Goal: Task Accomplishment & Management: Manage account settings

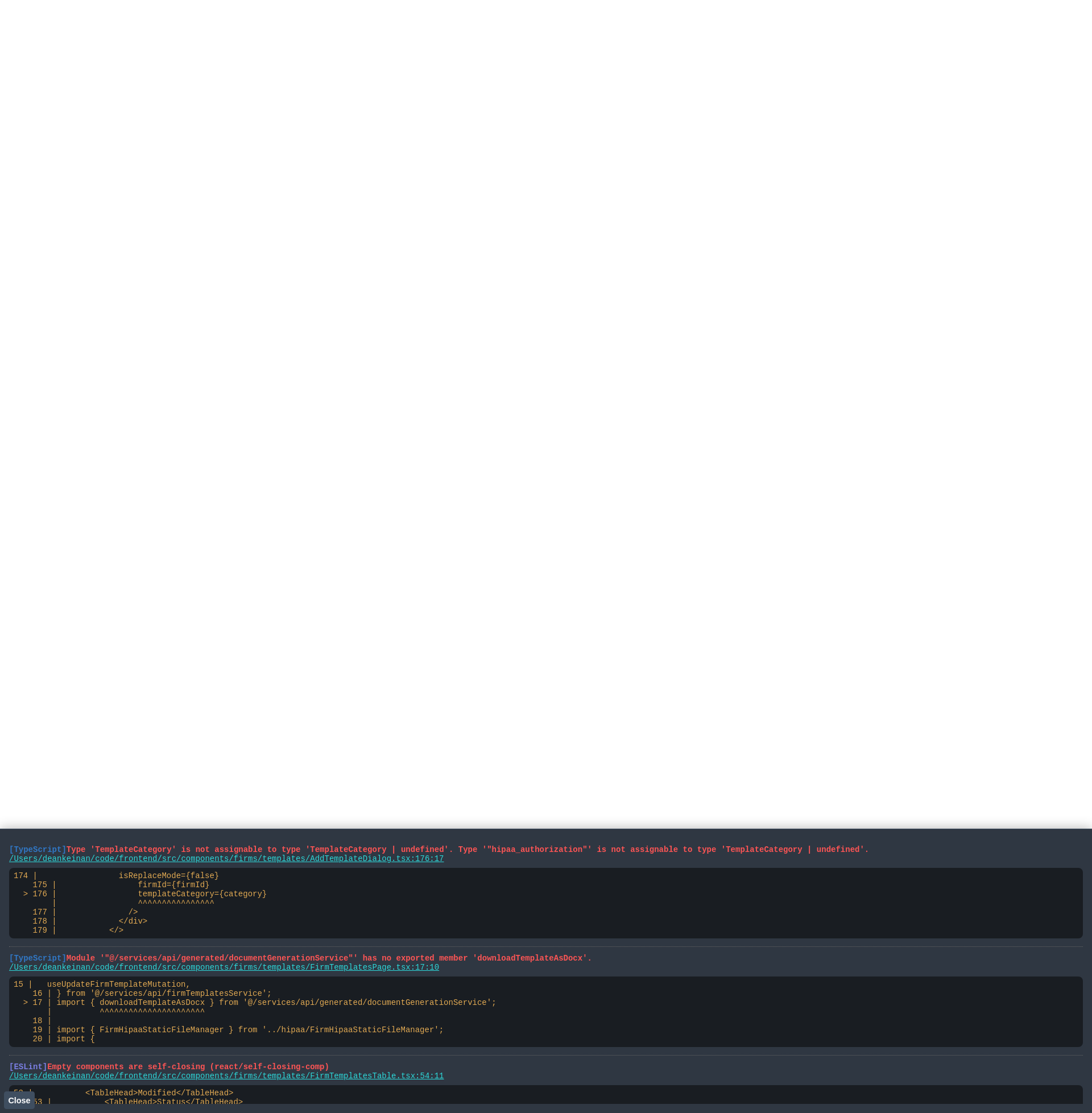
click at [419, 5] on html at bounding box center [546, 2] width 1092 height 5
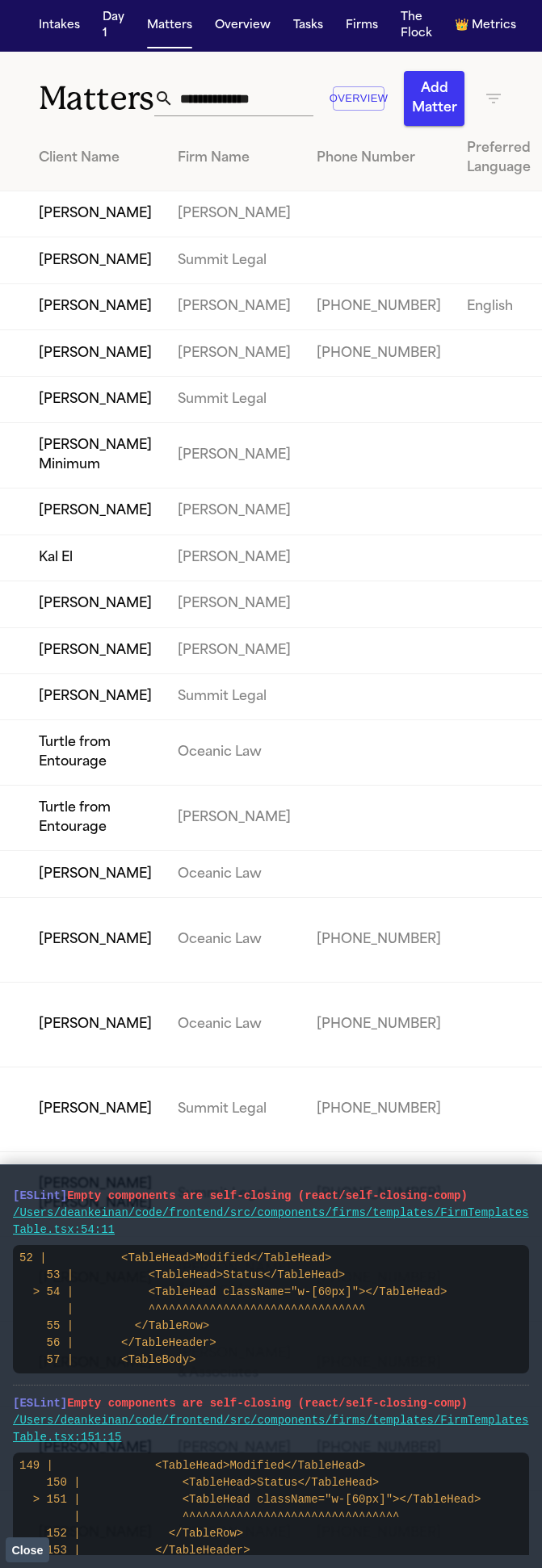
click at [75, 376] on td "Lisa Rada" at bounding box center [82, 353] width 165 height 46
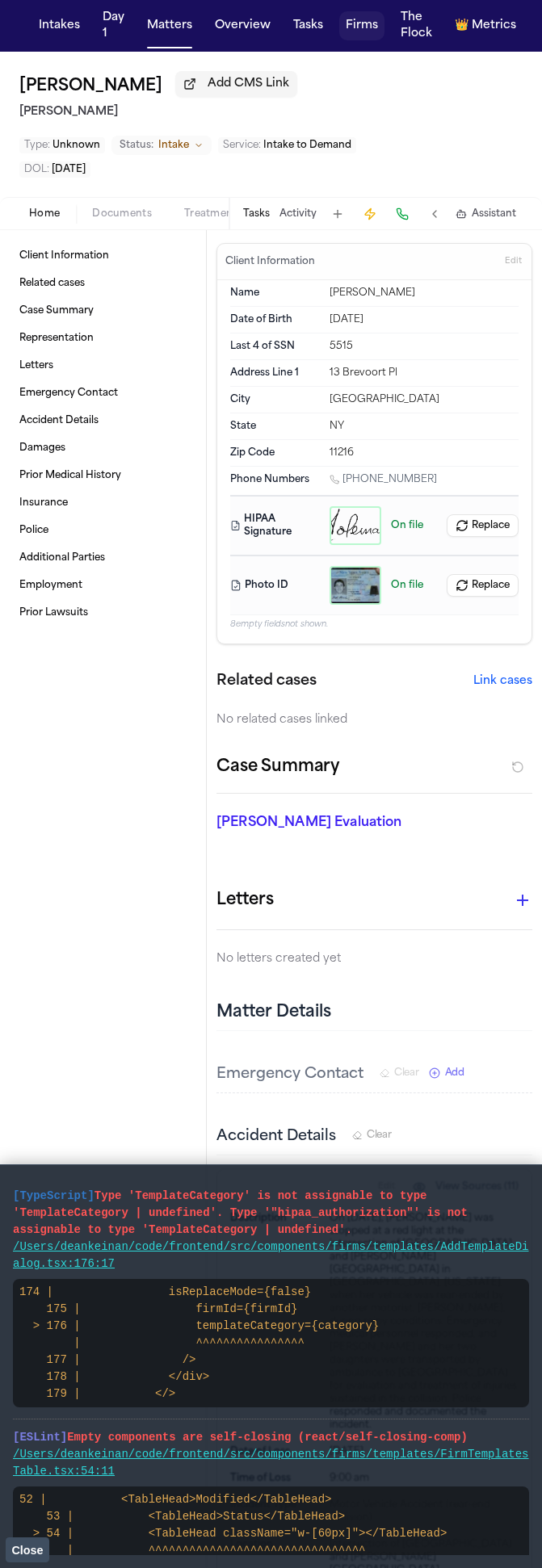
click at [352, 25] on button "Firms" at bounding box center [361, 25] width 45 height 29
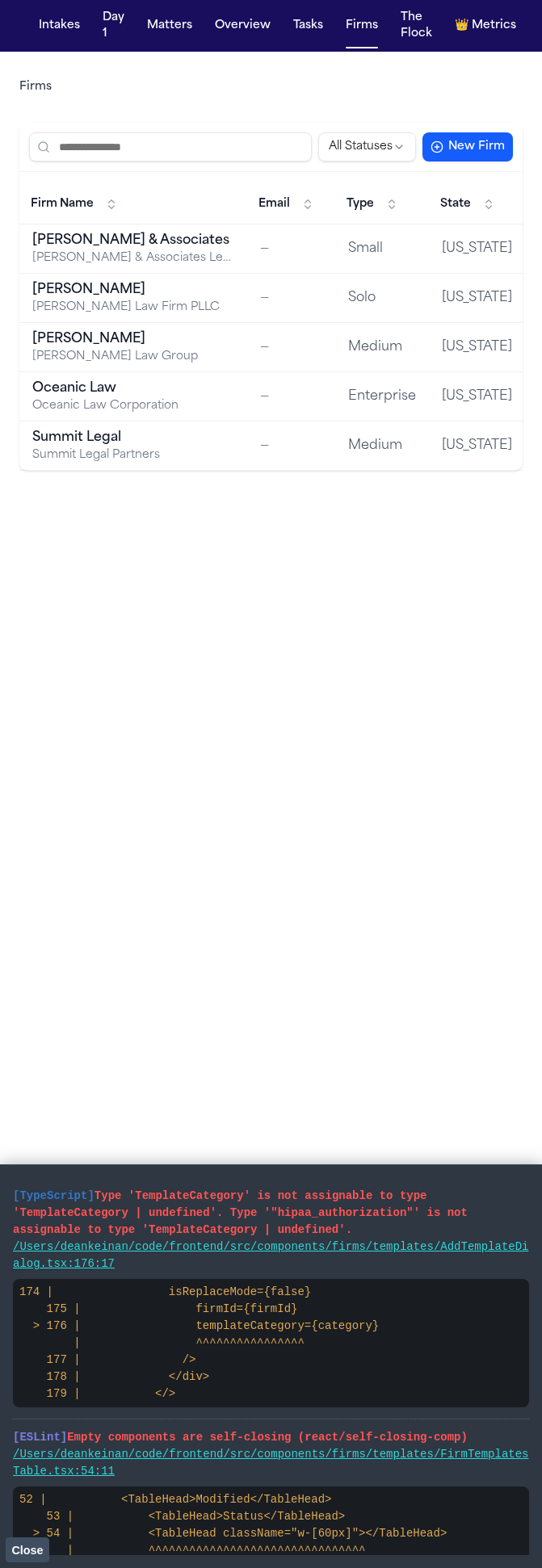
click at [126, 320] on td "Hecht Hecht Law Firm PLLC" at bounding box center [133, 298] width 228 height 49
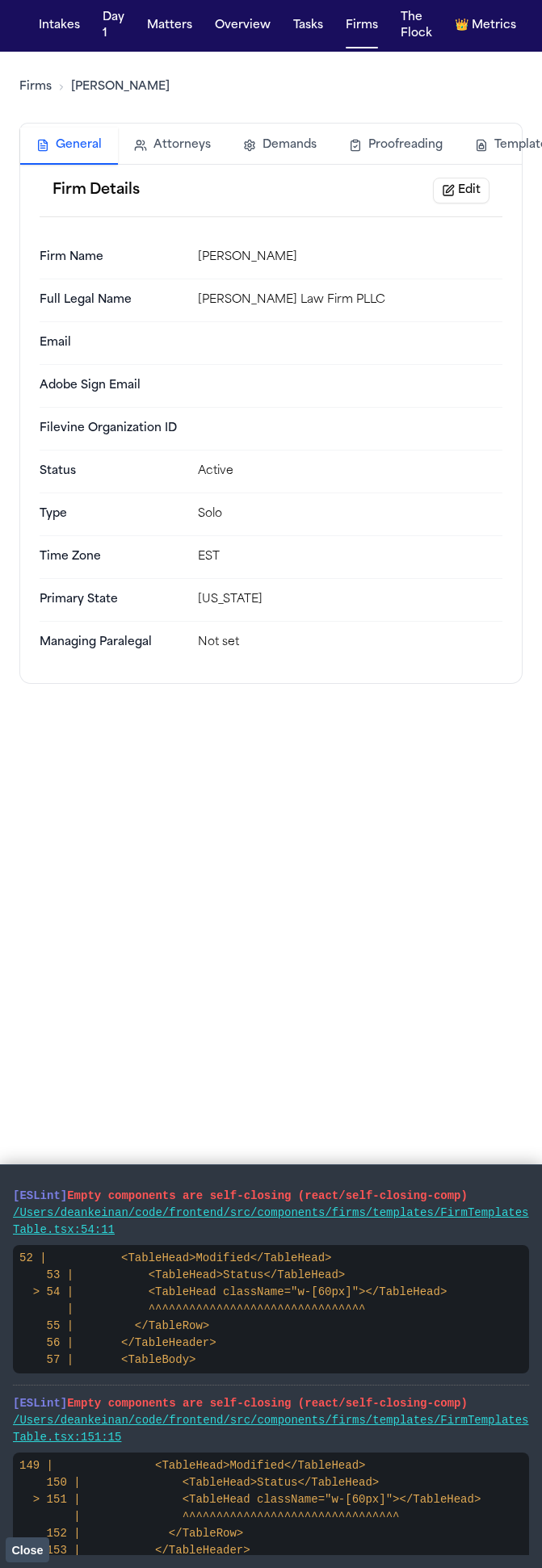
click at [534, 147] on button "Templates" at bounding box center [514, 145] width 110 height 36
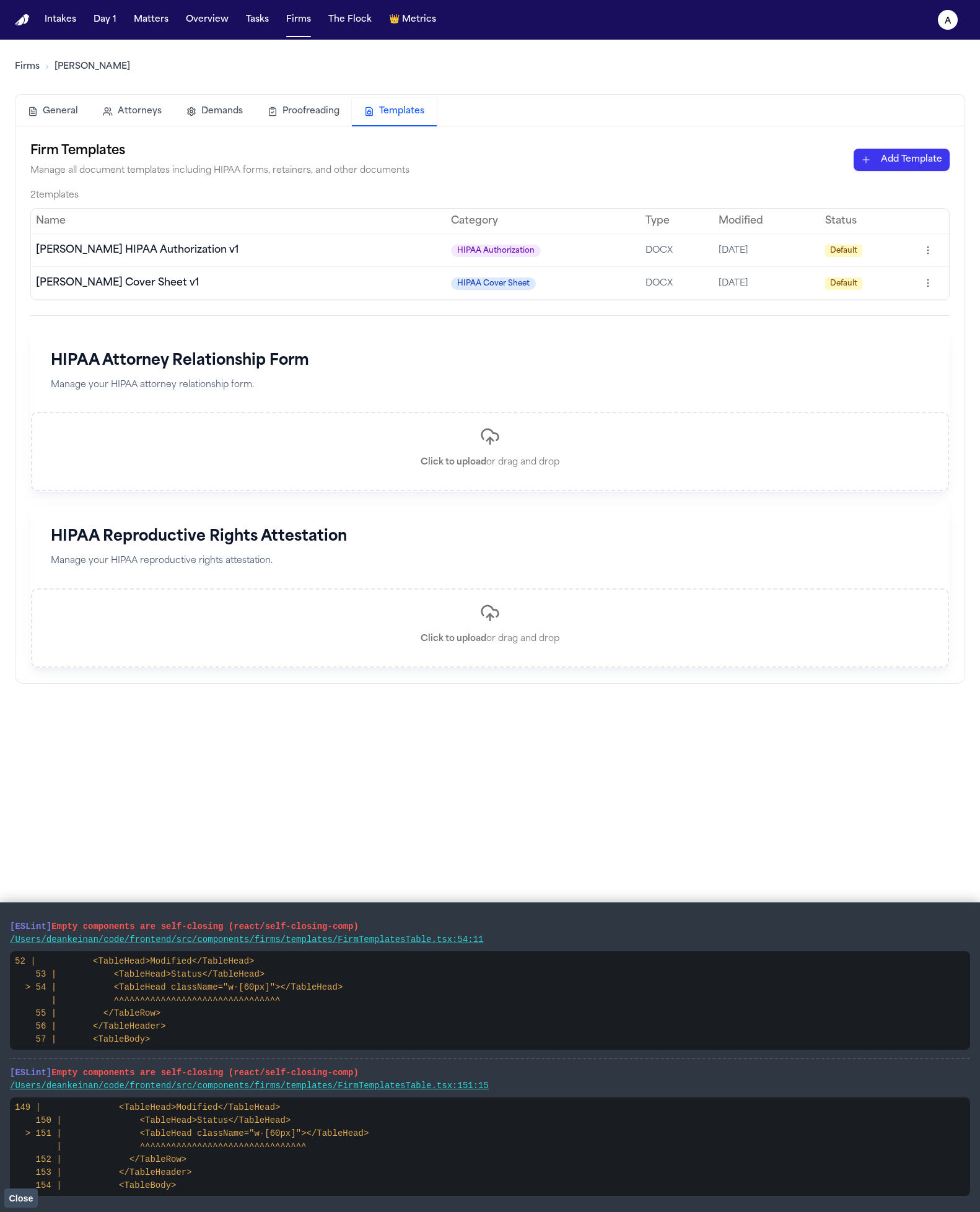
click at [424, 159] on button "Add Template" at bounding box center [901, 160] width 96 height 22
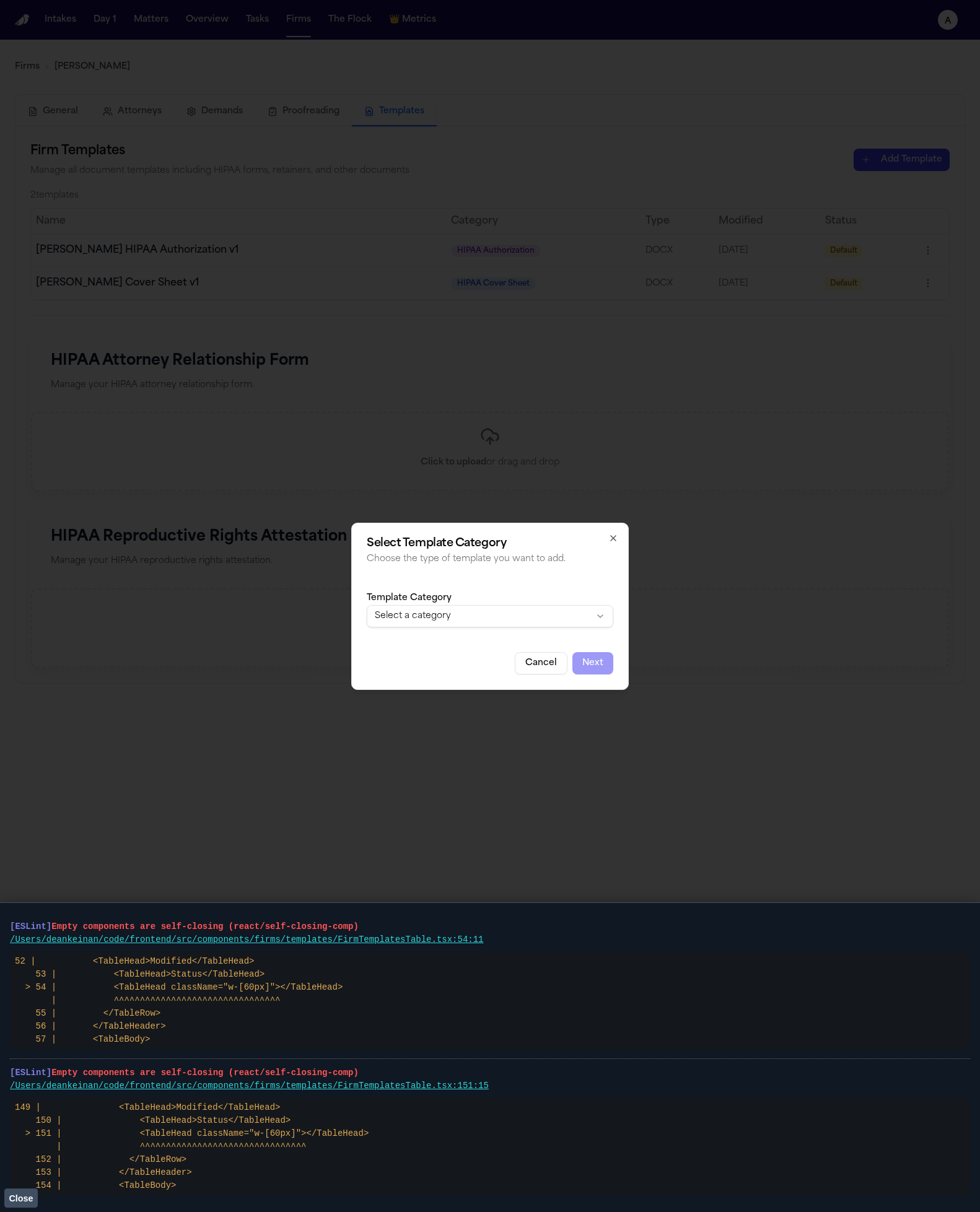
click at [424, 612] on body "Intakes Day 1 Matters Overview Tasks Firms The Flock 👑 Metrics a Firms Hecht Ge…" at bounding box center [490, 606] width 980 height 1212
click at [424, 623] on body "Intakes Day 1 Matters Overview Tasks Firms The Flock 👑 Metrics a Firms Hecht Ge…" at bounding box center [490, 606] width 980 height 1212
click at [424, 603] on div "Template Category HIPAA Cover Sheet" at bounding box center [490, 609] width 246 height 37
click at [424, 607] on body "Intakes Day 1 Matters Overview Tasks Firms The Flock 👑 Metrics a Firms Hecht Ge…" at bounding box center [490, 606] width 980 height 1212
click at [424, 612] on body "Intakes Day 1 Matters Overview Tasks Firms The Flock 👑 Metrics a Firms Hecht Ge…" at bounding box center [490, 606] width 980 height 1212
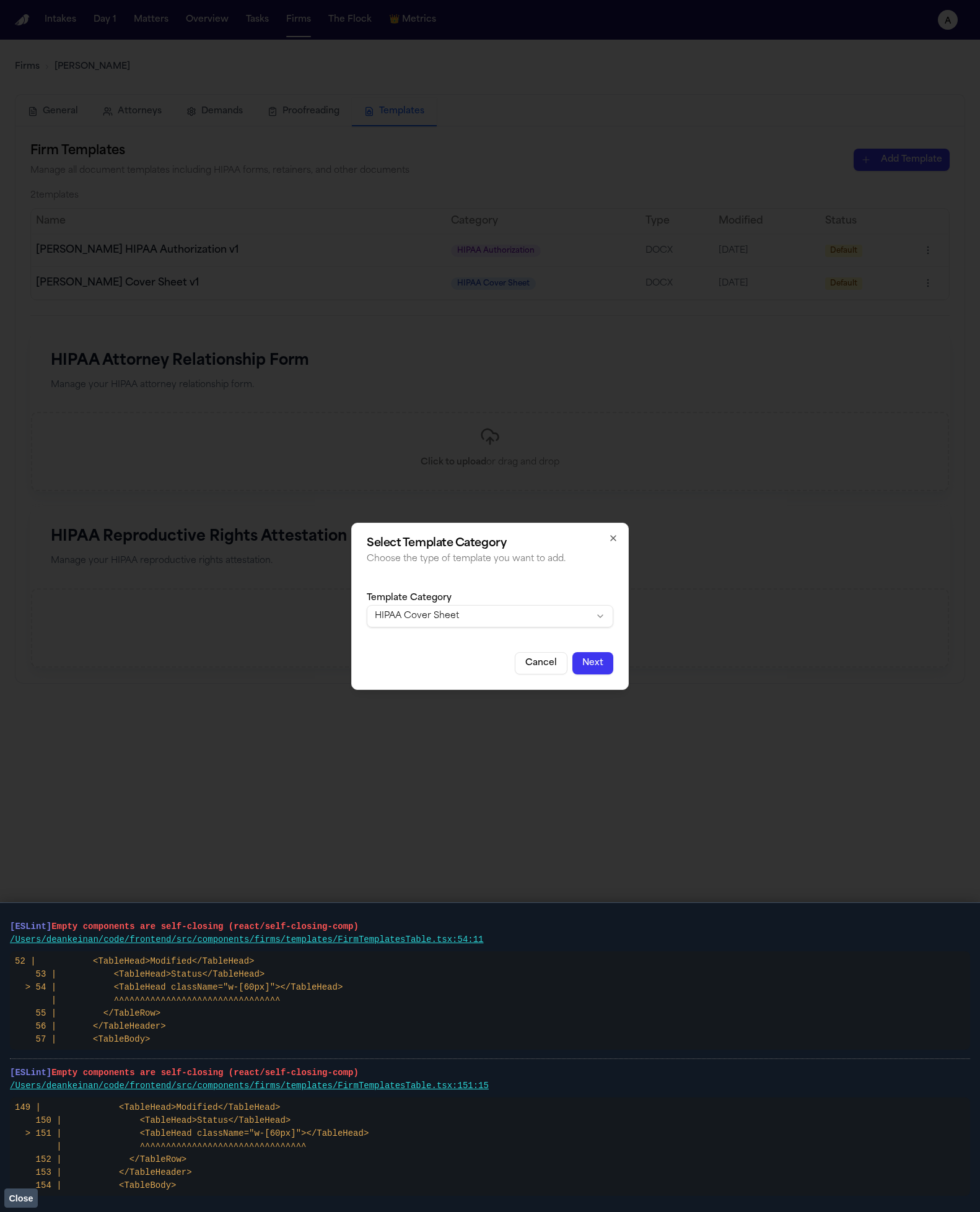
click at [424, 663] on button "Cancel" at bounding box center [540, 663] width 53 height 22
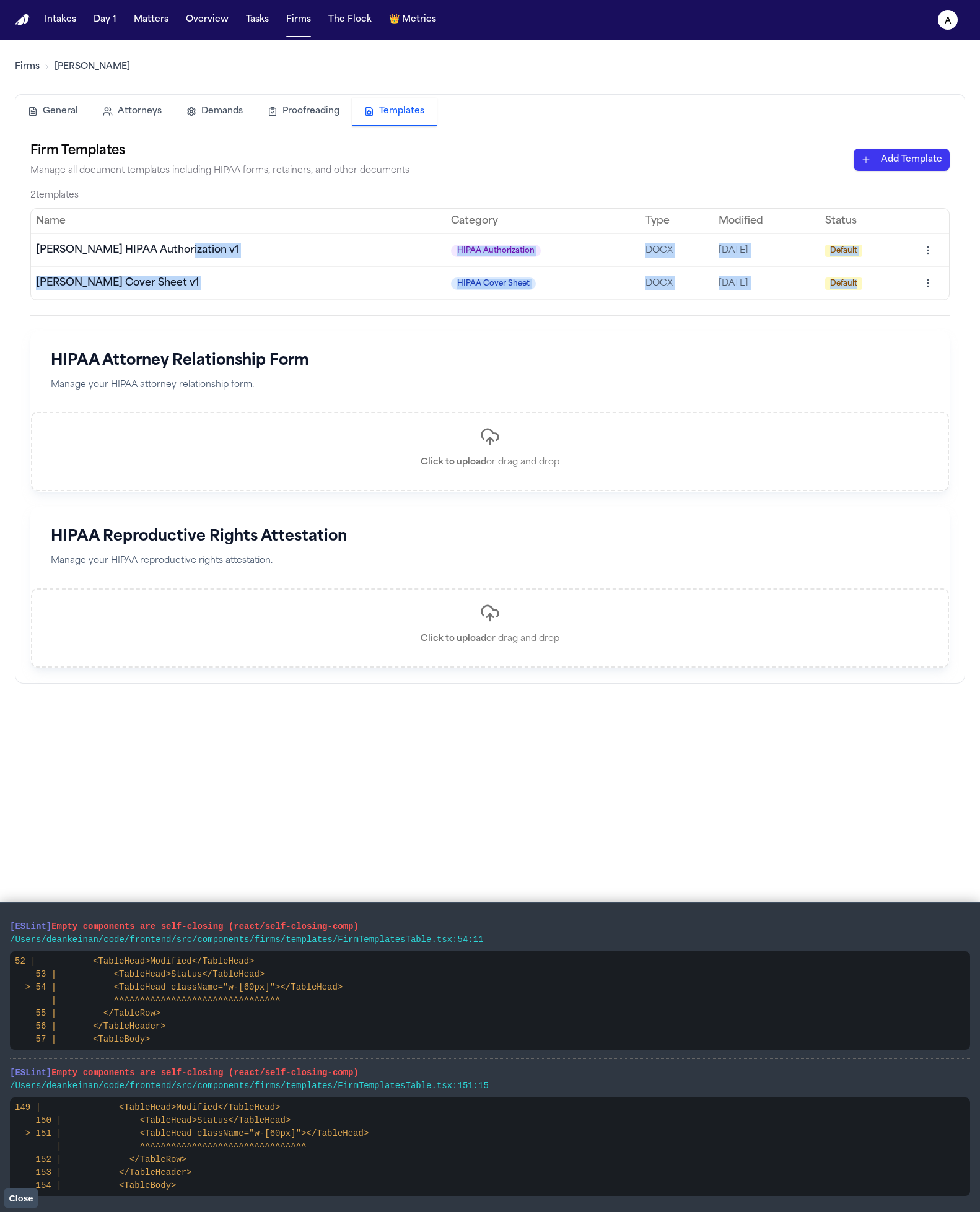
drag, startPoint x: 880, startPoint y: 293, endPoint x: 173, endPoint y: 253, distance: 708.1
click at [173, 253] on tbody "Hecht HIPAA Authorization v1 HIPAA Authorization DOCX 10/1/2025 Default Hecht C…" at bounding box center [490, 266] width 918 height 66
click at [173, 253] on span "[PERSON_NAME] HIPAA Authorization v1" at bounding box center [137, 250] width 202 height 10
click at [81, 255] on span "[PERSON_NAME] HIPAA Authorization v1" at bounding box center [137, 250] width 202 height 10
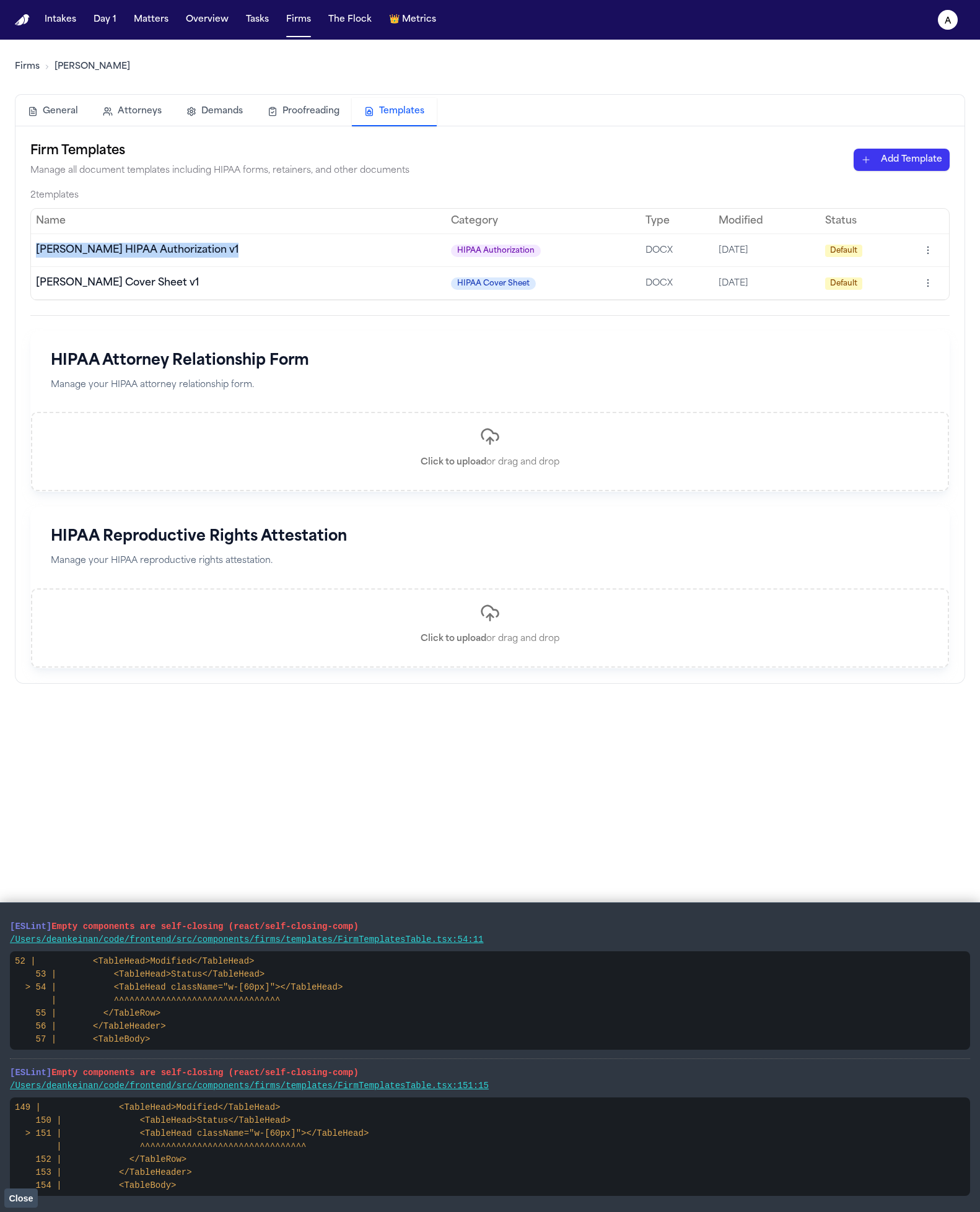
click at [81, 255] on span "[PERSON_NAME] HIPAA Authorization v1" at bounding box center [137, 250] width 202 height 10
click at [200, 280] on td "[PERSON_NAME] Cover Sheet v1" at bounding box center [239, 283] width 415 height 33
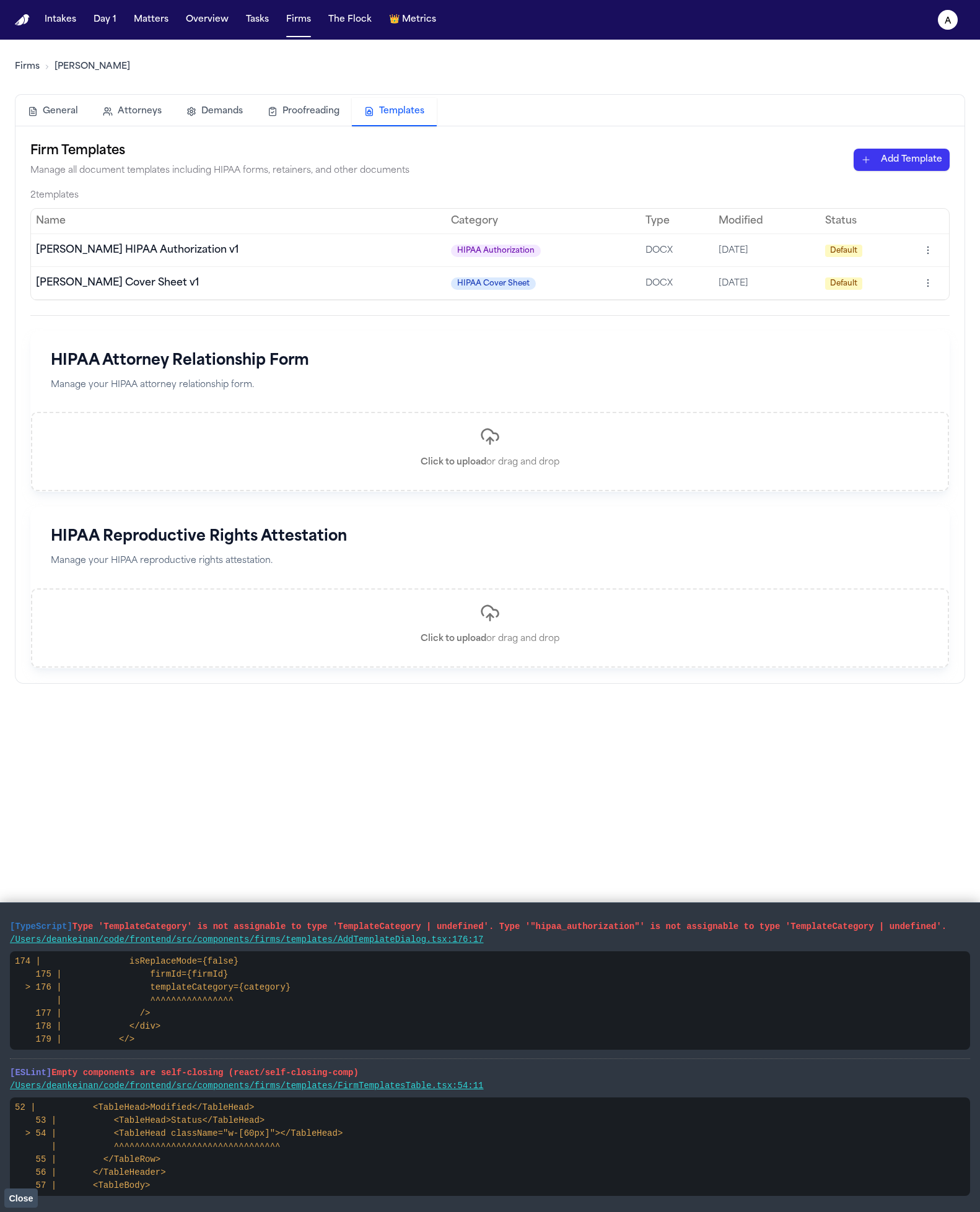
click at [424, 249] on html "Intakes Day 1 Matters Overview Tasks Firms The Flock 👑 Metrics a Firms Hecht Ge…" at bounding box center [490, 606] width 980 height 1212
click at [424, 248] on html "Intakes Day 1 Matters Overview Tasks Firms The Flock 👑 Metrics a Firms Hecht Ge…" at bounding box center [490, 606] width 980 height 1212
click at [424, 254] on td "Default" at bounding box center [866, 250] width 92 height 33
click at [424, 250] on html "Intakes Day 1 Matters Overview Tasks Firms The Flock 👑 Metrics a Firms Hecht Ge…" at bounding box center [490, 606] width 980 height 1212
click at [424, 254] on html "Intakes Day 1 Matters Overview Tasks Firms The Flock 👑 Metrics a Firms Hecht Ge…" at bounding box center [490, 606] width 980 height 1212
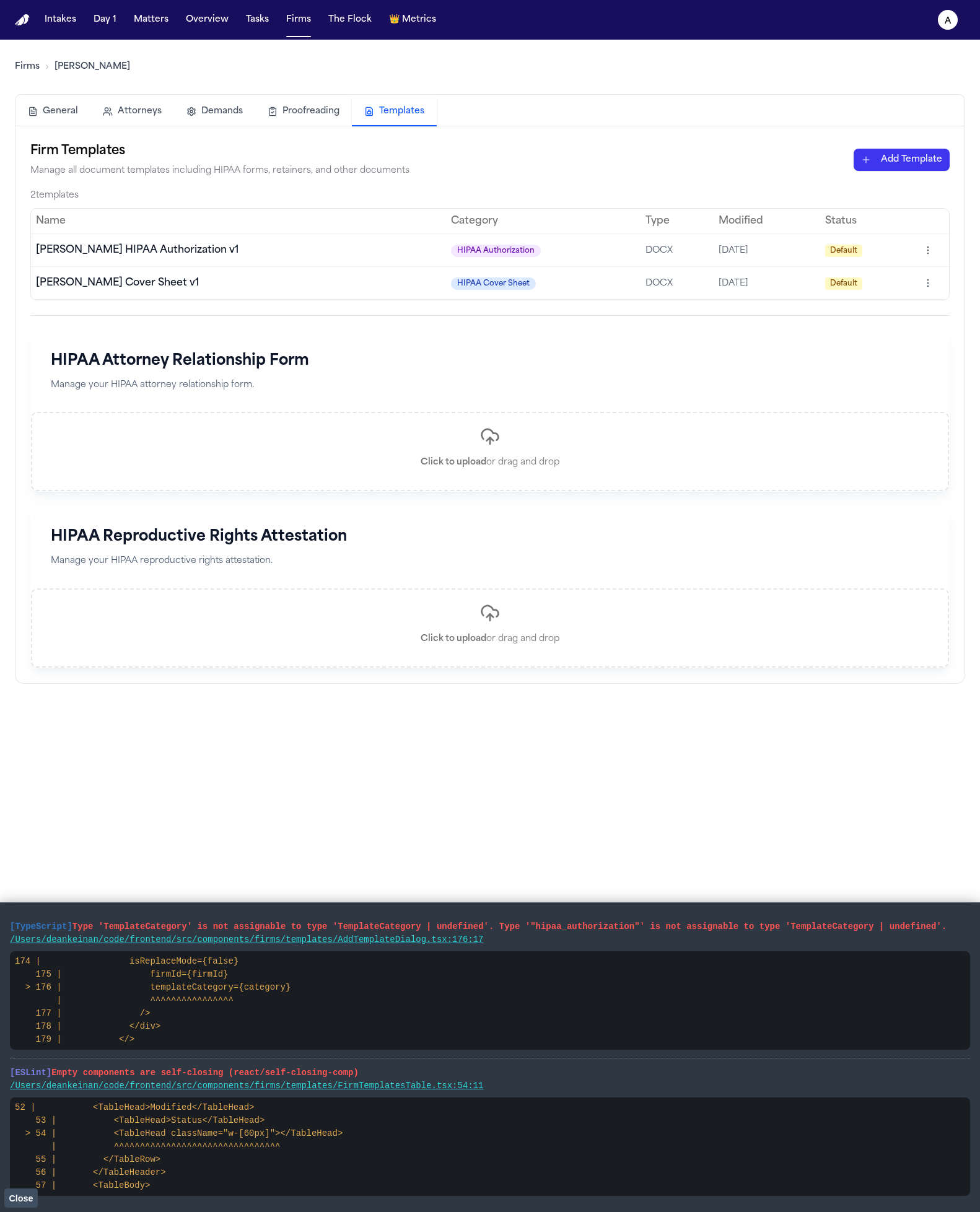
click at [424, 258] on html "Intakes Day 1 Matters Overview Tasks Firms The Flock 👑 Metrics a Firms Hecht Ge…" at bounding box center [490, 606] width 980 height 1212
click at [424, 262] on html "Intakes Day 1 Matters Overview Tasks Firms The Flock 👑 Metrics a Firms Hecht Ge…" at bounding box center [490, 606] width 980 height 1212
drag, startPoint x: 518, startPoint y: 263, endPoint x: 196, endPoint y: 267, distance: 322.0
click at [196, 267] on tbody "Hecht HIPAA Authorization v1 HIPAA Authorization DOCX 10/1/2025 Default Hecht C…" at bounding box center [490, 266] width 918 height 66
click at [196, 267] on td "[PERSON_NAME] Cover Sheet v1" at bounding box center [239, 283] width 415 height 33
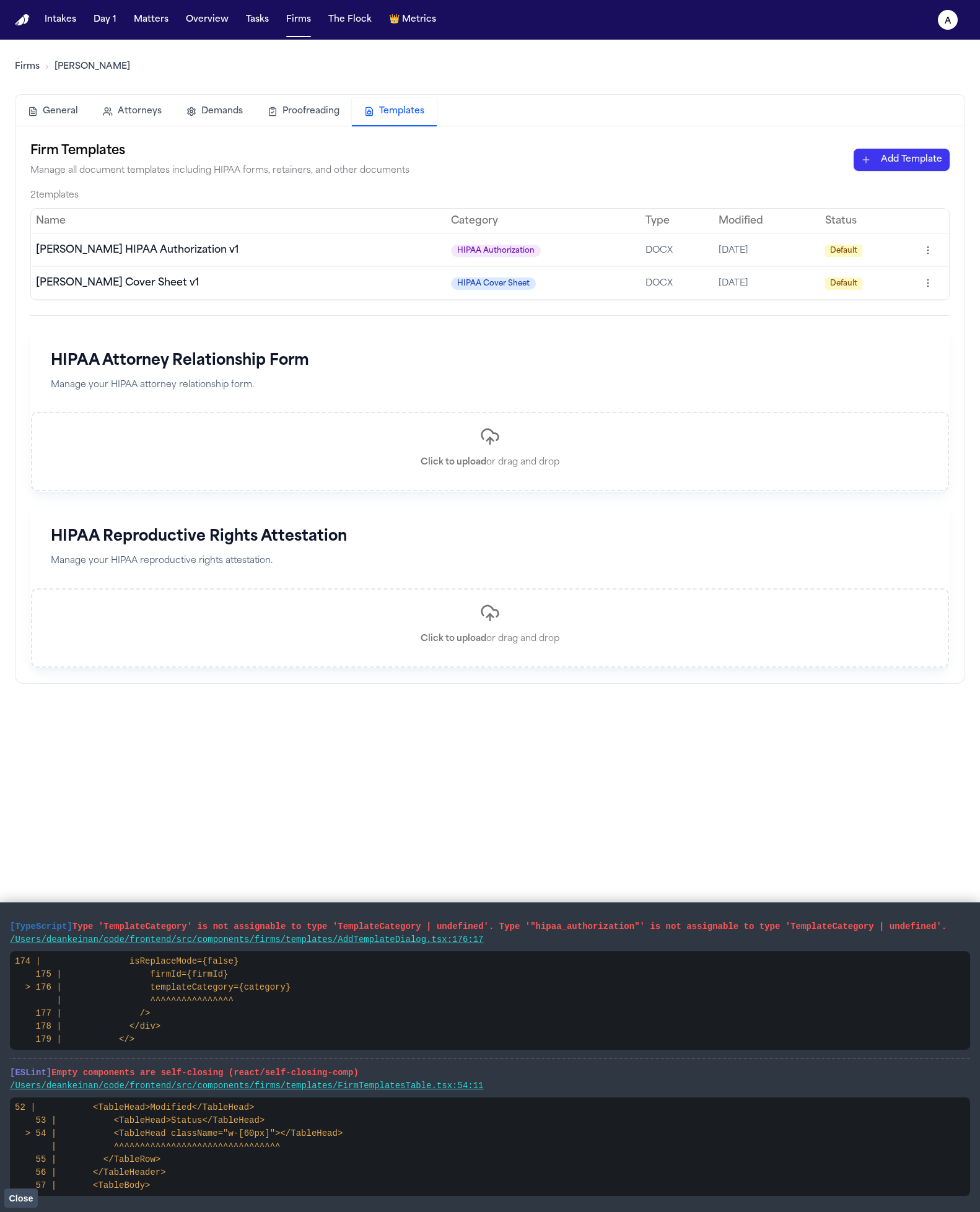
click at [424, 222] on th "Category" at bounding box center [543, 221] width 194 height 25
click at [424, 216] on th "Category" at bounding box center [543, 221] width 194 height 25
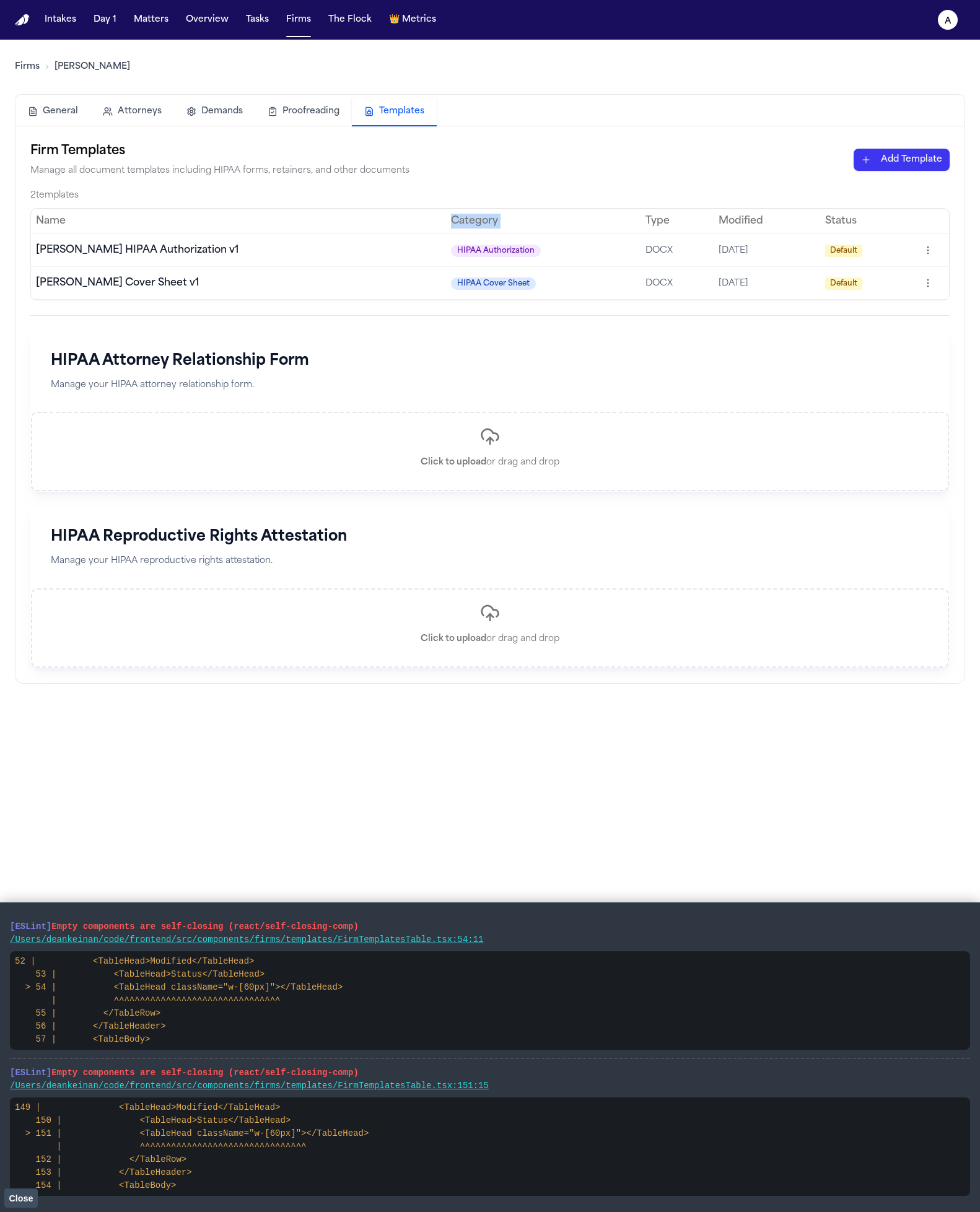
click at [424, 216] on th "Category" at bounding box center [543, 221] width 194 height 25
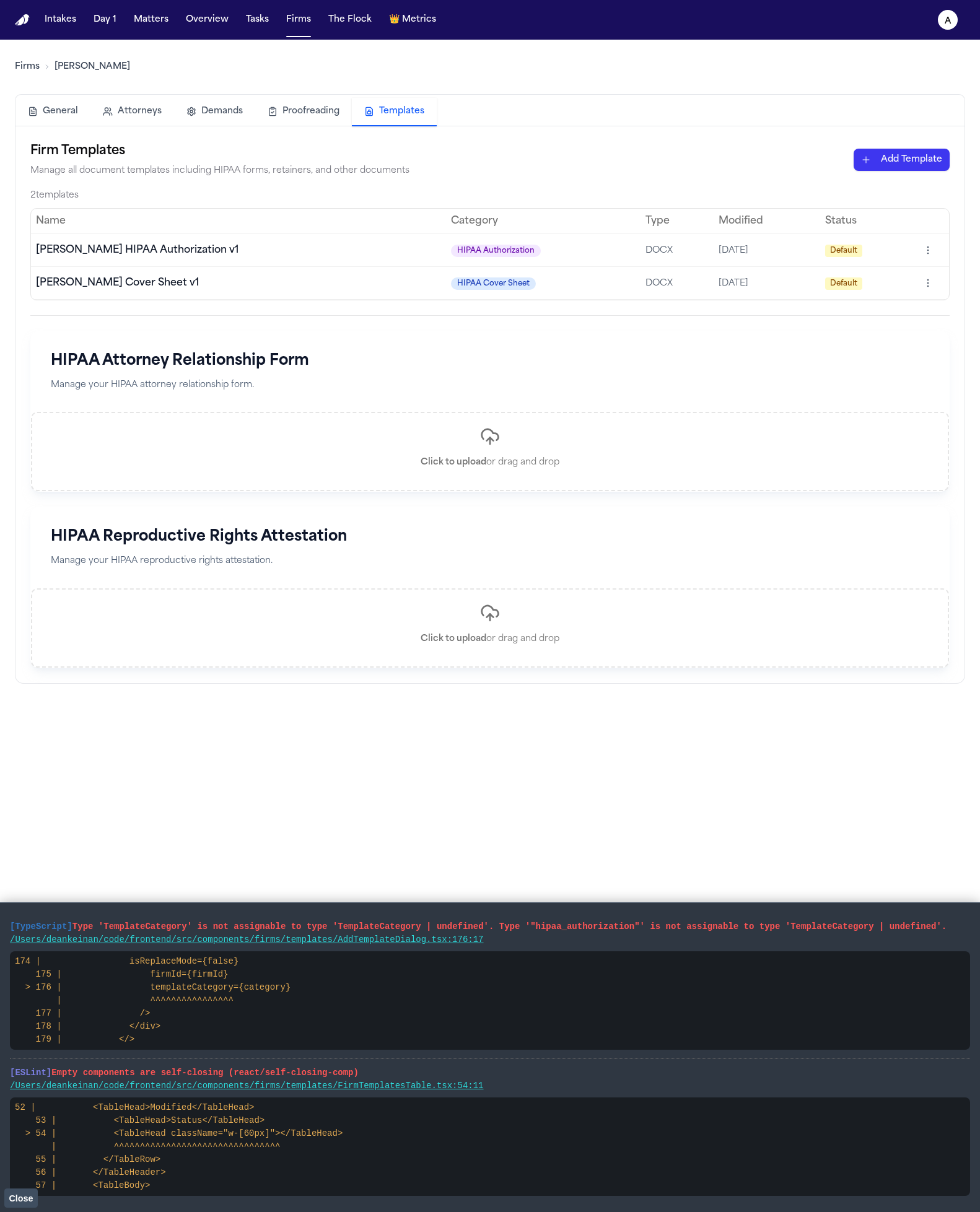
click at [424, 279] on span "[DATE]" at bounding box center [734, 283] width 30 height 9
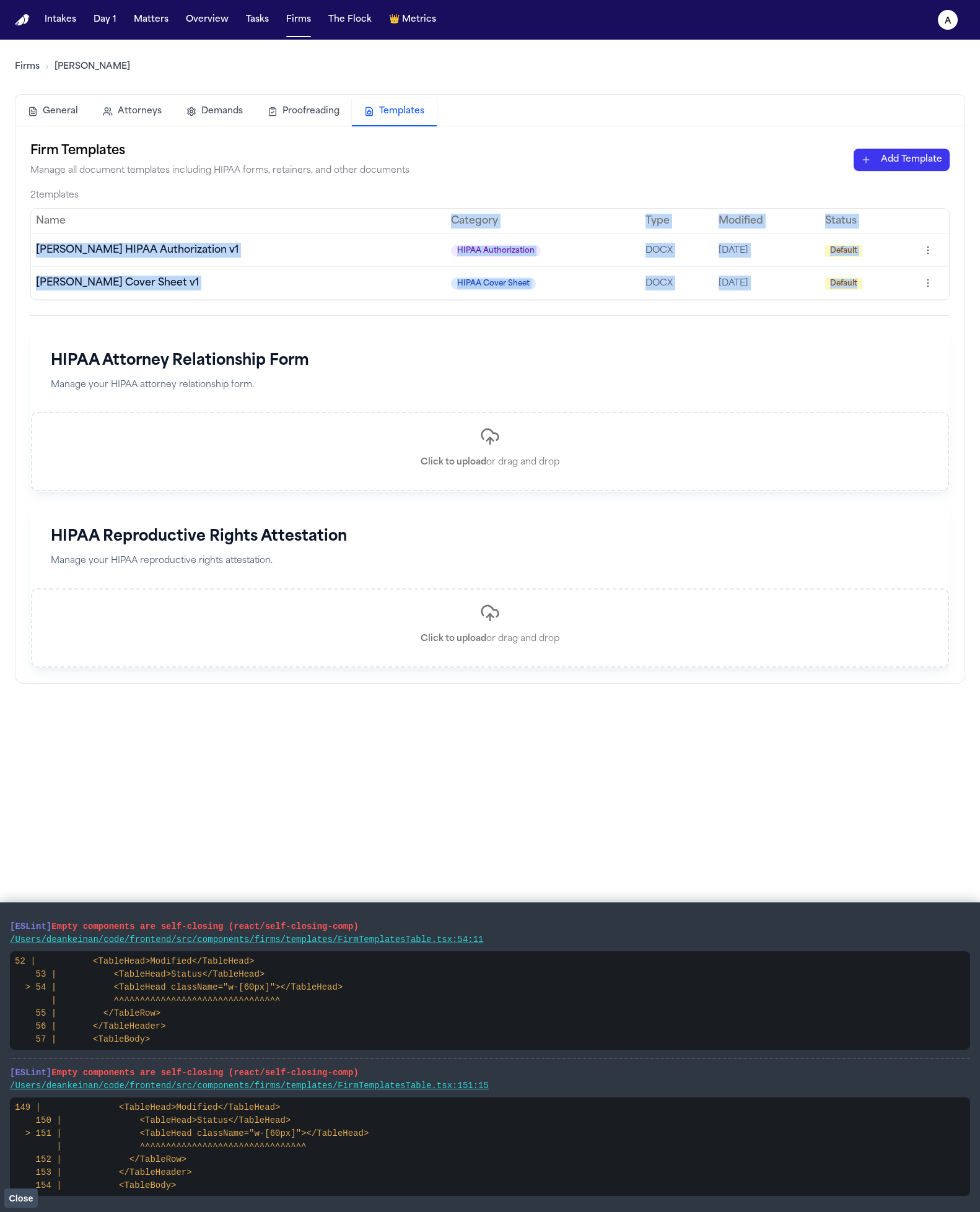
drag, startPoint x: 877, startPoint y: 291, endPoint x: 108, endPoint y: 215, distance: 772.7
click at [108, 215] on table "Name Category Type Modified Status Hecht HIPAA Authorization v1 HIPAA Authoriza…" at bounding box center [490, 254] width 918 height 91
click at [134, 245] on span "[PERSON_NAME] HIPAA Authorization v1" at bounding box center [137, 250] width 202 height 10
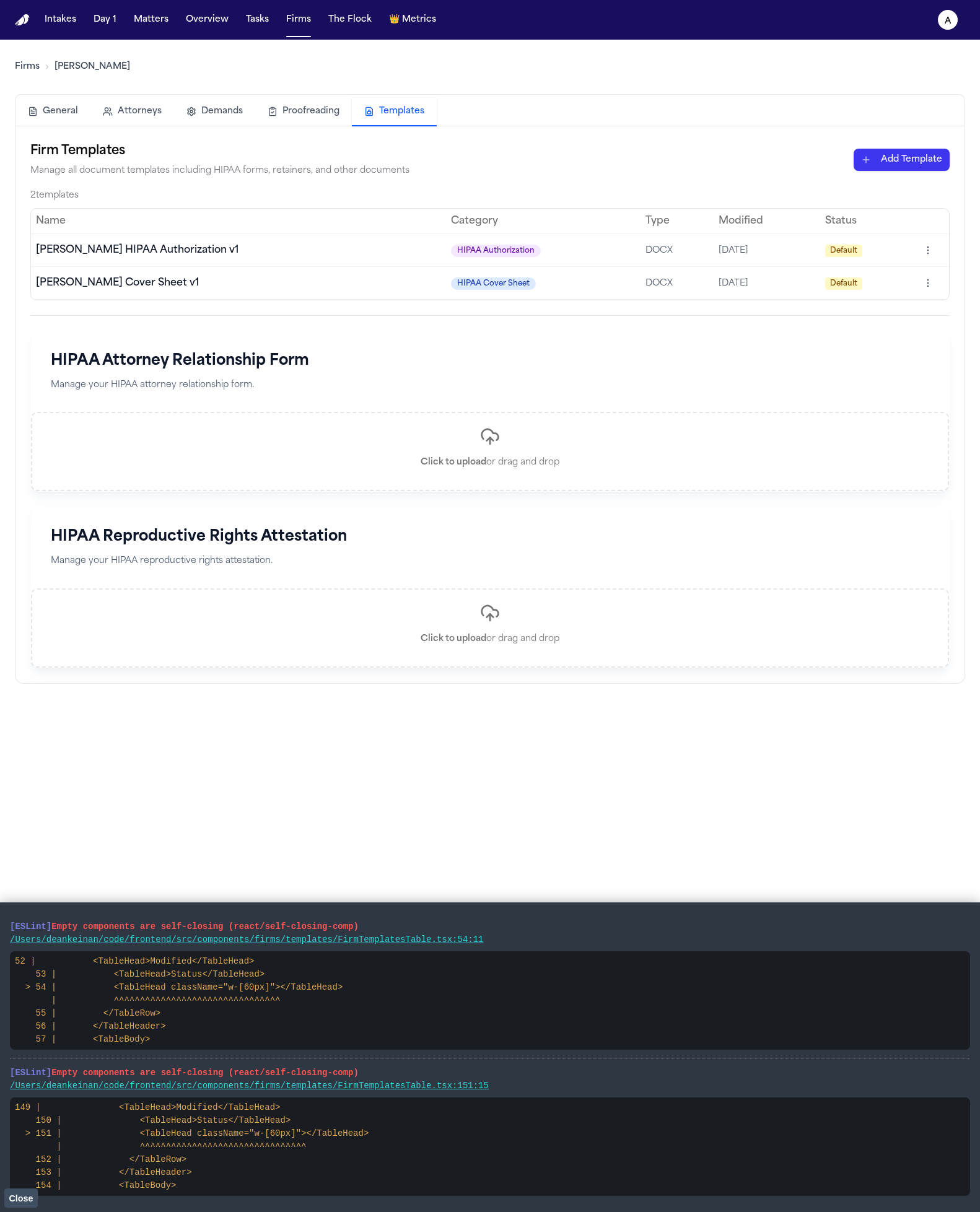
click at [80, 245] on span "[PERSON_NAME] HIPAA Authorization v1" at bounding box center [137, 250] width 202 height 10
click at [137, 278] on span "[PERSON_NAME] Cover Sheet v1" at bounding box center [117, 283] width 163 height 10
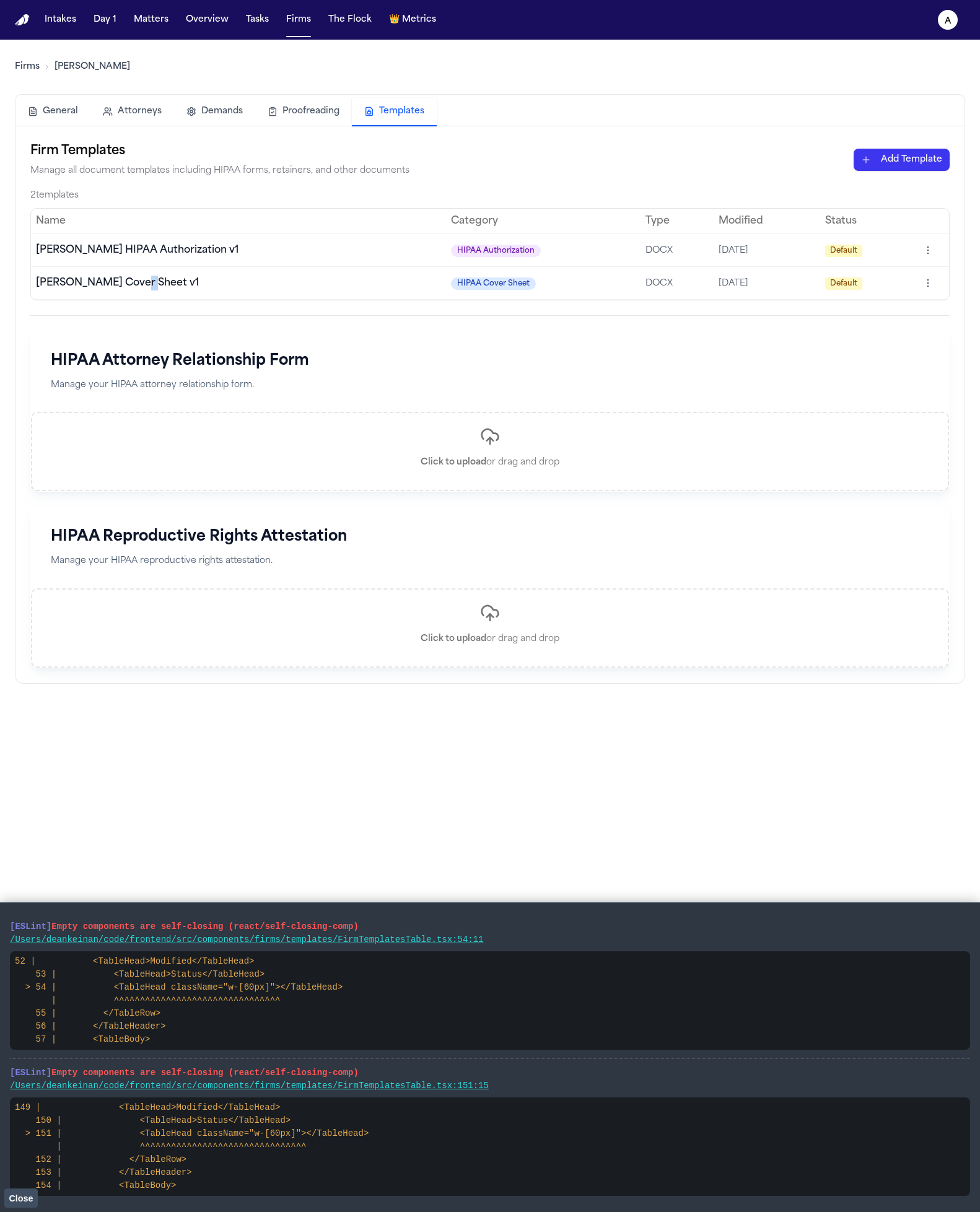
click at [137, 278] on span "[PERSON_NAME] Cover Sheet v1" at bounding box center [117, 283] width 163 height 10
click at [371, 276] on td "[PERSON_NAME] Cover Sheet v1" at bounding box center [239, 283] width 415 height 33
click at [424, 279] on span "Default" at bounding box center [843, 283] width 37 height 12
click at [424, 295] on td at bounding box center [930, 283] width 37 height 33
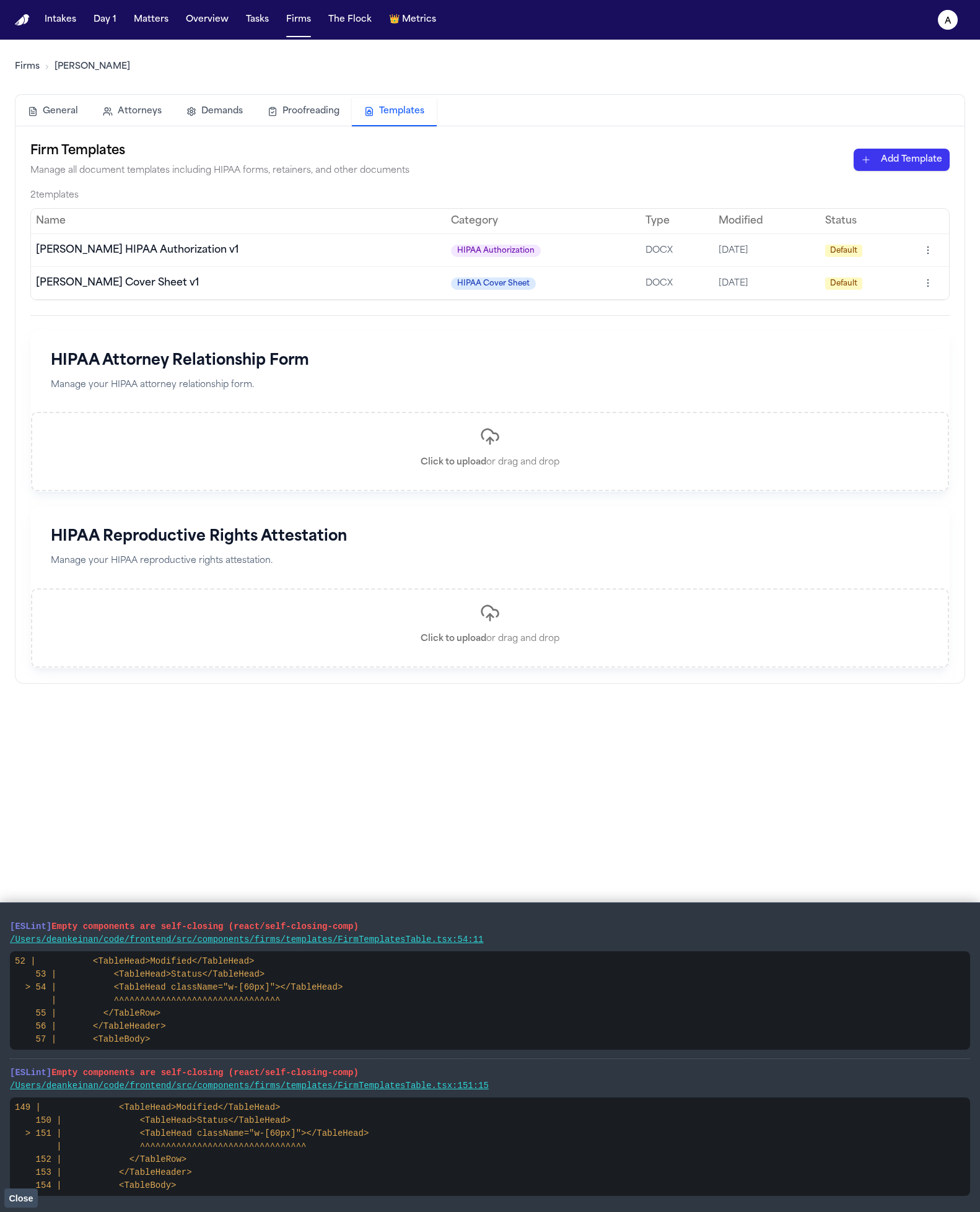
click at [424, 290] on html "Intakes Day 1 Matters Overview Tasks Firms The Flock 👑 Metrics a Firms Hecht Ge…" at bounding box center [490, 606] width 980 height 1212
click at [424, 316] on div "Preview" at bounding box center [879, 310] width 113 height 20
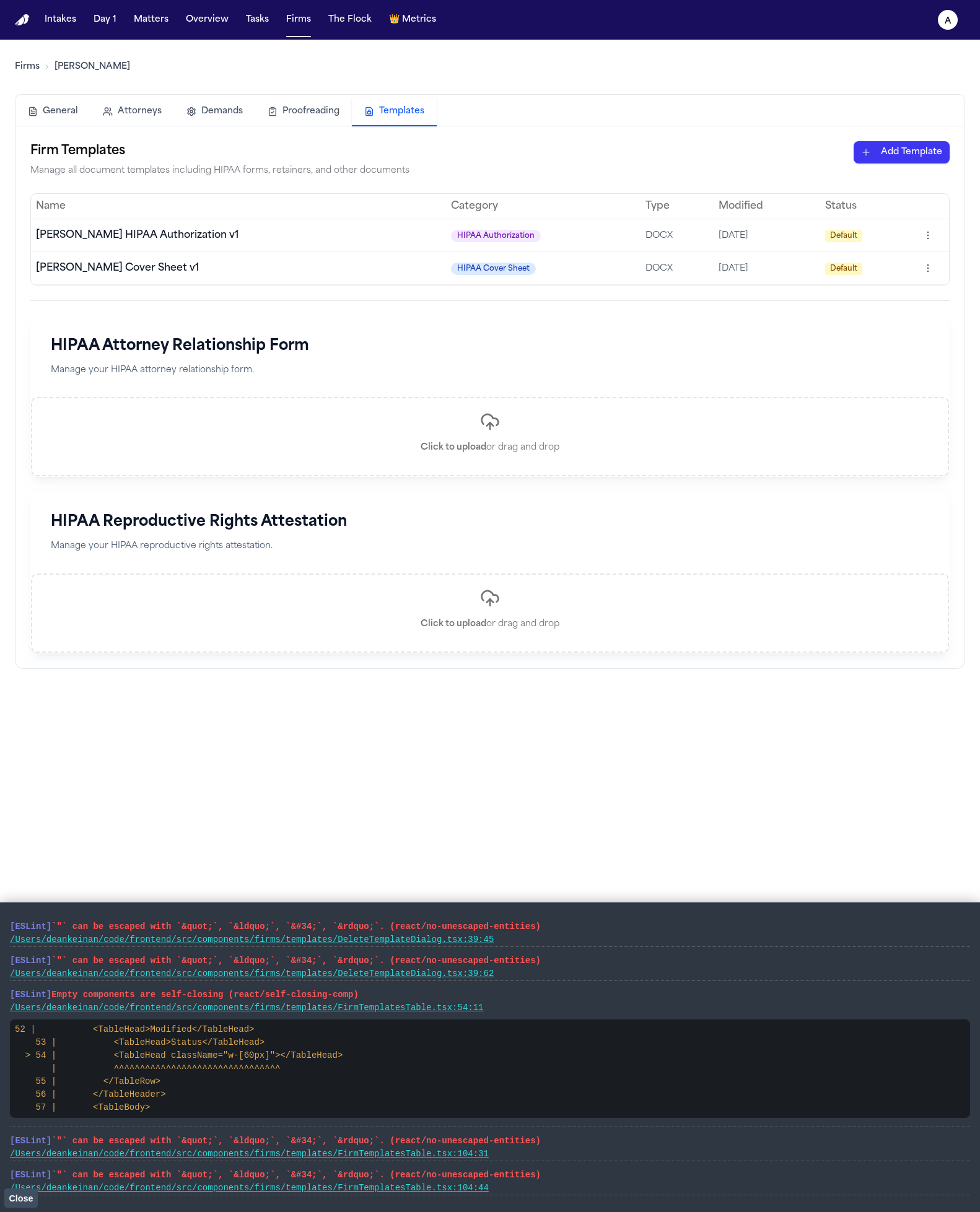
click at [424, 596] on div "Click to upload or drag and drop" at bounding box center [490, 613] width 918 height 79
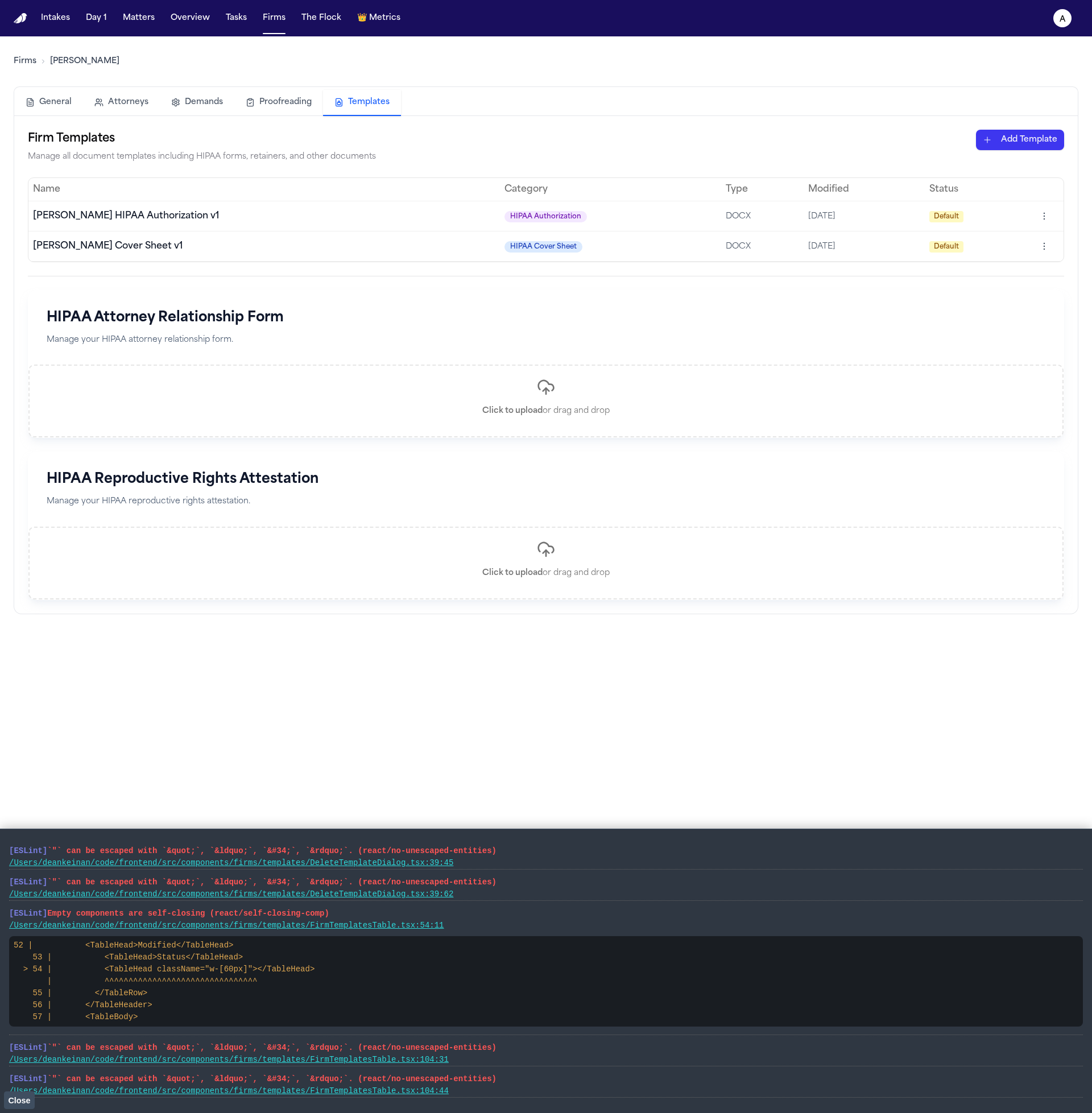
click at [389, 127] on div "Firm Templates Manage all document templates including HIPAA forms, retainers, …" at bounding box center [546, 364] width 1063 height 497
click at [389, 134] on html "Intakes Day 1 Matters Overview Tasks Firms The Flock 👑 Metrics a Firms Hecht Ge…" at bounding box center [546, 556] width 1092 height 1113
click at [389, 162] on div "HIPAA Cover Sheet" at bounding box center [1000, 164] width 122 height 18
click at [389, 143] on html "Intakes Day 1 Matters Overview Tasks Firms The Flock 👑 Metrics a Firms Hecht Ge…" at bounding box center [546, 556] width 1092 height 1113
click at [389, 196] on div "Retainer Agreement" at bounding box center [1000, 201] width 122 height 18
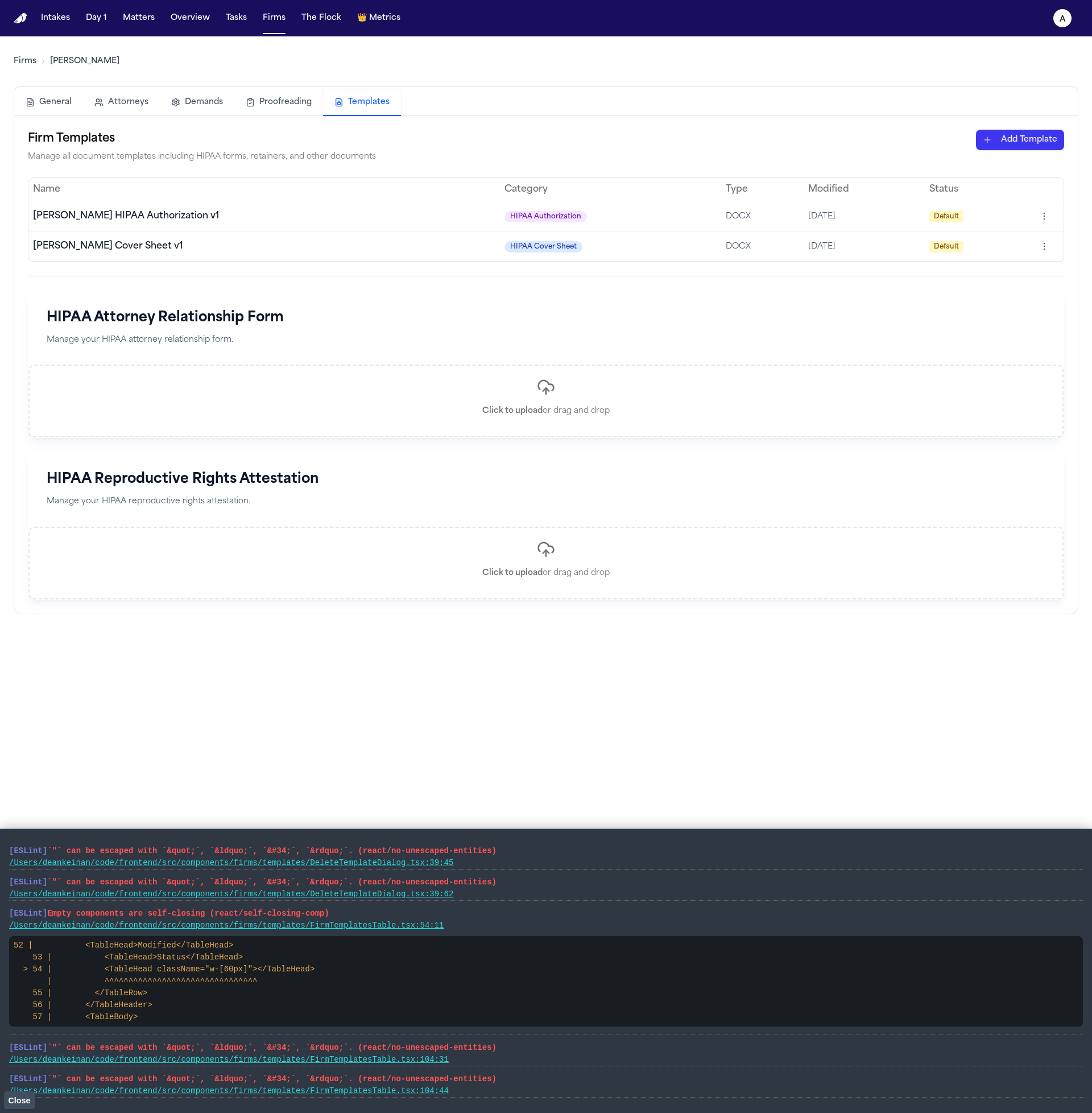
click at [389, 142] on html "Intakes Day 1 Matters Overview Tasks Firms The Flock 👑 Metrics a Firms Hecht Ge…" at bounding box center [546, 556] width 1092 height 1113
click at [389, 214] on div "Other Document" at bounding box center [1000, 219] width 122 height 18
click at [389, 140] on html "Intakes Day 1 Matters Overview Tasks Firms The Flock 👑 Metrics a Firms Hecht Ge…" at bounding box center [546, 556] width 1092 height 1113
click at [389, 185] on div "HIPAA Authorization" at bounding box center [1000, 182] width 122 height 18
click at [389, 143] on html "Intakes Day 1 Matters Overview Tasks Firms The Flock 👑 Metrics a Firms Hecht Ge…" at bounding box center [546, 556] width 1092 height 1113
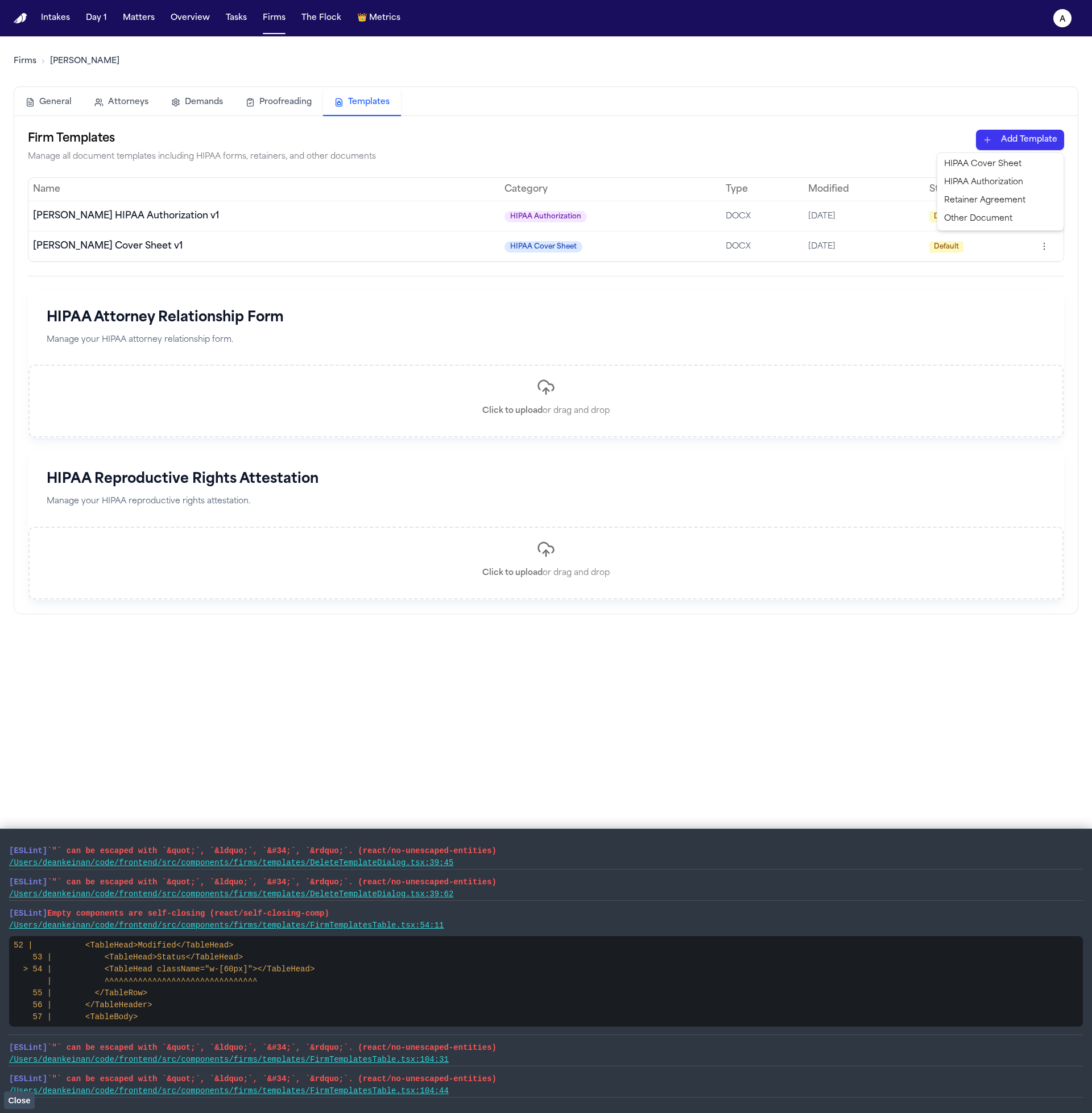
click at [389, 156] on div "HIPAA Cover Sheet" at bounding box center [1000, 164] width 122 height 18
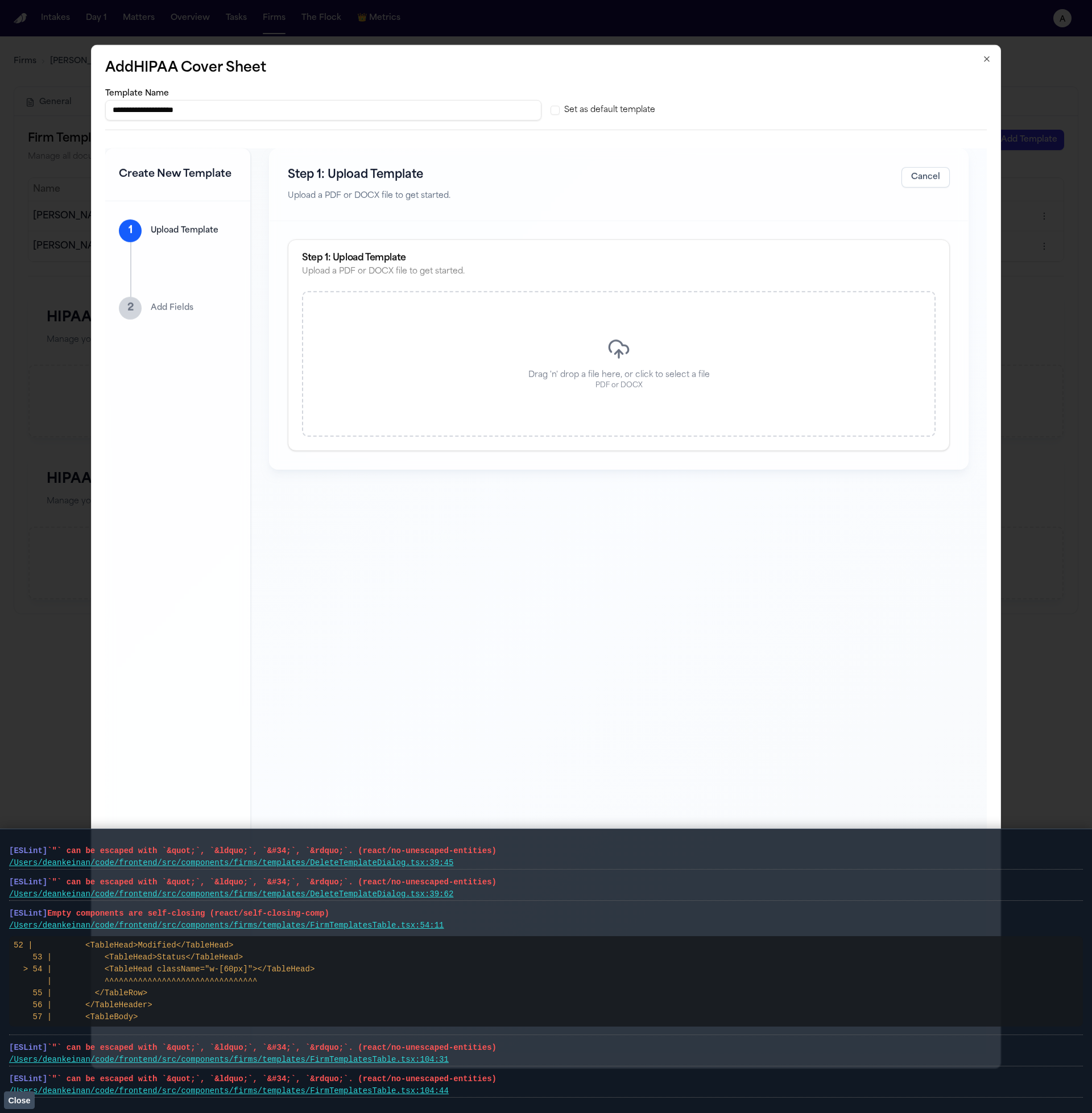
click at [0, 1112] on vite-plugin-checker-error-overlay at bounding box center [0, 1113] width 0 height 0
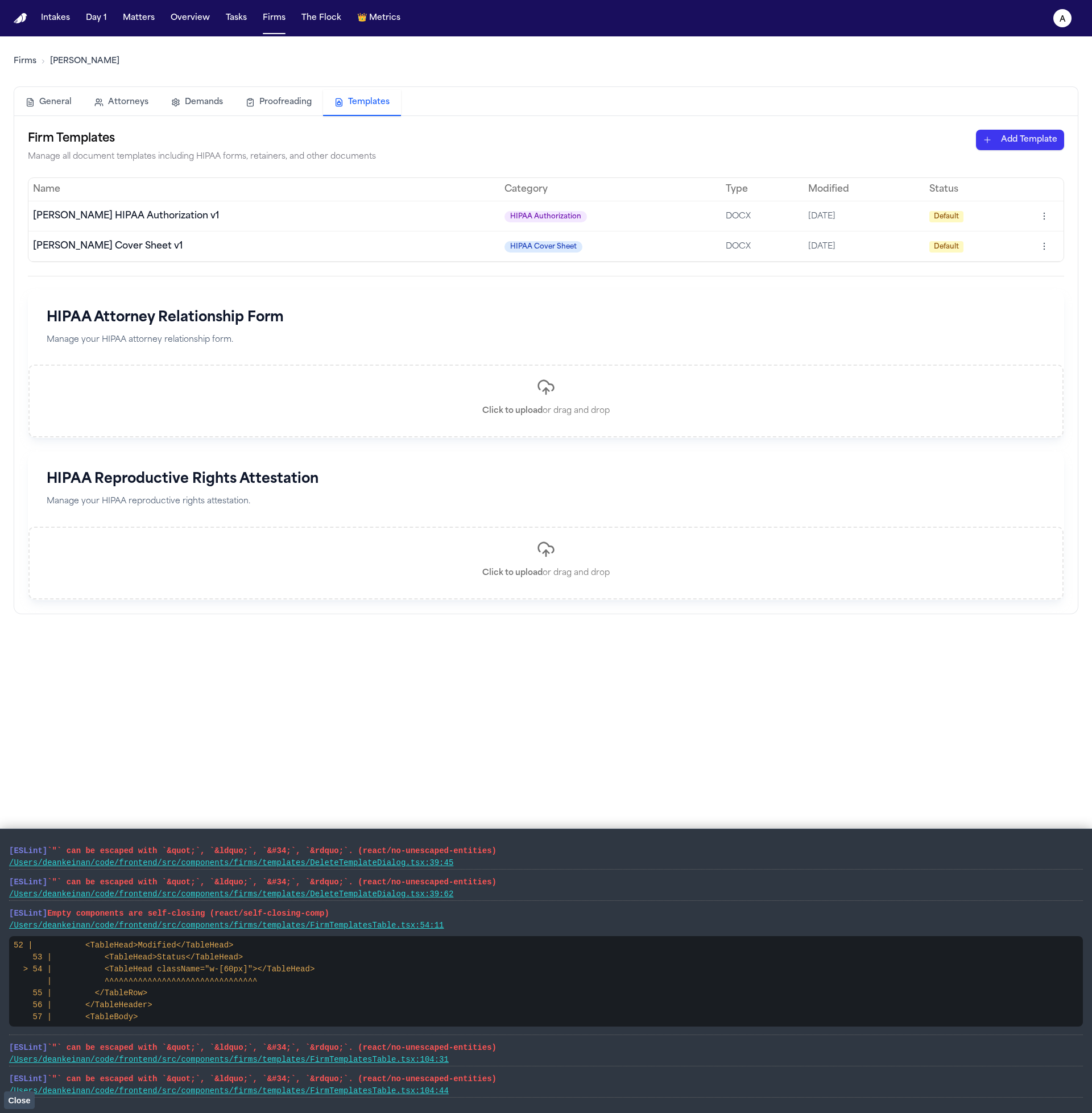
click at [29, 1093] on button "Close" at bounding box center [19, 1100] width 30 height 17
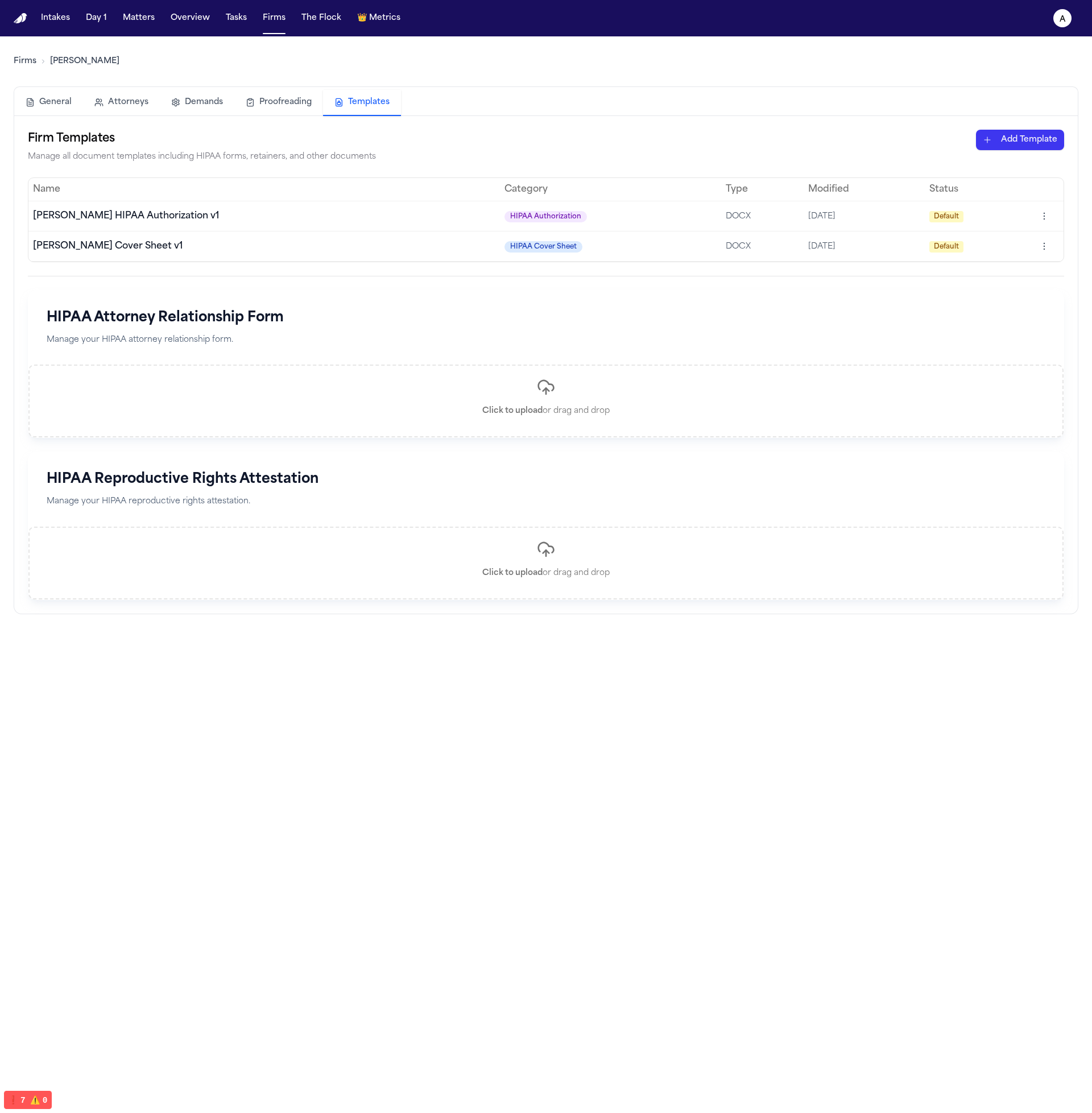
click at [389, 153] on div "Firm Templates Manage all document templates including HIPAA forms, retainers, …" at bounding box center [546, 146] width 1036 height 34
click at [389, 147] on html "Intakes Day 1 Matters Overview Tasks Firms The Flock 👑 Metrics a Firms Hecht Ge…" at bounding box center [546, 556] width 1092 height 1113
click at [389, 170] on div "HIPAA Cover Sheet" at bounding box center [1000, 164] width 122 height 18
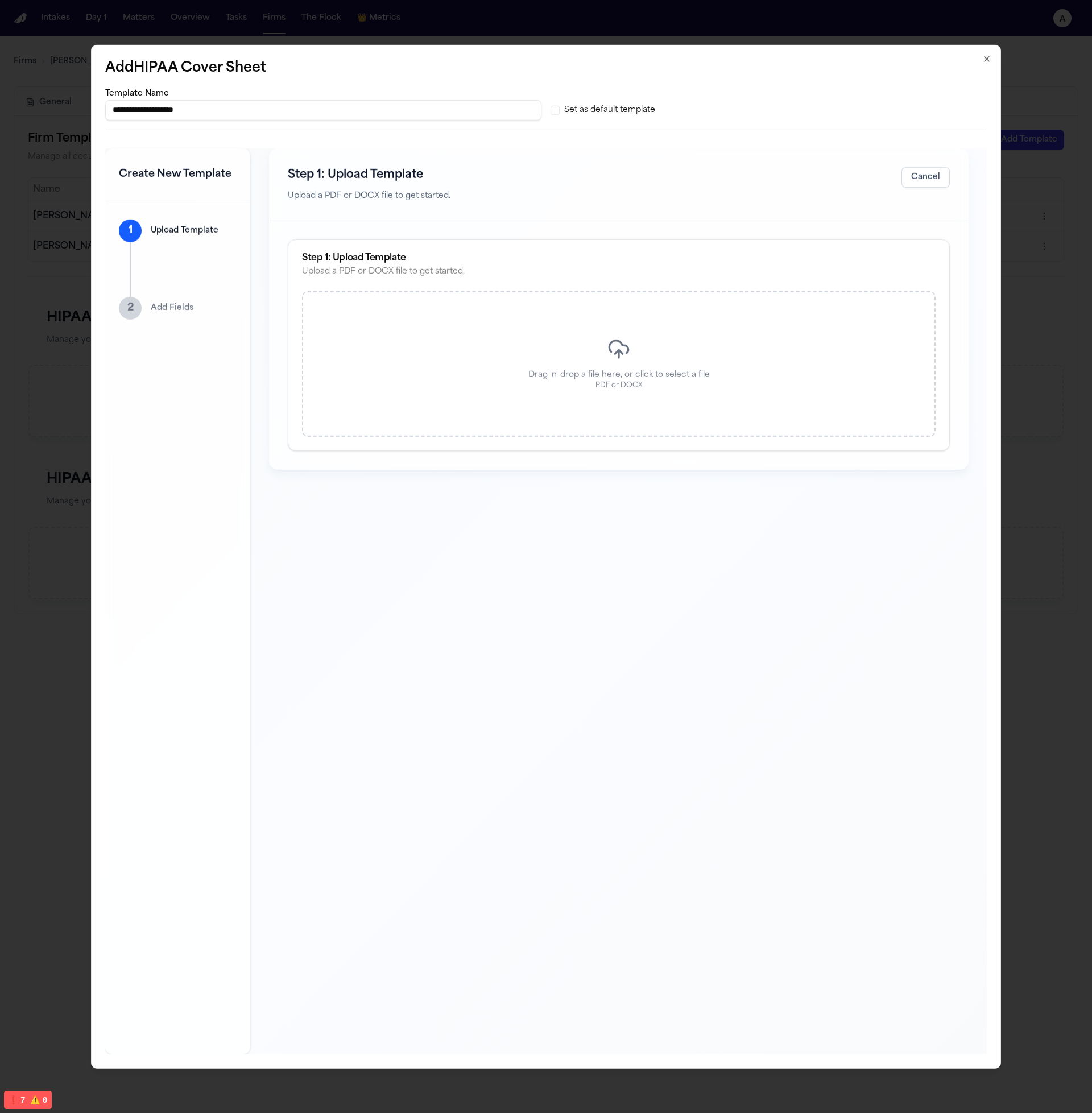
click at [389, 112] on input "**********" at bounding box center [323, 110] width 436 height 20
click at [389, 737] on div "Step 1: Upload Template Upload a PDF or DOCX file to get started. Cancel Step 1…" at bounding box center [619, 601] width 736 height 906
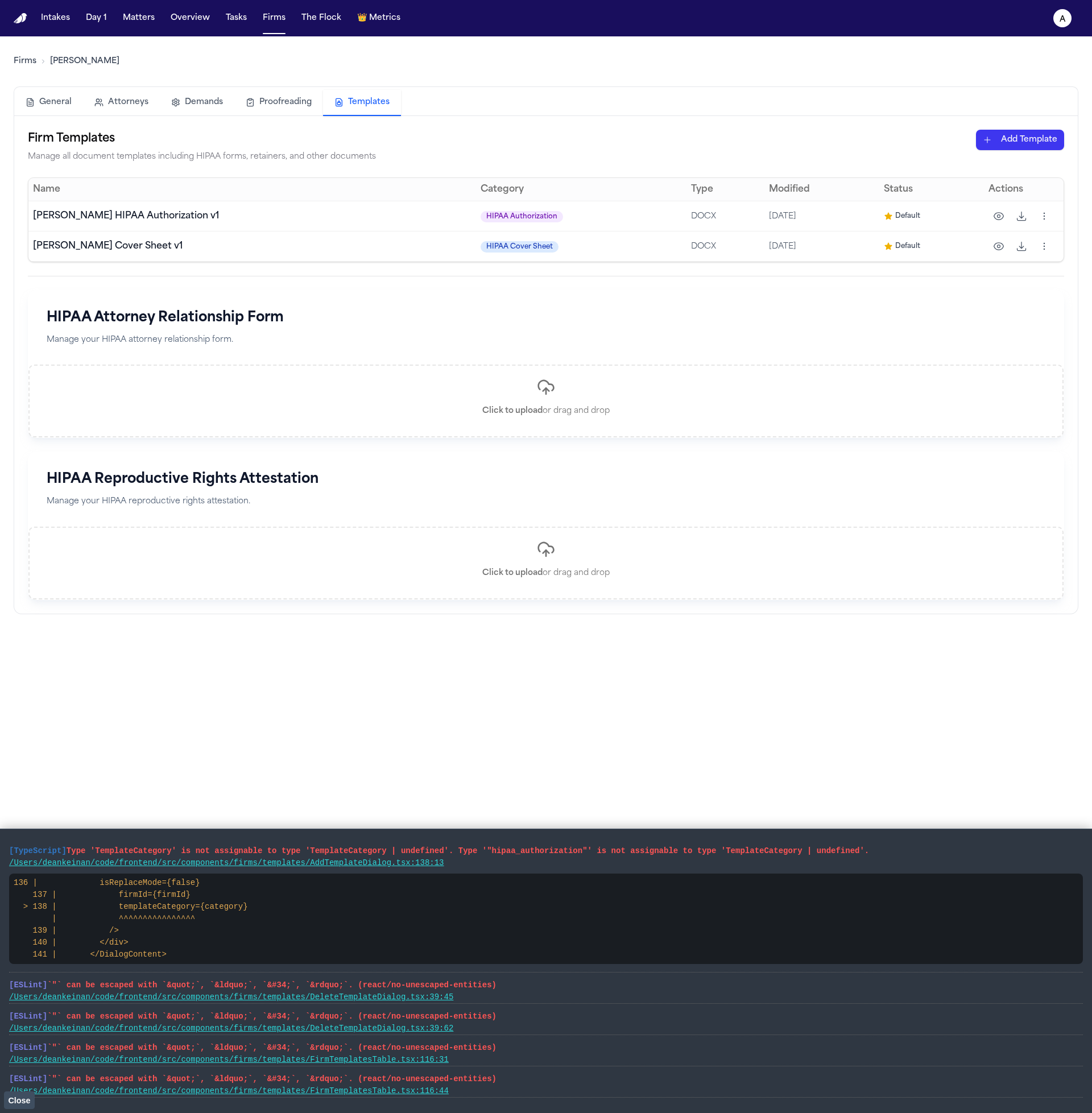
click at [53, 192] on th "Name" at bounding box center [253, 189] width 448 height 23
click at [992, 214] on button "button" at bounding box center [998, 216] width 20 height 20
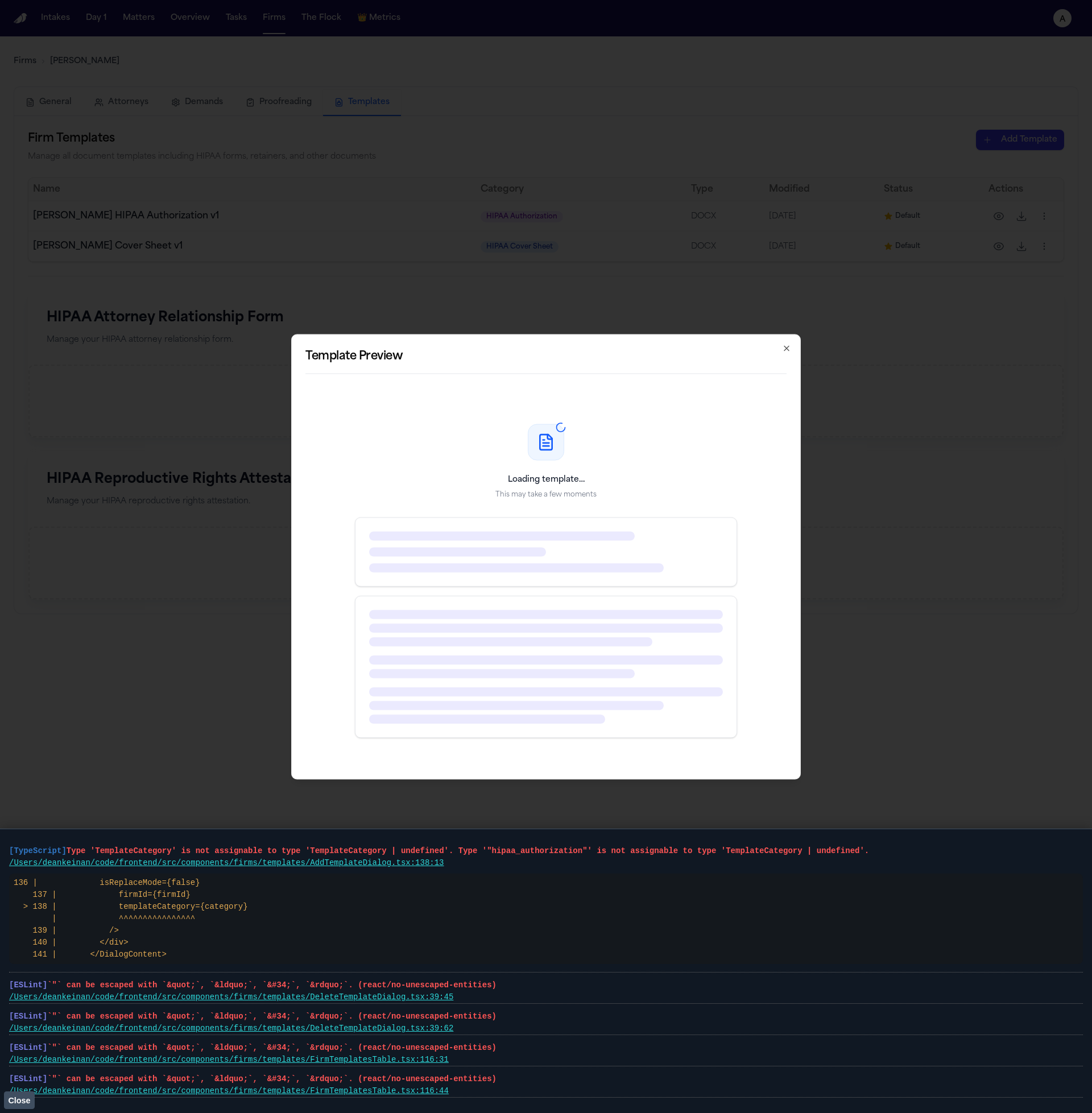
click at [0, 1112] on vite-plugin-checker-error-overlay at bounding box center [0, 1113] width 0 height 0
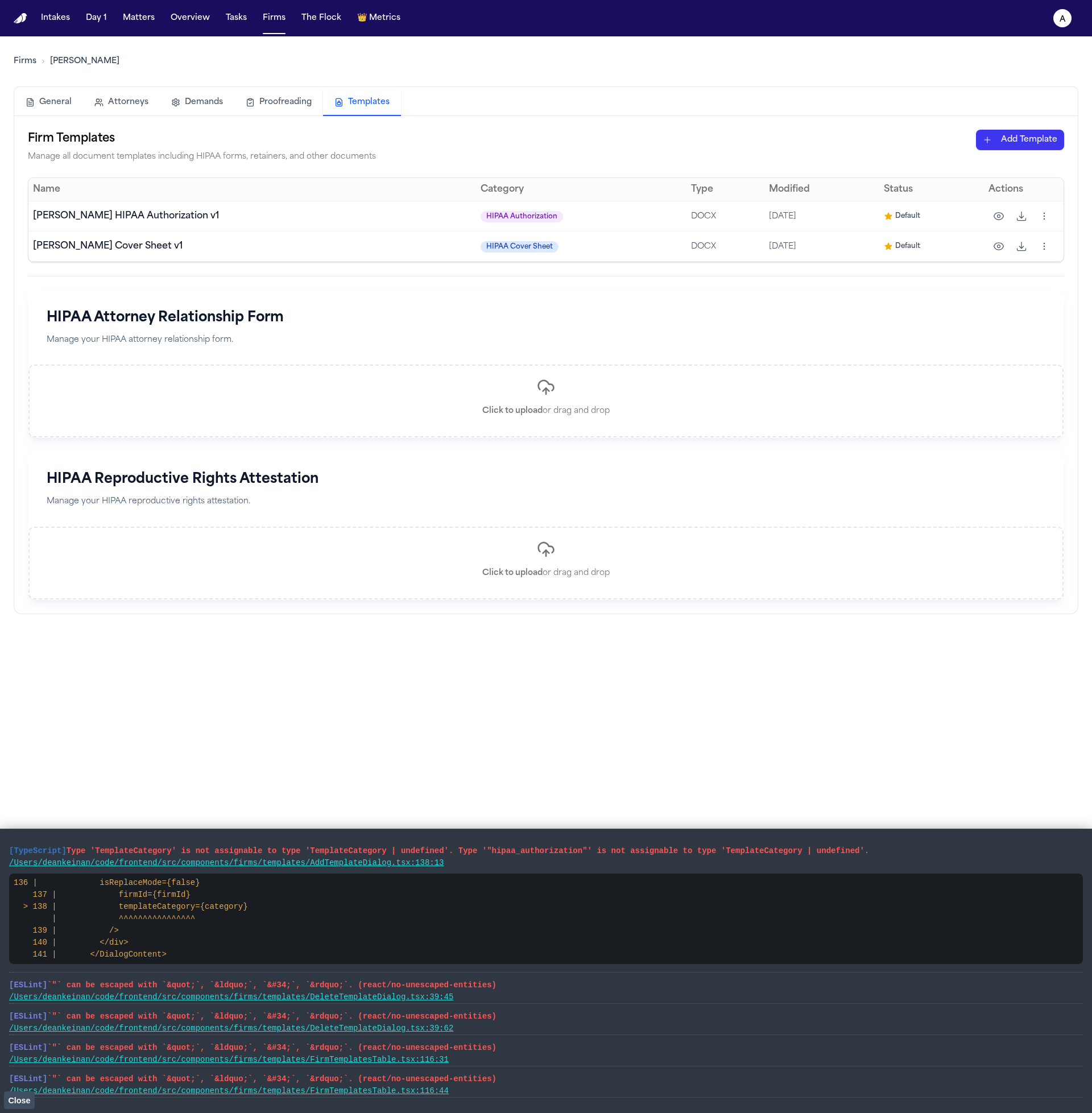
click at [21, 1101] on span "Close" at bounding box center [19, 1100] width 22 height 9
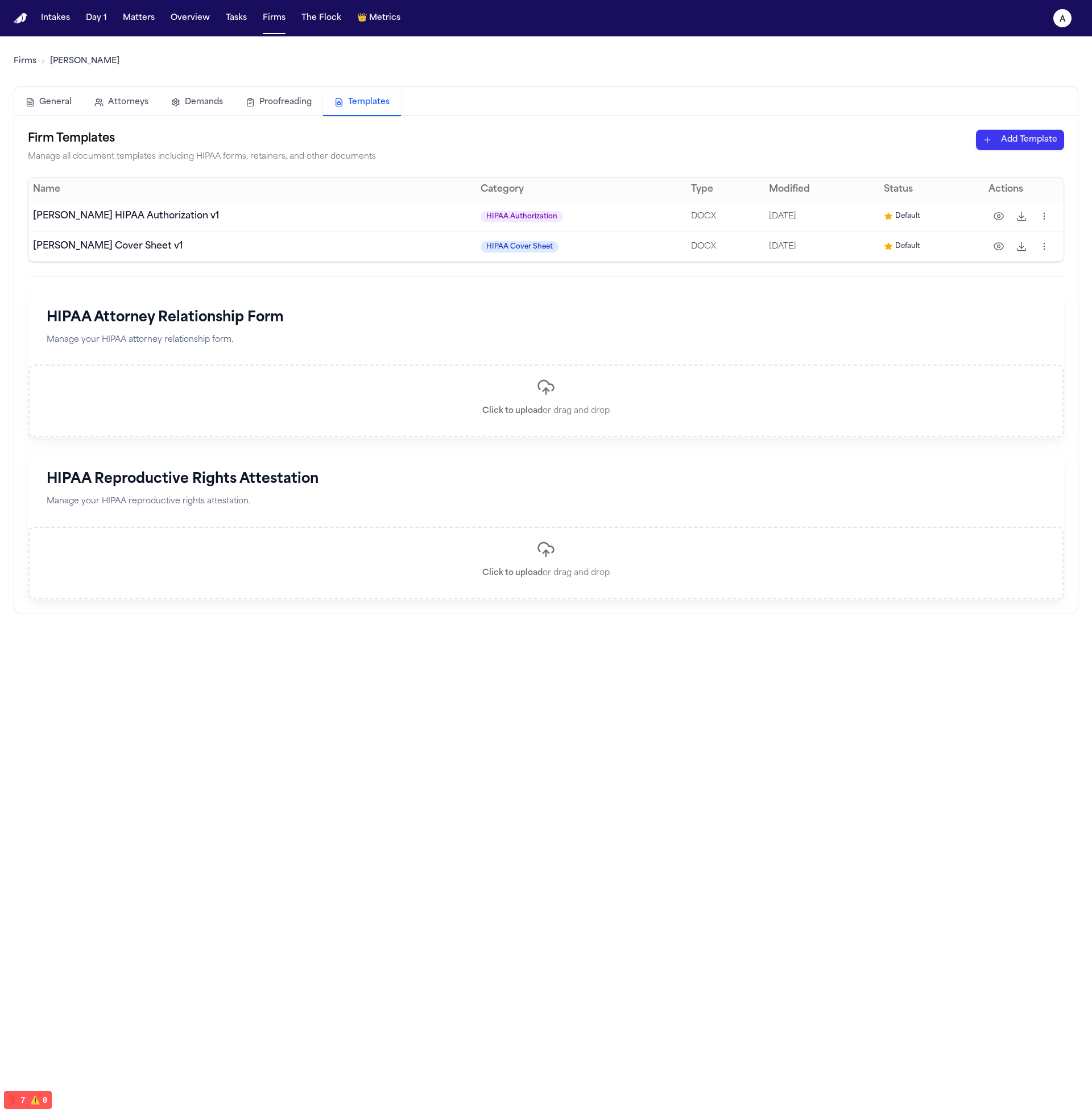
click at [994, 222] on button "button" at bounding box center [998, 216] width 20 height 20
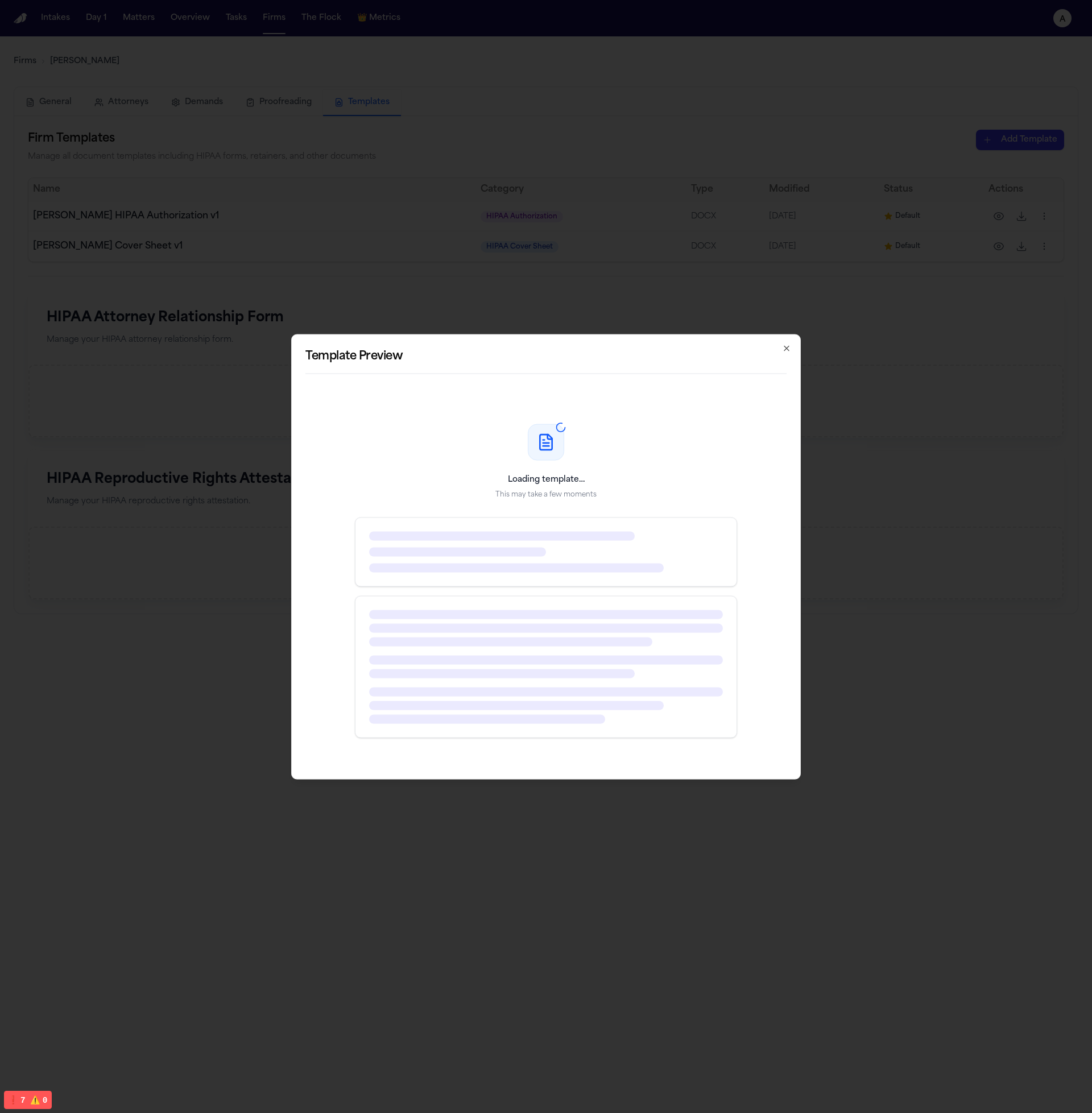
click at [784, 350] on icon "button" at bounding box center [786, 348] width 5 height 5
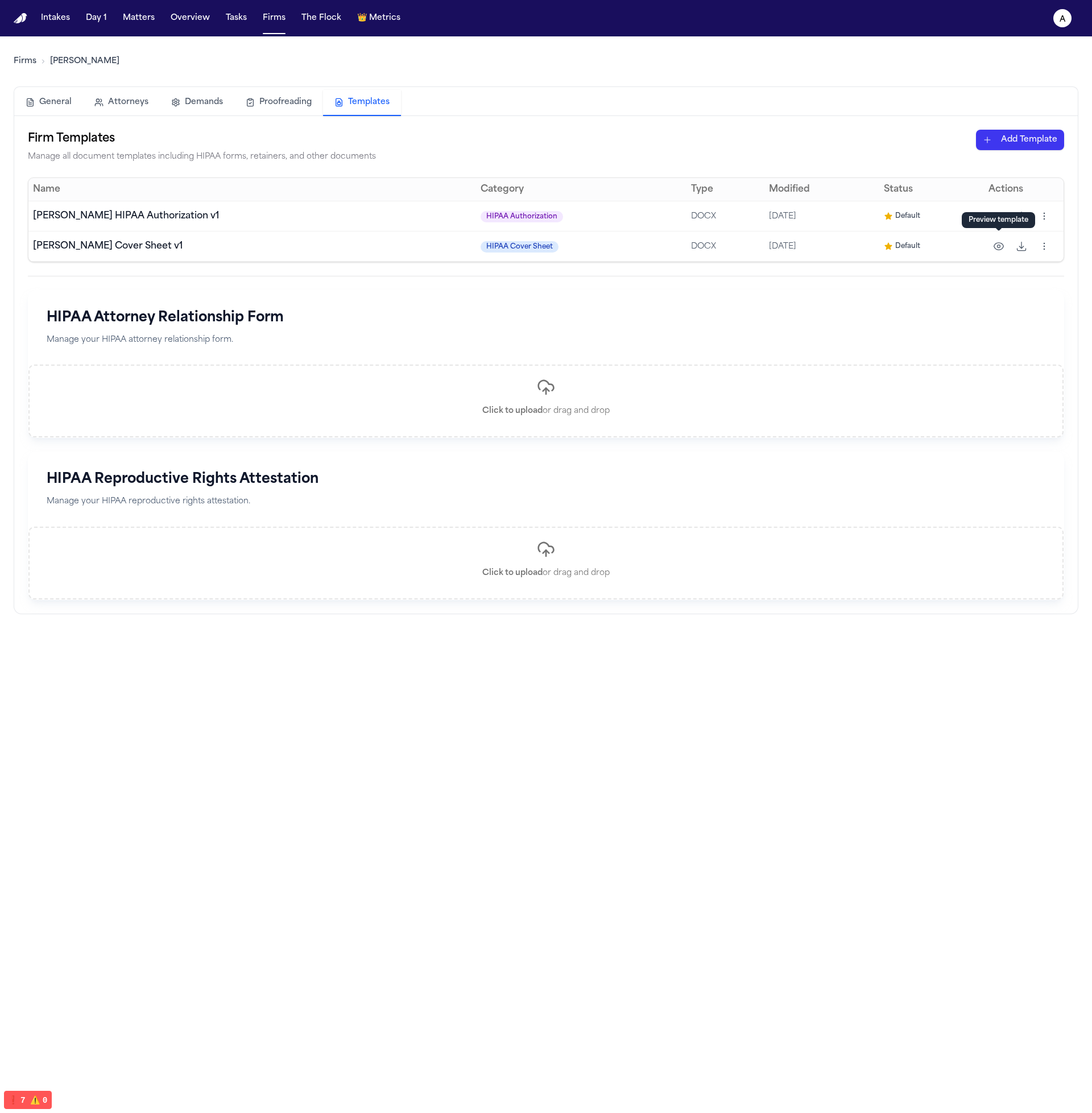
click at [996, 245] on icon "button" at bounding box center [998, 246] width 11 height 11
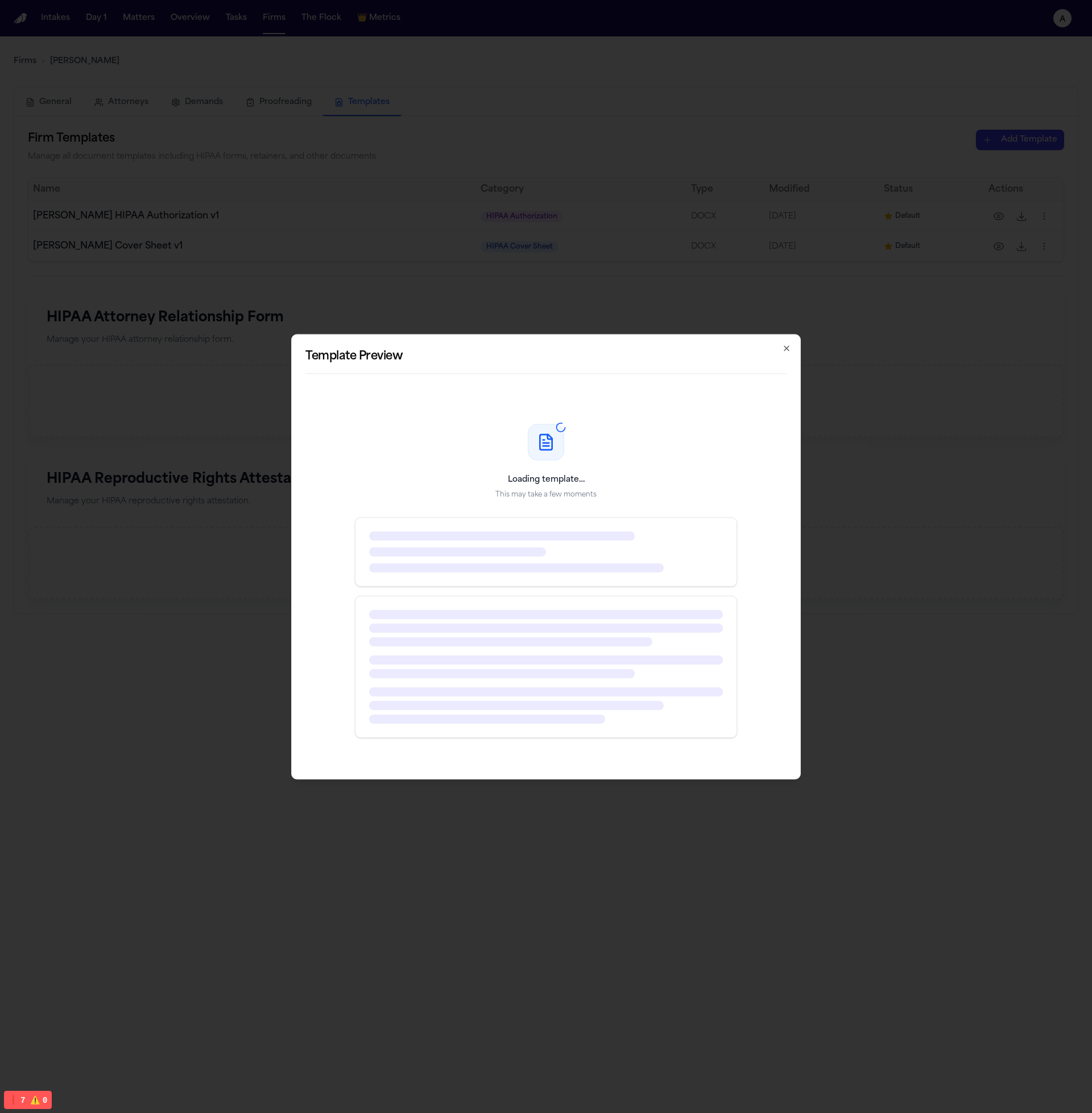
click at [787, 344] on icon "button" at bounding box center [786, 348] width 9 height 9
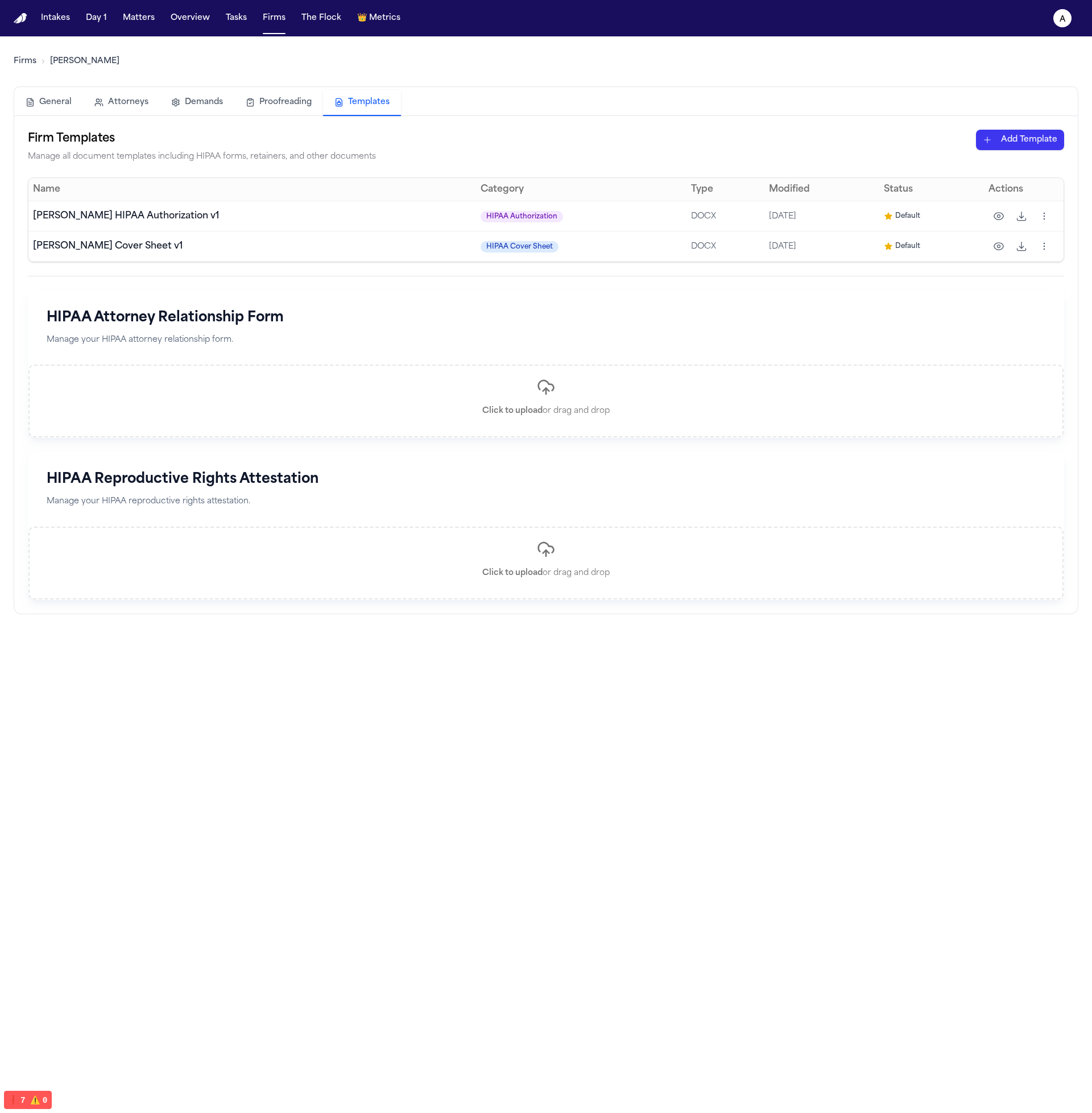
click at [1017, 159] on div "Firm Templates Manage all document templates including HIPAA forms, retainers, …" at bounding box center [546, 146] width 1036 height 34
click at [1020, 153] on div "Firm Templates Manage all document templates including HIPAA forms, retainers, …" at bounding box center [546, 146] width 1036 height 34
click at [1026, 139] on html "Intakes Day 1 Matters Overview Tasks Firms The Flock 👑 Metrics a Firms Hecht Ge…" at bounding box center [546, 556] width 1092 height 1113
click at [968, 169] on div "HIPAA Cover Sheet" at bounding box center [1000, 164] width 122 height 18
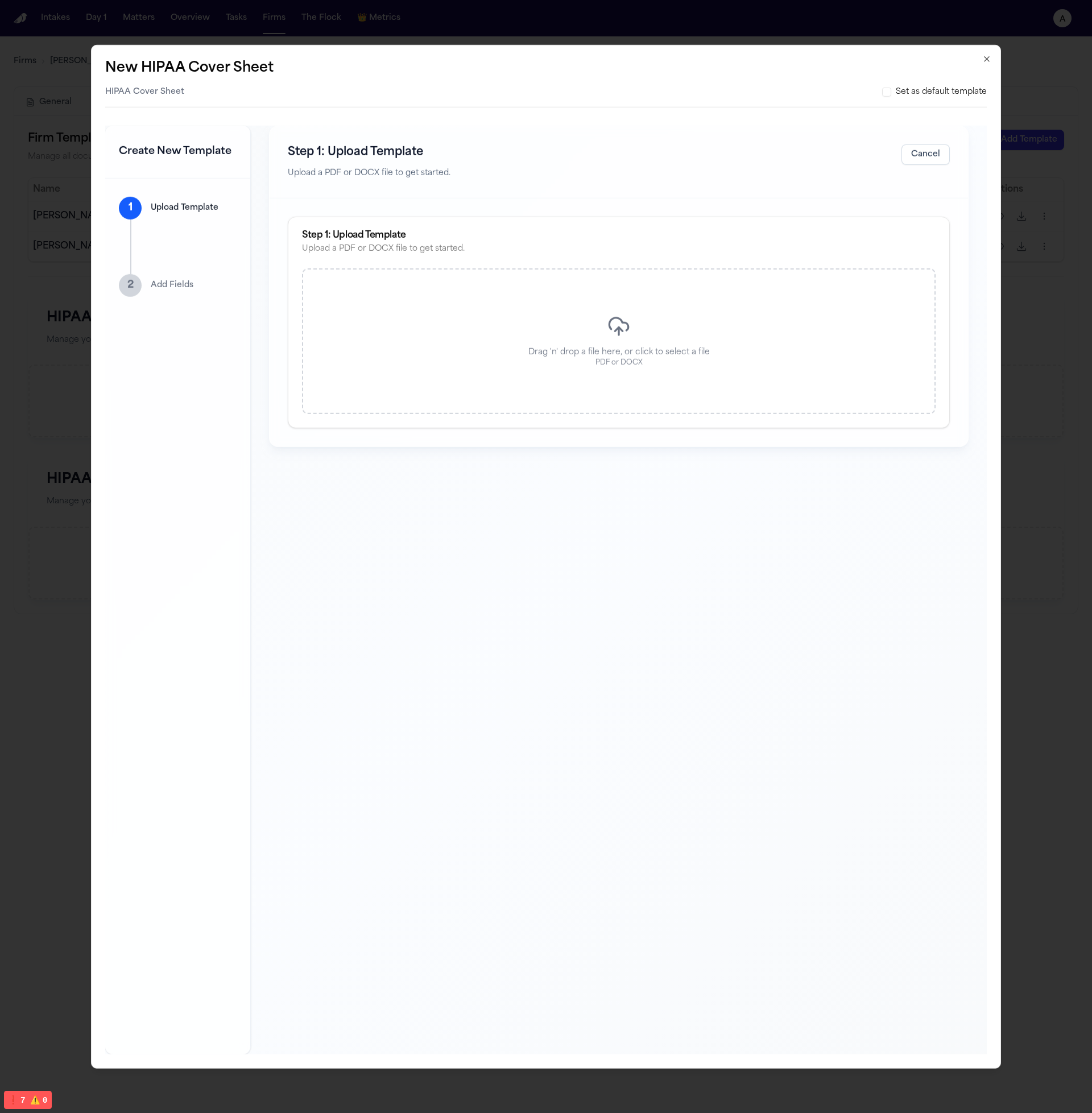
click at [991, 54] on icon "button" at bounding box center [986, 58] width 9 height 9
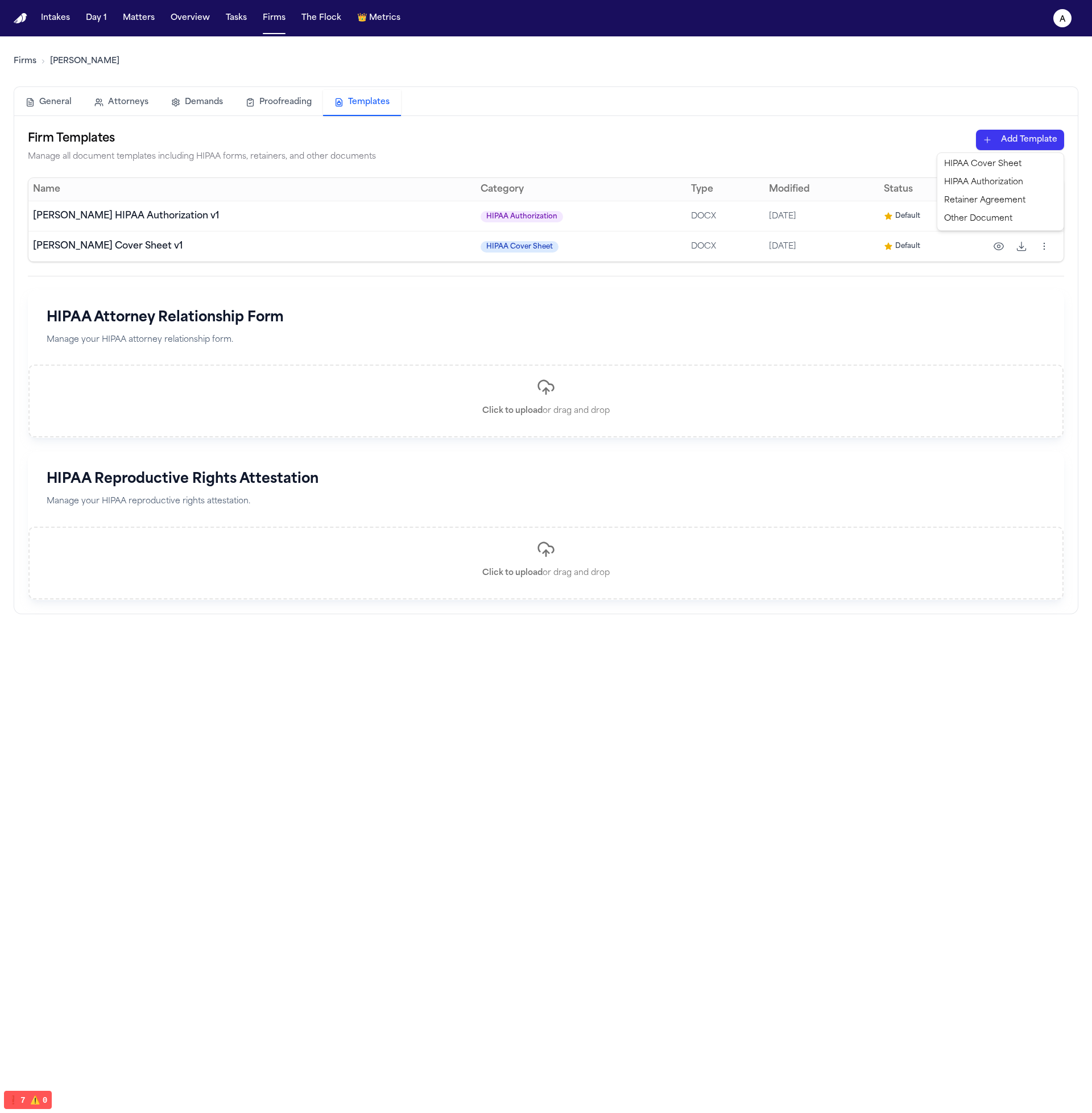
click at [1011, 137] on html "Intakes Day 1 Matters Overview Tasks Firms The Flock 👑 Metrics a Firms Hecht Ge…" at bounding box center [546, 556] width 1092 height 1113
click at [997, 217] on div "Other Document" at bounding box center [1000, 219] width 122 height 18
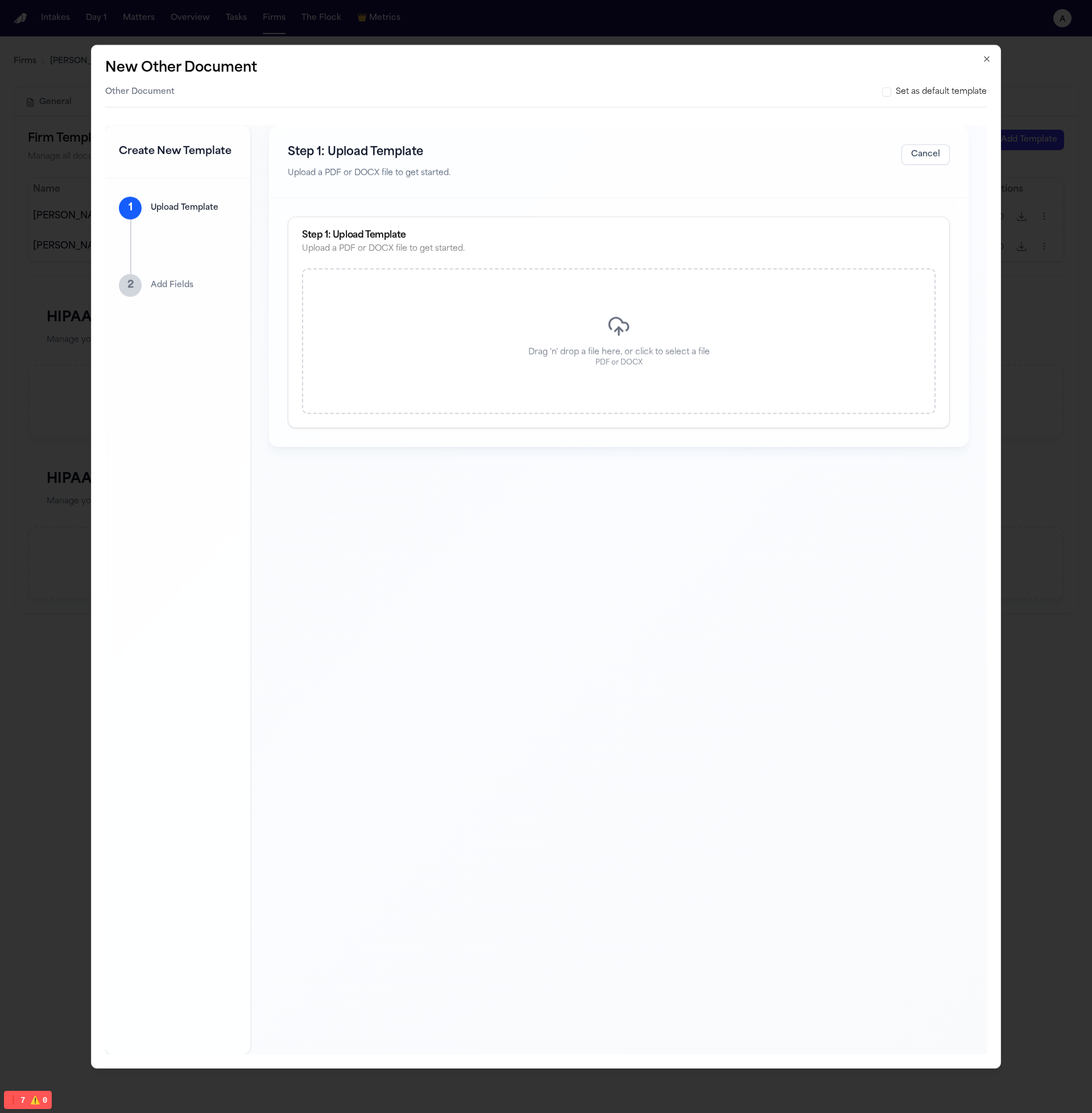
click at [917, 153] on button "Cancel" at bounding box center [925, 154] width 48 height 20
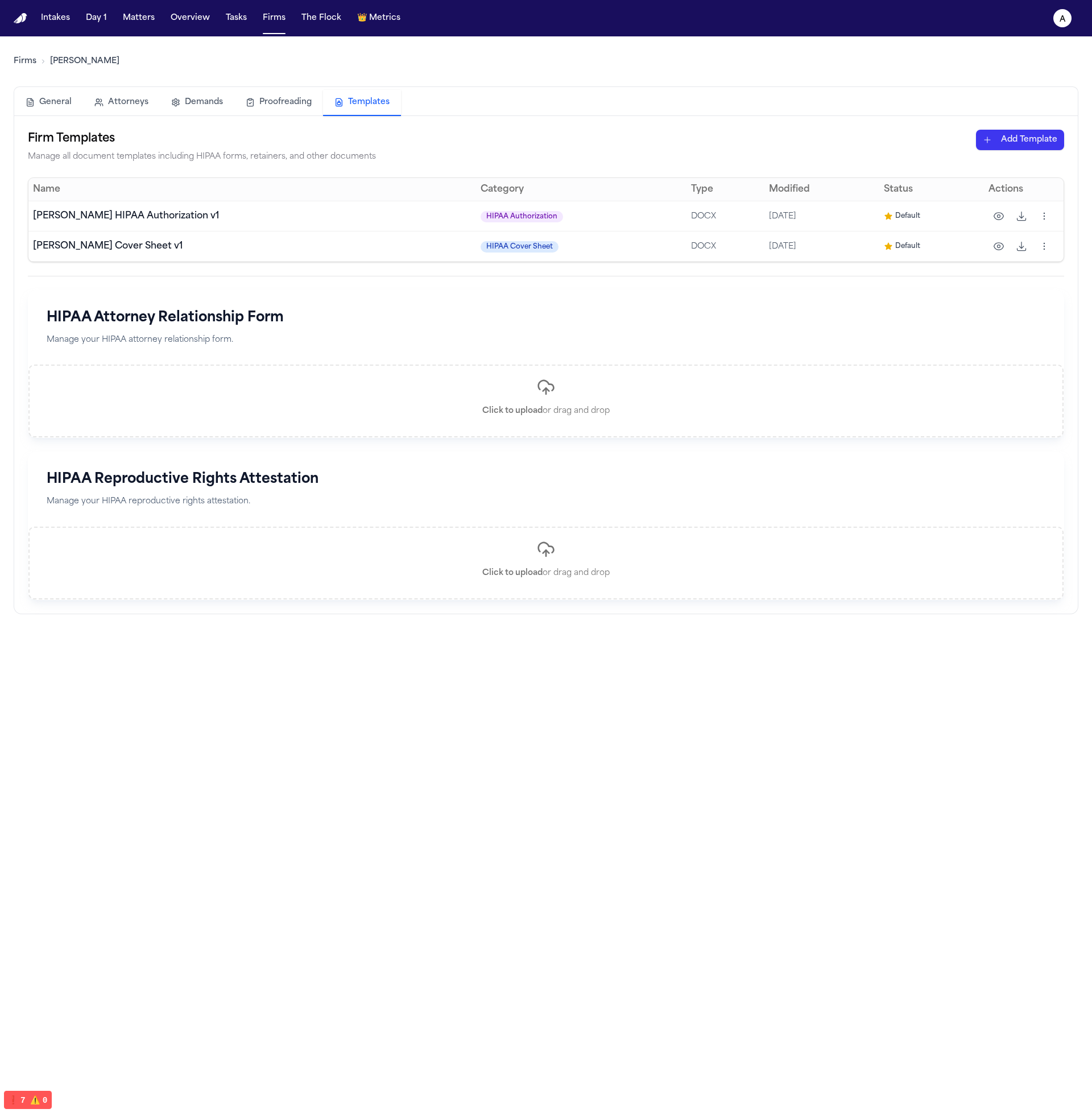
click at [885, 245] on icon at bounding box center [888, 246] width 7 height 7
click at [1050, 250] on html "Intakes Day 1 Matters Overview Tasks Firms The Flock 👑 Metrics a Firms Hecht Ge…" at bounding box center [546, 556] width 1092 height 1113
click at [1047, 247] on html "Intakes Day 1 Matters Overview Tasks Firms The Flock 👑 Metrics a Firms Hecht Ge…" at bounding box center [546, 556] width 1092 height 1113
click at [1031, 150] on div "Firm Templates Manage all document templates including HIPAA forms, retainers, …" at bounding box center [546, 146] width 1036 height 34
click at [1031, 141] on html "Intakes Day 1 Matters Overview Tasks Firms The Flock 👑 Metrics a Firms Hecht Ge…" at bounding box center [546, 556] width 1092 height 1113
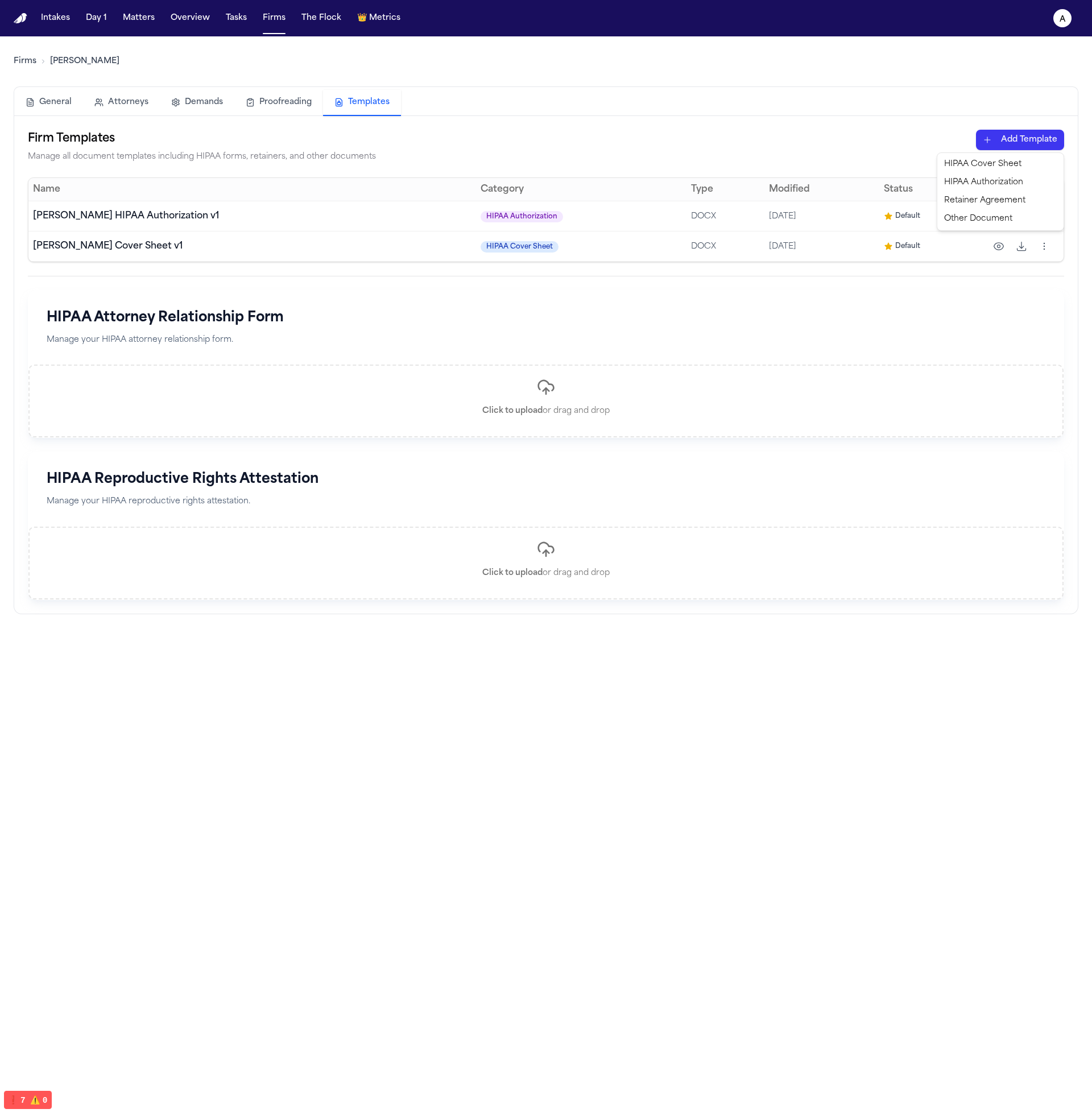
click at [1002, 167] on div "HIPAA Cover Sheet" at bounding box center [1000, 164] width 122 height 18
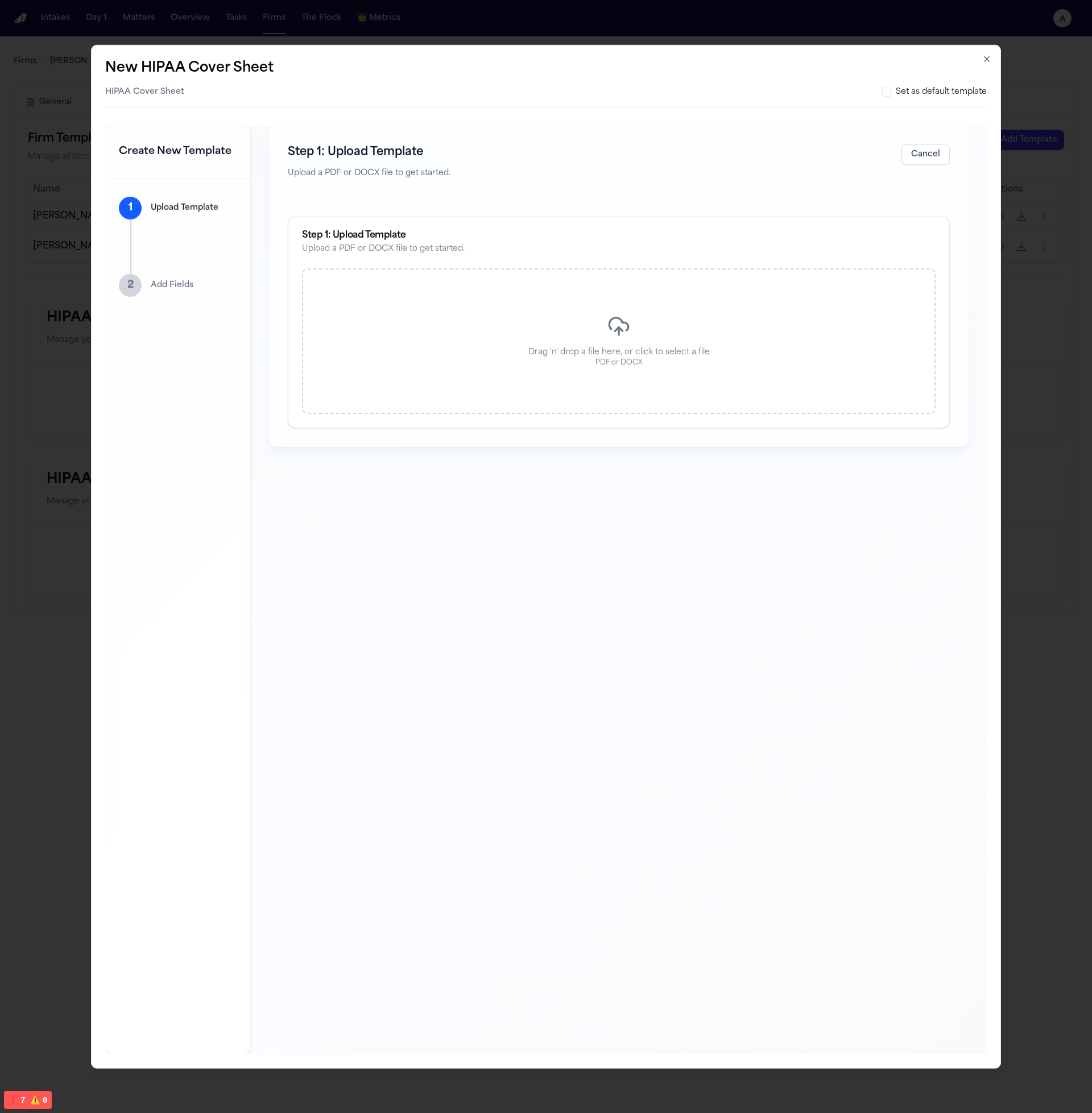
click at [694, 441] on div "Step 1: Upload Template Upload a PDF or DOCX file to get started. Drag 'n' drop…" at bounding box center [619, 322] width 699 height 248
click at [648, 348] on p "Drag 'n' drop a file here, or click to select a file" at bounding box center [619, 352] width 182 height 11
click at [928, 160] on button "Save" at bounding box center [931, 154] width 38 height 20
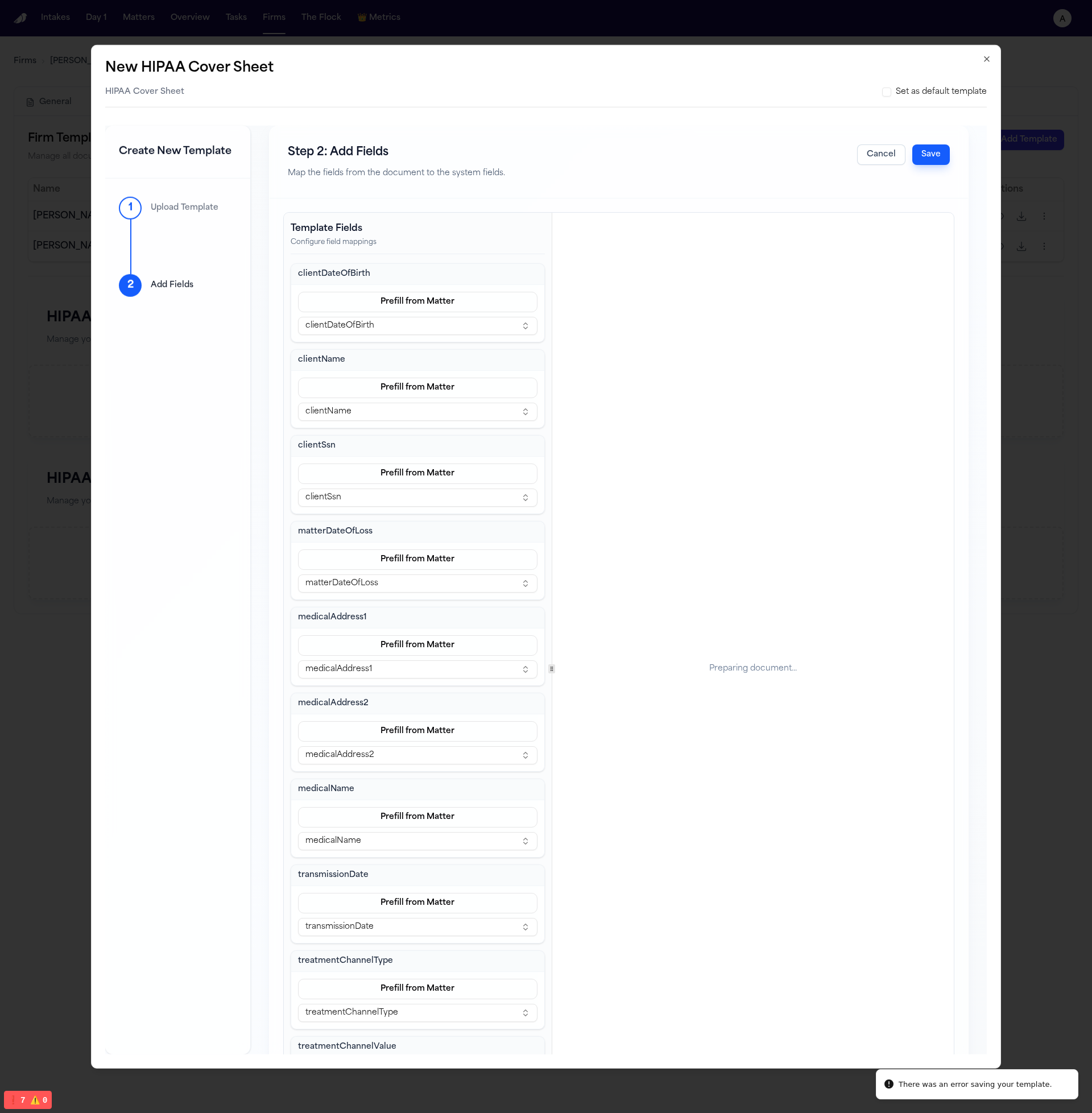
click at [223, 71] on h2 "New HIPAA Cover Sheet" at bounding box center [189, 67] width 168 height 18
click at [926, 168] on div "Step 2: Add Fields Map the fields from the document to the system fields. Cance…" at bounding box center [619, 162] width 699 height 73
click at [931, 151] on button "Save" at bounding box center [931, 154] width 38 height 20
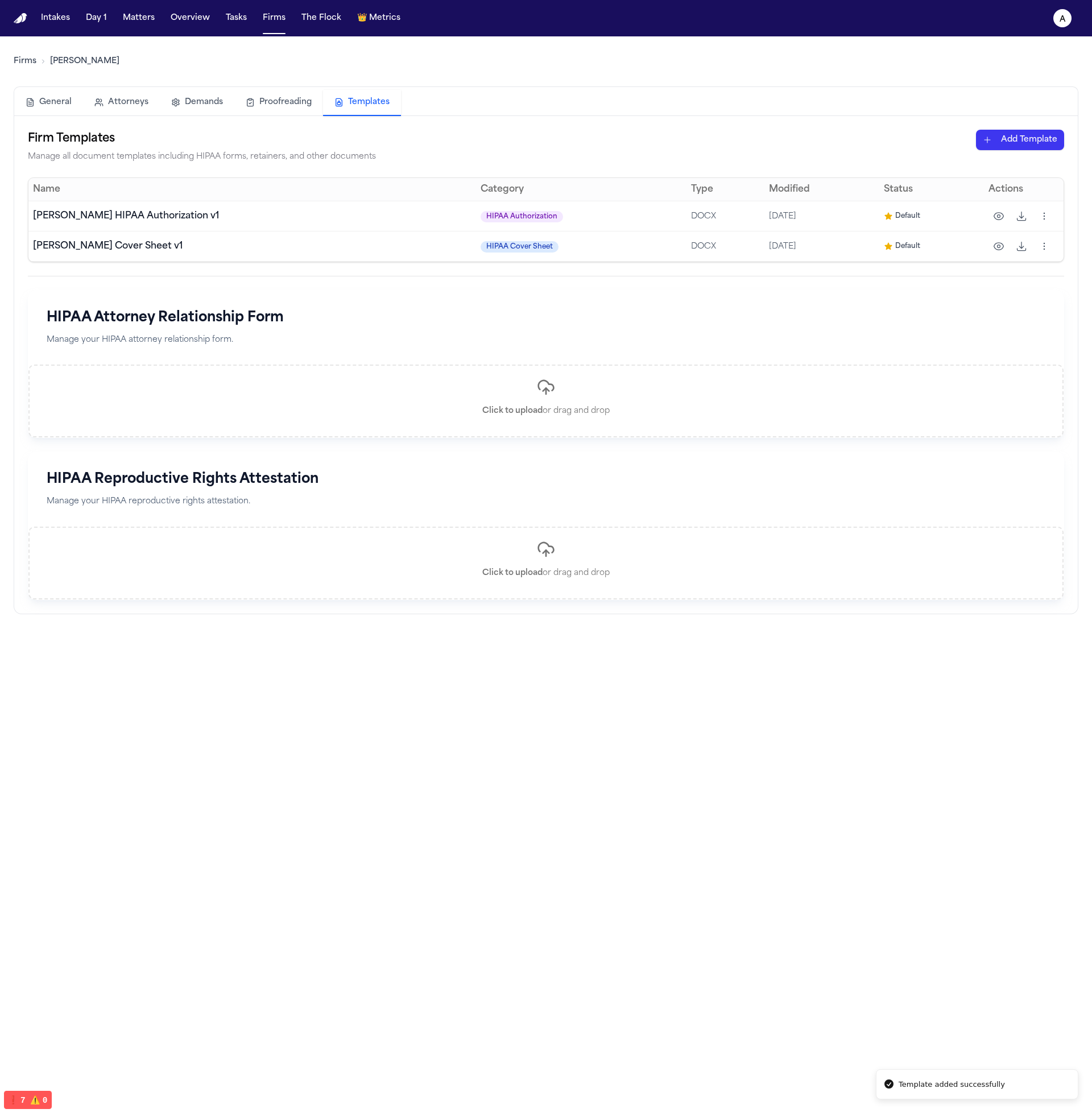
click at [912, 323] on h1 "HIPAA Attorney Relationship Form" at bounding box center [546, 318] width 998 height 18
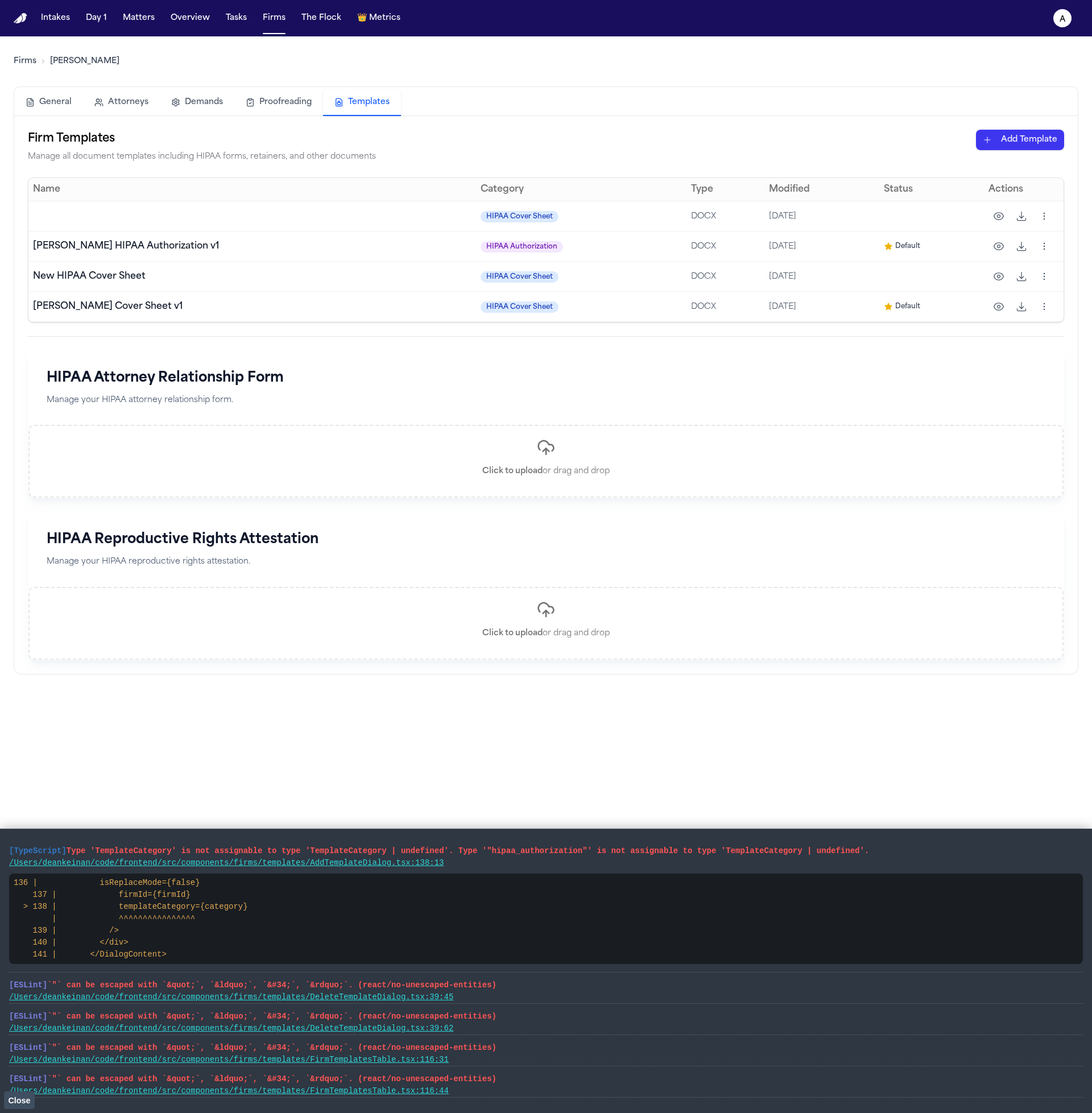
click at [1044, 275] on html "Intakes Day 1 Matters Overview Tasks Firms The Flock 👑 Metrics a Firms Hecht Ge…" at bounding box center [546, 556] width 1092 height 1113
click at [645, 218] on html "Intakes Day 1 Matters Overview Tasks Firms The Flock 👑 Metrics a Firms Hecht Ge…" at bounding box center [546, 556] width 1092 height 1113
click at [1034, 218] on html "Intakes Day 1 Matters Overview Tasks Firms The Flock 👑 Metrics a Firms Hecht Ge…" at bounding box center [546, 556] width 1092 height 1113
click at [994, 279] on div "Delete" at bounding box center [999, 282] width 103 height 18
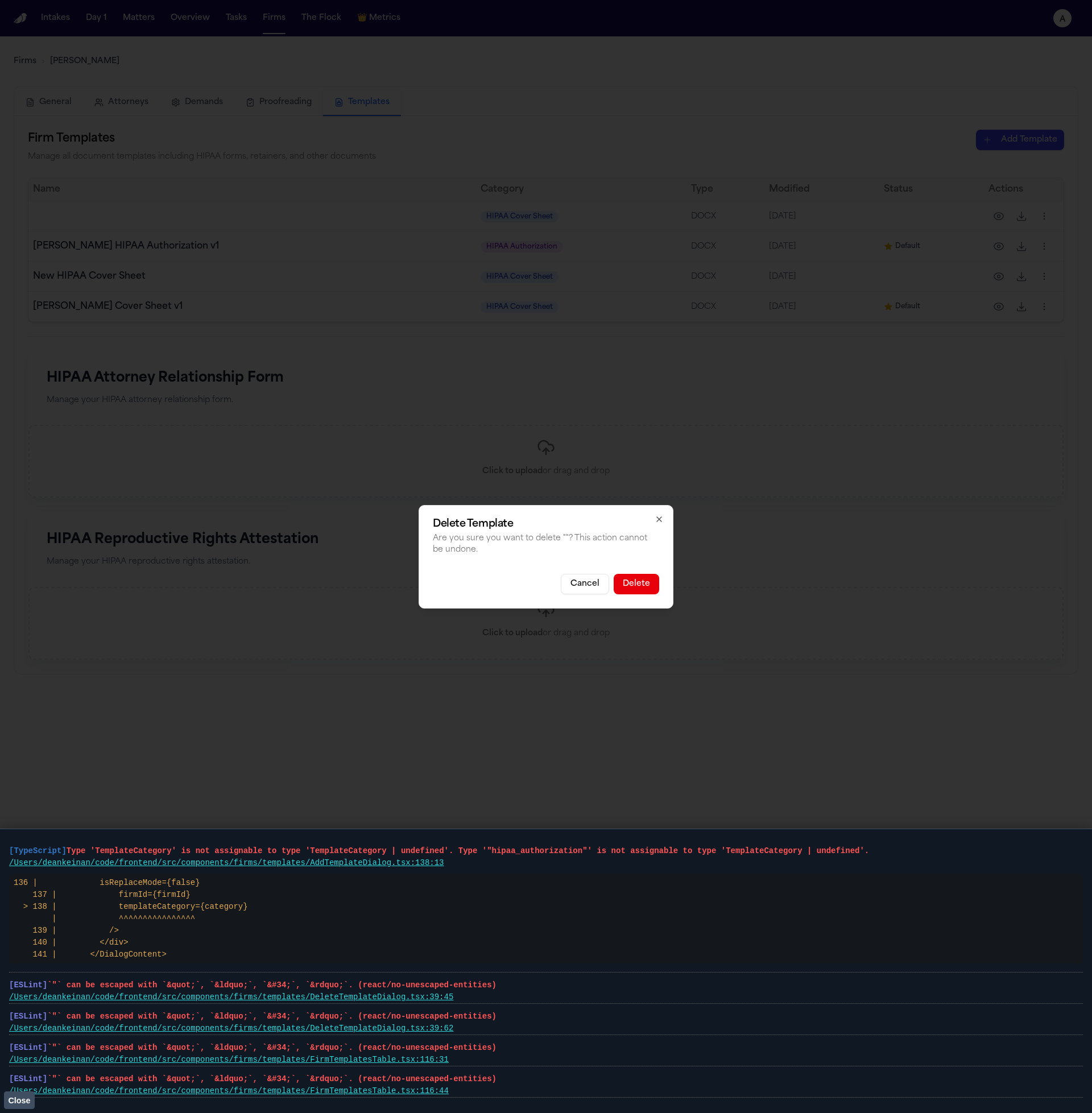
click at [646, 595] on div "Delete Template Are you sure you want to delete " "? This action cannot be undo…" at bounding box center [546, 556] width 255 height 103
click at [646, 591] on button "Delete" at bounding box center [636, 584] width 45 height 20
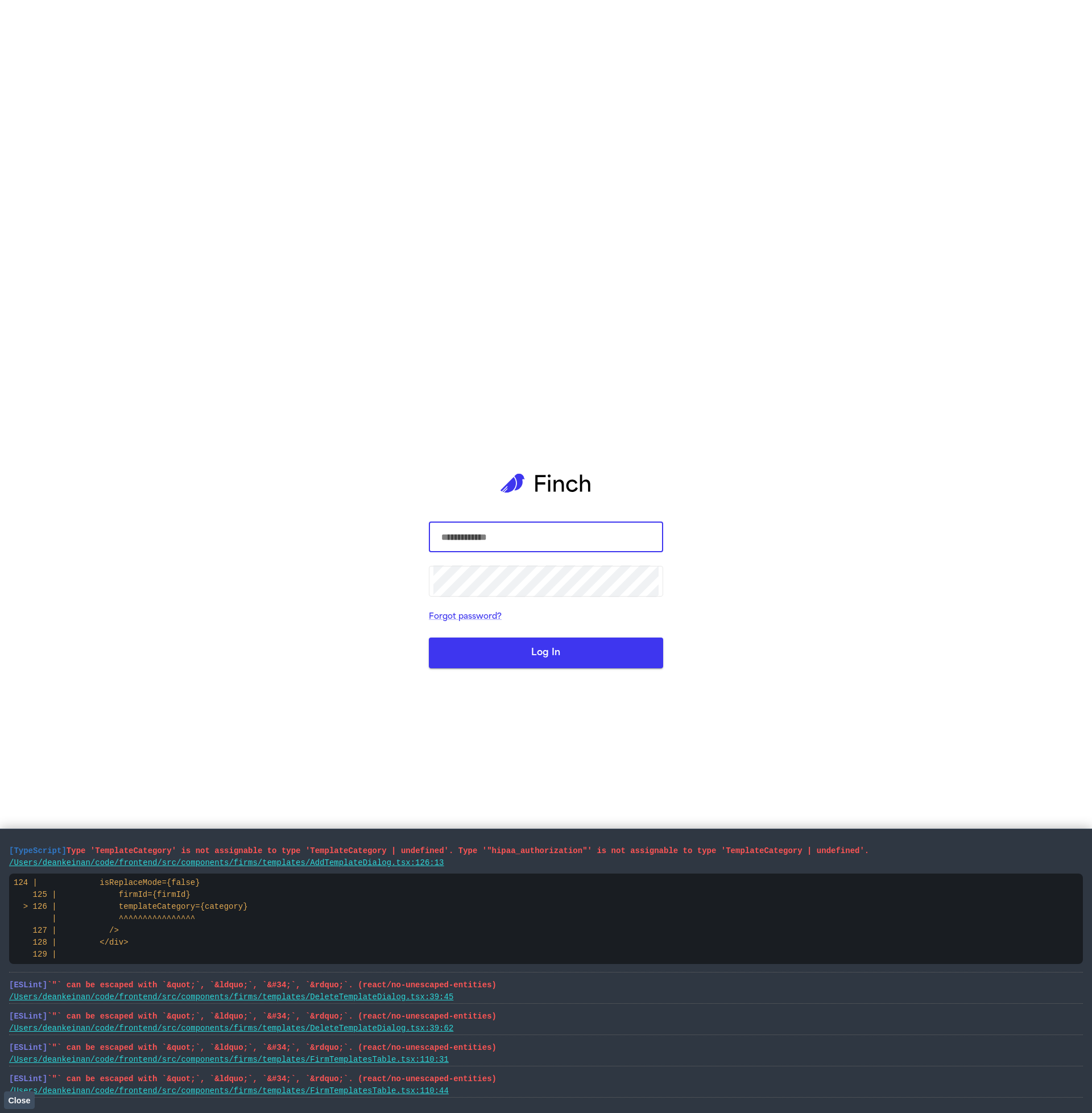
type input "**********"
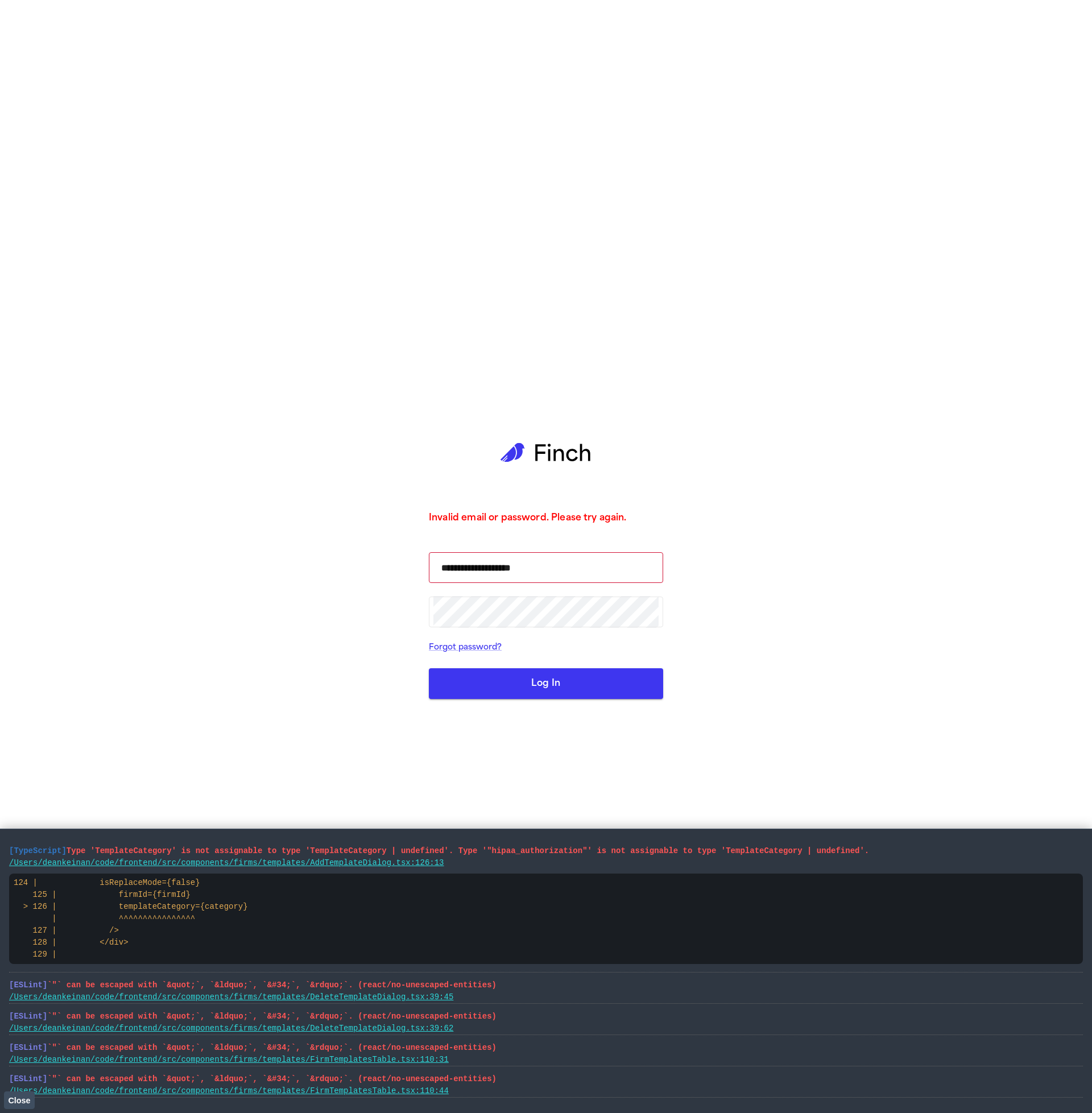
click at [506, 671] on form "**********" at bounding box center [546, 626] width 234 height 147
click at [512, 703] on div "**********" at bounding box center [546, 556] width 234 height 1113
click at [533, 680] on button "Log In" at bounding box center [546, 683] width 234 height 30
click at [436, 663] on form "**********" at bounding box center [546, 626] width 234 height 147
click at [466, 674] on button "Log In" at bounding box center [546, 683] width 234 height 30
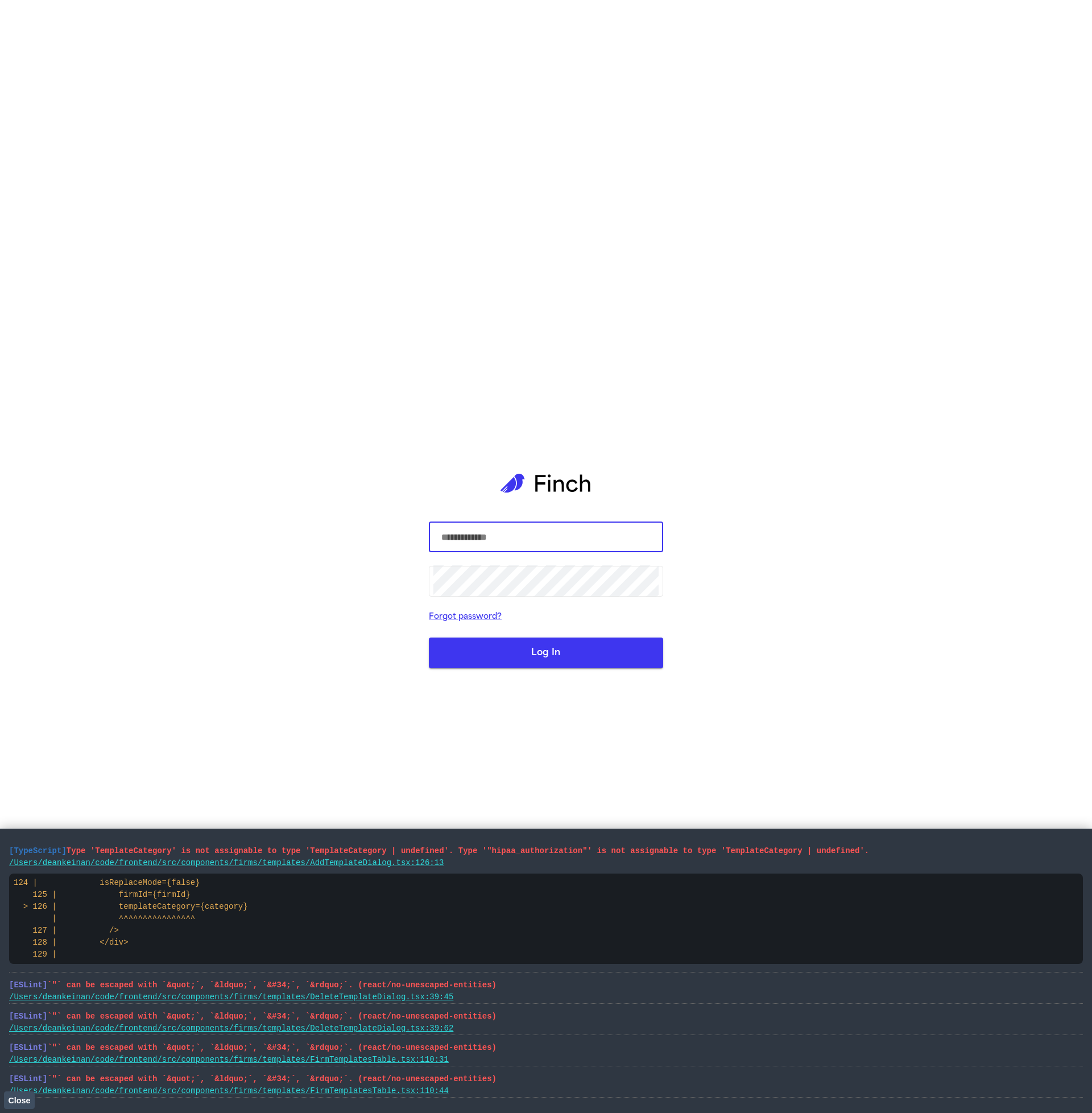
type input "**********"
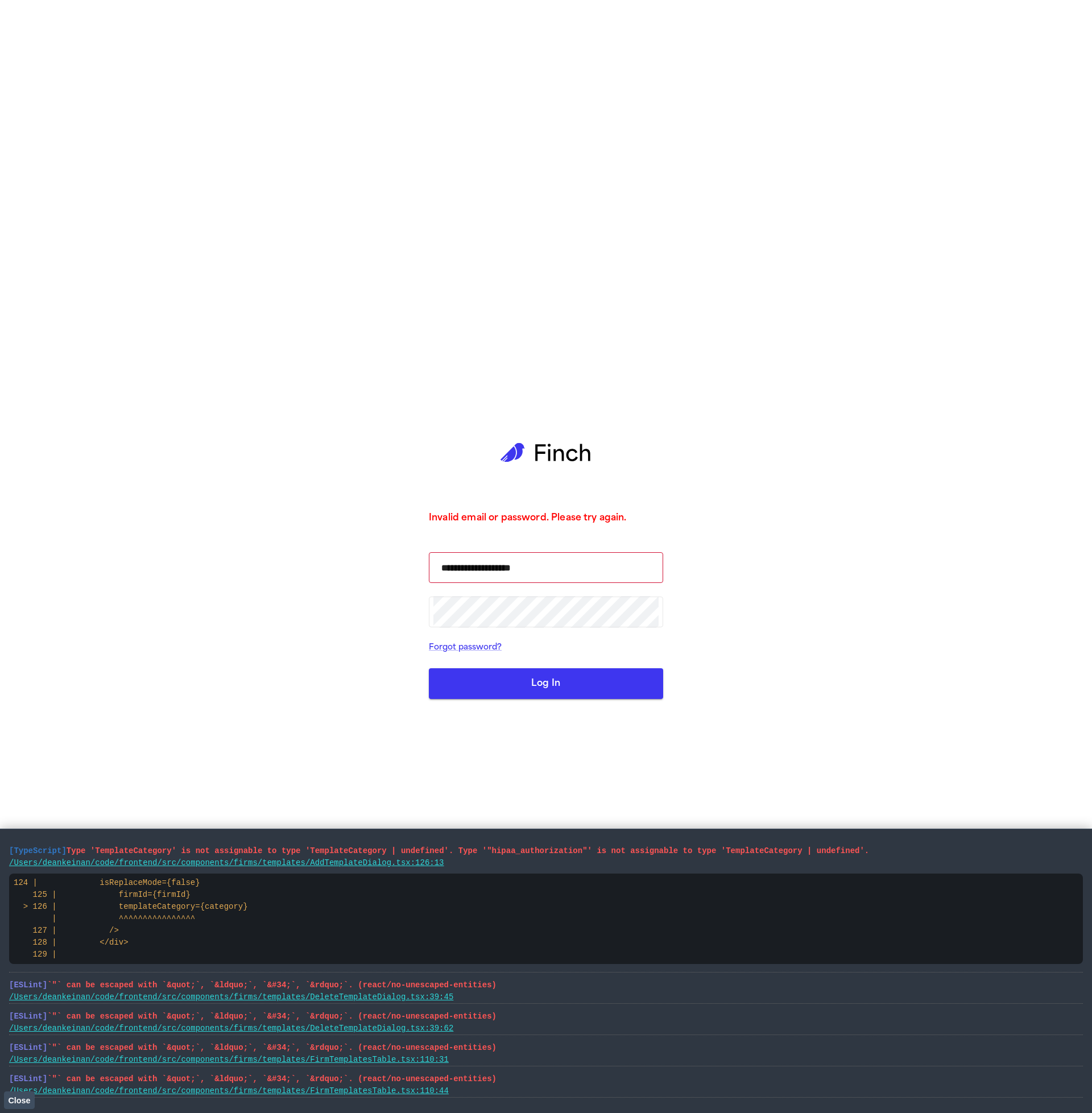
click at [550, 669] on button "Log In" at bounding box center [546, 683] width 234 height 30
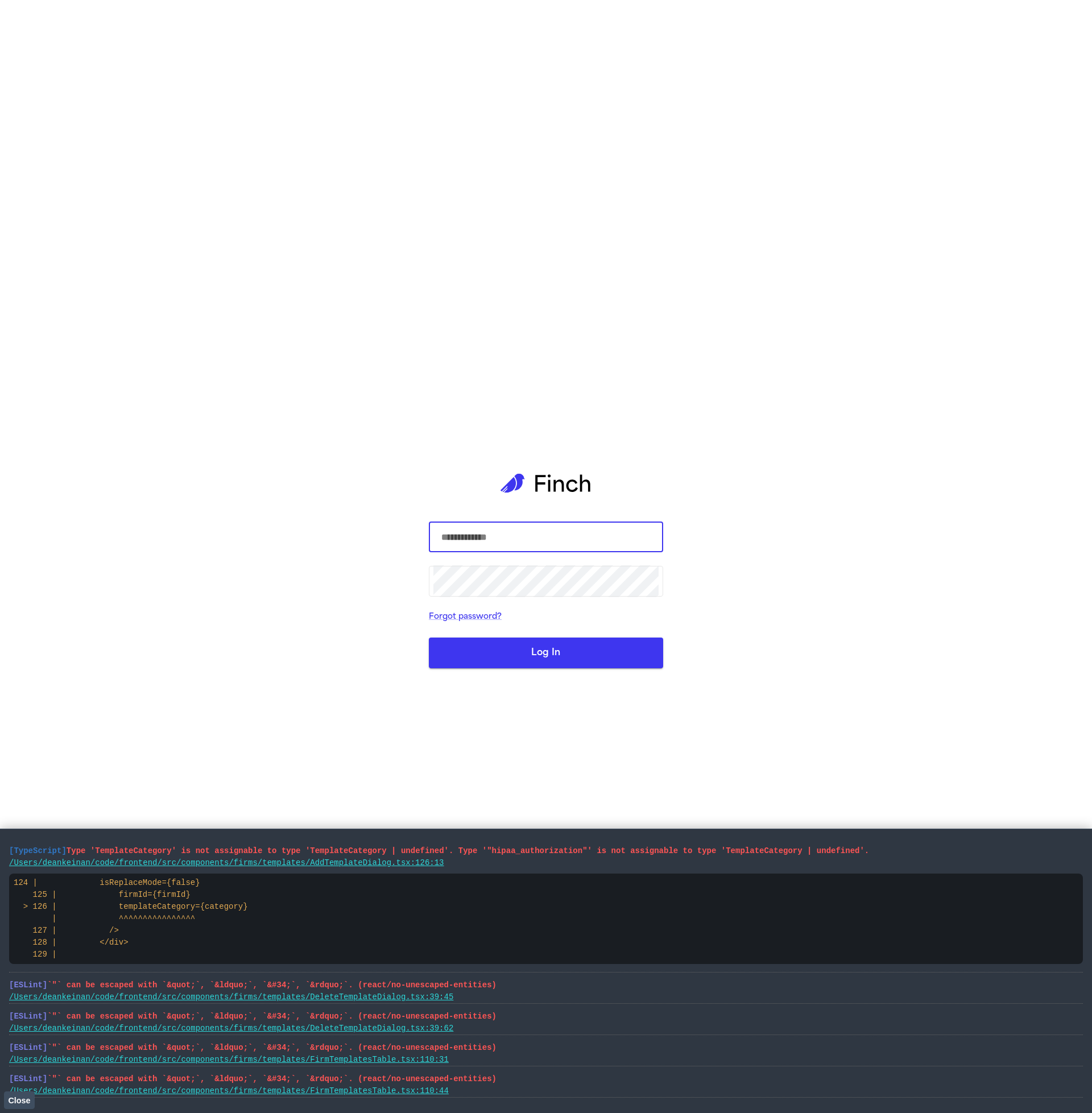
type input "**********"
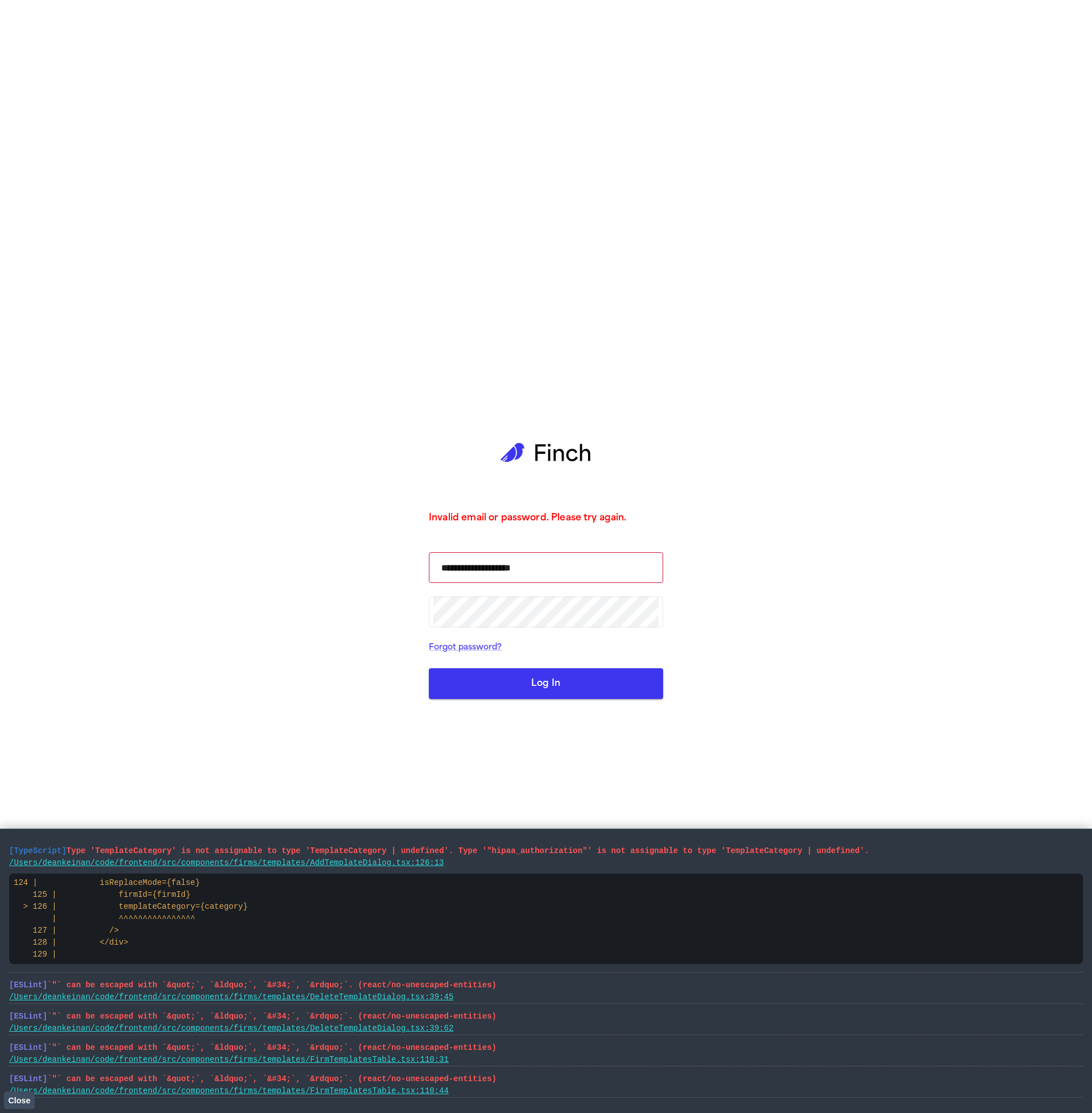
click at [524, 688] on button "Log In" at bounding box center [546, 683] width 234 height 30
click at [591, 703] on div "**********" at bounding box center [546, 556] width 234 height 1113
click at [593, 685] on button "Log In" at bounding box center [546, 683] width 234 height 30
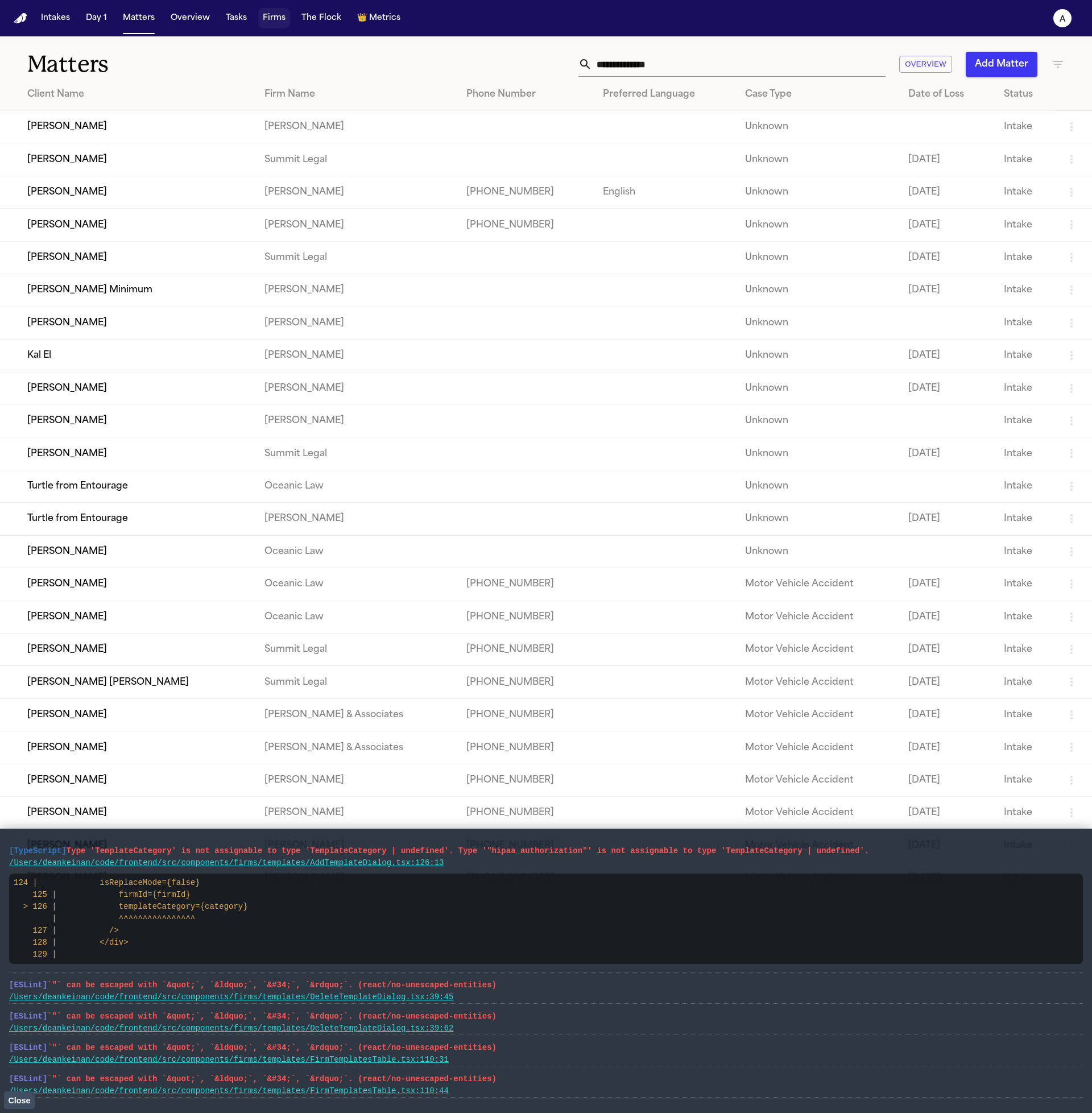
click at [278, 17] on button "Firms" at bounding box center [273, 18] width 32 height 20
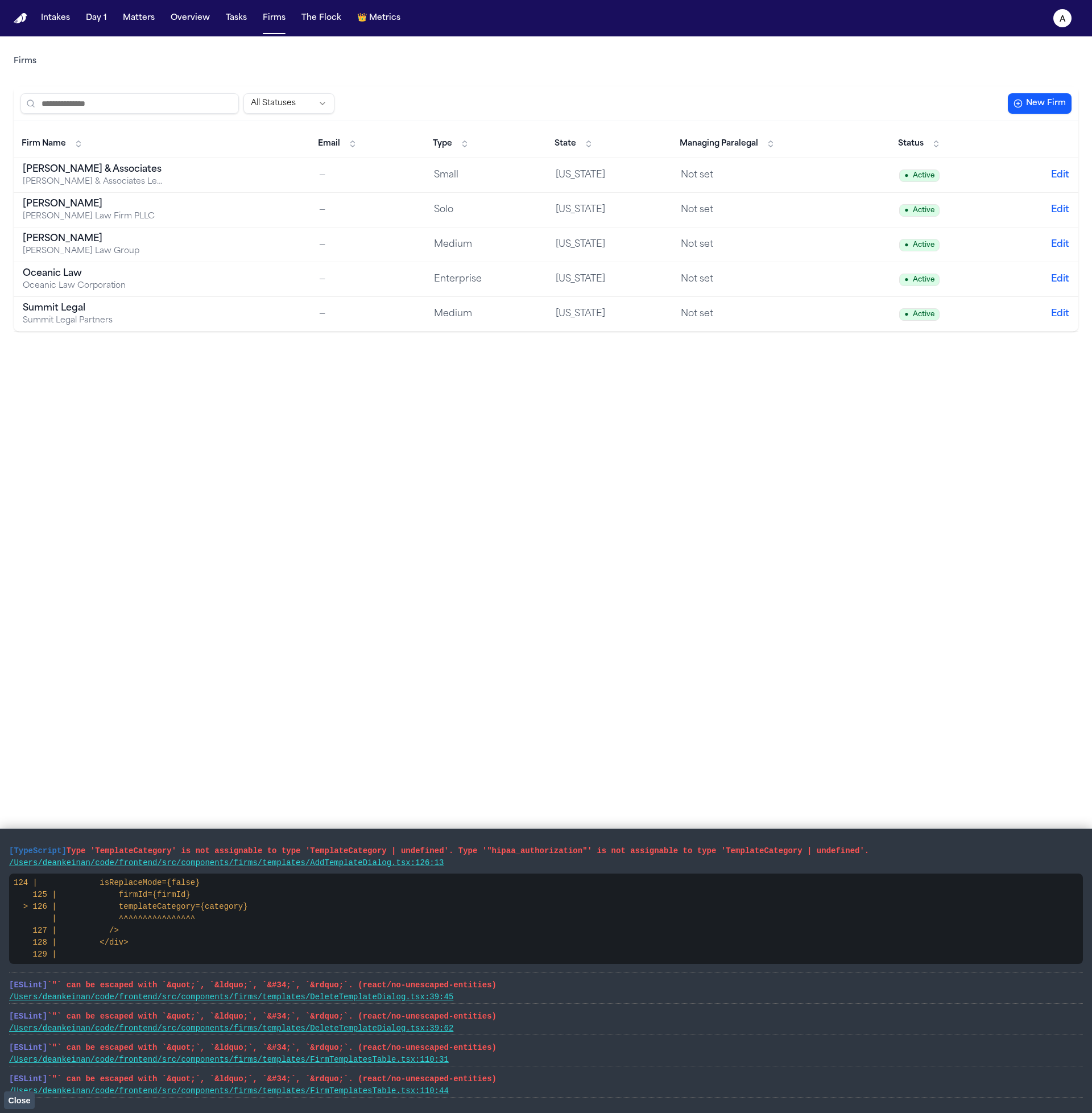
click at [112, 207] on div "[PERSON_NAME]" at bounding box center [94, 204] width 142 height 14
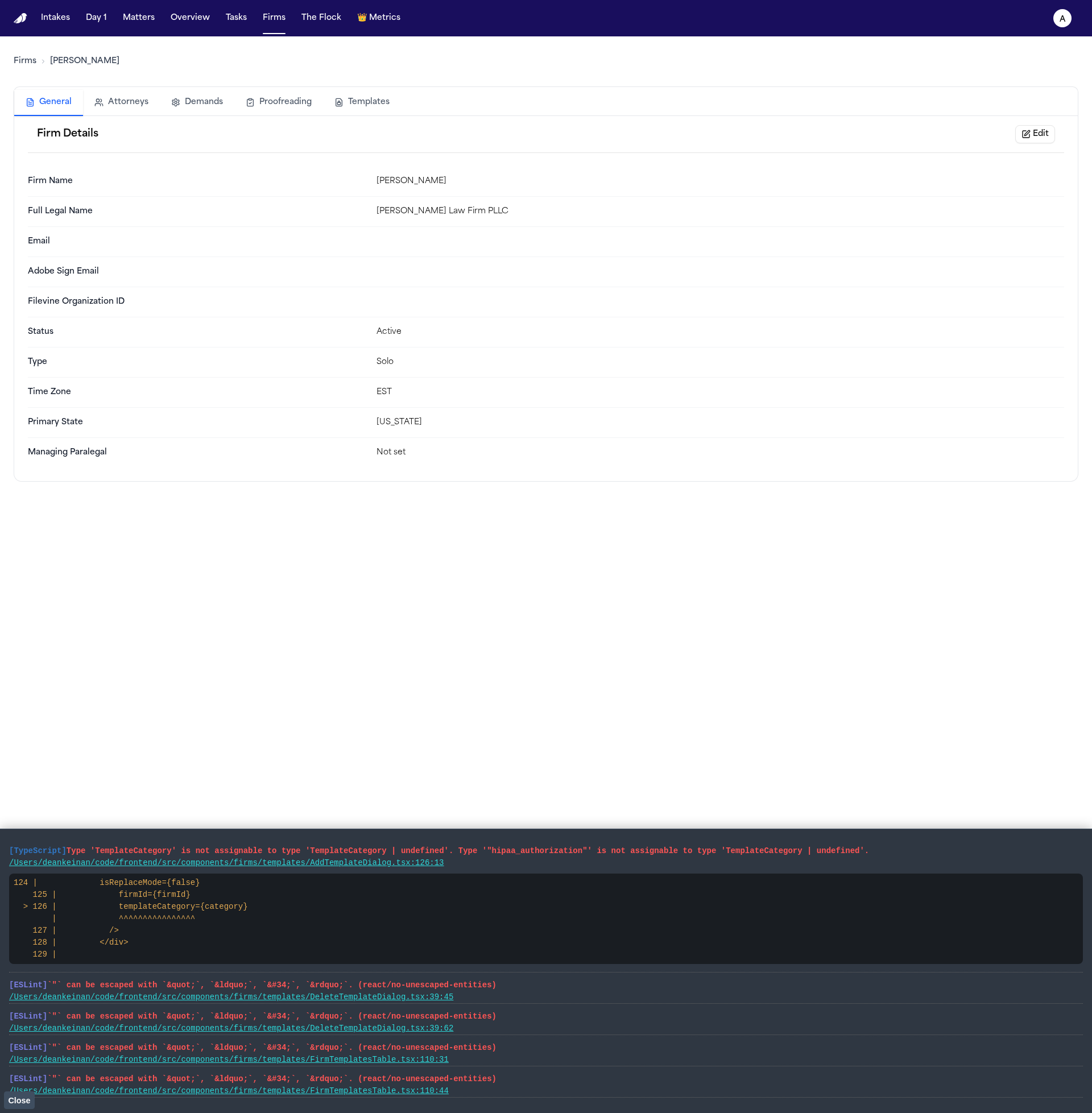
click at [369, 95] on button "Templates" at bounding box center [362, 102] width 78 height 25
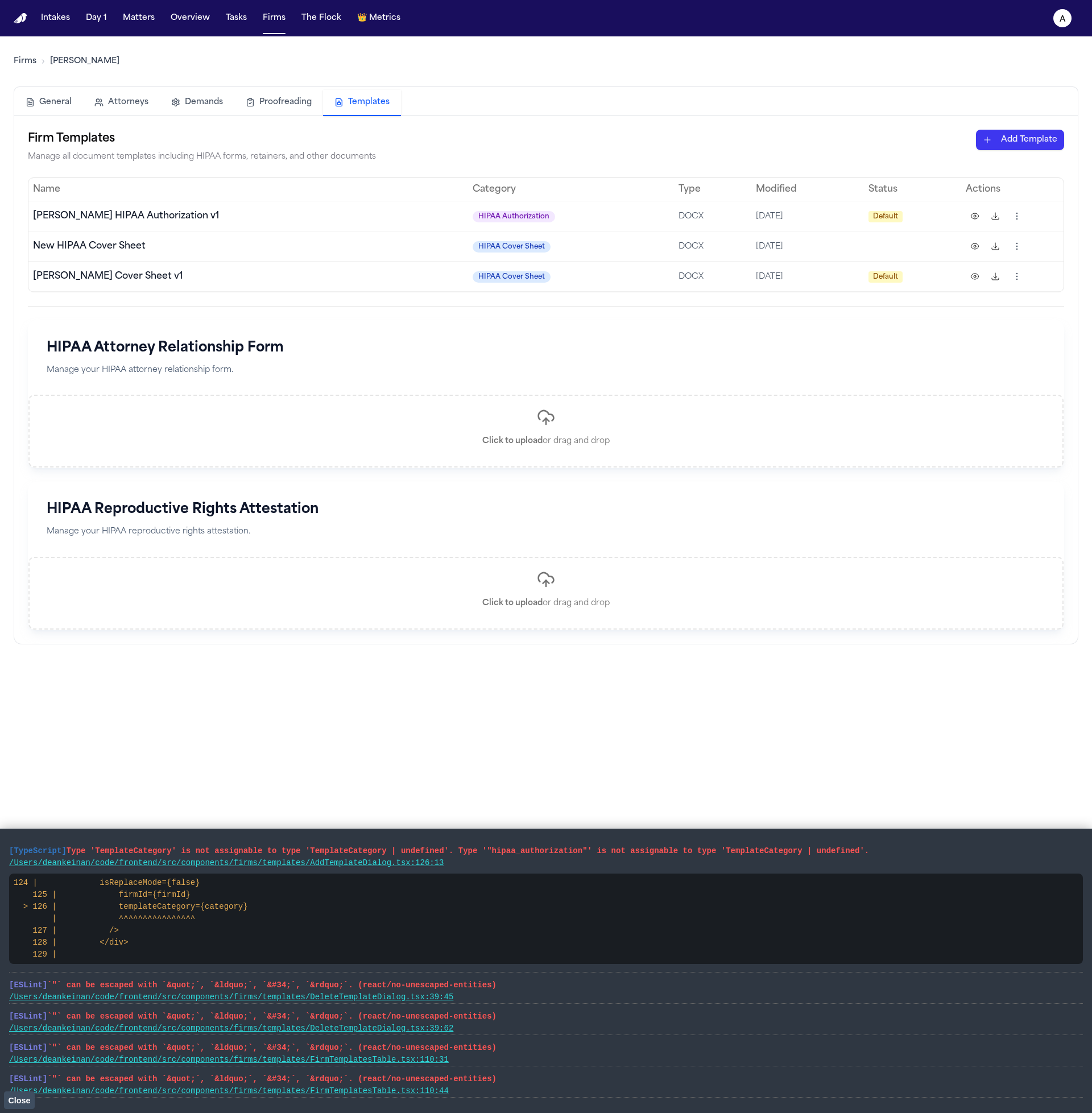
click at [1035, 137] on html "Intakes Day 1 Matters Overview Tasks Firms The Flock 👑 Metrics a Firms [PERSON_…" at bounding box center [546, 556] width 1092 height 1113
click at [992, 218] on div "Other Document" at bounding box center [1000, 219] width 122 height 18
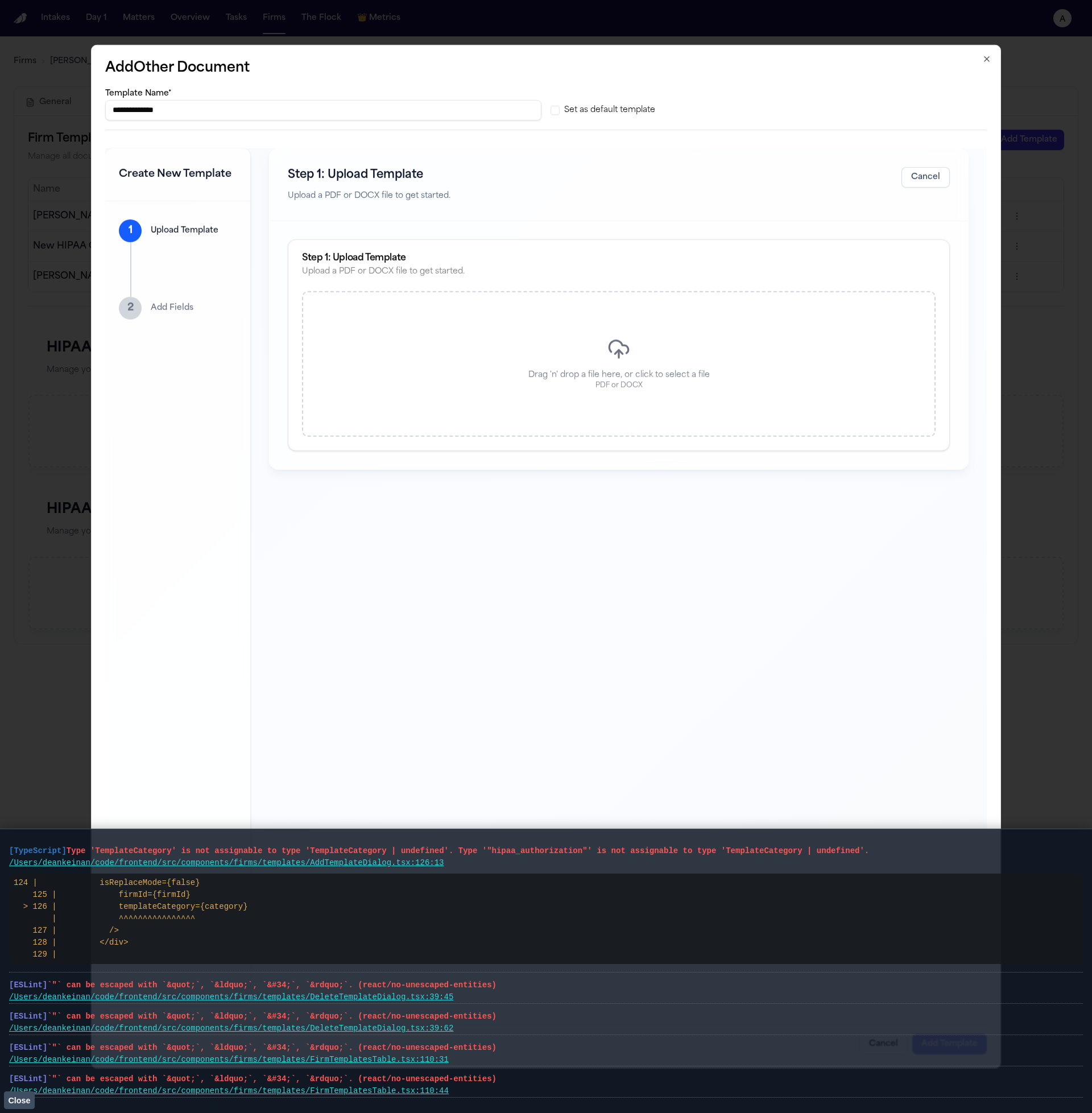
click at [725, 131] on div "**********" at bounding box center [546, 556] width 910 height 1023
click at [549, 105] on div "**********" at bounding box center [546, 103] width 881 height 34
click at [558, 107] on button "Set as default template" at bounding box center [555, 109] width 9 height 9
click at [557, 110] on button "Set as default template" at bounding box center [555, 109] width 9 height 9
click at [657, 393] on div "Drag 'n' drop a file here, or click to select a file PDF or DOCX" at bounding box center [619, 364] width 633 height 146
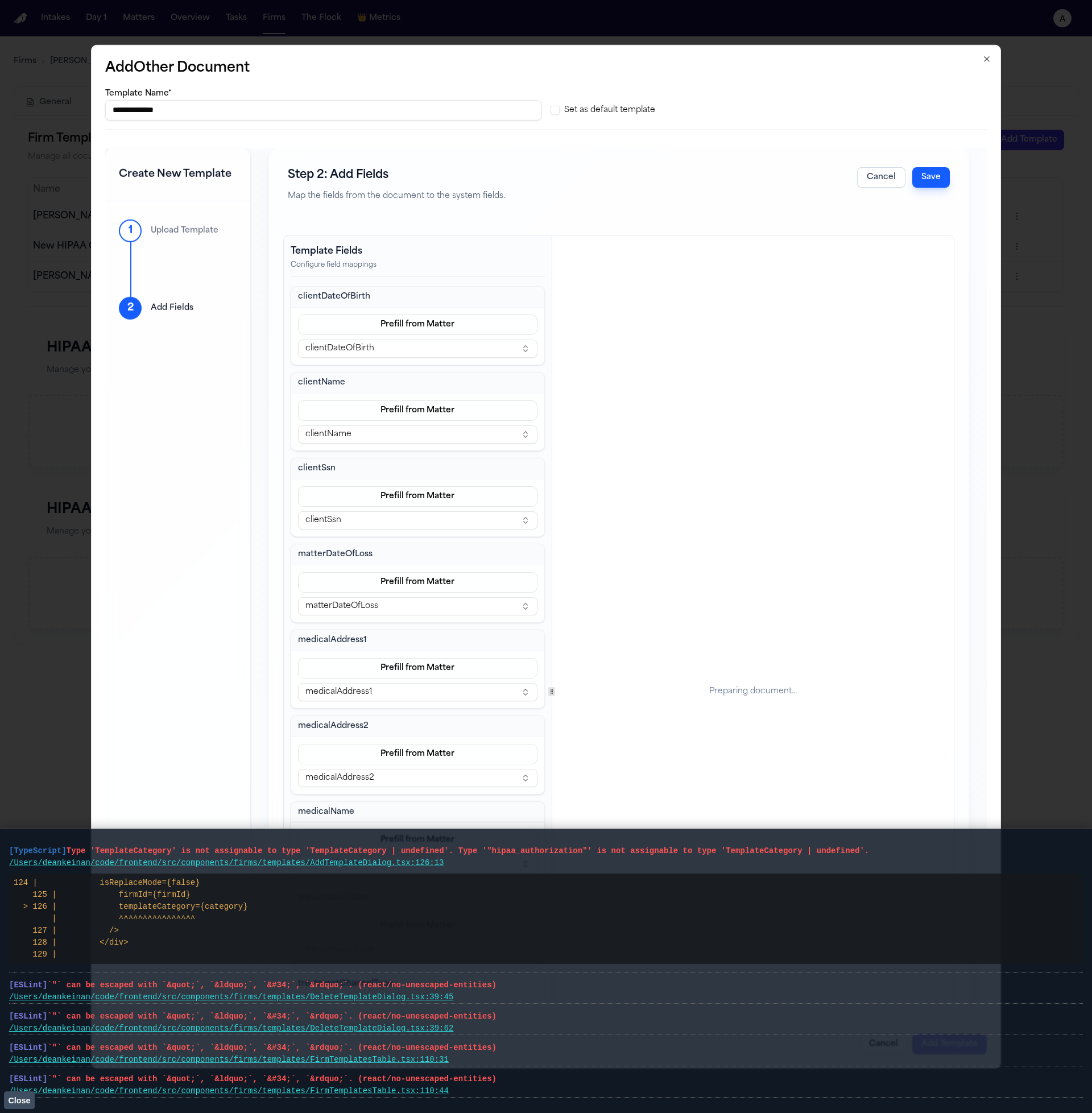
click at [932, 182] on button "Save" at bounding box center [931, 177] width 38 height 20
click at [0, 1112] on vite-plugin-checker-error-overlay at bounding box center [0, 1113] width 0 height 0
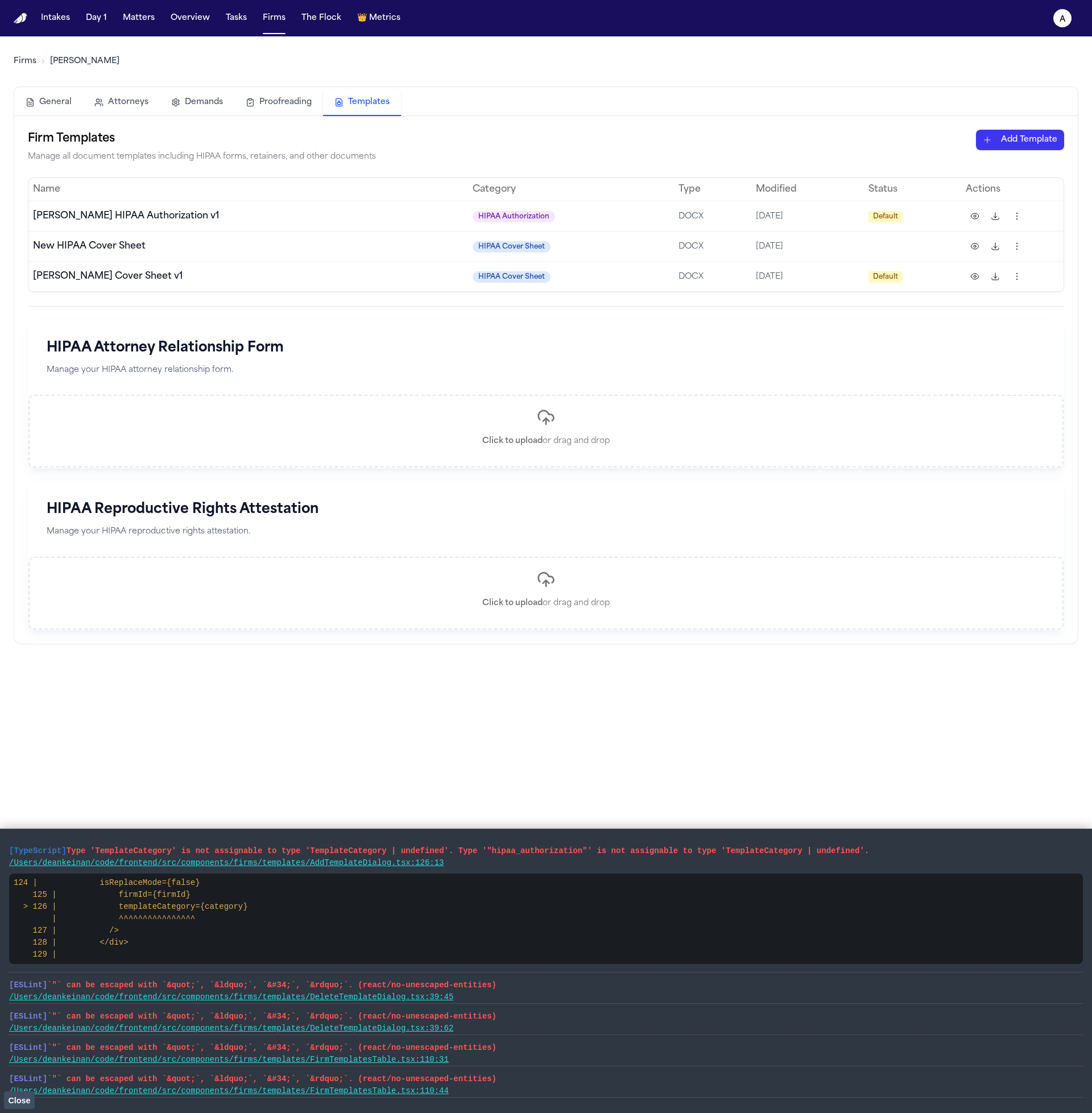
click at [14, 1099] on span "Close" at bounding box center [19, 1100] width 22 height 9
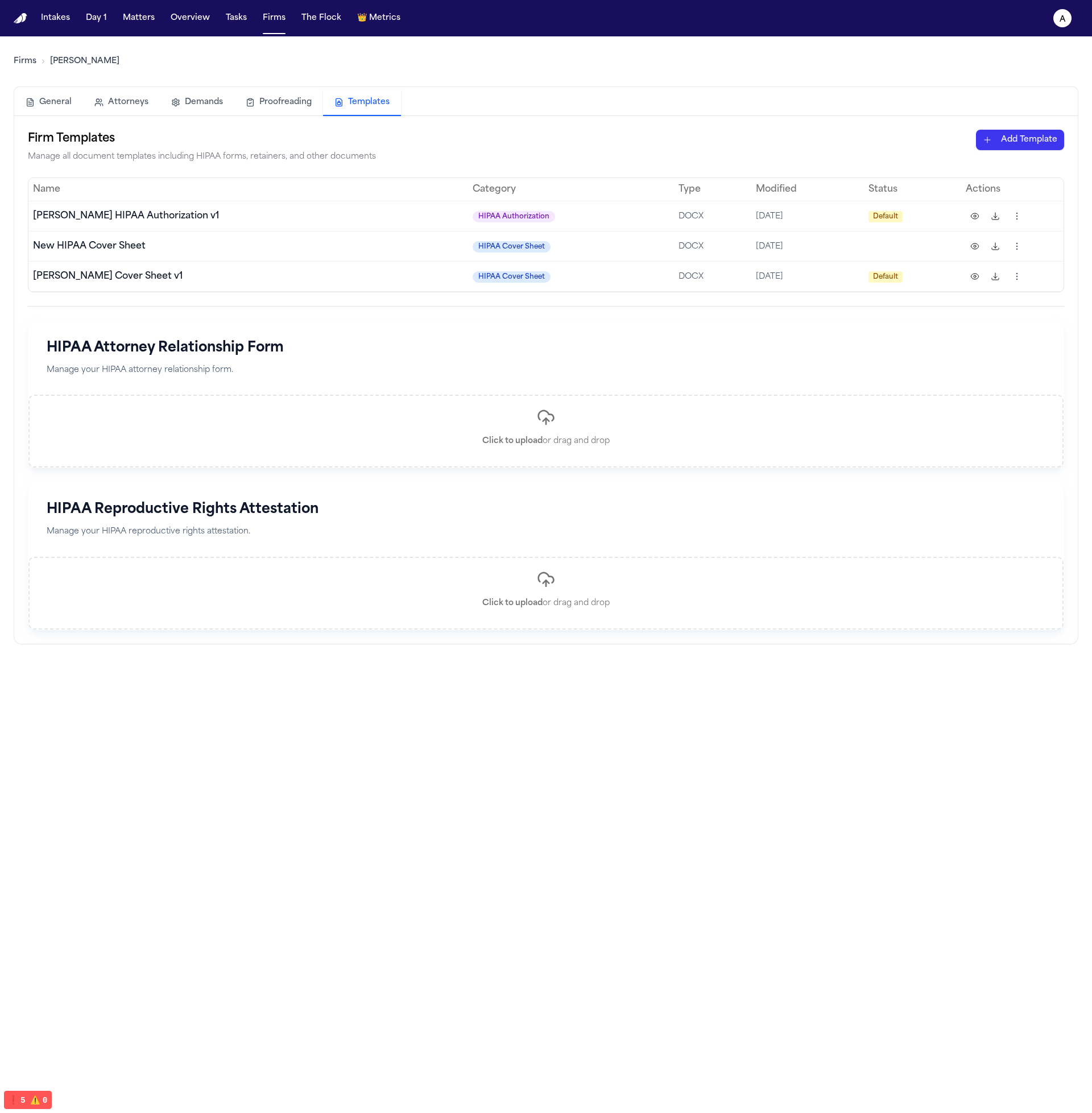
click at [292, 912] on main "Firms Hecht General Attorneys Demands Proofreading Templates Firm Templates Man…" at bounding box center [546, 574] width 1092 height 1077
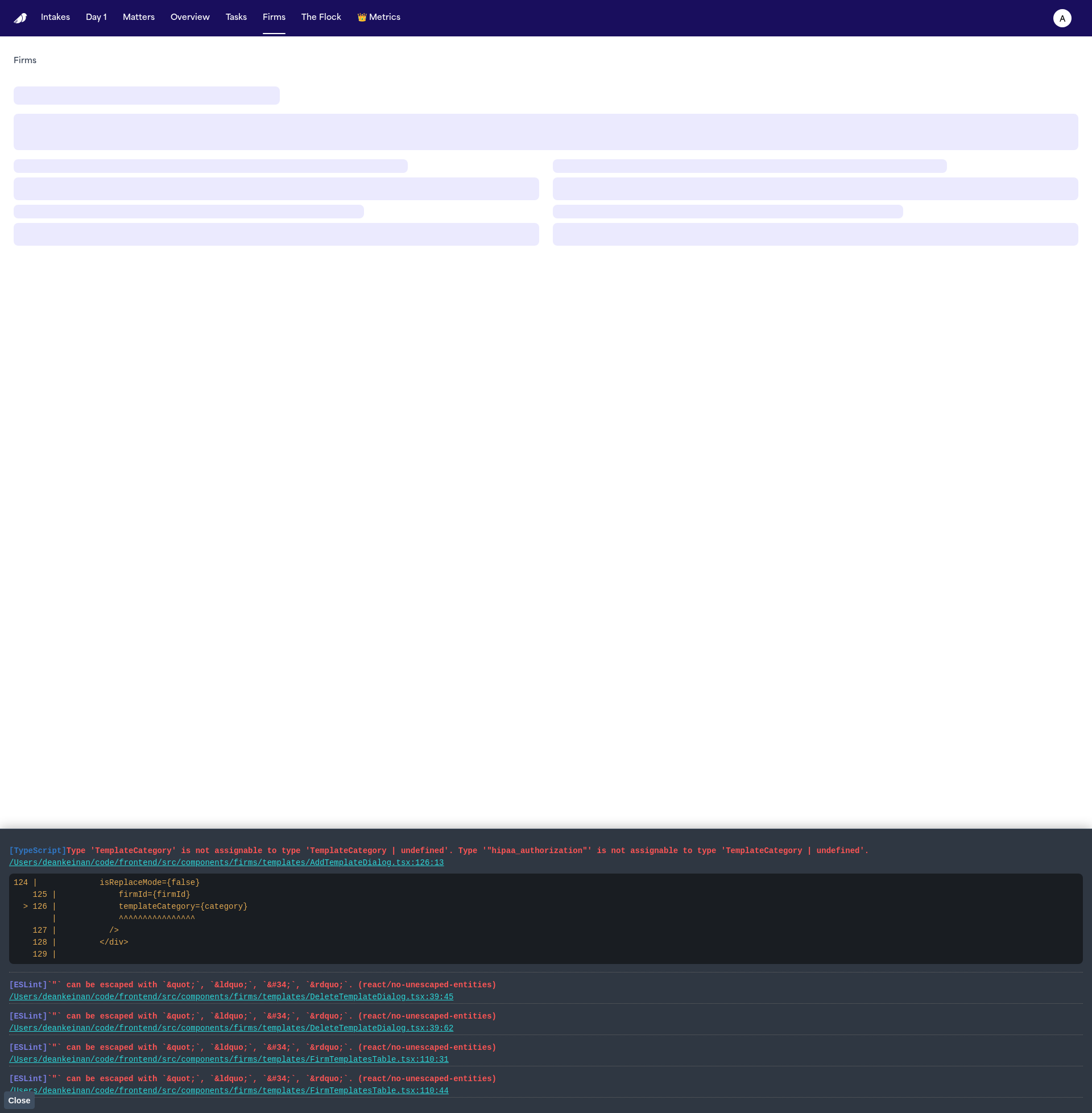
click at [406, 413] on main "Firms" at bounding box center [546, 574] width 1092 height 1077
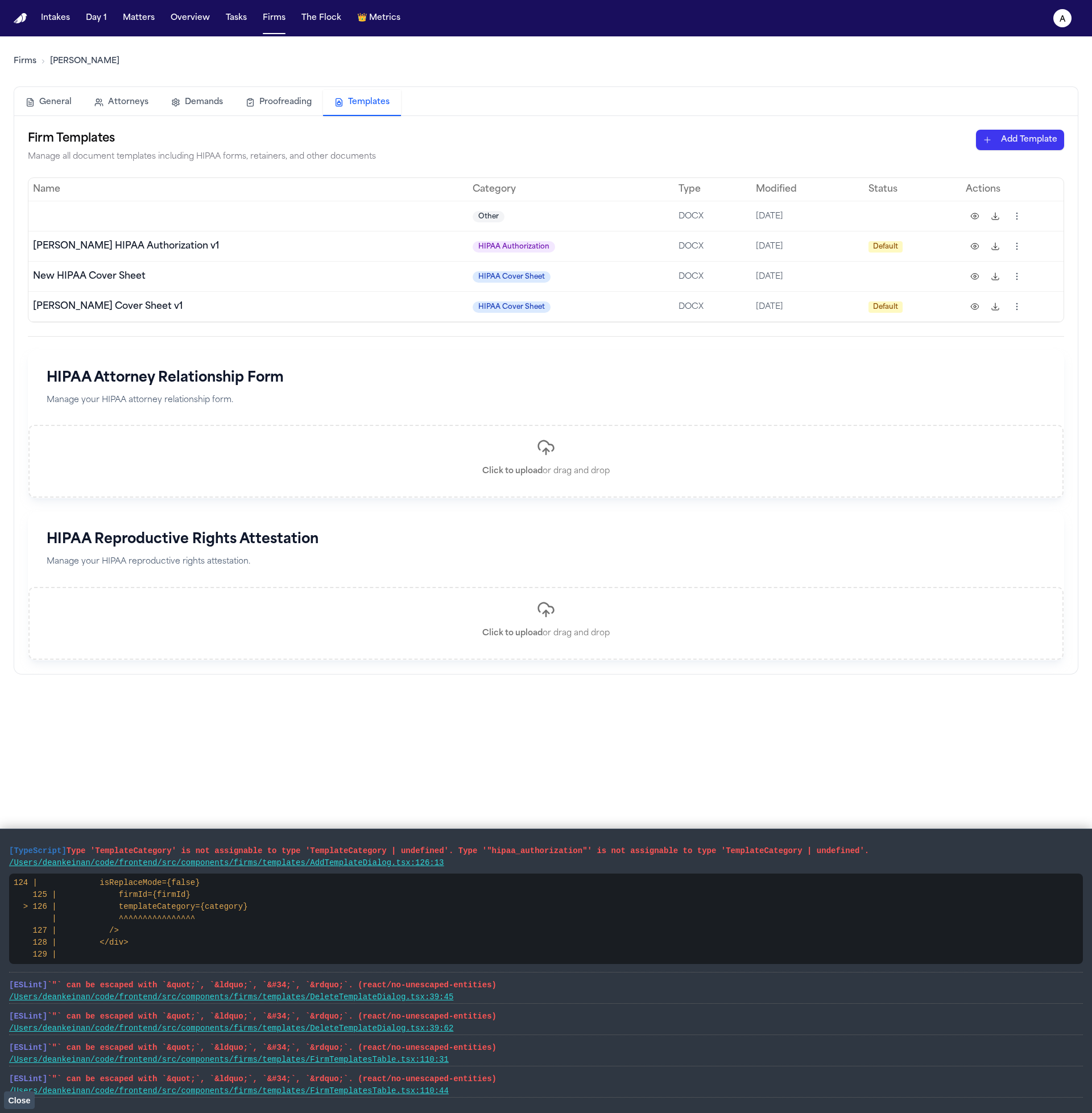
click at [1013, 219] on html "Intakes Day 1 Matters Overview Tasks Firms The Flock 👑 Metrics a Firms [PERSON_…" at bounding box center [546, 556] width 1092 height 1113
click at [966, 322] on div "Delete" at bounding box center [972, 324] width 103 height 18
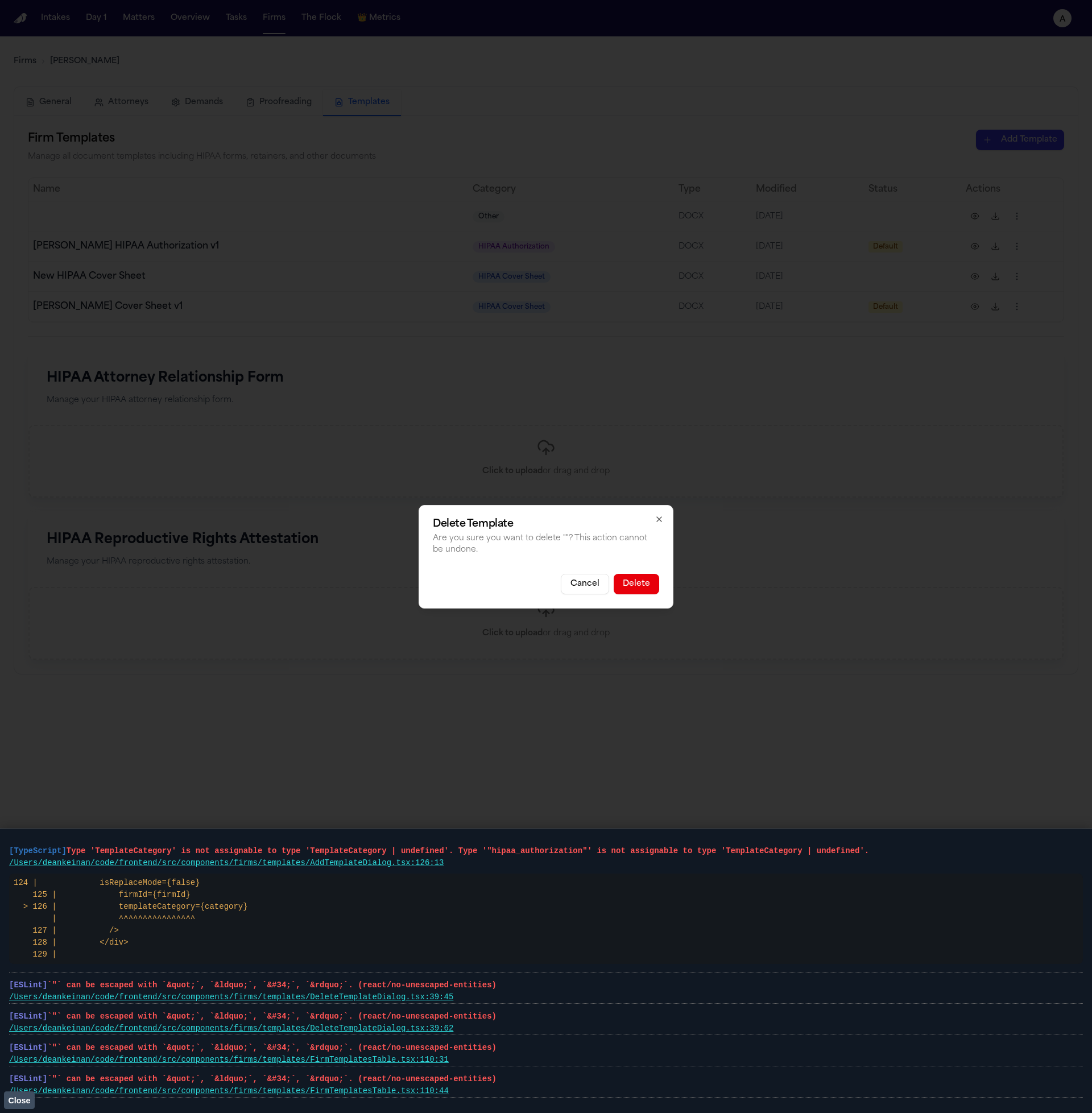
click at [643, 574] on button "Delete" at bounding box center [636, 584] width 45 height 20
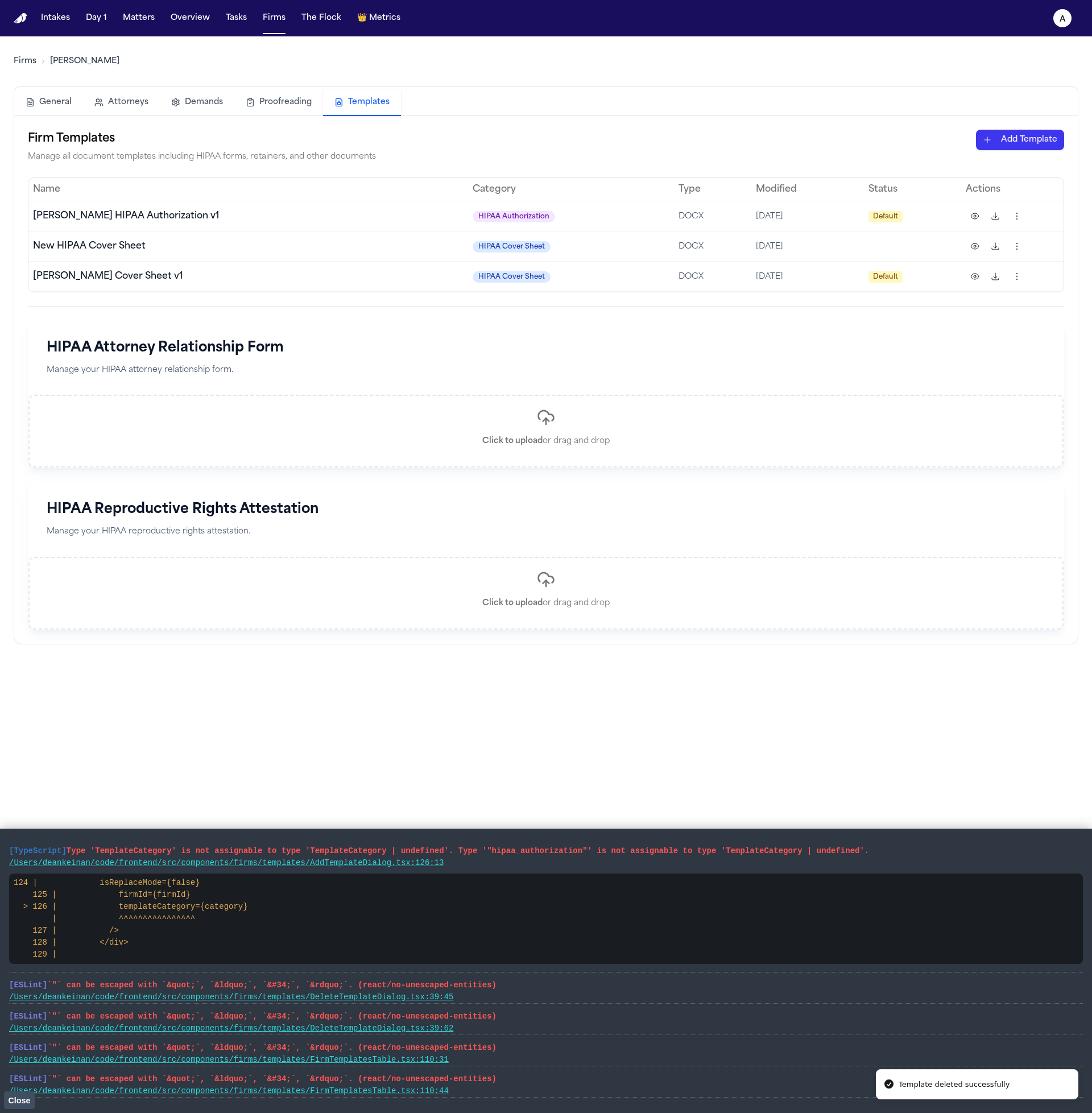
click at [1012, 142] on html "Template deleted successfully Intakes Day 1 Matters Overview Tasks Firms The Fl…" at bounding box center [546, 556] width 1092 height 1113
click at [992, 167] on div "HIPAA Cover Sheet" at bounding box center [1000, 164] width 122 height 18
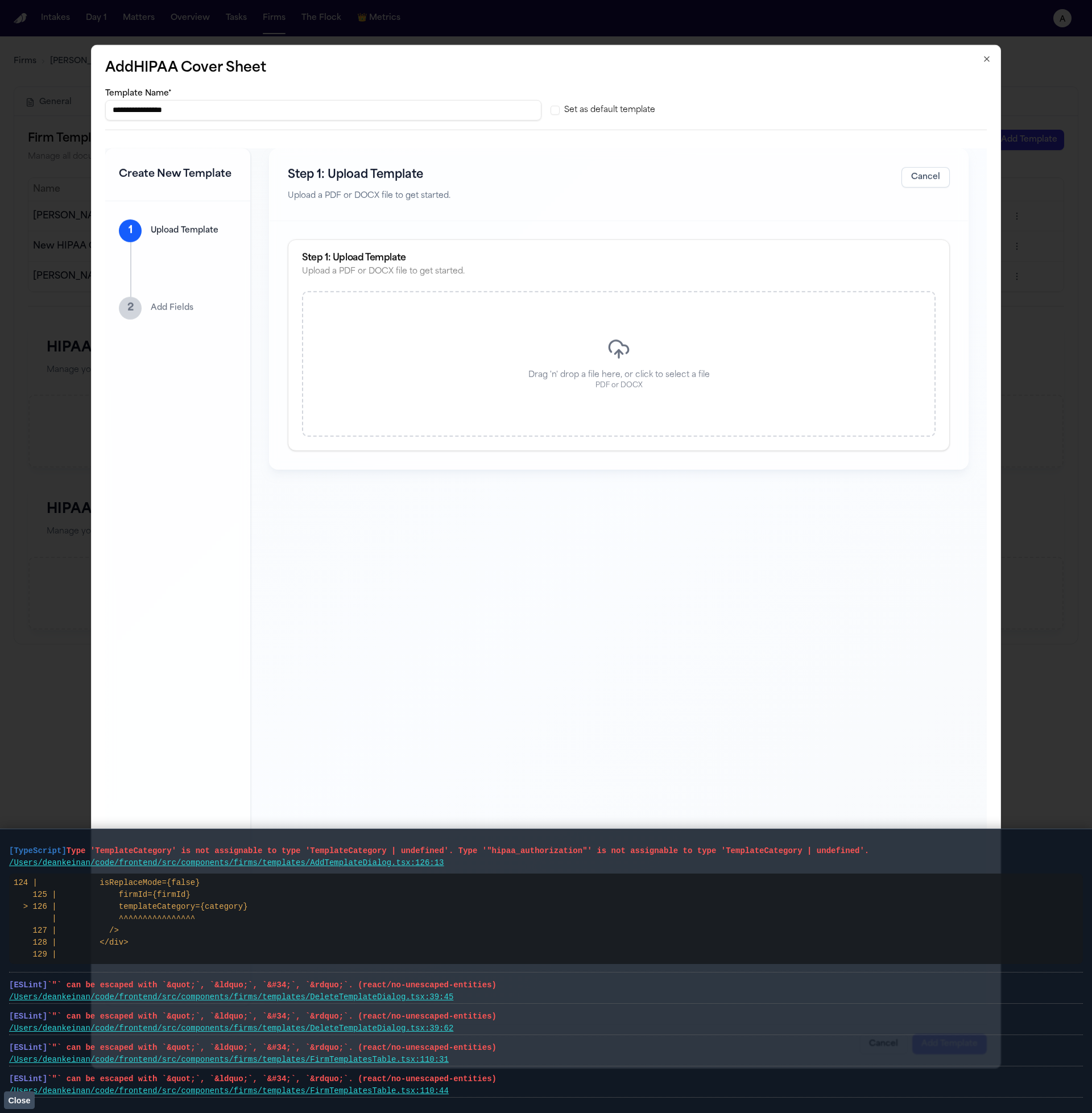
click at [668, 345] on div "Drag 'n' drop a file here, or click to select a file PDF or DOCX" at bounding box center [619, 364] width 633 height 146
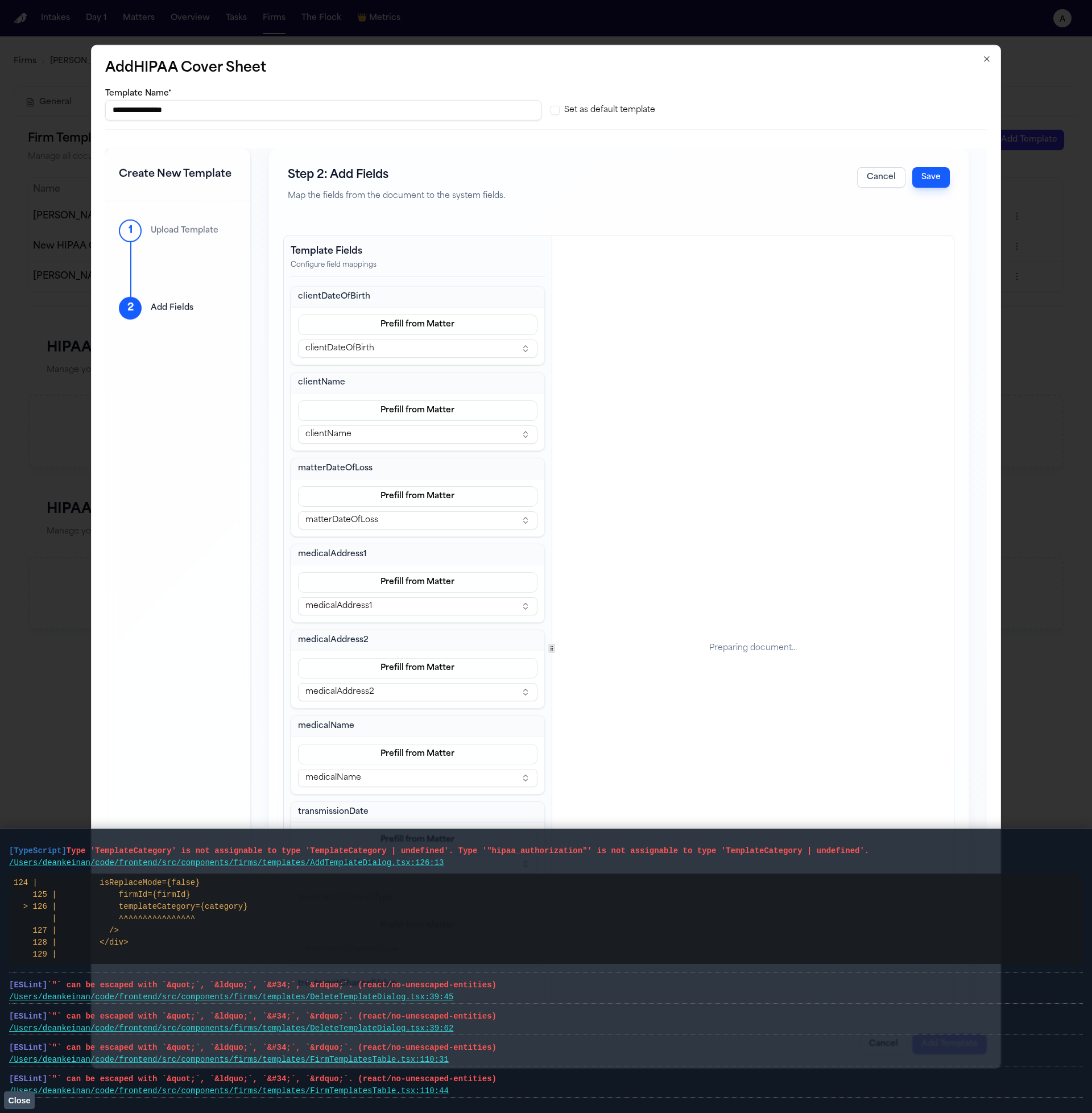
click at [0, 1112] on vite-plugin-checker-error-overlay at bounding box center [0, 1113] width 0 height 0
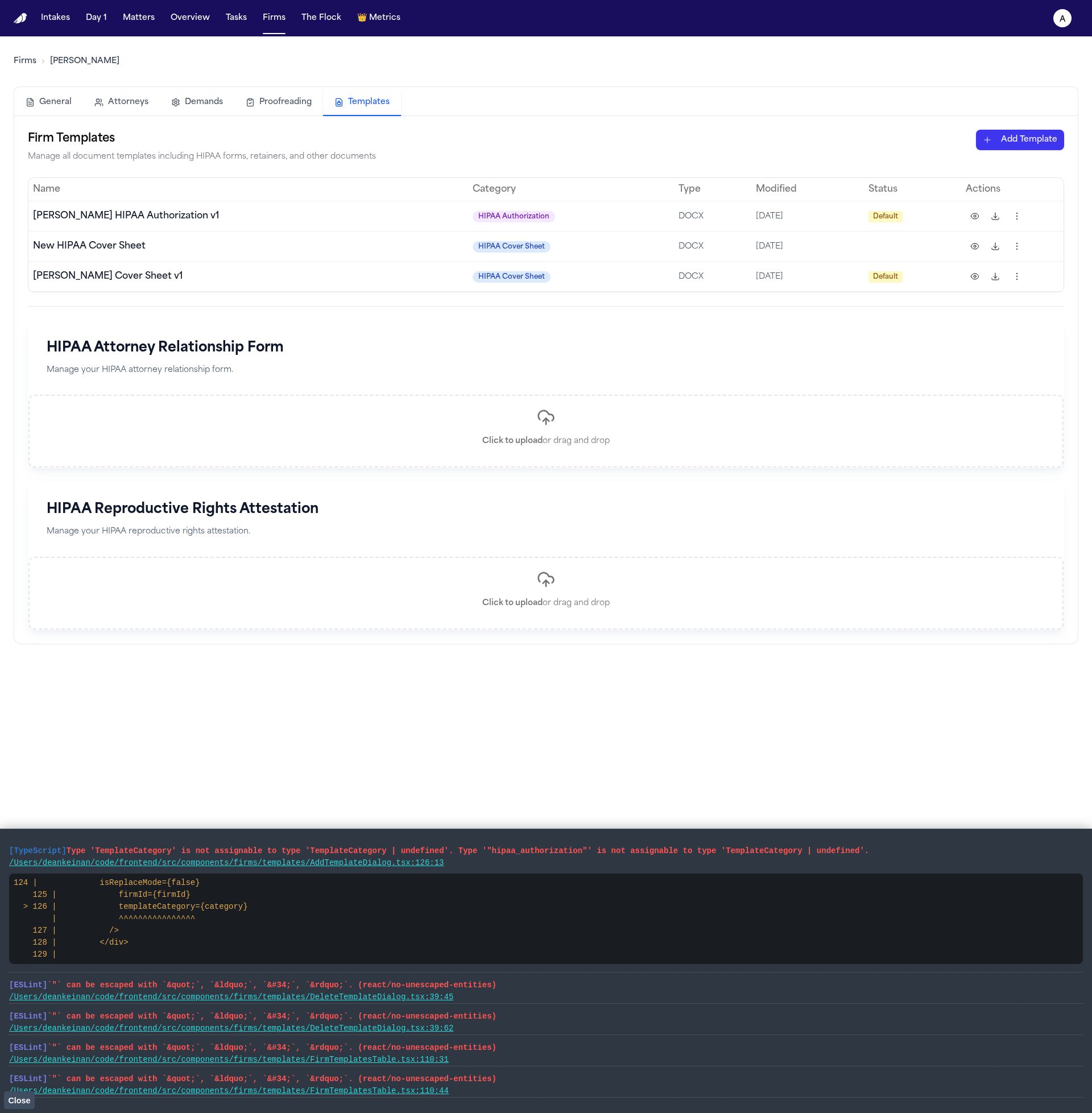
click at [20, 1099] on span "Close" at bounding box center [19, 1100] width 22 height 9
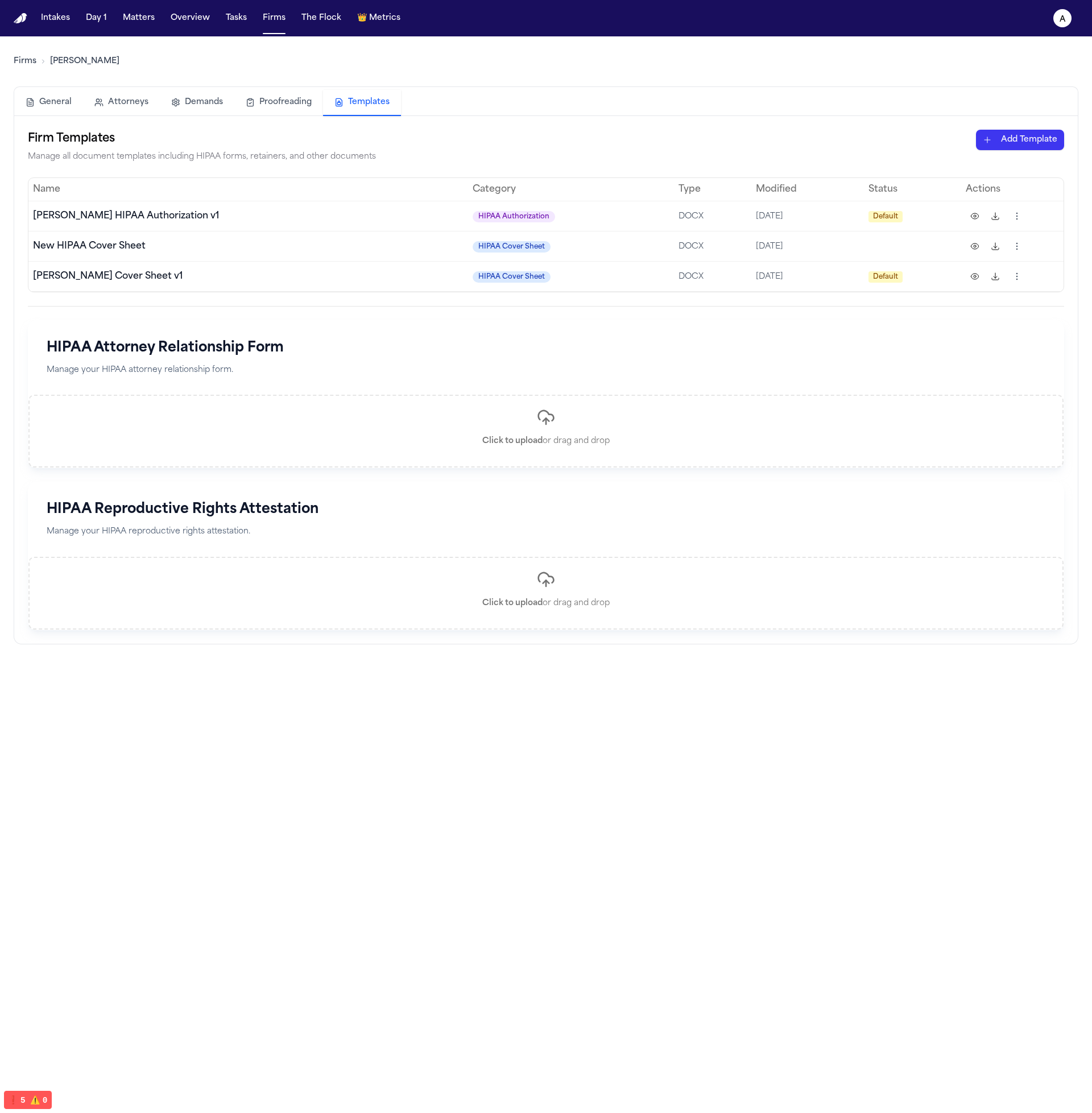
click at [1035, 131] on html "Intakes Day 1 Matters Overview Tasks Firms The Flock 👑 Metrics a Firms Hecht Ge…" at bounding box center [546, 556] width 1092 height 1113
click at [970, 162] on div "HIPAA Cover Sheet" at bounding box center [1000, 164] width 122 height 18
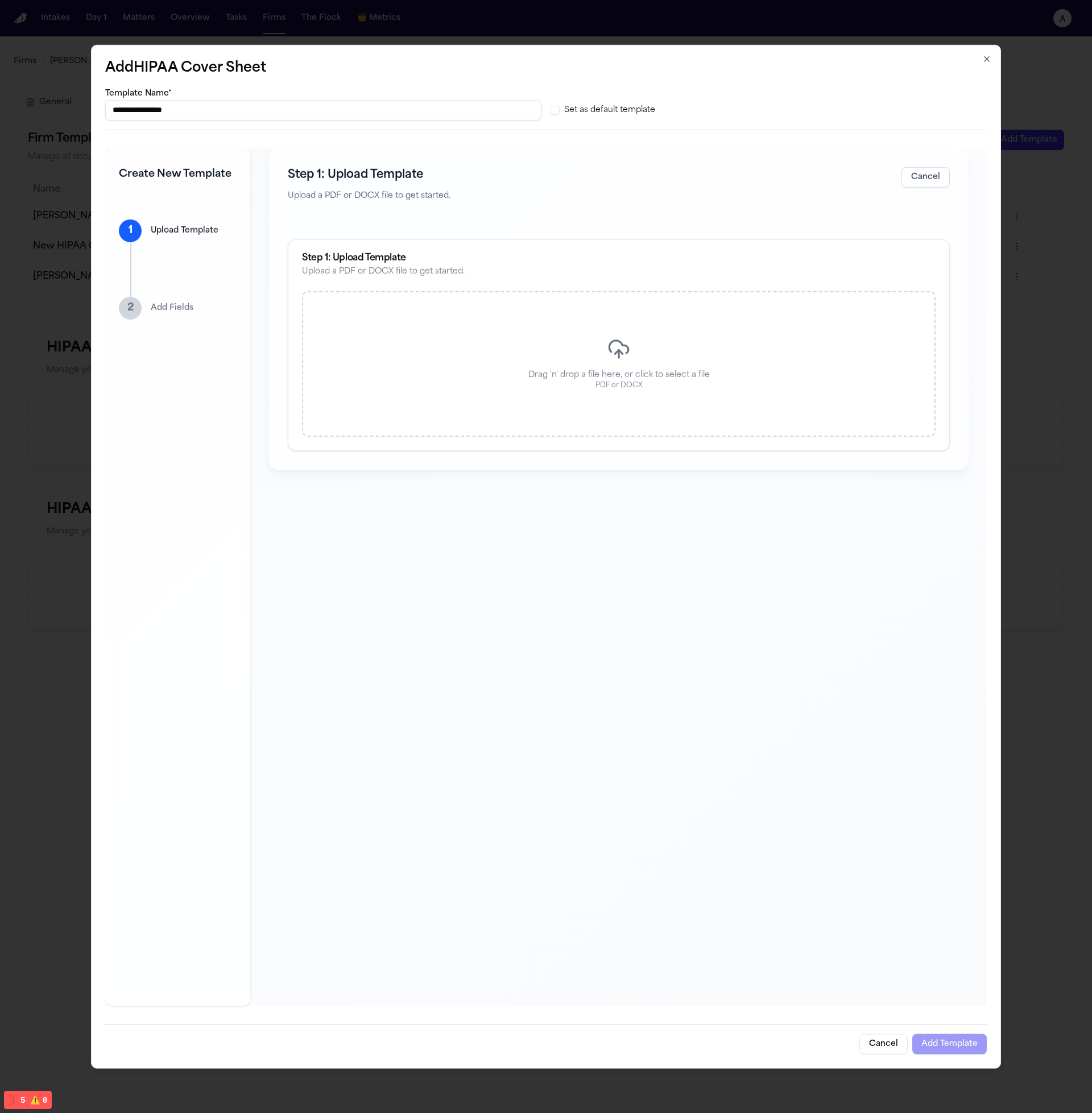
click at [688, 359] on div "Drag 'n' drop a file here, or click to select a file PDF or DOCX" at bounding box center [619, 364] width 633 height 146
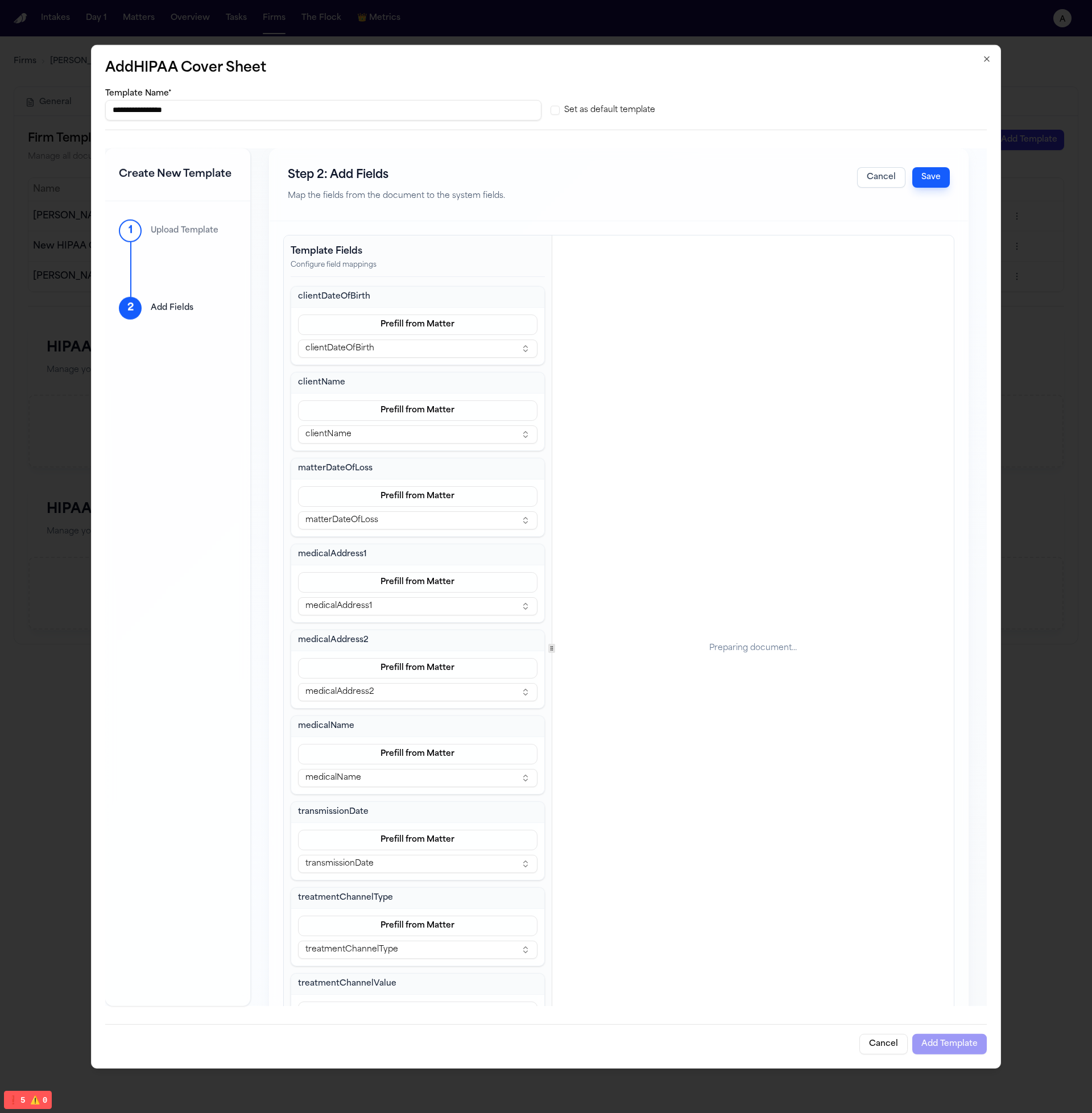
scroll to position [70, 0]
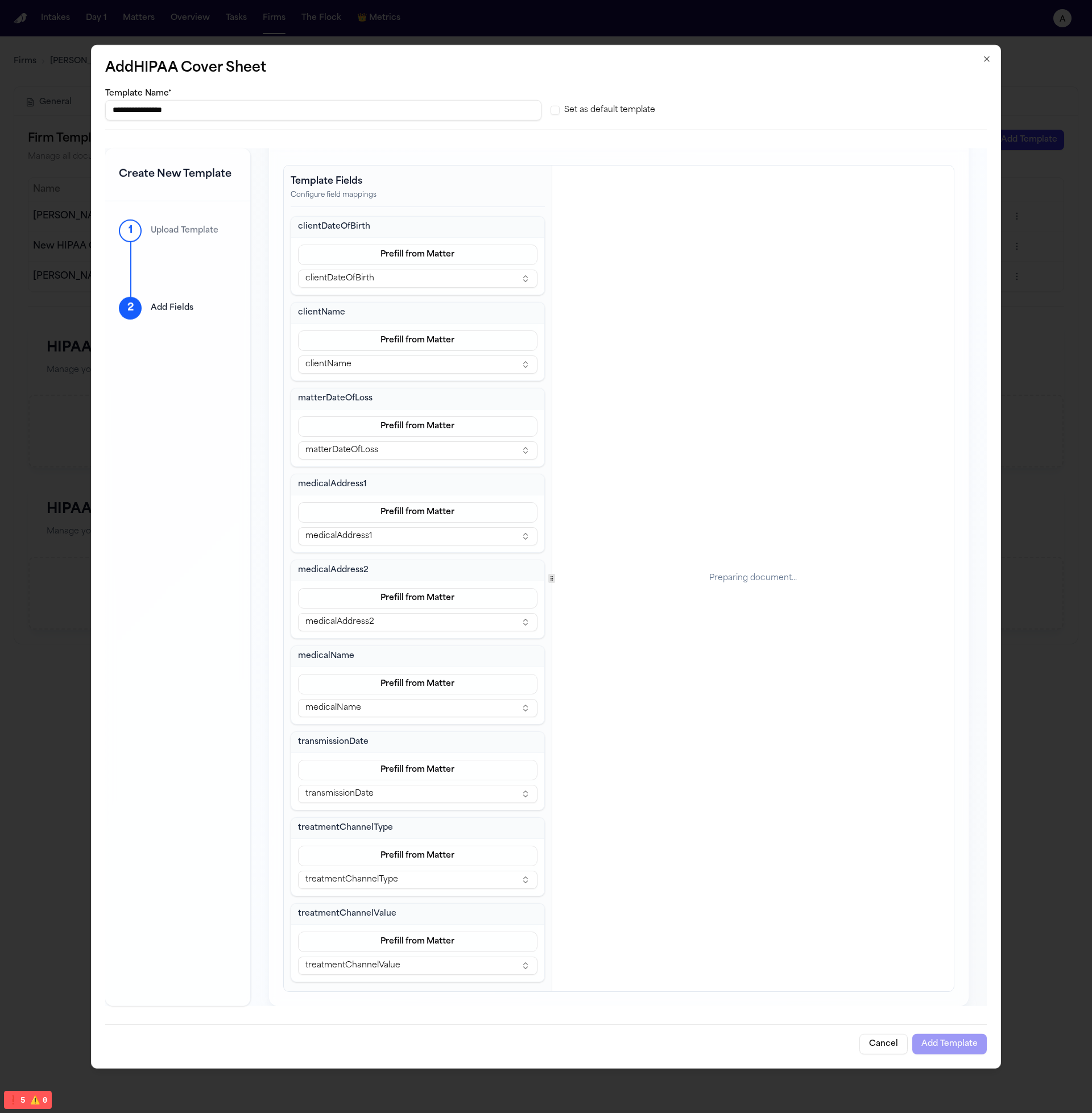
click at [955, 1041] on div "Cancel Add Template" at bounding box center [546, 1039] width 881 height 30
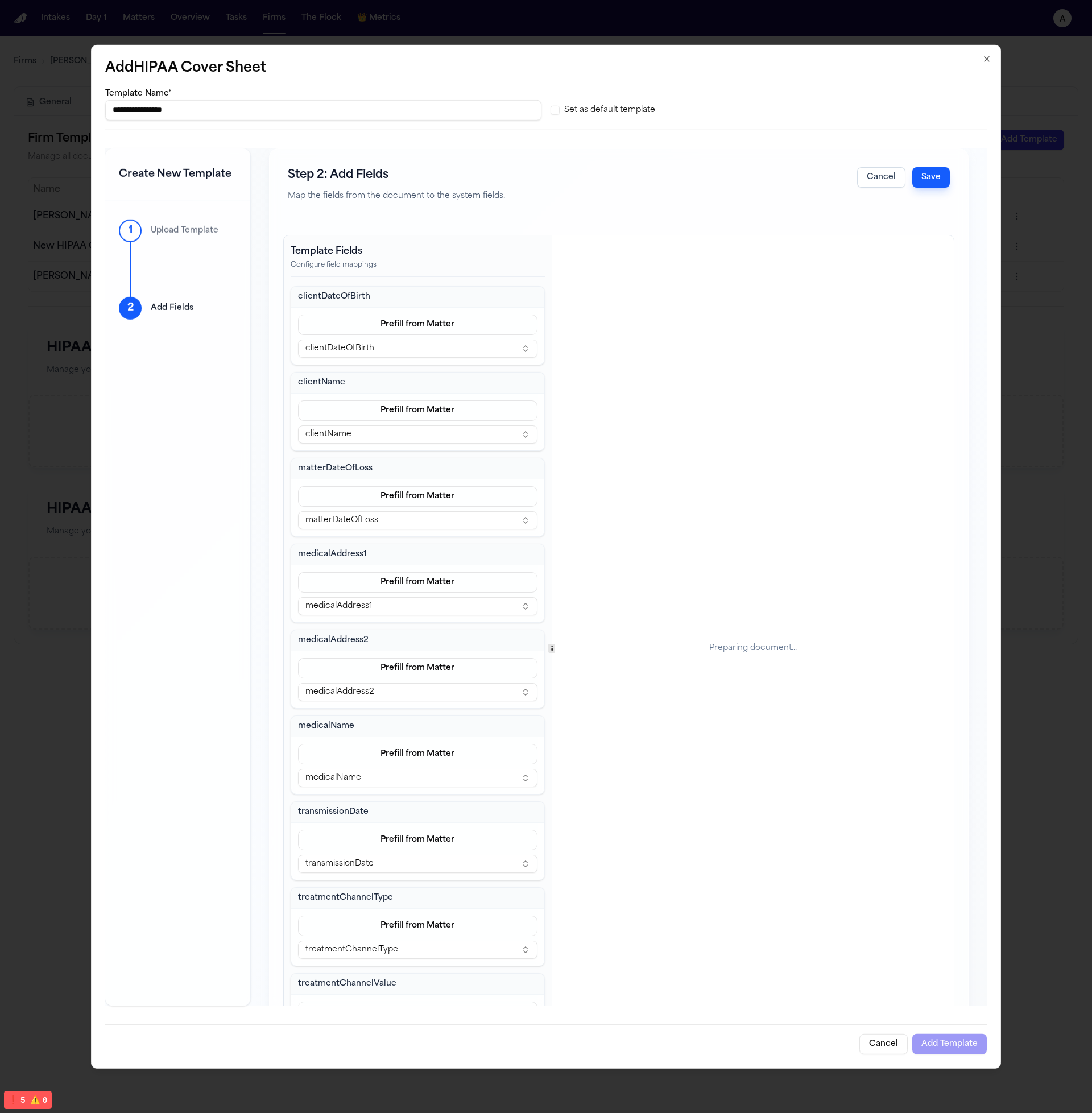
click at [951, 1035] on div "Cancel Add Template" at bounding box center [546, 1039] width 881 height 30
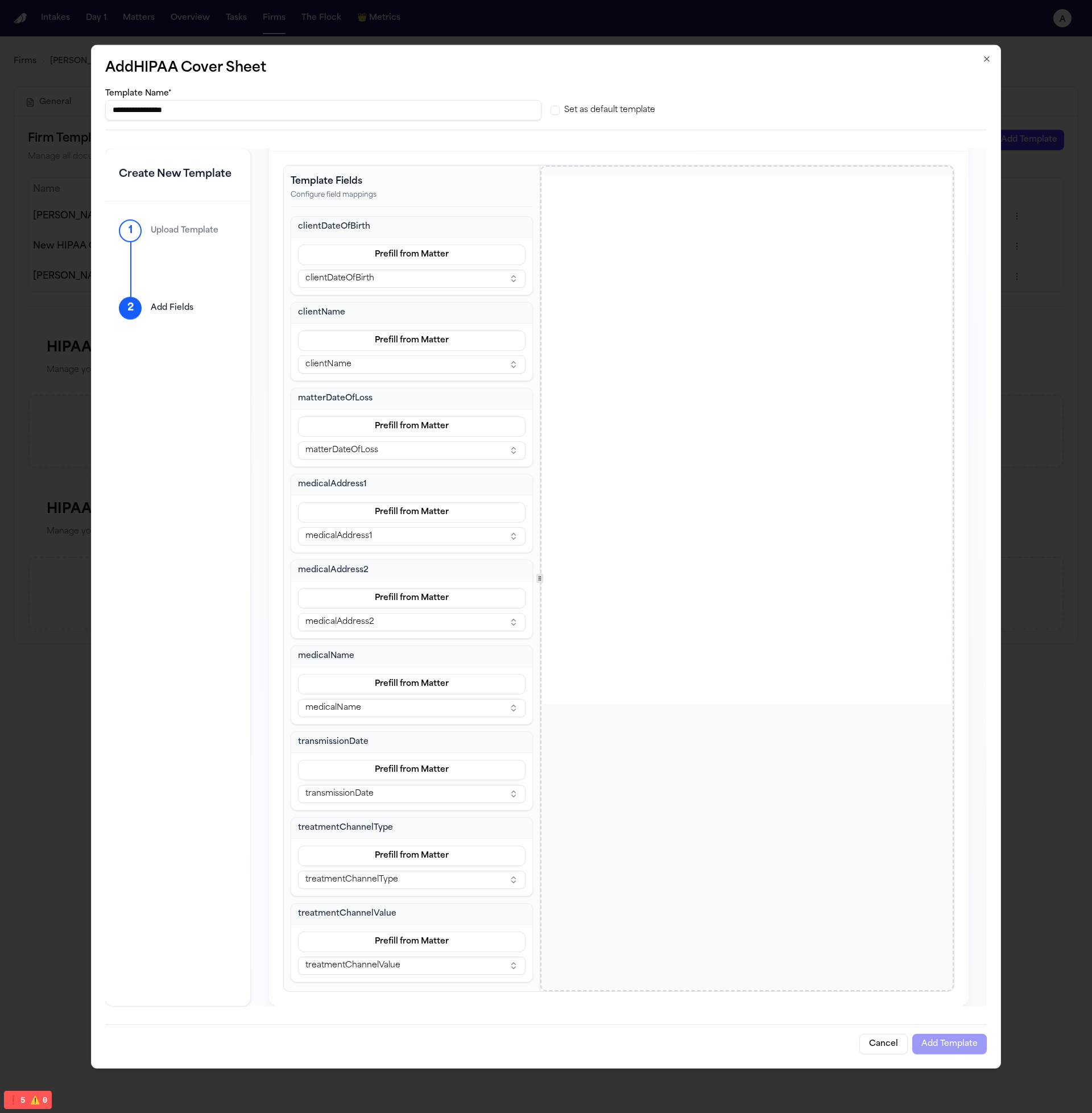
click at [540, 614] on div at bounding box center [540, 578] width 1 height 826
click at [776, 734] on div "1140 South Coast Hwy. 101 Encinitas, CA 92024 Tel 760 - 942 - 8505 Fax 760 - 94…" at bounding box center [748, 578] width 409 height 823
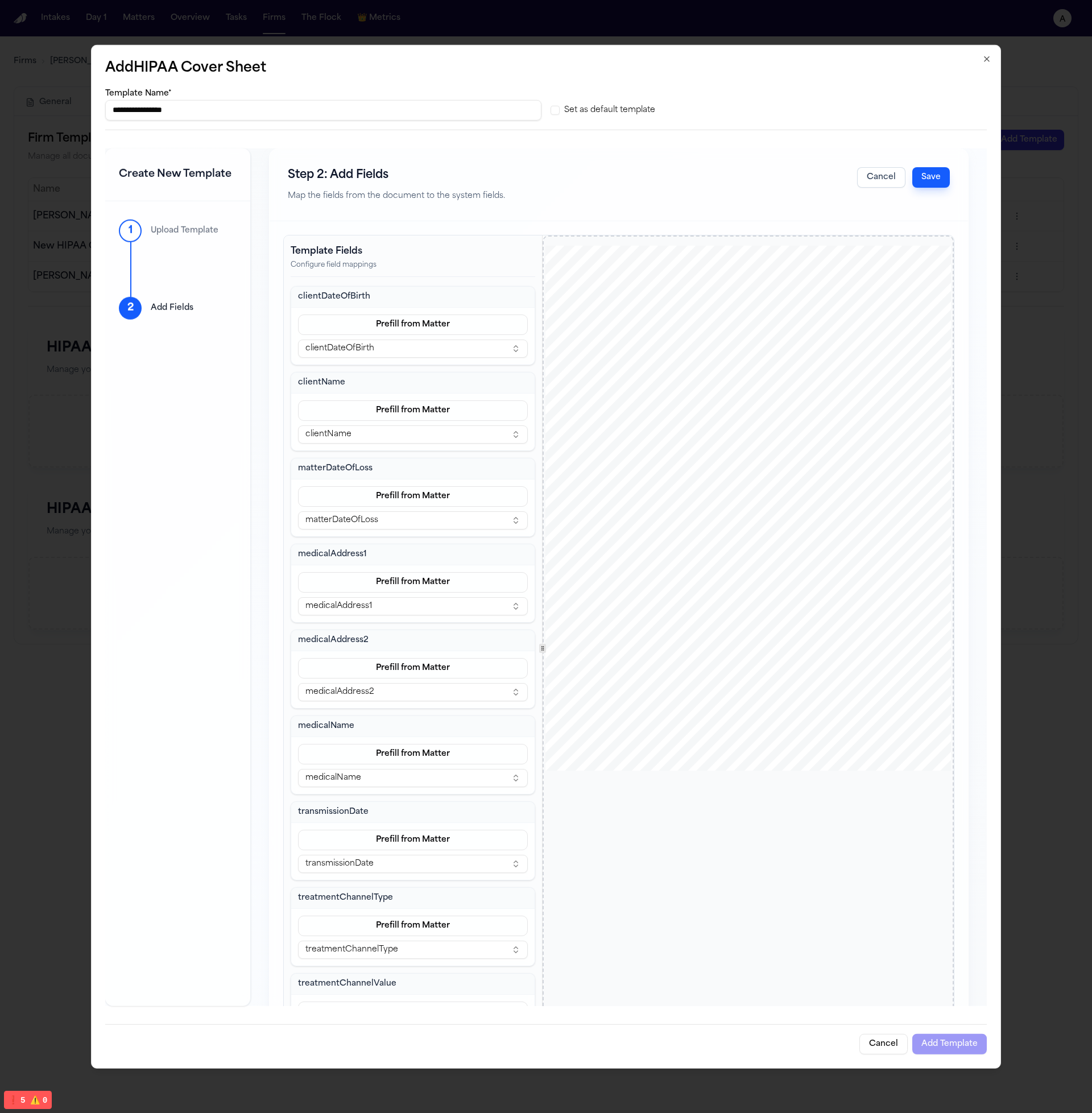
click at [918, 176] on button "Save" at bounding box center [931, 177] width 38 height 20
click at [919, 180] on button "Save" at bounding box center [931, 177] width 38 height 20
click at [919, 180] on button "Saving..." at bounding box center [925, 177] width 50 height 20
click at [919, 180] on button "Save" at bounding box center [931, 177] width 38 height 20
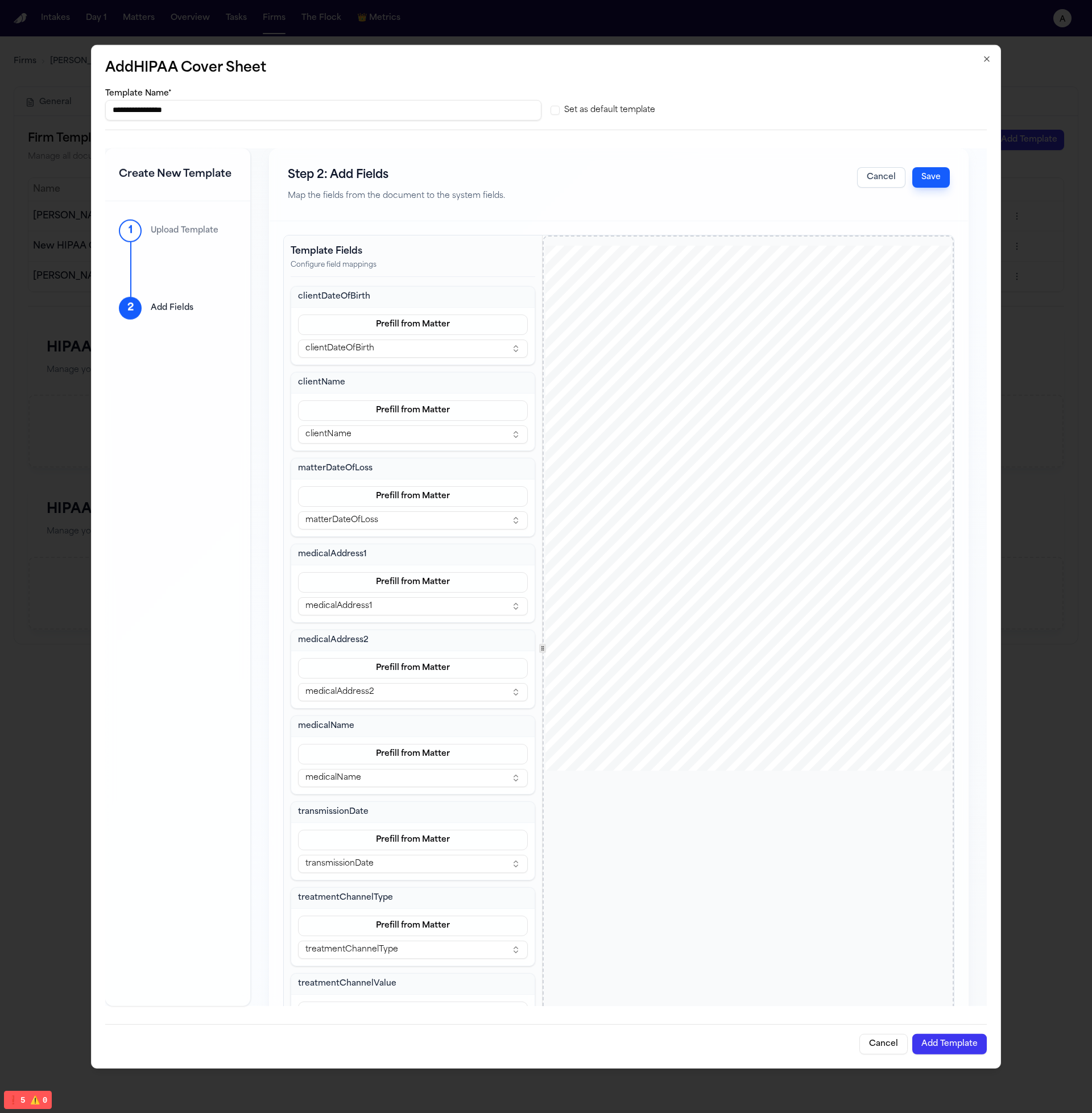
click at [948, 1038] on button "Add Template" at bounding box center [949, 1044] width 75 height 20
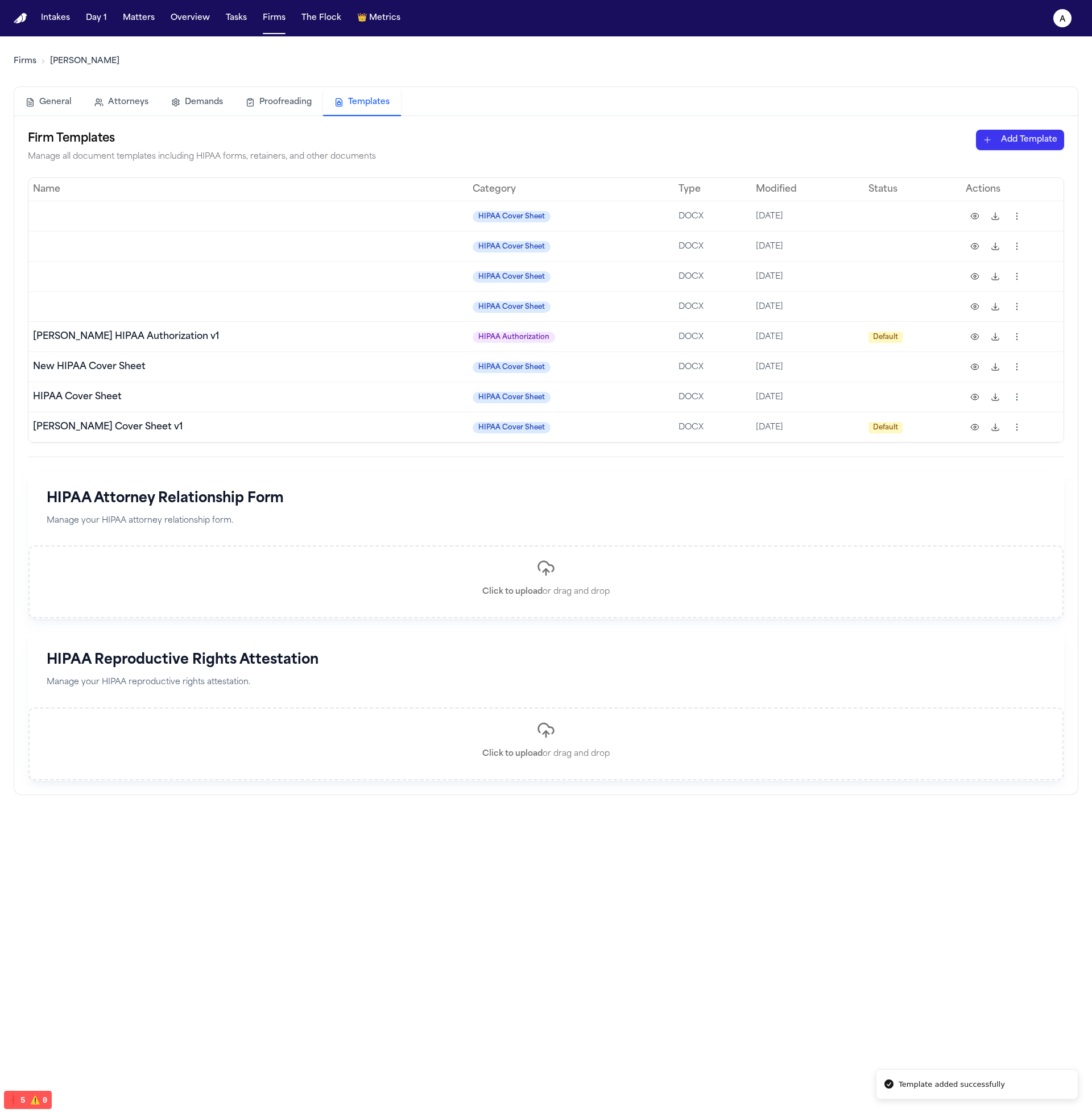
click at [835, 821] on main "Firms Hecht General Attorneys Demands Proofreading Templates Firm Templates Man…" at bounding box center [546, 574] width 1092 height 1077
click at [1021, 214] on html "Template added successfully Intakes Day 1 Matters Overview Tasks Firms The Floc…" at bounding box center [546, 556] width 1092 height 1113
click at [981, 320] on div "Delete" at bounding box center [972, 324] width 103 height 18
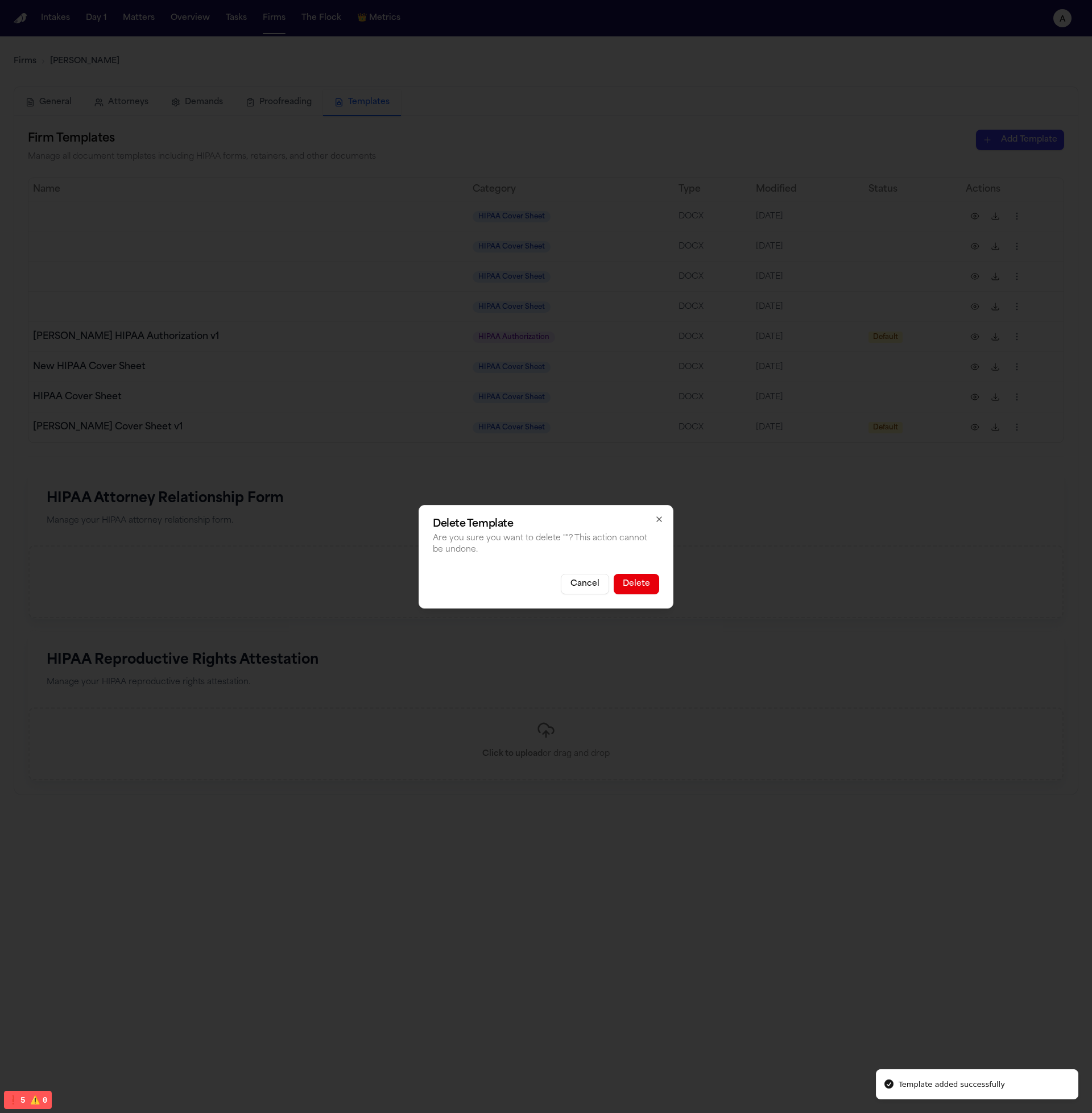
click at [646, 565] on div "Delete Template Are you sure you want to delete " "? This action cannot be undo…" at bounding box center [546, 556] width 255 height 103
click at [642, 588] on button "Delete" at bounding box center [636, 584] width 45 height 20
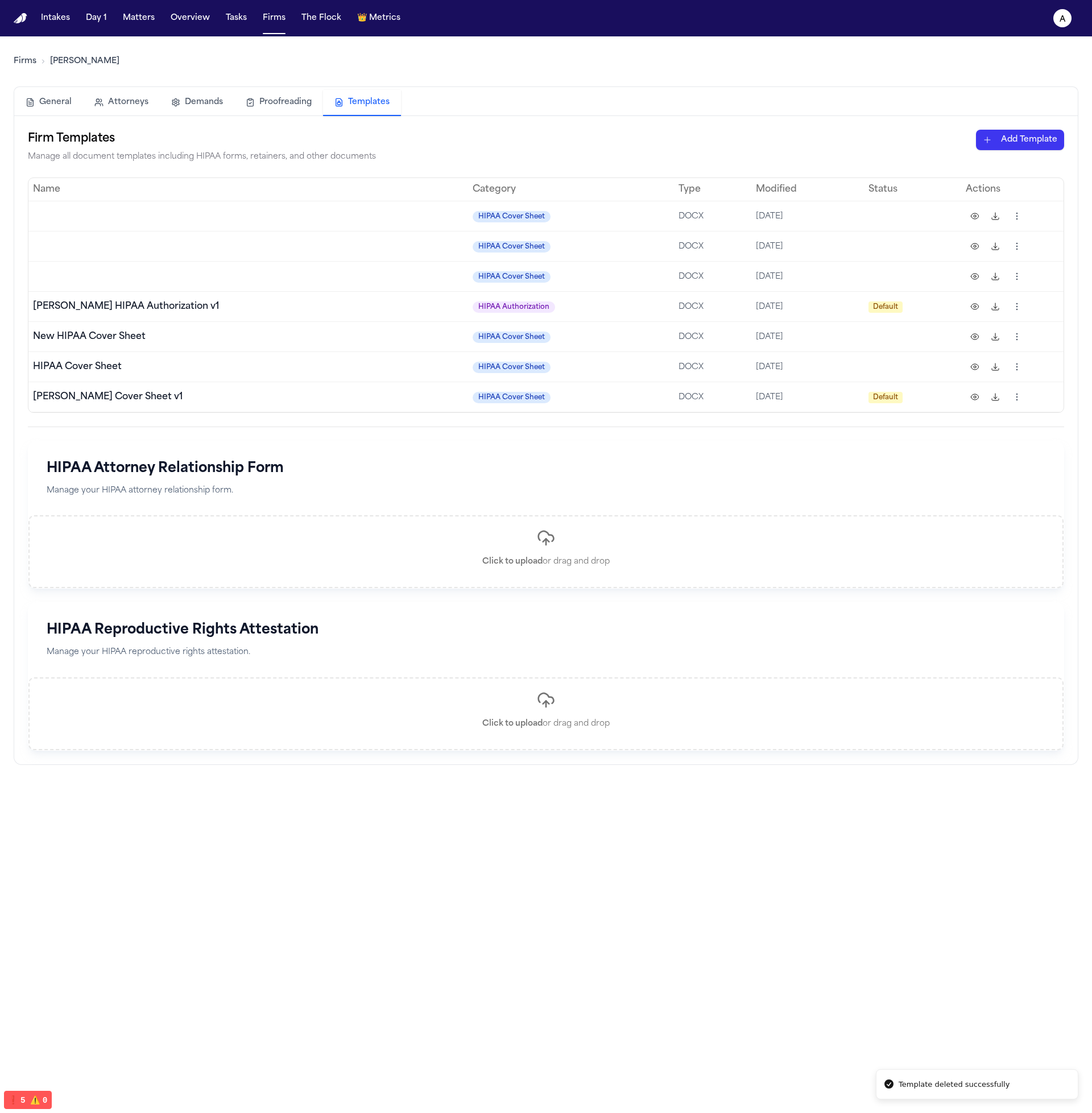
click at [1021, 214] on html "Template deleted successfully Intakes Day 1 Matters Overview Tasks Firms The Fl…" at bounding box center [546, 556] width 1092 height 1113
click at [985, 318] on div "Delete" at bounding box center [972, 324] width 103 height 18
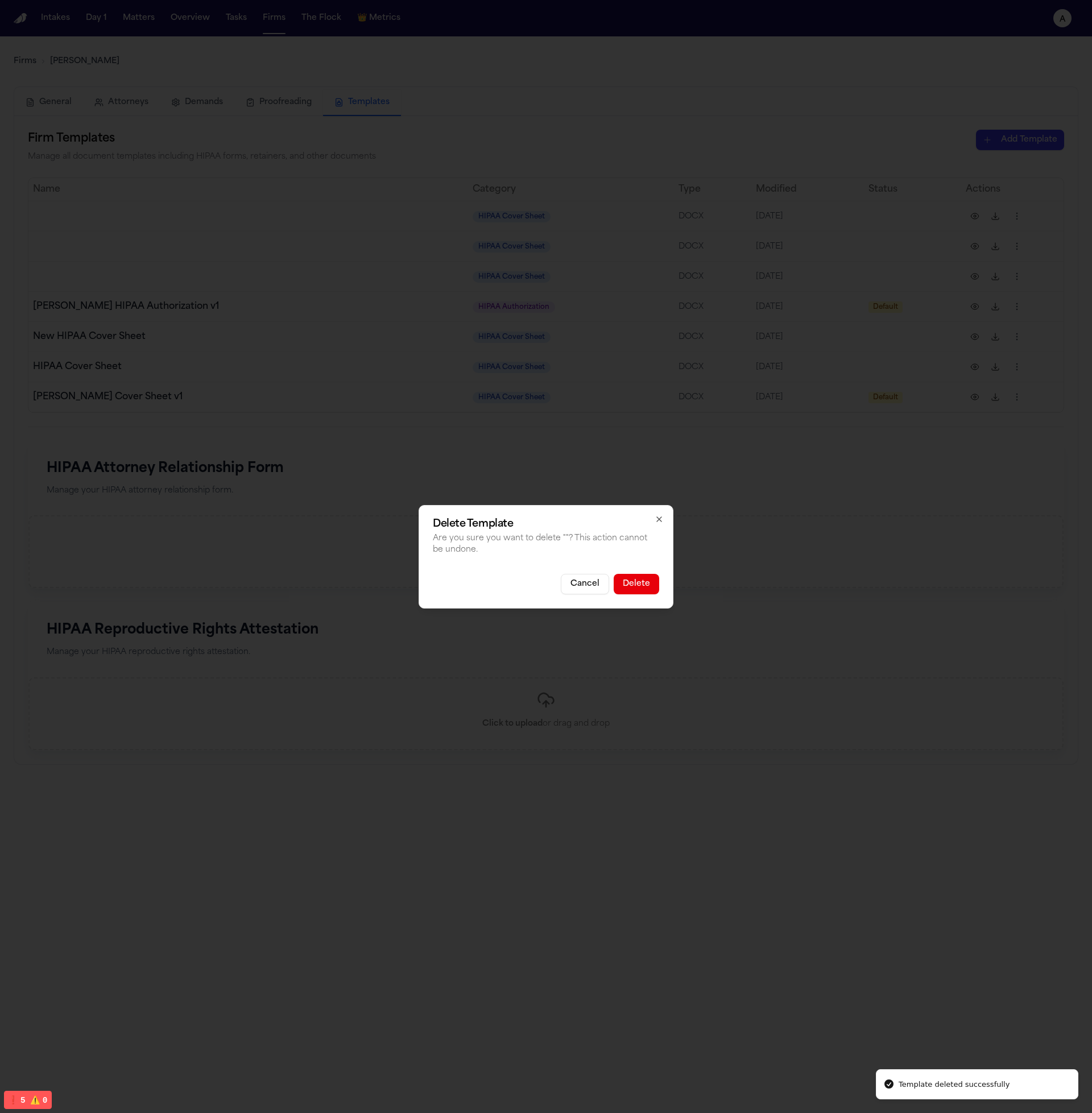
click at [639, 584] on button "Delete" at bounding box center [636, 584] width 45 height 20
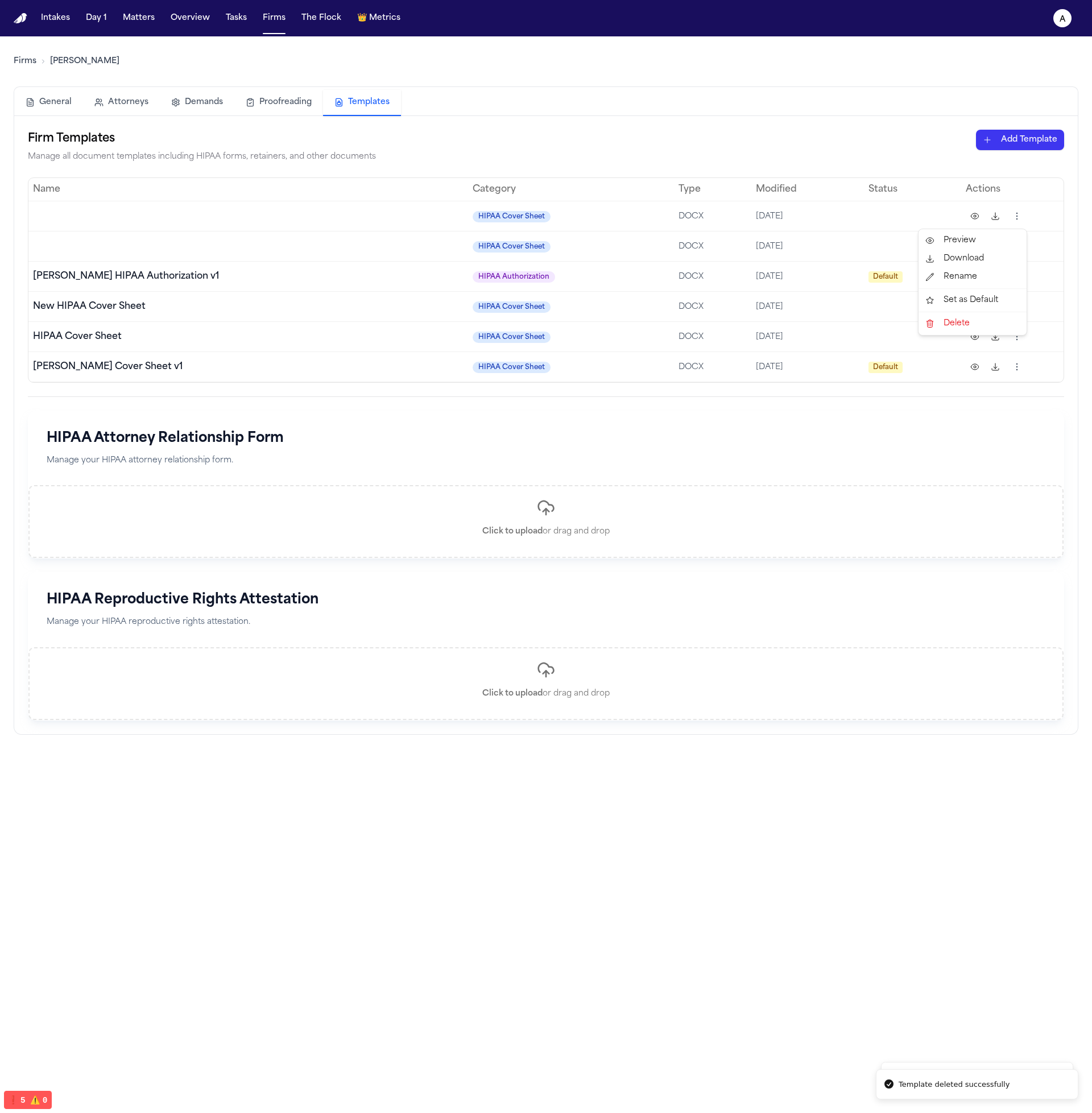
click at [1020, 213] on html "Template deleted successfully Template deleted successfully Intakes Day 1 Matte…" at bounding box center [546, 556] width 1092 height 1113
click at [976, 325] on div "Delete" at bounding box center [972, 324] width 103 height 18
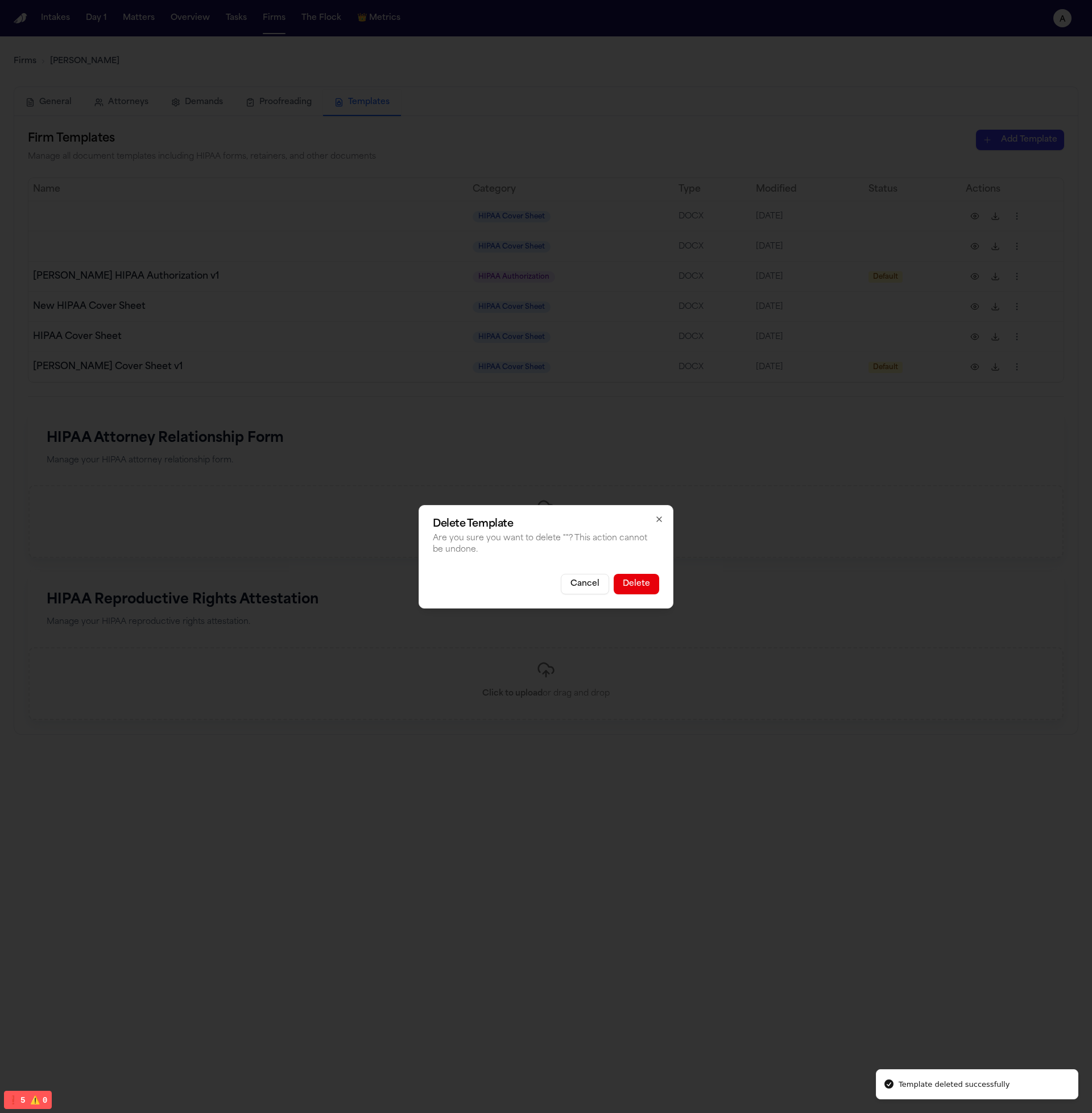
click at [651, 585] on button "Delete" at bounding box center [636, 584] width 45 height 20
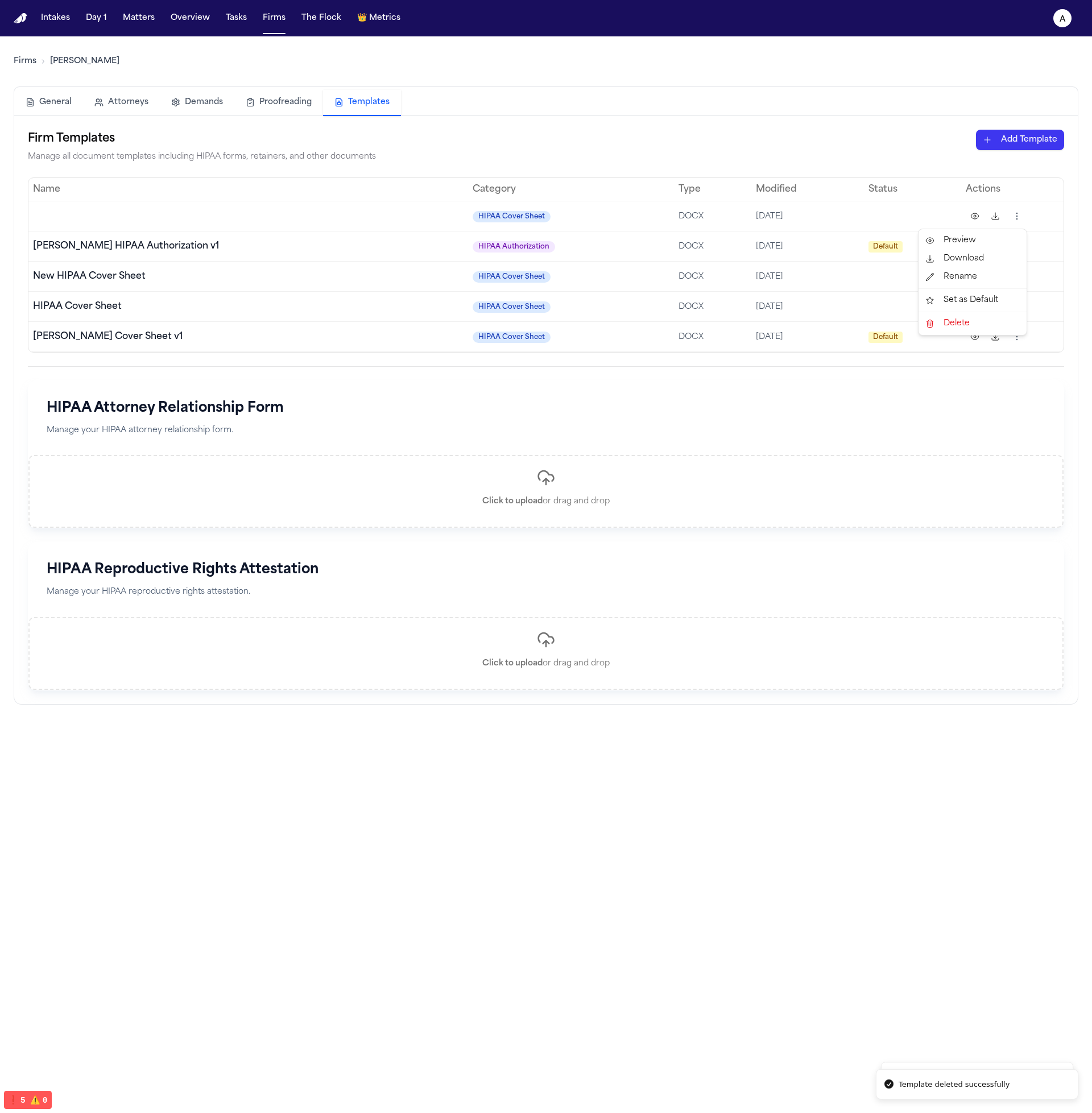
click at [1017, 214] on html "Template deleted successfully Template deleted successfully Intakes Day 1 Matte…" at bounding box center [546, 556] width 1092 height 1113
click at [977, 324] on div "Delete" at bounding box center [972, 324] width 103 height 18
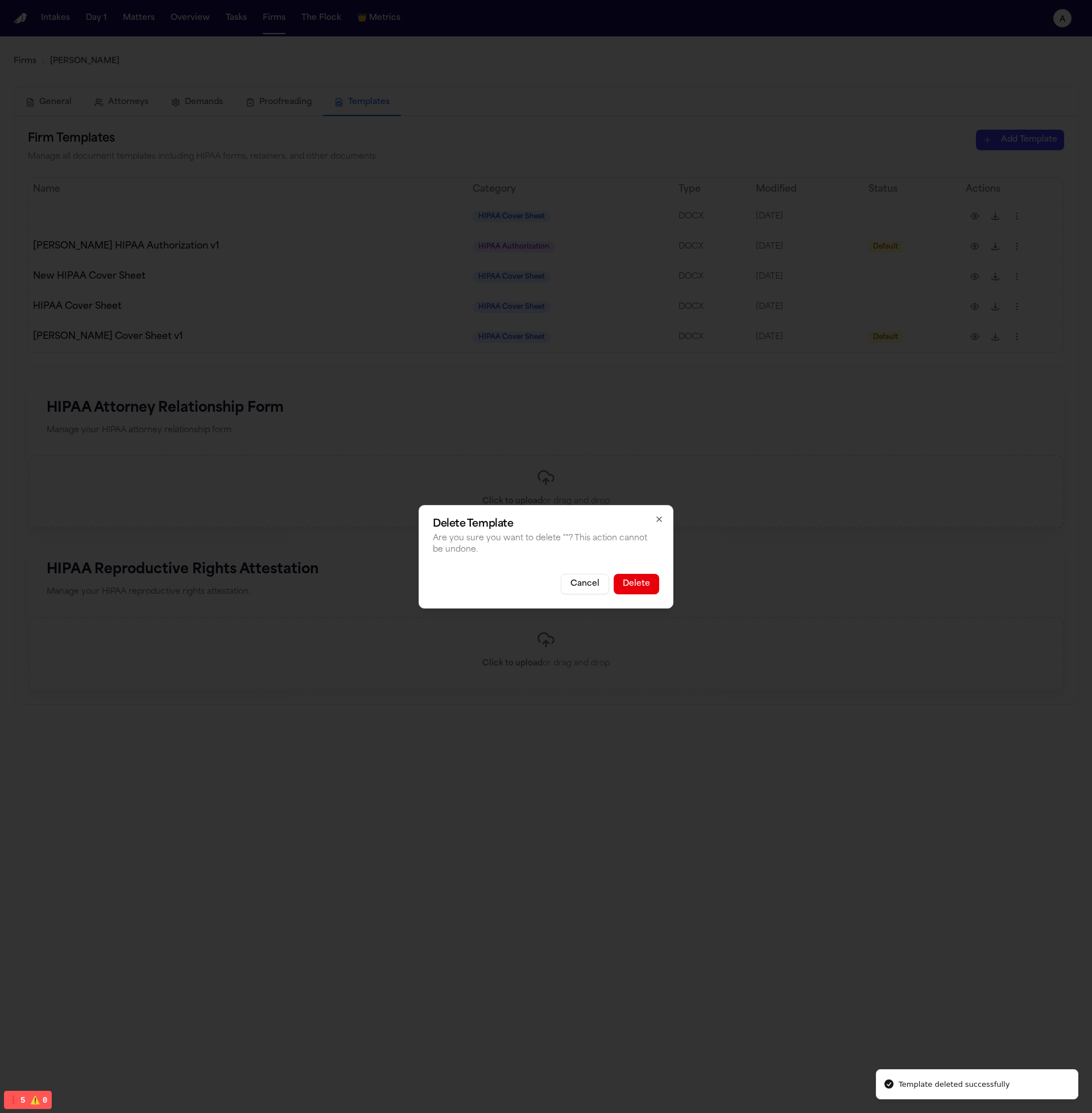
click at [668, 592] on div "Delete Template Are you sure you want to delete " "? This action cannot be undo…" at bounding box center [546, 556] width 255 height 103
click at [627, 576] on button "Delete" at bounding box center [636, 584] width 45 height 20
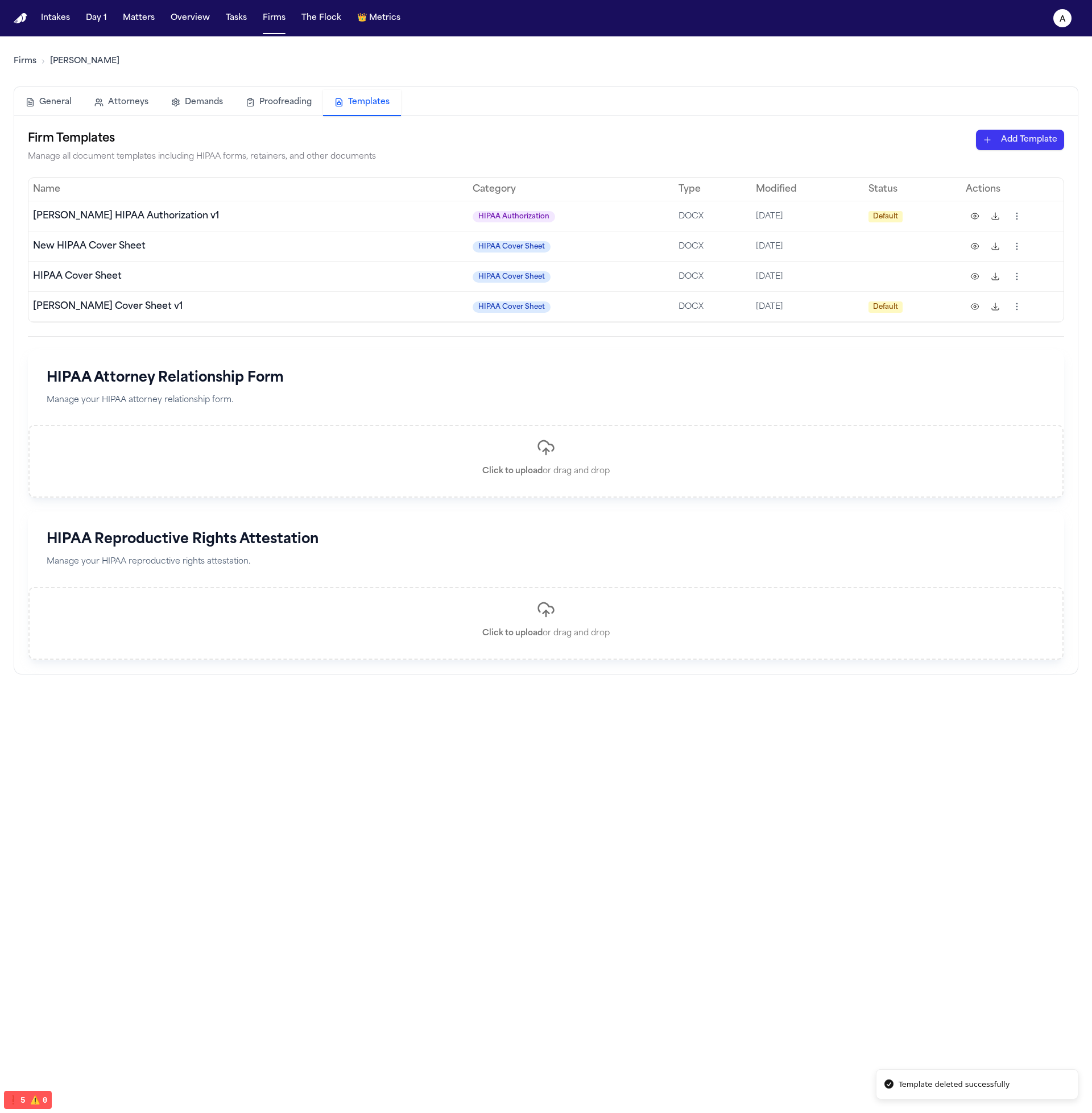
click at [864, 247] on td at bounding box center [912, 246] width 97 height 30
drag, startPoint x: 647, startPoint y: 309, endPoint x: 513, endPoint y: 254, distance: 144.8
click at [513, 254] on tbody "Hecht HIPAA Authorization v1 HIPAA Authorization DOCX 10/1/2025 Default New HIP…" at bounding box center [546, 261] width 1035 height 121
click at [577, 221] on td "HIPAA Authorization" at bounding box center [571, 216] width 207 height 30
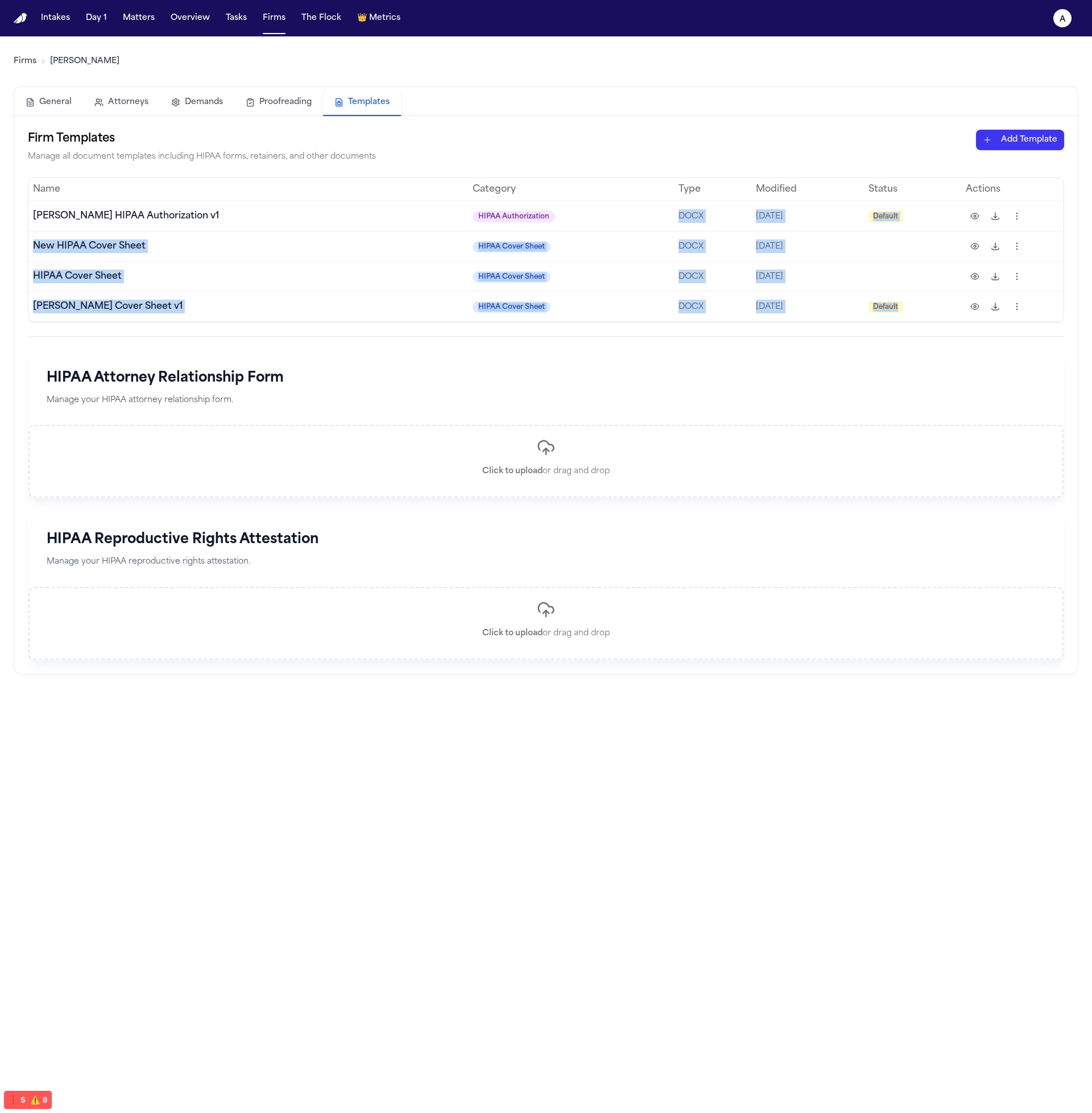
drag, startPoint x: 705, startPoint y: 228, endPoint x: 903, endPoint y: 299, distance: 210.3
click at [916, 299] on tbody "Hecht HIPAA Authorization v1 HIPAA Authorization DOCX 10/1/2025 Default New HIP…" at bounding box center [546, 261] width 1035 height 121
click at [828, 294] on td "[DATE]" at bounding box center [807, 306] width 113 height 30
drag, startPoint x: 813, startPoint y: 301, endPoint x: 341, endPoint y: 241, distance: 475.8
click at [344, 244] on tbody "Hecht HIPAA Authorization v1 HIPAA Authorization DOCX 10/1/2025 Default New HIP…" at bounding box center [546, 261] width 1035 height 121
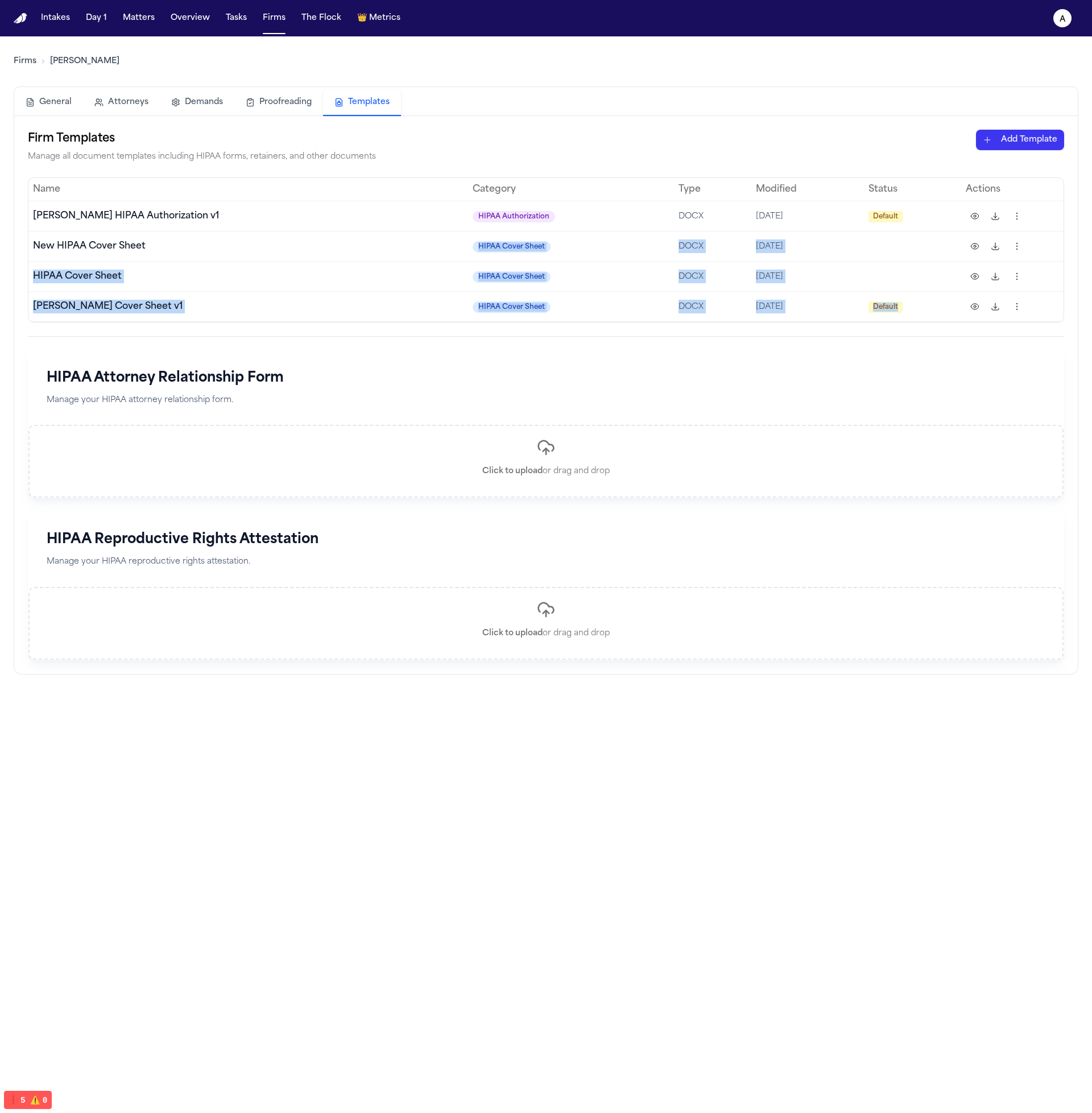
click at [340, 242] on td "New HIPAA Cover Sheet" at bounding box center [248, 246] width 439 height 30
click at [80, 232] on td "New HIPAA Cover Sheet" at bounding box center [248, 246] width 439 height 30
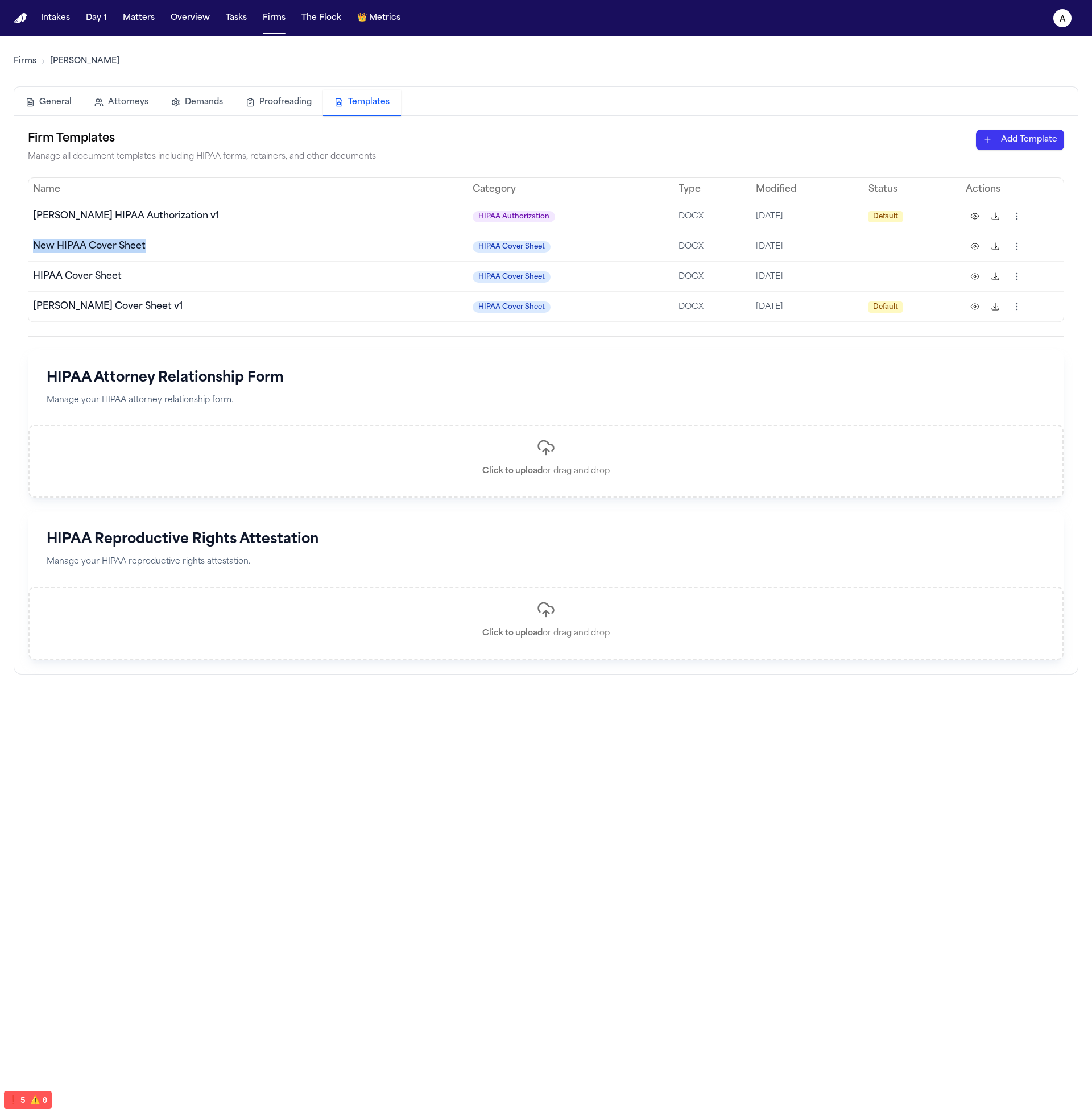
click at [80, 232] on td "New HIPAA Cover Sheet" at bounding box center [248, 246] width 439 height 30
click at [179, 210] on td "[PERSON_NAME] HIPAA Authorization v1" at bounding box center [248, 216] width 439 height 30
click at [555, 302] on td "HIPAA Cover Sheet" at bounding box center [571, 306] width 207 height 30
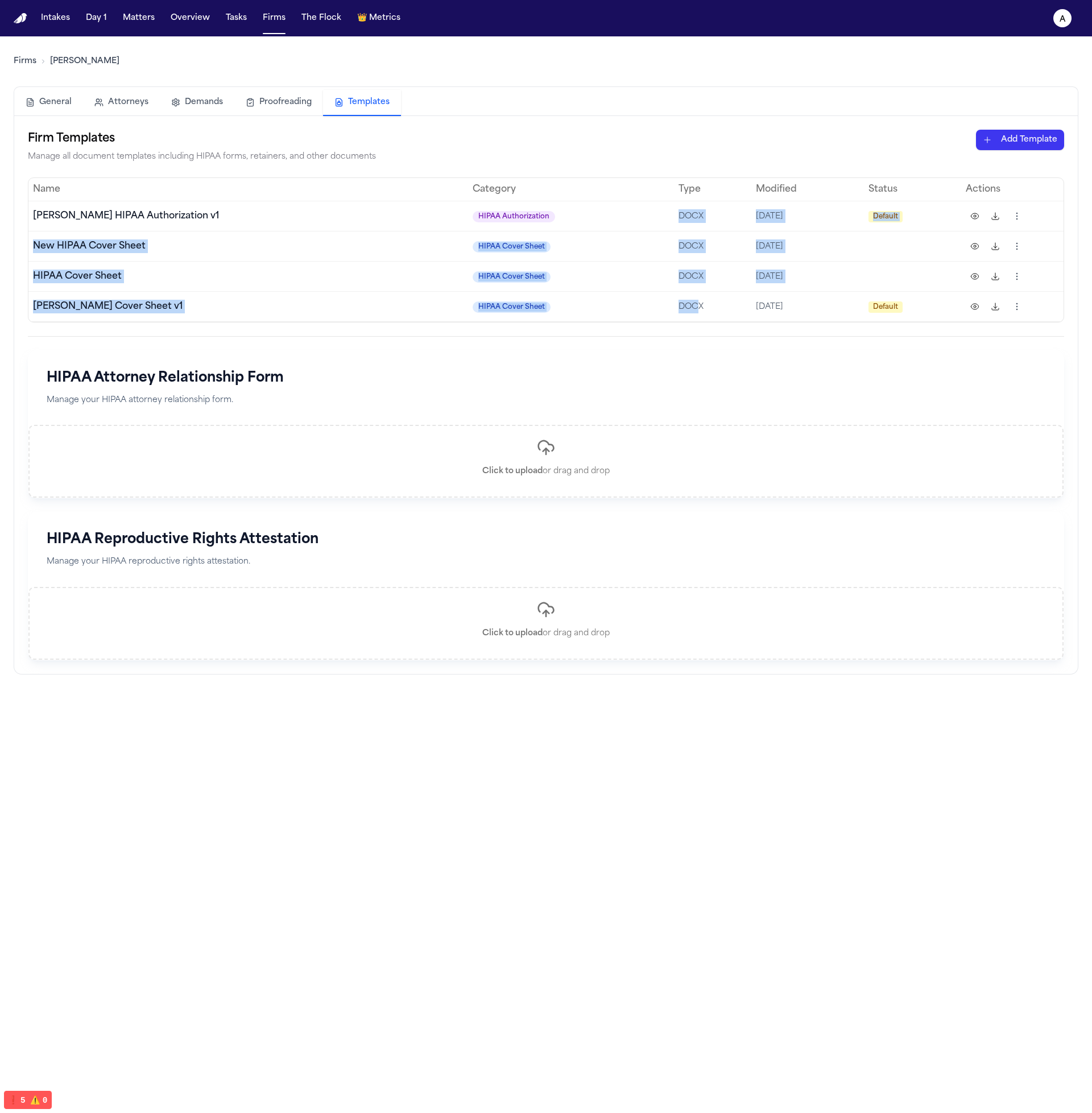
drag, startPoint x: 649, startPoint y: 306, endPoint x: 621, endPoint y: 210, distance: 100.0
click at [621, 210] on tbody "Hecht HIPAA Authorization v1 HIPAA Authorization DOCX 10/1/2025 Default New HIP…" at bounding box center [546, 261] width 1035 height 121
click at [674, 241] on td "DOCX" at bounding box center [712, 246] width 77 height 30
drag, startPoint x: 686, startPoint y: 346, endPoint x: 623, endPoint y: 217, distance: 143.6
click at [623, 216] on div "Firm Templates Manage all document templates including HIPAA forms, retainers, …" at bounding box center [546, 395] width 1036 height 531
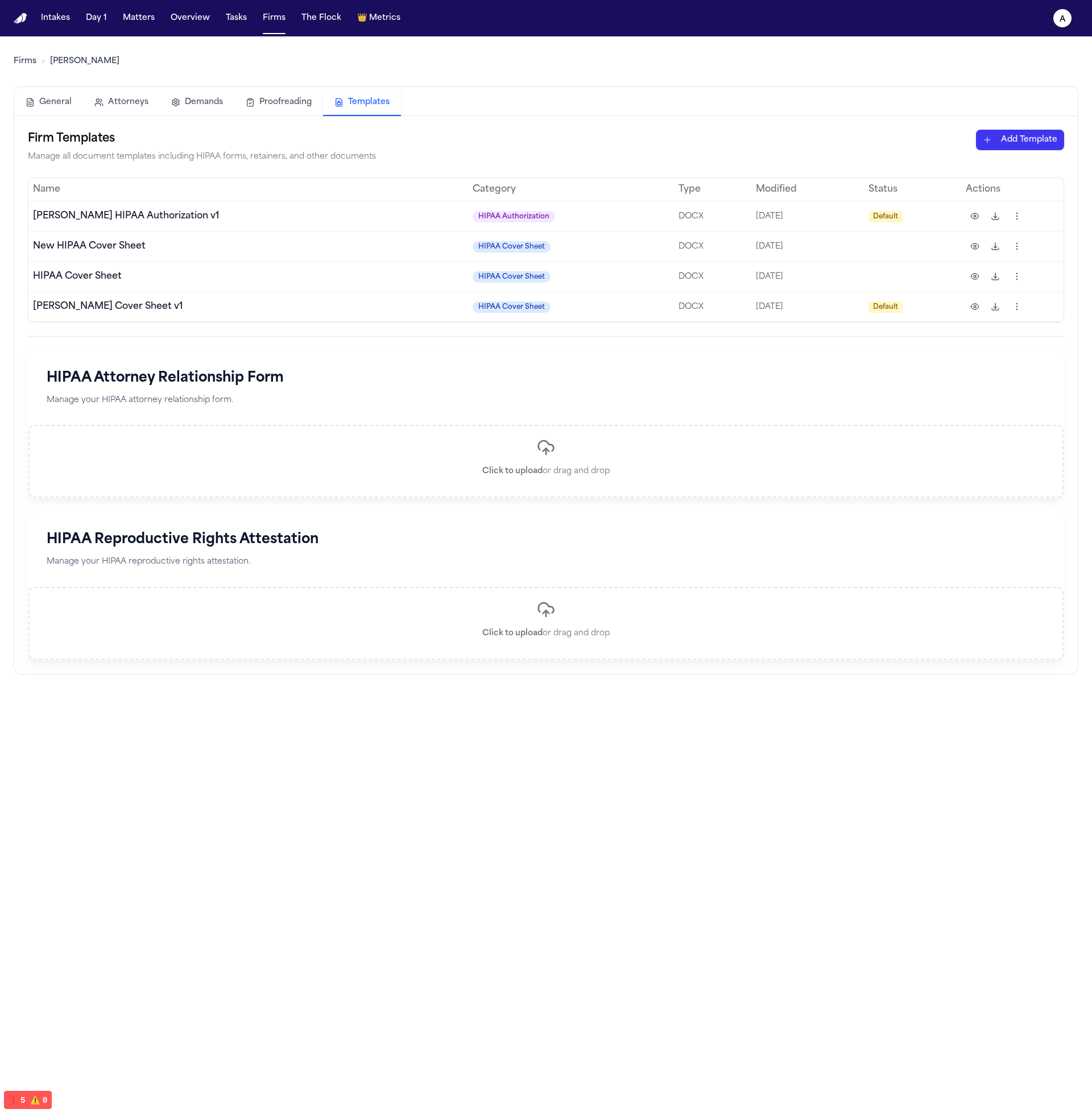
drag, startPoint x: 625, startPoint y: 222, endPoint x: 616, endPoint y: 232, distance: 13.5
click at [626, 222] on td "HIPAA Authorization" at bounding box center [571, 216] width 207 height 30
drag, startPoint x: 533, startPoint y: 250, endPoint x: 722, endPoint y: 281, distance: 191.5
click at [722, 281] on tbody "Hecht HIPAA Authorization v1 HIPAA Authorization DOCX 10/1/2025 Default New HIP…" at bounding box center [546, 261] width 1035 height 121
click at [751, 281] on td "[DATE]" at bounding box center [807, 276] width 113 height 30
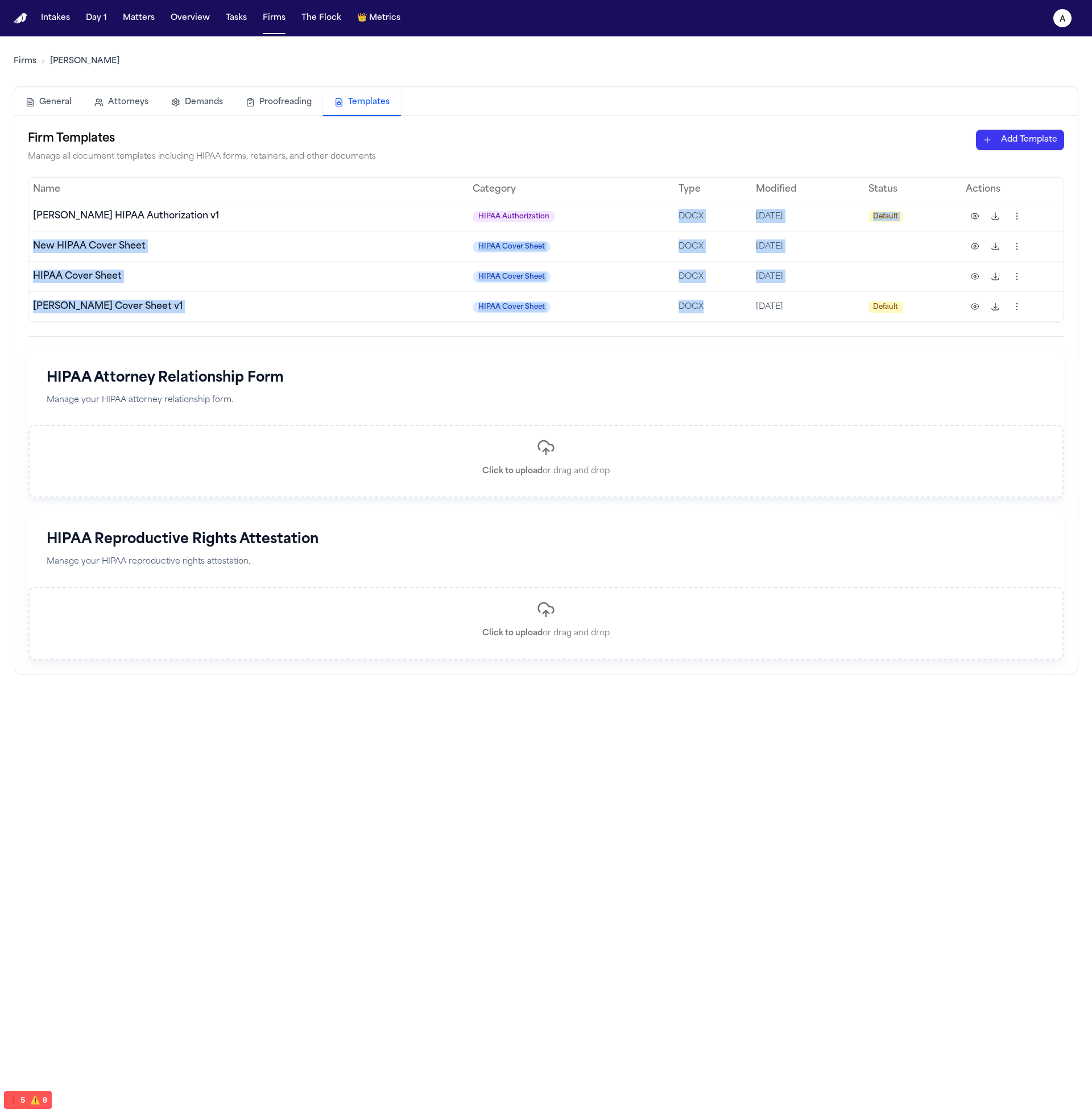
drag, startPoint x: 642, startPoint y: 318, endPoint x: 562, endPoint y: 221, distance: 125.7
click at [559, 220] on tbody "Hecht HIPAA Authorization v1 HIPAA Authorization DOCX 10/1/2025 Default New HIP…" at bounding box center [546, 261] width 1035 height 121
click at [623, 257] on td "HIPAA Cover Sheet" at bounding box center [571, 246] width 207 height 30
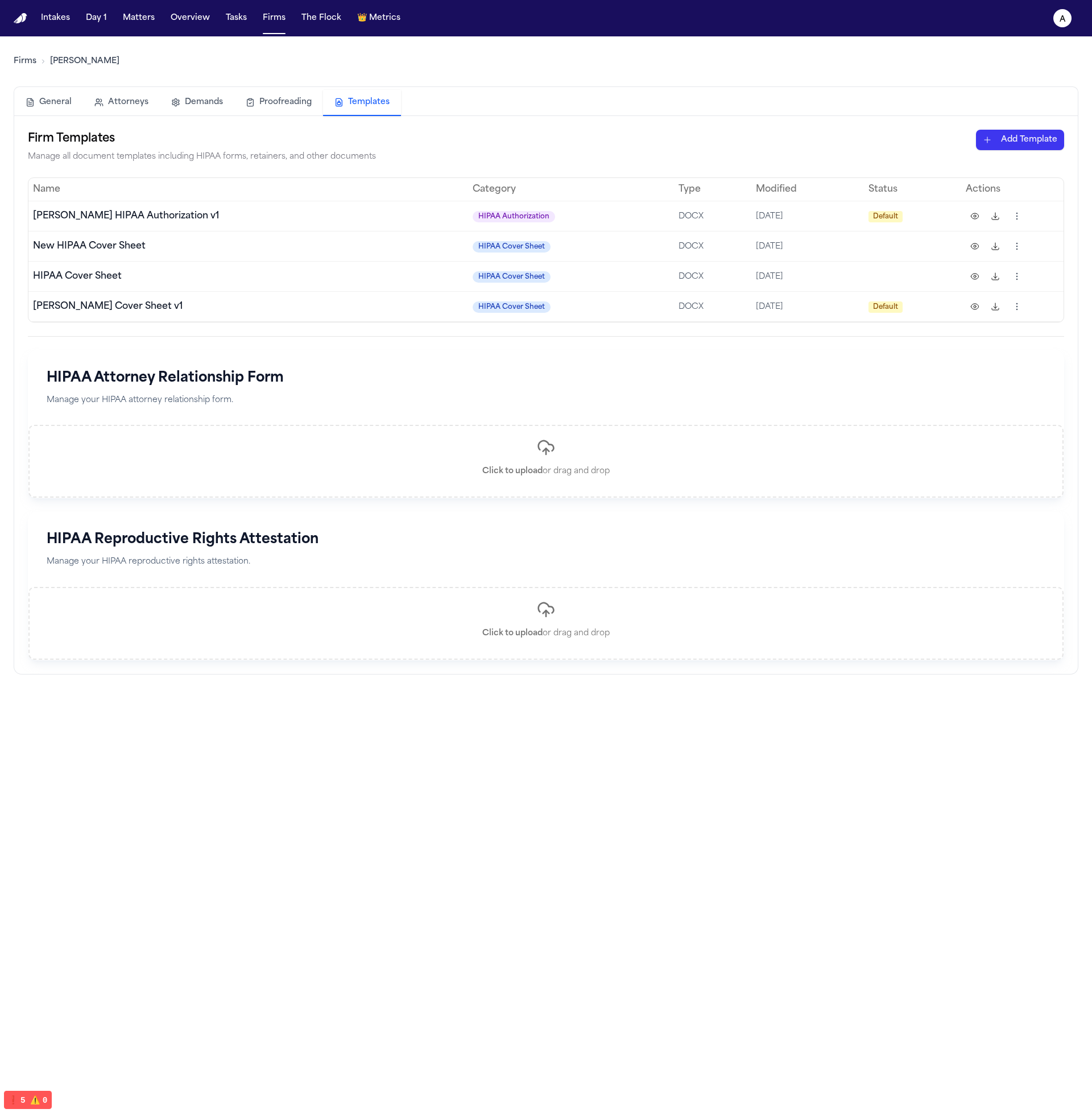
click at [515, 239] on td "HIPAA Cover Sheet" at bounding box center [571, 246] width 207 height 30
click at [561, 296] on td "HIPAA Cover Sheet" at bounding box center [571, 306] width 207 height 30
drag, startPoint x: 384, startPoint y: 247, endPoint x: 309, endPoint y: 213, distance: 82.3
click at [334, 188] on table "Name Category Type Modified Status Actions Hecht HIPAA Authorization v1 HIPAA A…" at bounding box center [546, 250] width 1035 height 144
click at [288, 222] on td "[PERSON_NAME] HIPAA Authorization v1" at bounding box center [248, 216] width 439 height 30
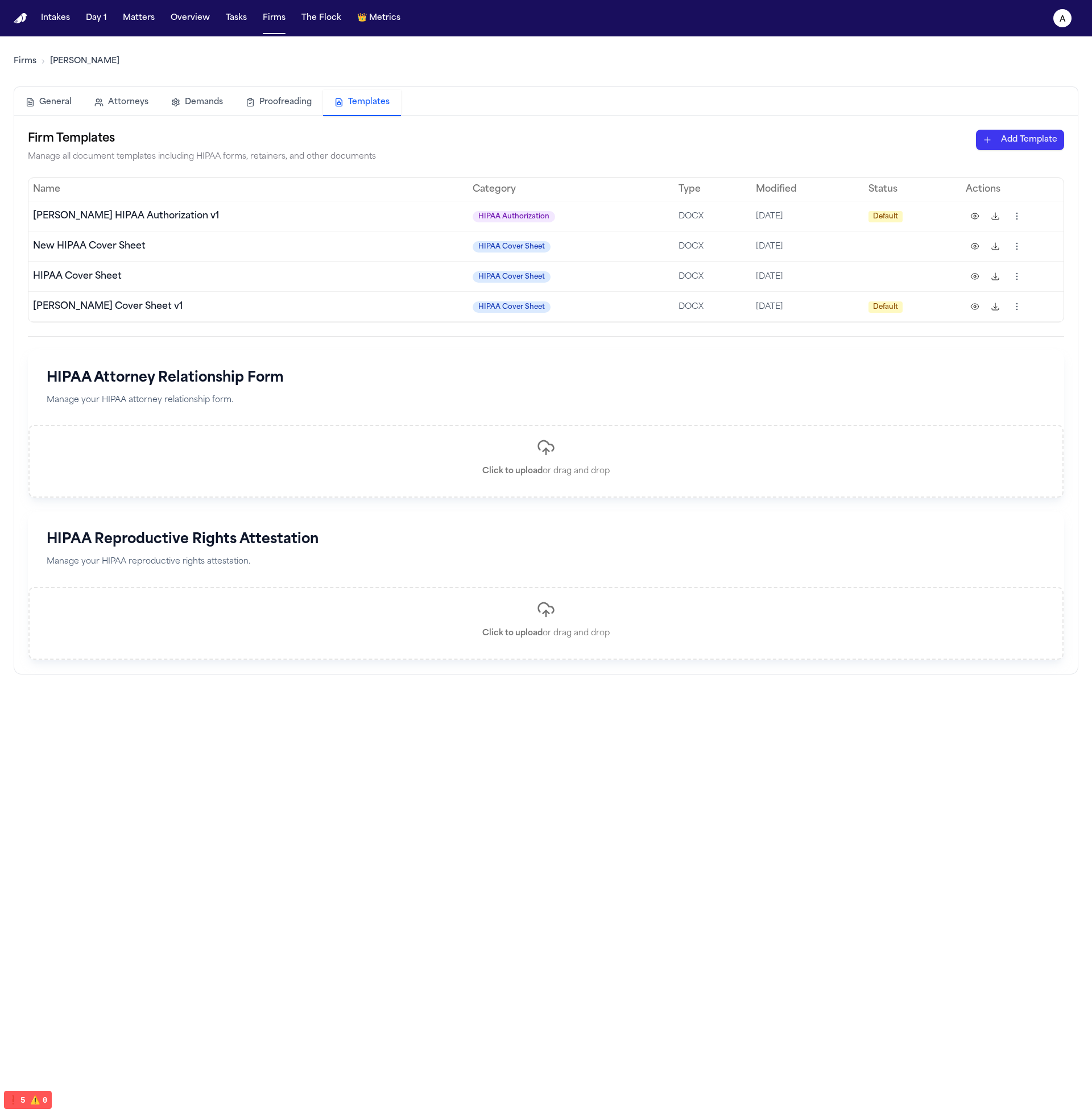
click at [179, 259] on td "New HIPAA Cover Sheet" at bounding box center [248, 246] width 439 height 30
click at [330, 301] on td "[PERSON_NAME] Cover Sheet v1" at bounding box center [248, 306] width 439 height 30
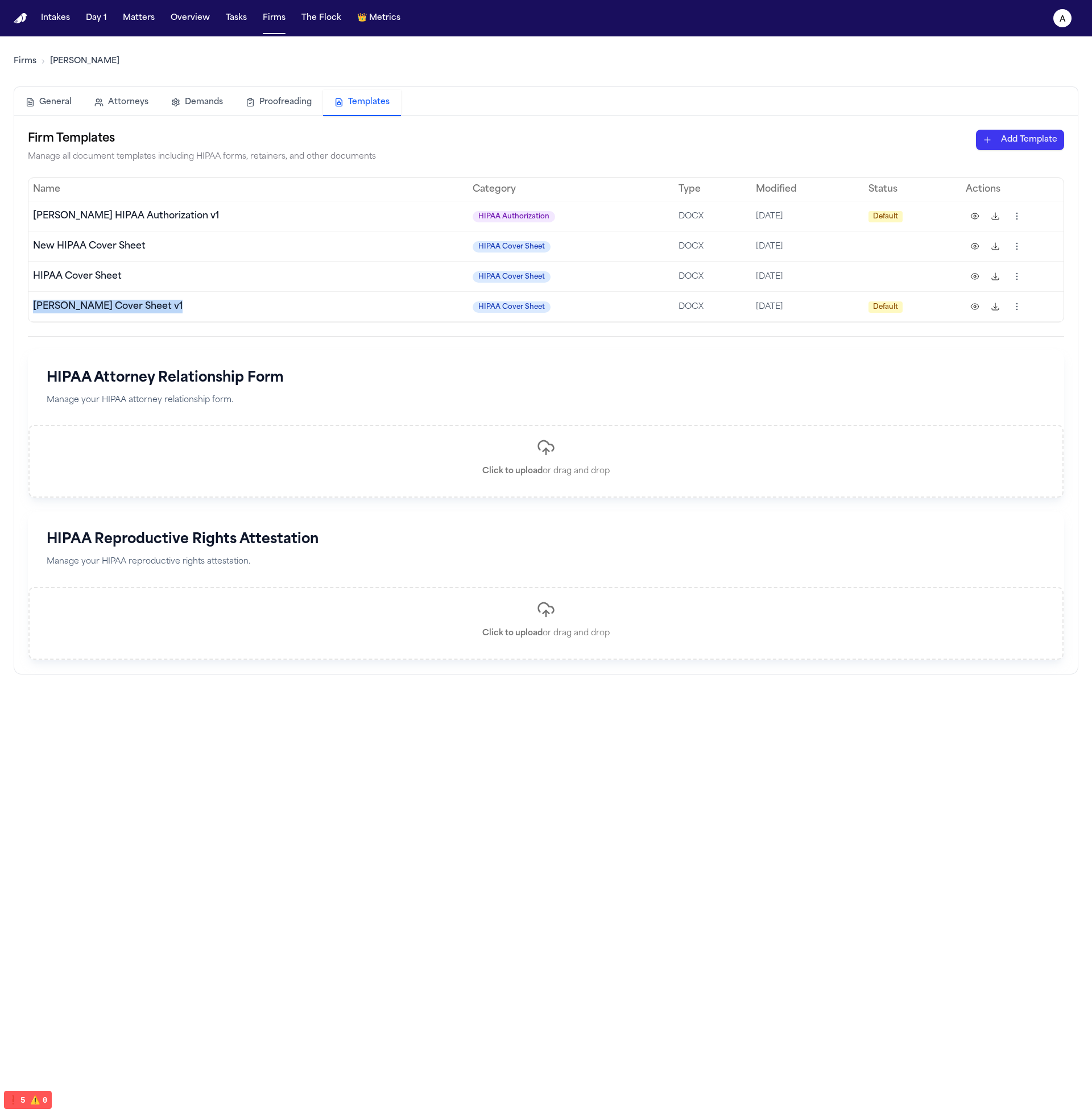
click at [330, 301] on td "[PERSON_NAME] Cover Sheet v1" at bounding box center [248, 306] width 439 height 30
click at [472, 279] on span "HIPAA Cover Sheet" at bounding box center [511, 276] width 78 height 11
click at [751, 277] on td "[DATE]" at bounding box center [807, 276] width 113 height 30
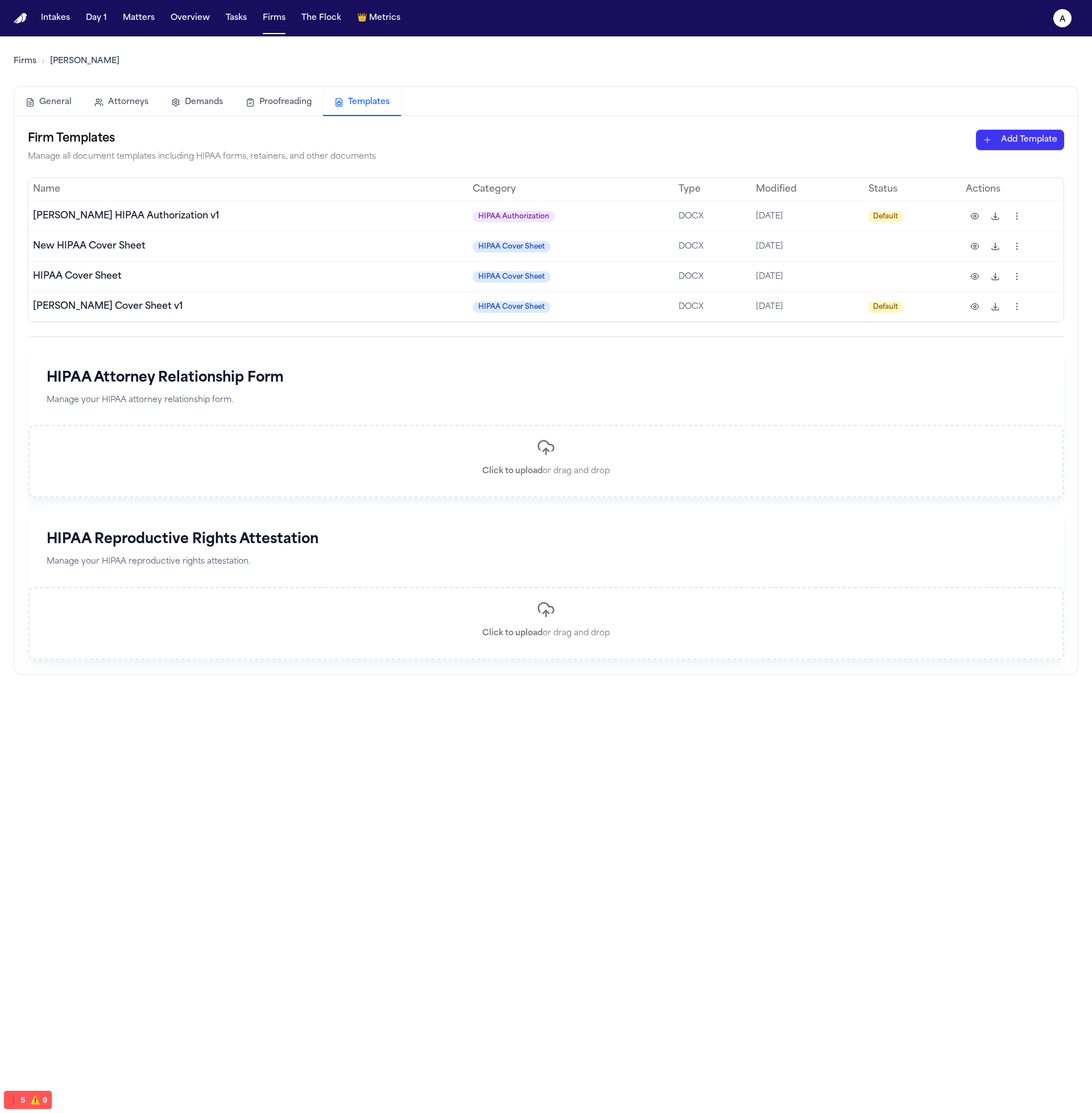
click at [878, 308] on span "Default" at bounding box center [885, 307] width 34 height 11
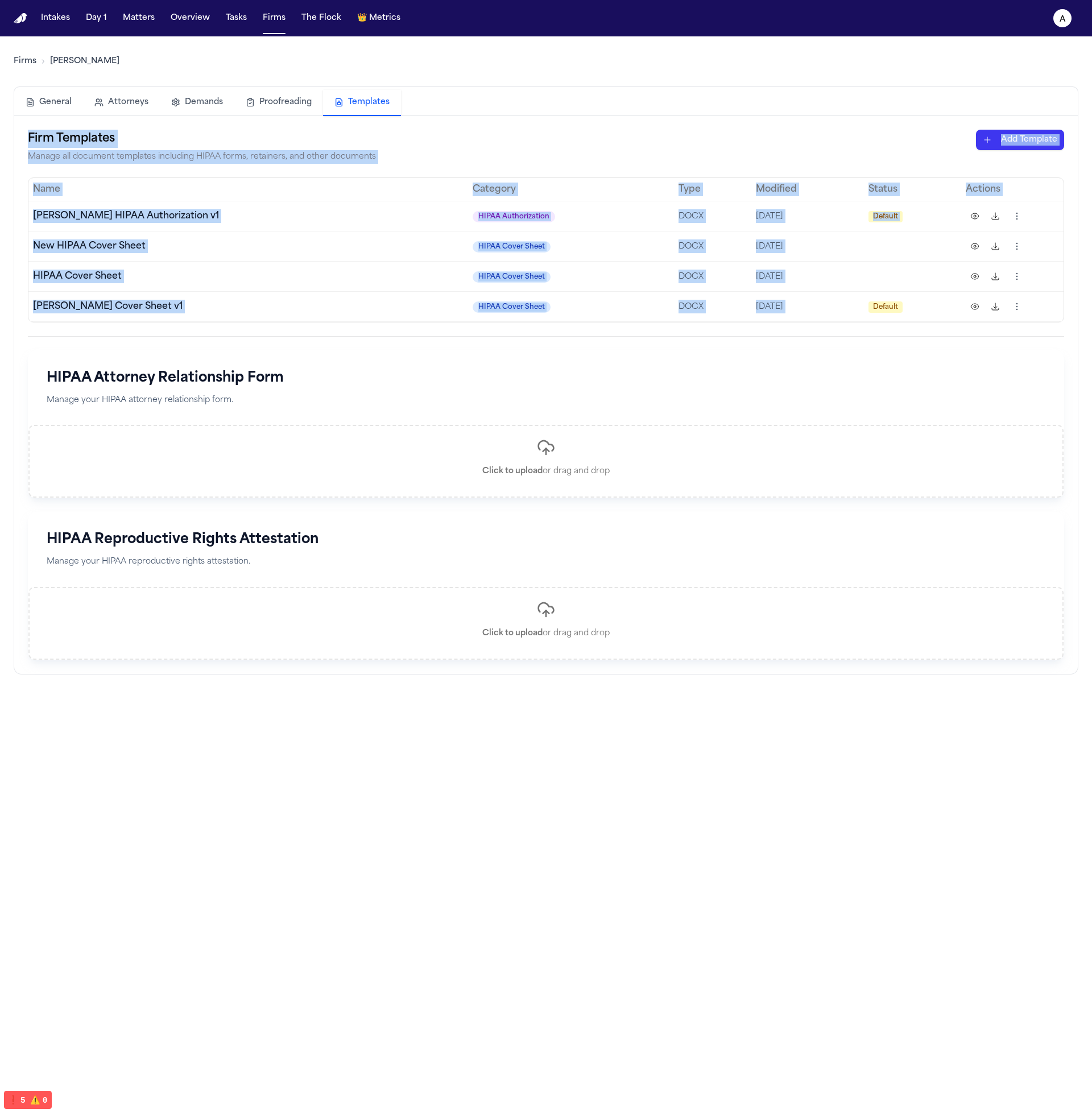
click at [879, 308] on span "Default" at bounding box center [885, 307] width 34 height 11
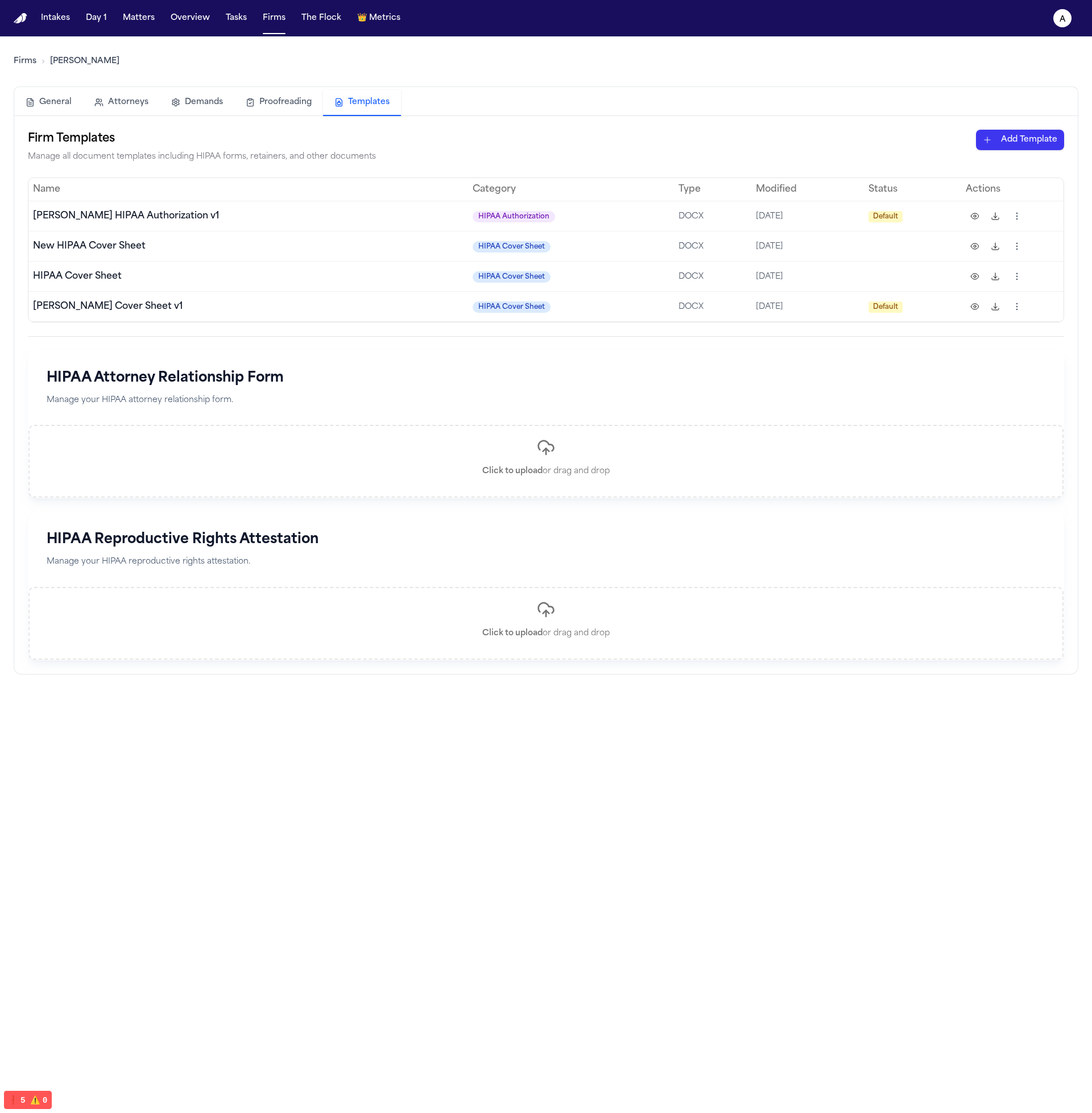
click at [848, 283] on td "[DATE]" at bounding box center [807, 276] width 113 height 30
click at [864, 227] on td "Default" at bounding box center [912, 216] width 97 height 30
click at [547, 258] on td "HIPAA Cover Sheet" at bounding box center [571, 246] width 207 height 30
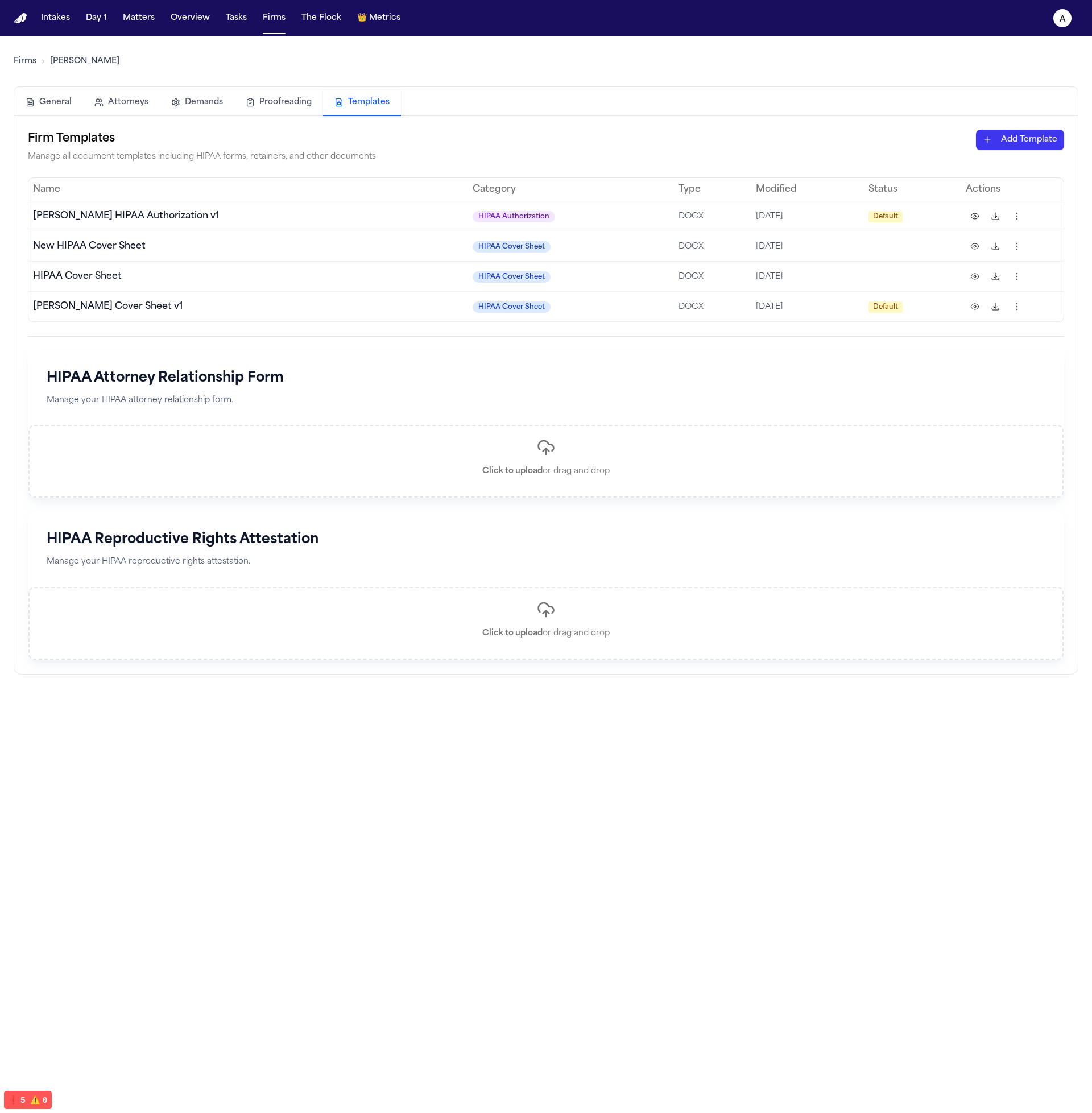
click at [547, 258] on td "HIPAA Cover Sheet" at bounding box center [571, 246] width 207 height 30
click at [654, 330] on div "Firm Templates Manage all document templates including HIPAA forms, retainers, …" at bounding box center [546, 395] width 1036 height 531
click at [681, 307] on td "DOCX" at bounding box center [712, 306] width 77 height 30
click at [868, 219] on span "Default" at bounding box center [885, 216] width 34 height 11
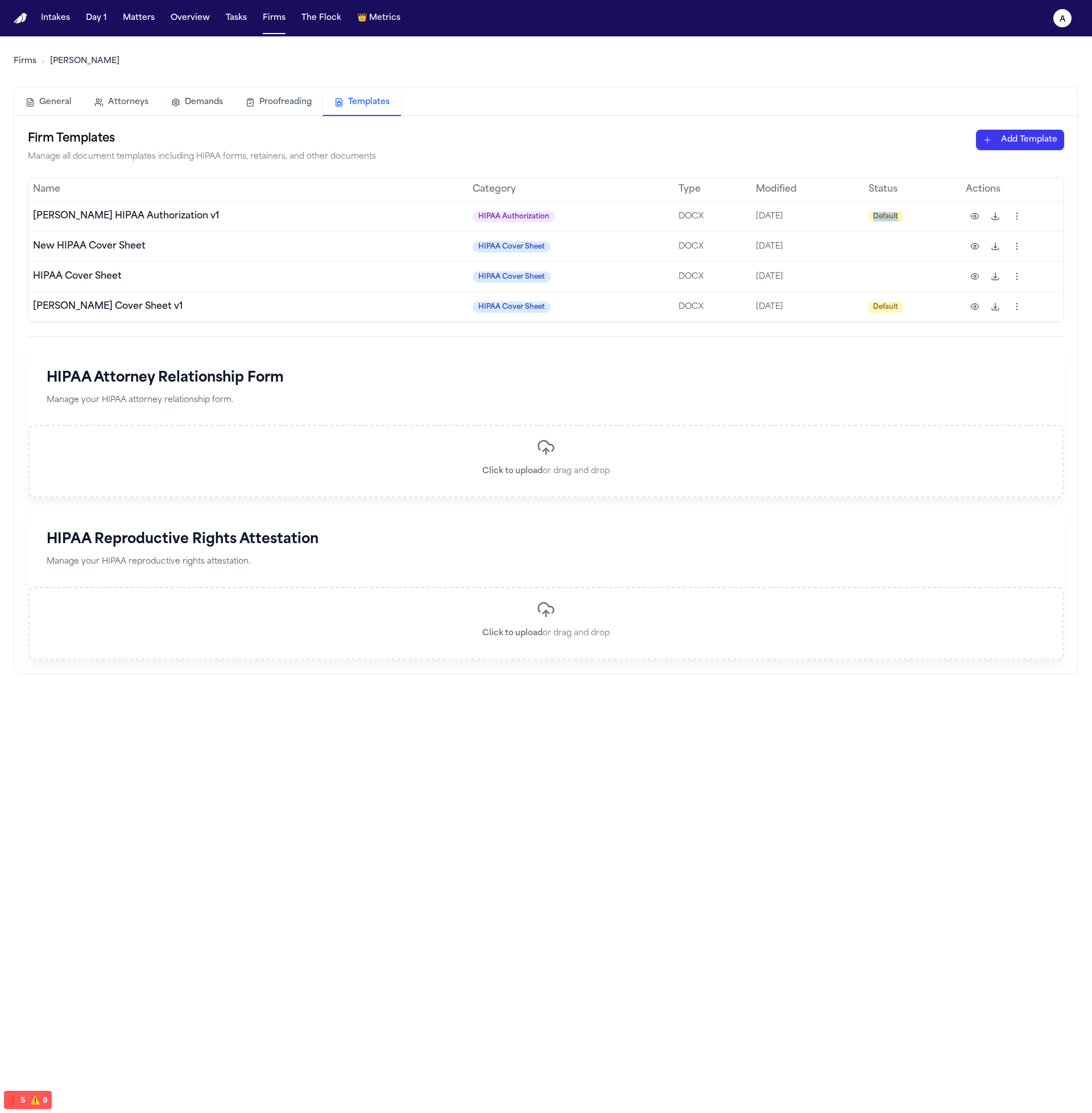
click at [868, 219] on span "Default" at bounding box center [885, 216] width 34 height 11
click at [864, 261] on td at bounding box center [912, 276] width 97 height 30
click at [468, 189] on th "Category" at bounding box center [571, 189] width 207 height 23
click at [971, 210] on button at bounding box center [974, 216] width 18 height 18
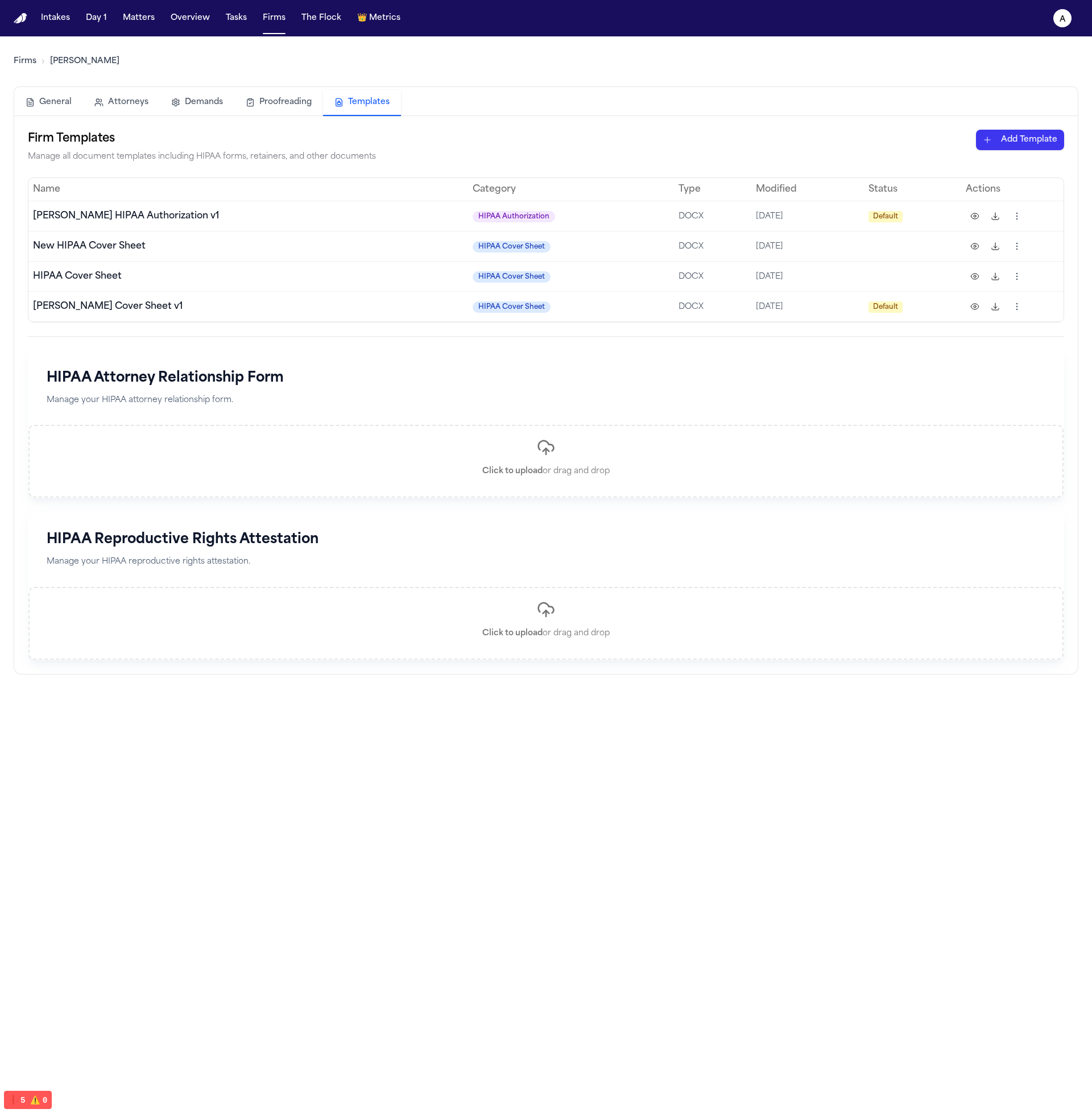
click at [992, 218] on button at bounding box center [995, 216] width 18 height 18
click at [837, 232] on td "[DATE]" at bounding box center [807, 246] width 113 height 30
click at [770, 298] on td "[DATE]" at bounding box center [807, 306] width 113 height 30
click at [1036, 143] on html "Intakes Day 1 Matters Overview Tasks Firms The Flock 👑 Metrics a Firms Hecht Ge…" at bounding box center [546, 556] width 1092 height 1113
click at [991, 183] on div "HIPAA Authorization" at bounding box center [1000, 182] width 122 height 18
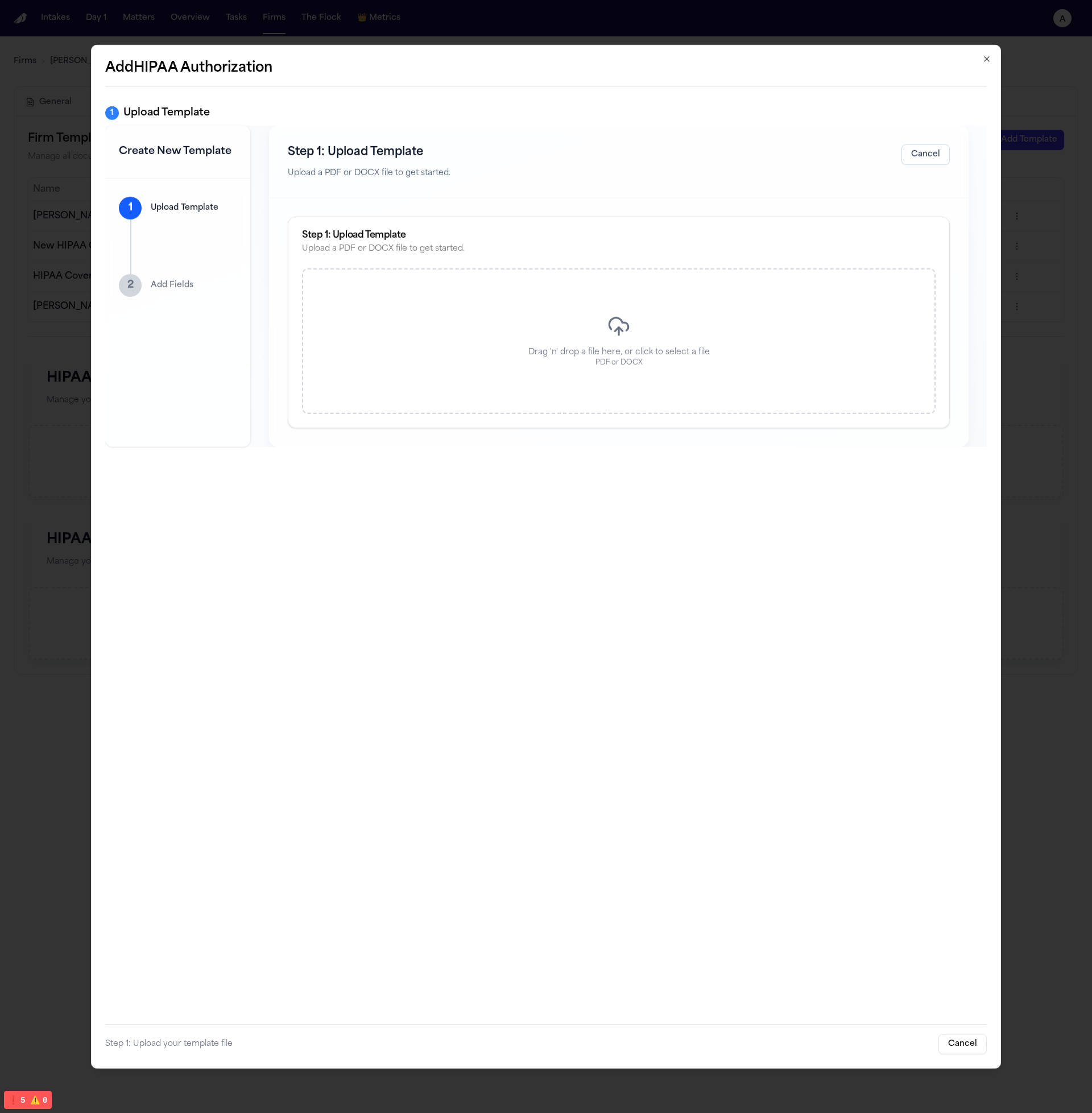
click at [625, 316] on icon at bounding box center [619, 327] width 23 height 23
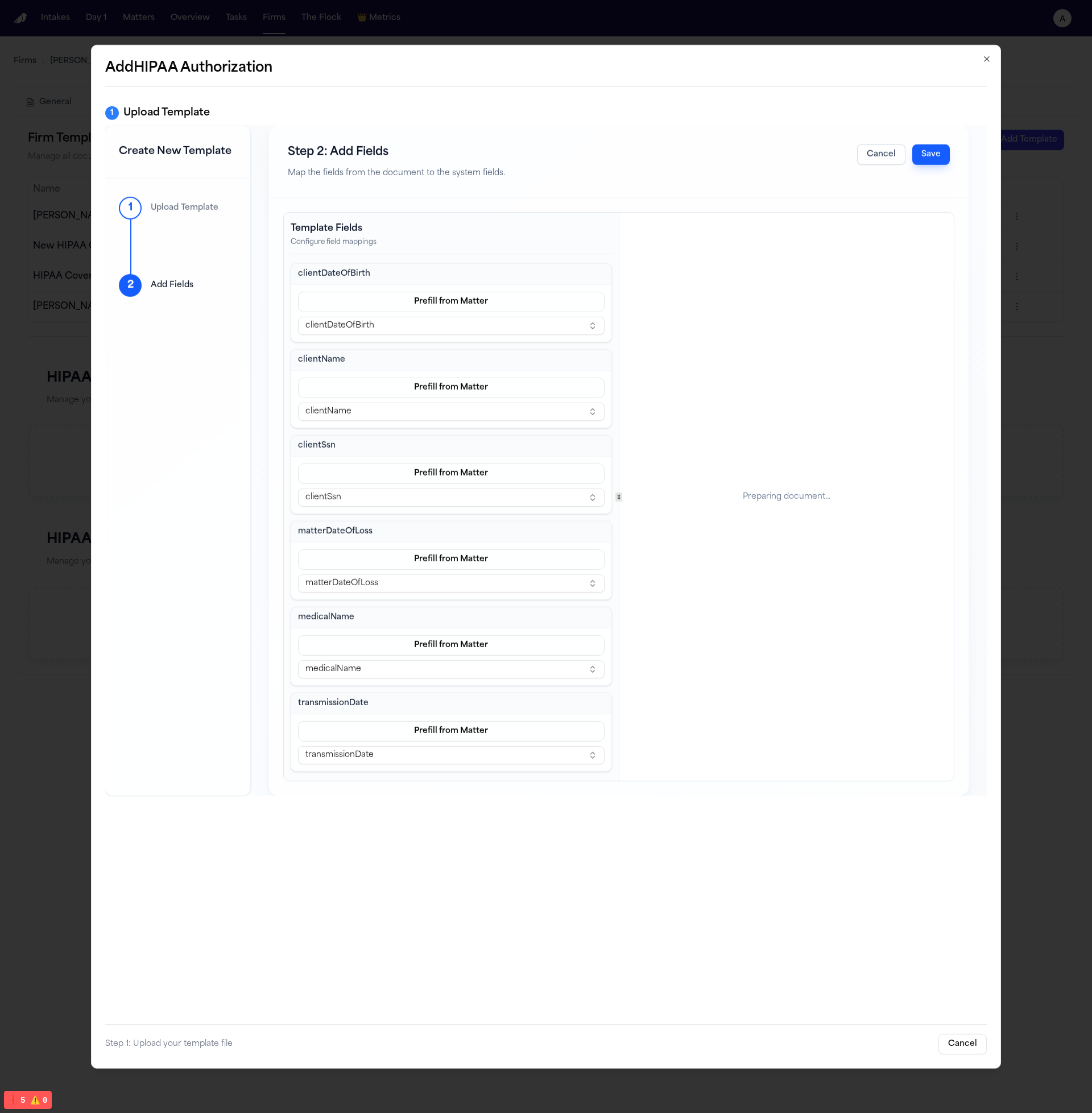
click at [620, 487] on div "Template Fields Configure field mappings clientDateOfBirth Prefill from Matter …" at bounding box center [619, 496] width 670 height 568
click at [519, 465] on div at bounding box center [518, 496] width 1 height 568
drag, startPoint x: 247, startPoint y: 80, endPoint x: 279, endPoint y: 63, distance: 36.2
click at [247, 79] on div "Add HIPAA Authorization" at bounding box center [546, 72] width 881 height 28
click at [281, 62] on h2 "Add HIPAA Authorization" at bounding box center [546, 67] width 881 height 18
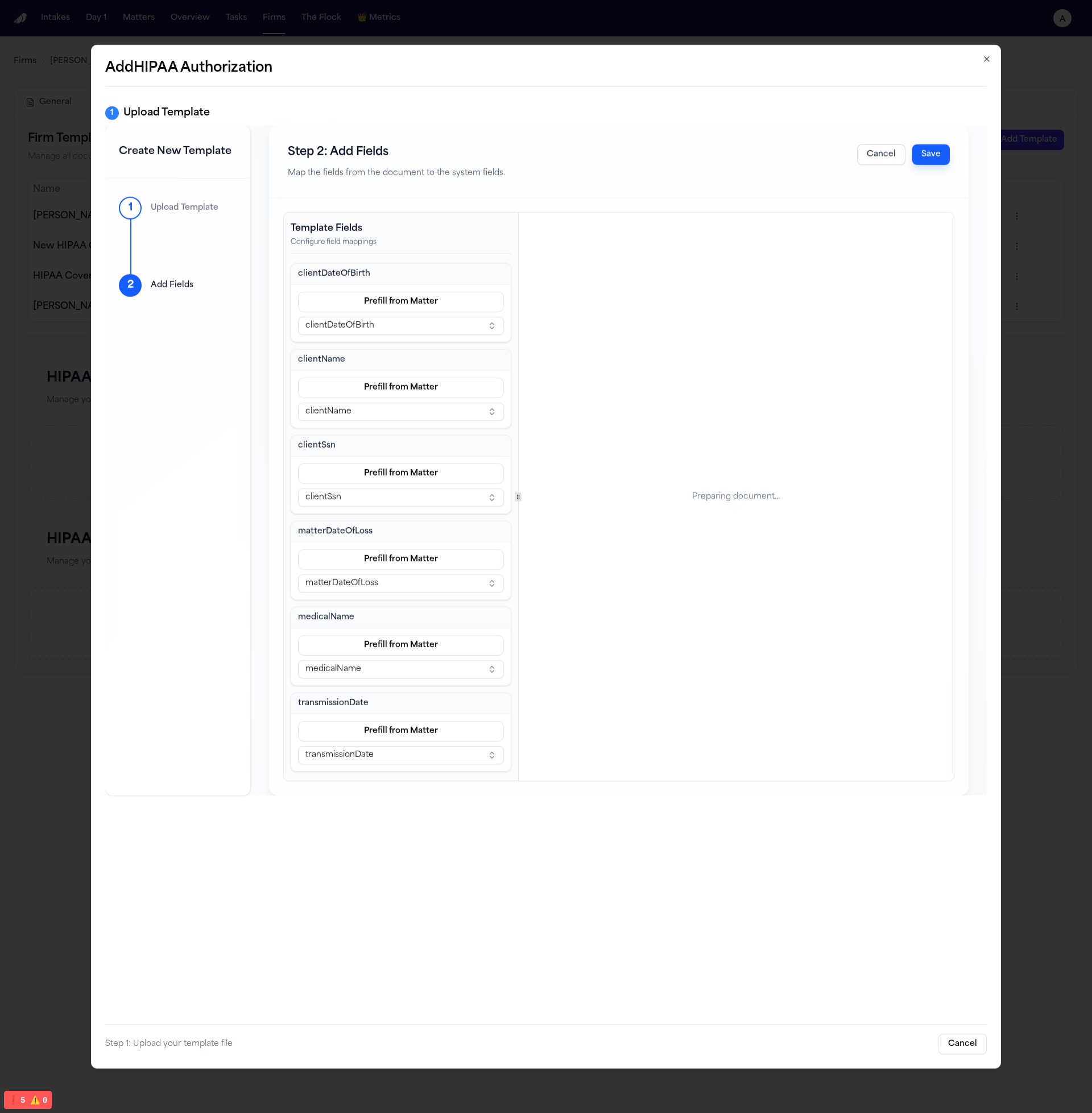
click at [388, 180] on div "Step 2: Add Fields Map the fields from the document to the system fields. Cance…" at bounding box center [619, 162] width 699 height 73
click at [195, 125] on div "Create New Template" at bounding box center [177, 152] width 145 height 53
click at [195, 150] on h1 "Create New Template" at bounding box center [177, 151] width 118 height 16
click at [193, 116] on h3 "Upload Template" at bounding box center [167, 112] width 87 height 16
click at [279, 158] on div "Step 2: Add Fields Map the fields from the document to the system fields. Cance…" at bounding box center [619, 162] width 699 height 73
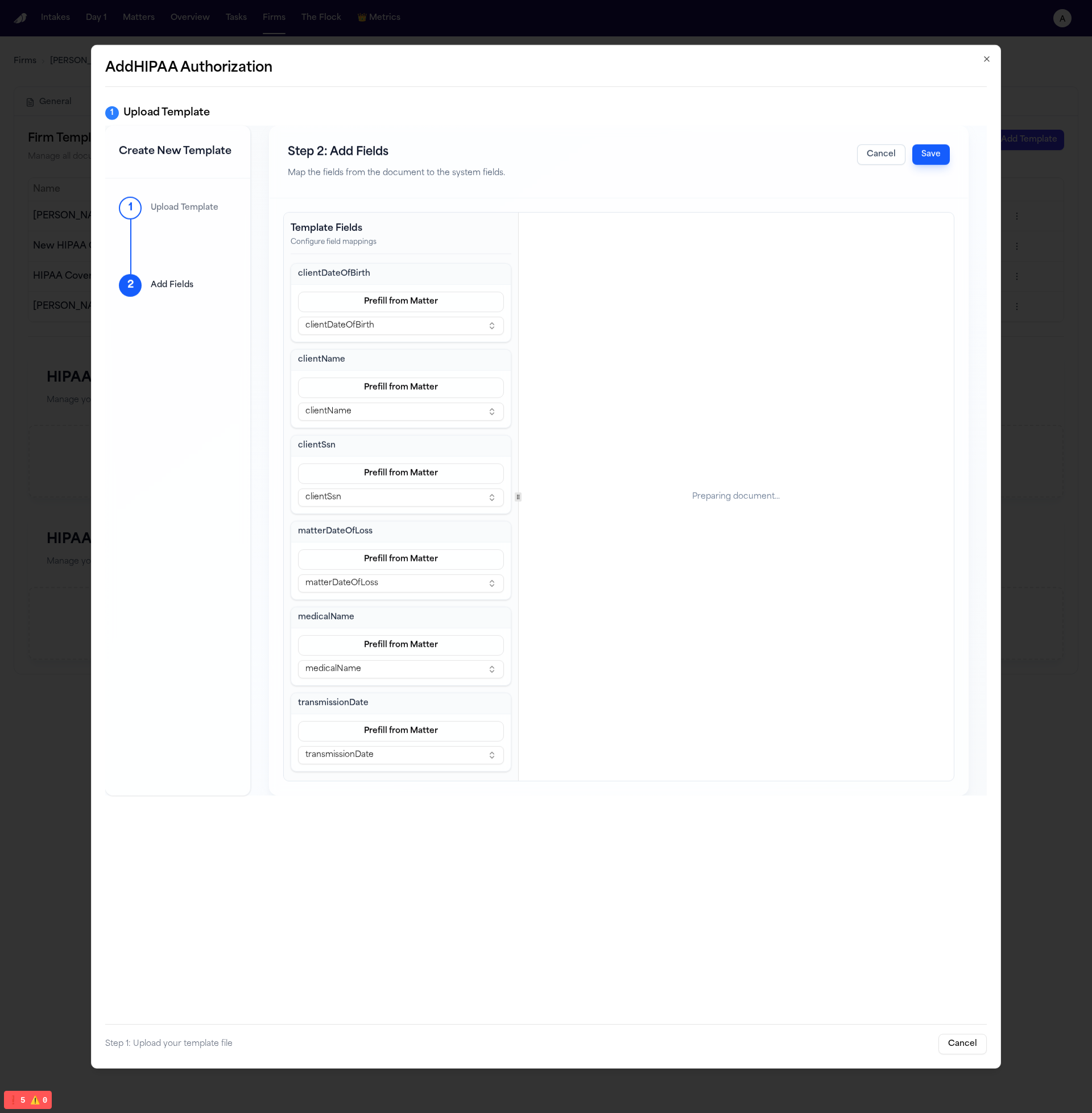
click at [247, 170] on div "Create New Template" at bounding box center [177, 152] width 145 height 53
click at [184, 159] on h1 "Create New Template" at bounding box center [177, 151] width 118 height 16
click at [420, 167] on p "Map the fields from the document to the system fields." at bounding box center [396, 173] width 217 height 13
click at [930, 161] on button "Save" at bounding box center [931, 154] width 38 height 20
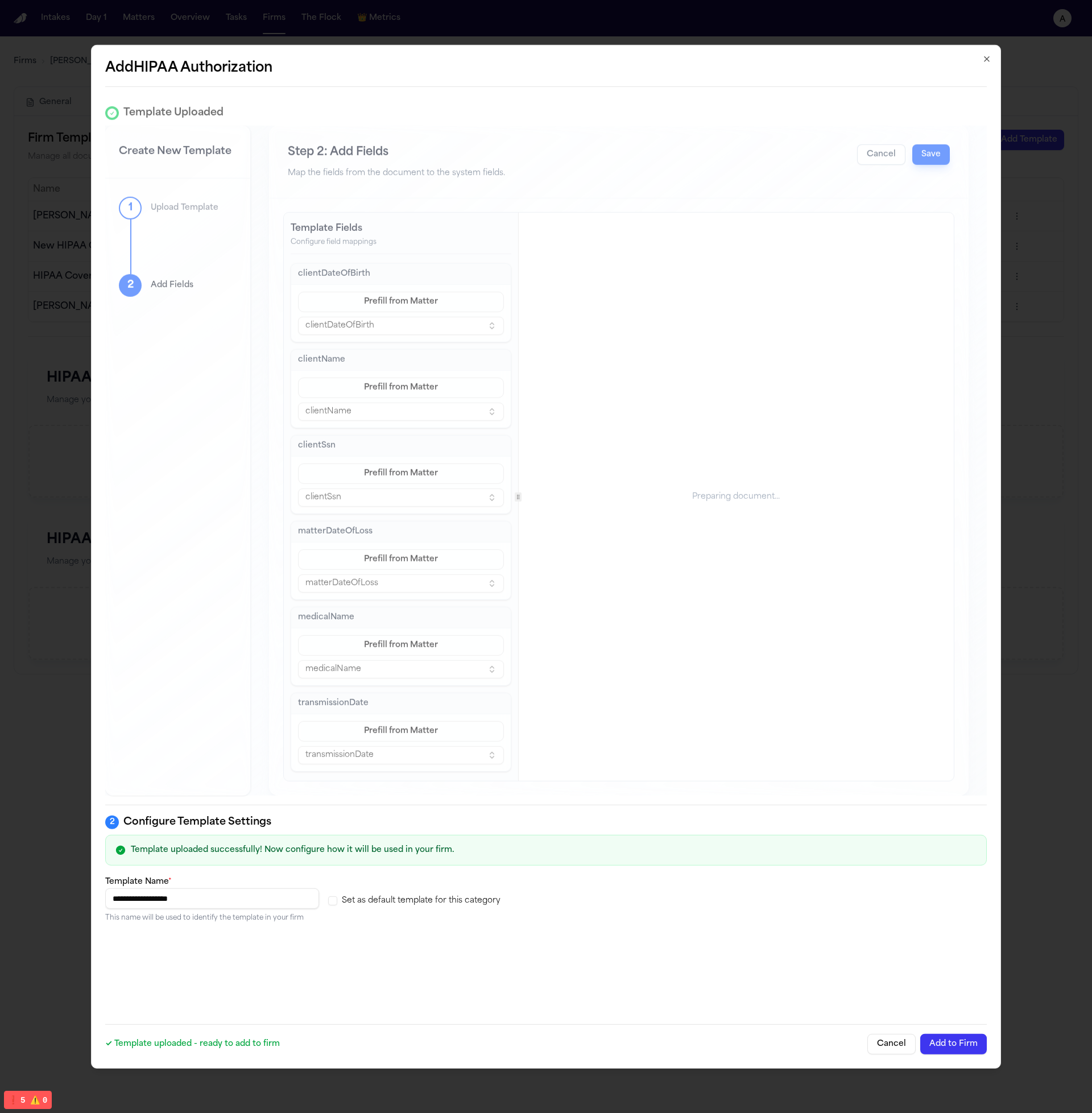
click at [248, 902] on input "**********" at bounding box center [212, 899] width 214 height 20
click at [250, 901] on input "**********" at bounding box center [212, 899] width 214 height 20
click at [246, 923] on p "This name will be used to identify the template in your firm" at bounding box center [212, 918] width 214 height 9
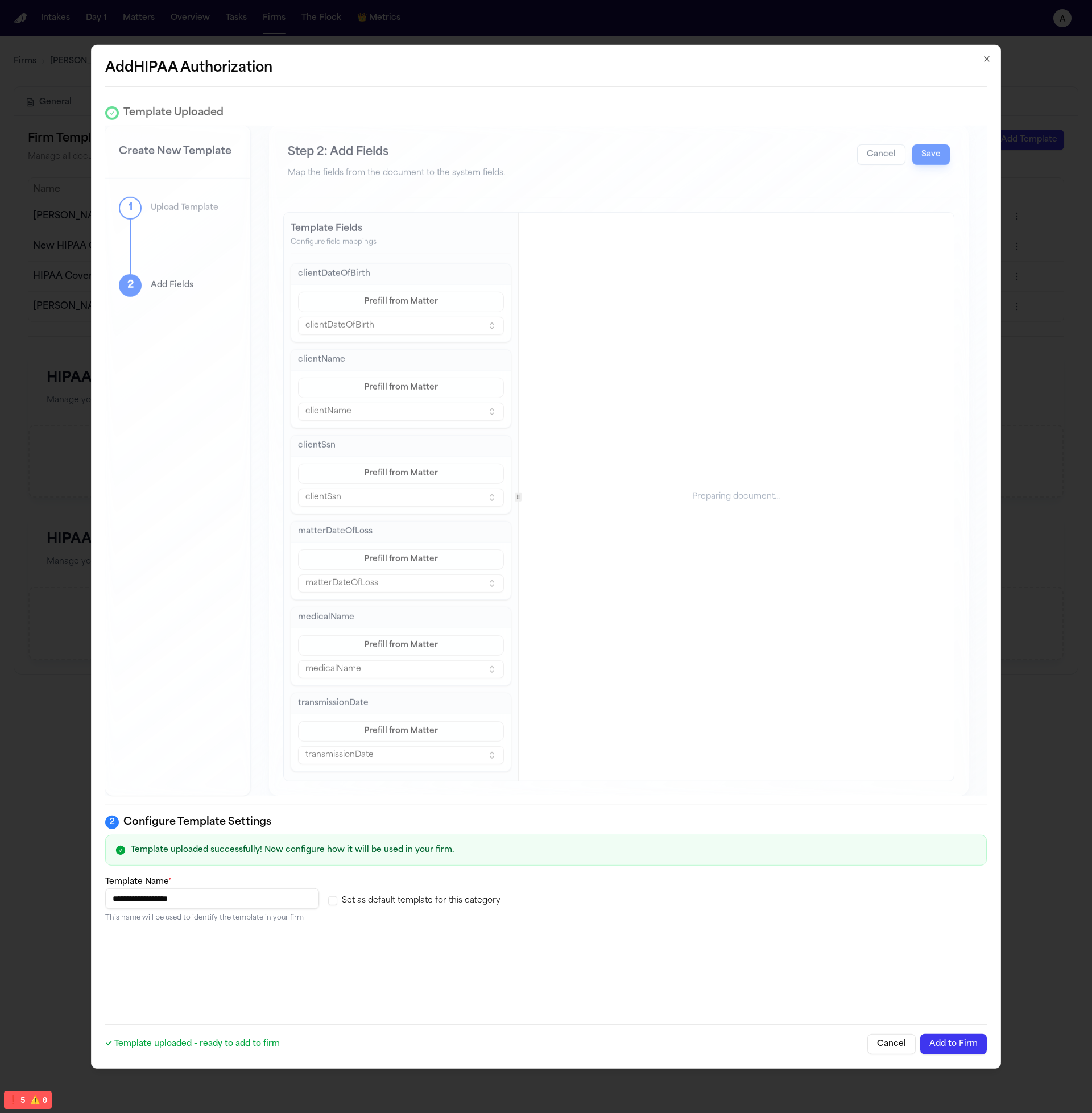
click at [257, 906] on input "**********" at bounding box center [212, 899] width 214 height 20
click at [319, 987] on div "**********" at bounding box center [546, 555] width 881 height 919
click at [239, 898] on input "**********" at bounding box center [212, 899] width 214 height 20
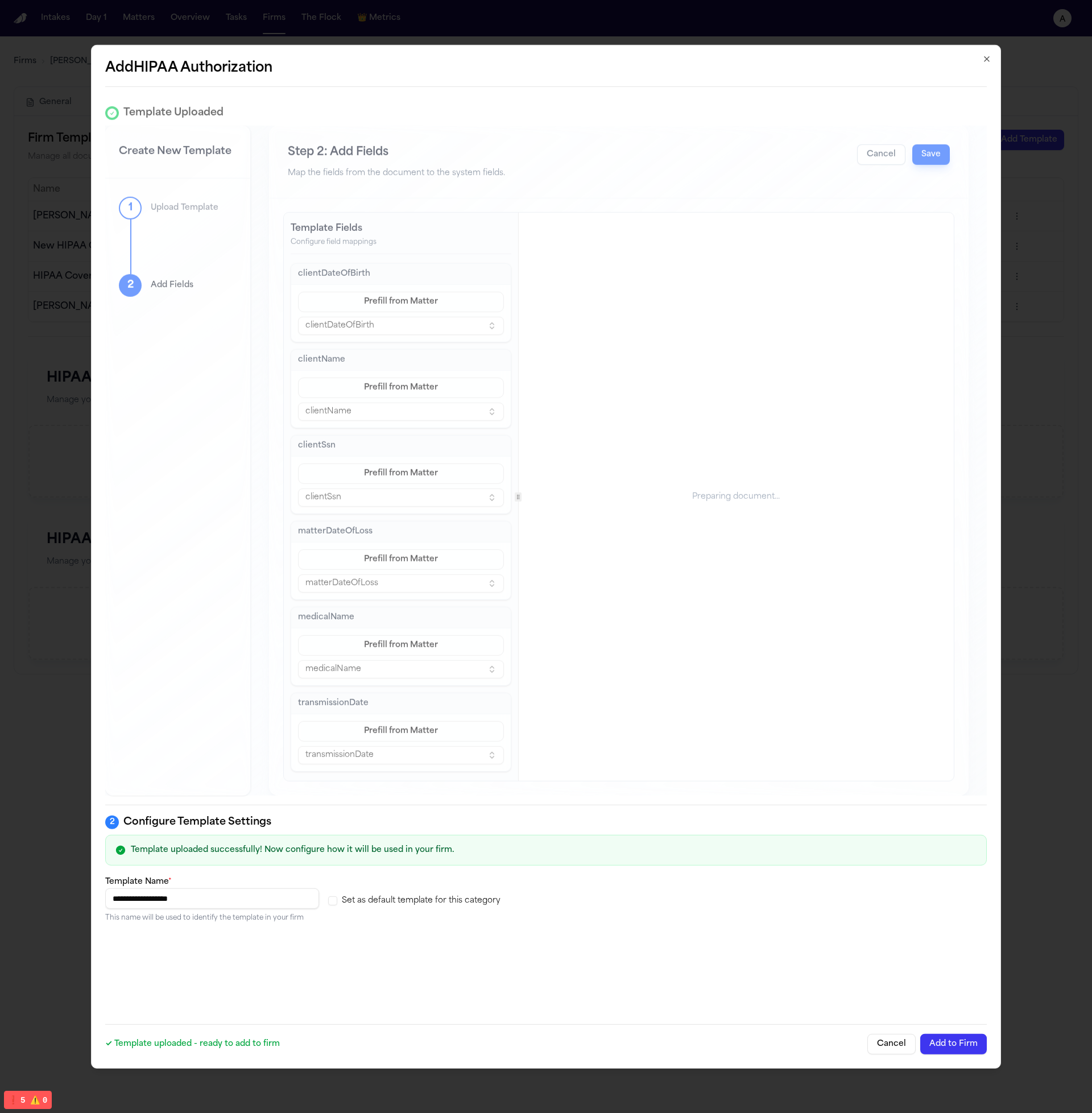
click at [239, 898] on input "**********" at bounding box center [212, 899] width 214 height 20
click at [233, 904] on input "**********" at bounding box center [212, 899] width 214 height 20
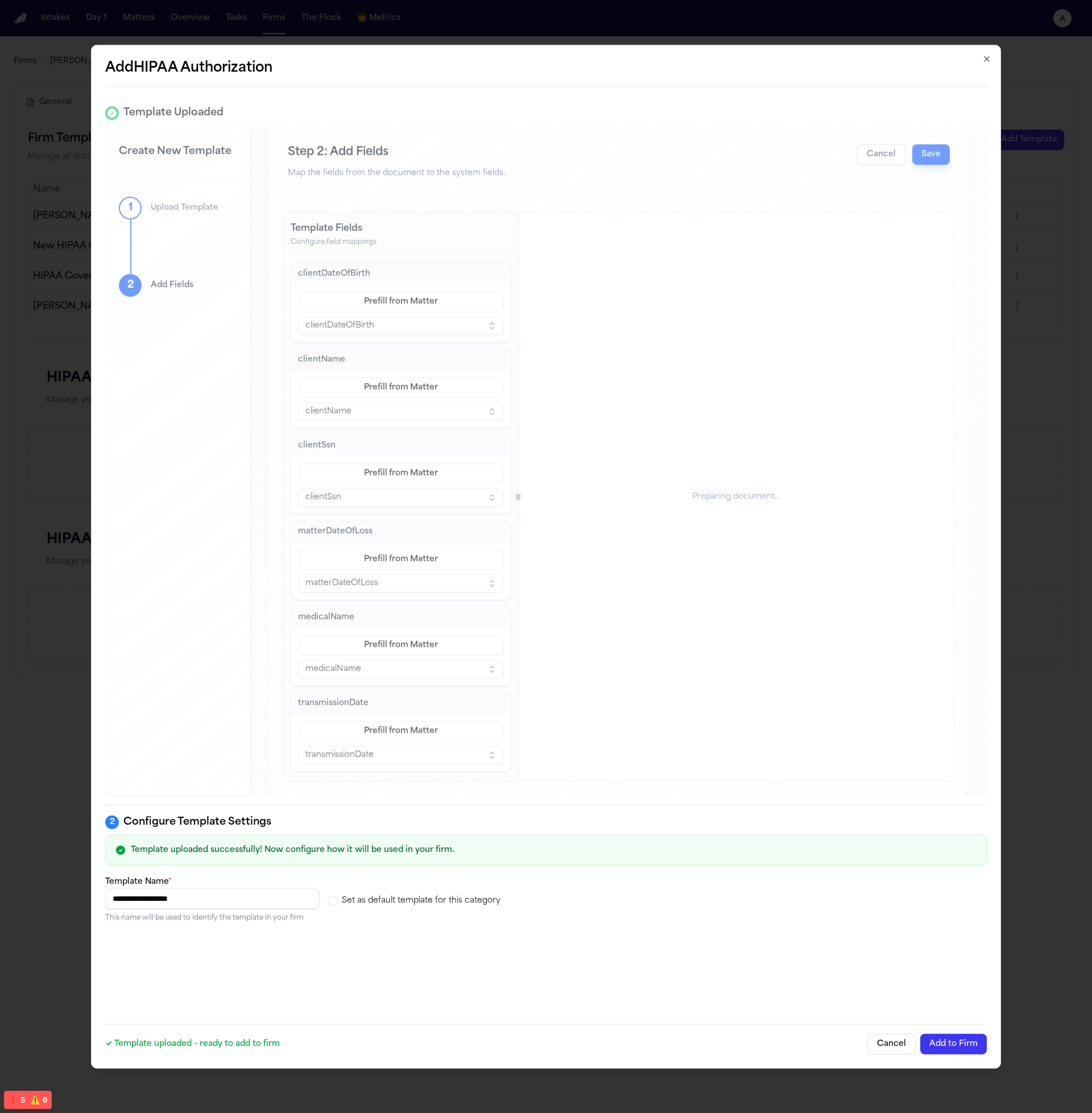
click at [233, 910] on div "**********" at bounding box center [212, 899] width 214 height 48
click at [239, 909] on div "**********" at bounding box center [212, 899] width 214 height 48
click at [242, 906] on input "**********" at bounding box center [212, 899] width 214 height 20
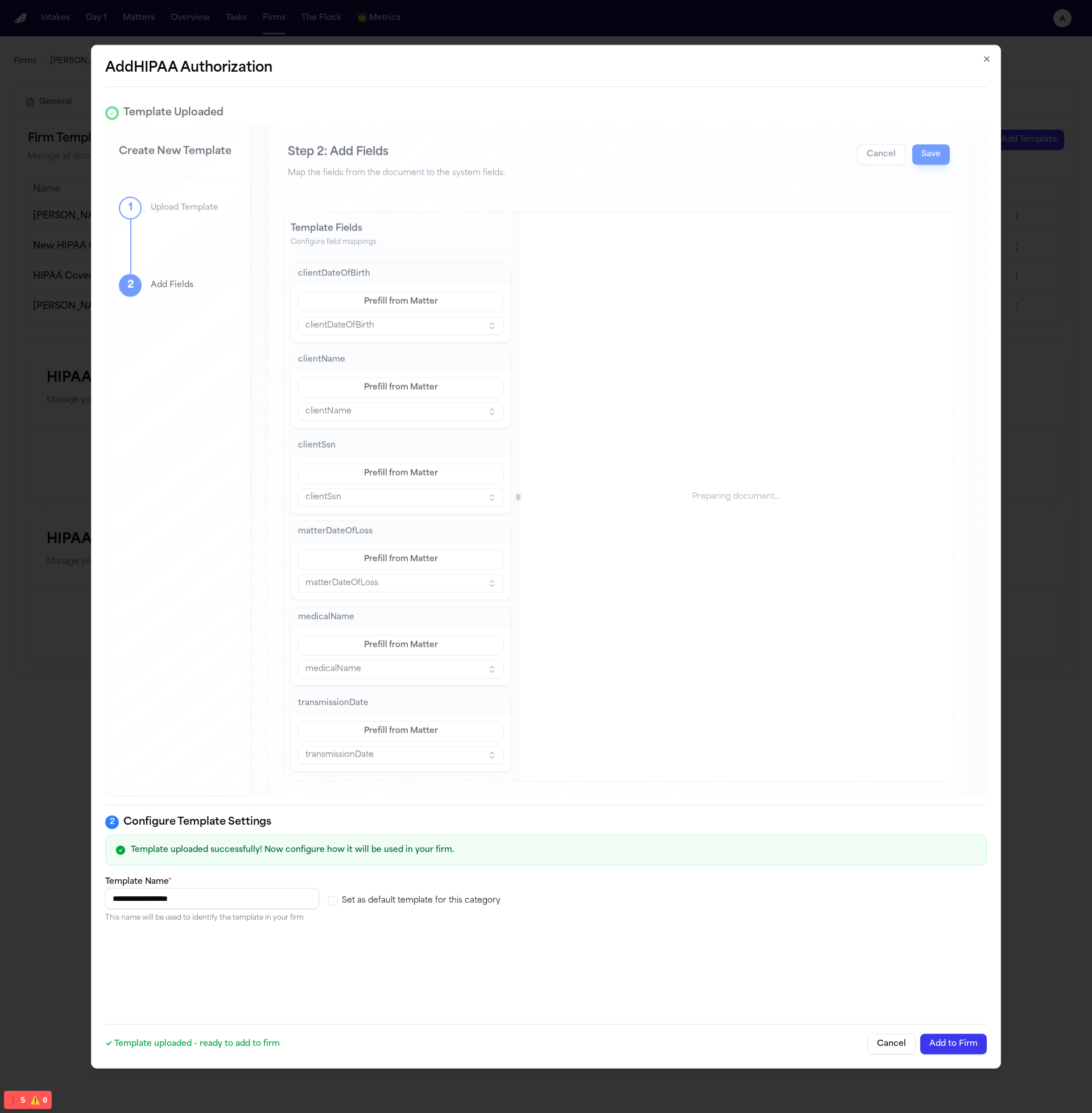
click at [242, 906] on input "**********" at bounding box center [212, 899] width 214 height 20
click at [347, 920] on div "Set as default template for this category" at bounding box center [435, 899] width 214 height 48
click at [238, 918] on p "This name will be used to identify the template in your firm" at bounding box center [212, 918] width 214 height 9
click at [239, 918] on p "This name will be used to identify the template in your firm" at bounding box center [212, 918] width 214 height 9
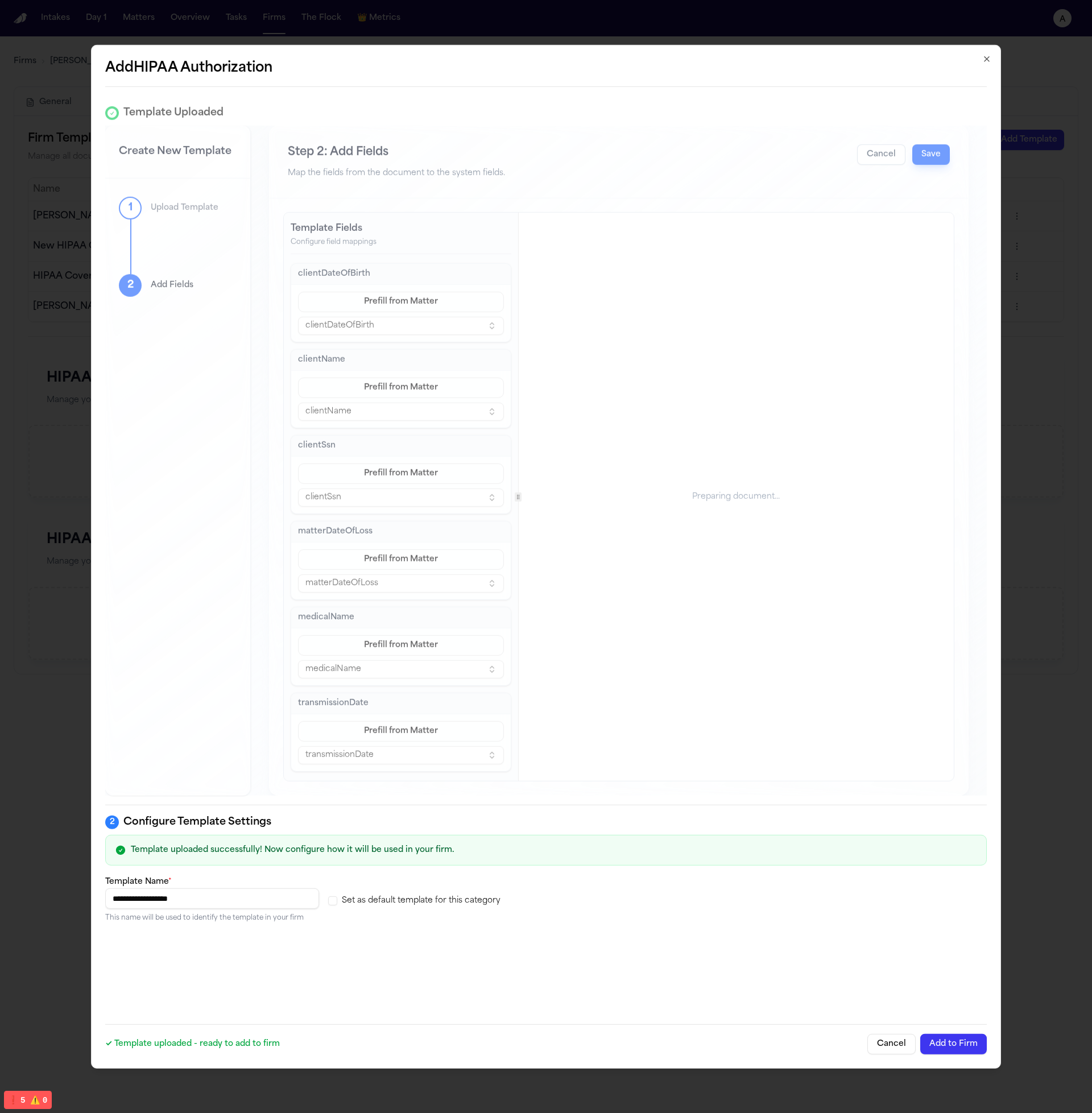
click at [290, 906] on input "**********" at bounding box center [212, 899] width 214 height 20
click at [311, 919] on p "This name will be used to identify the template in your firm" at bounding box center [212, 918] width 214 height 9
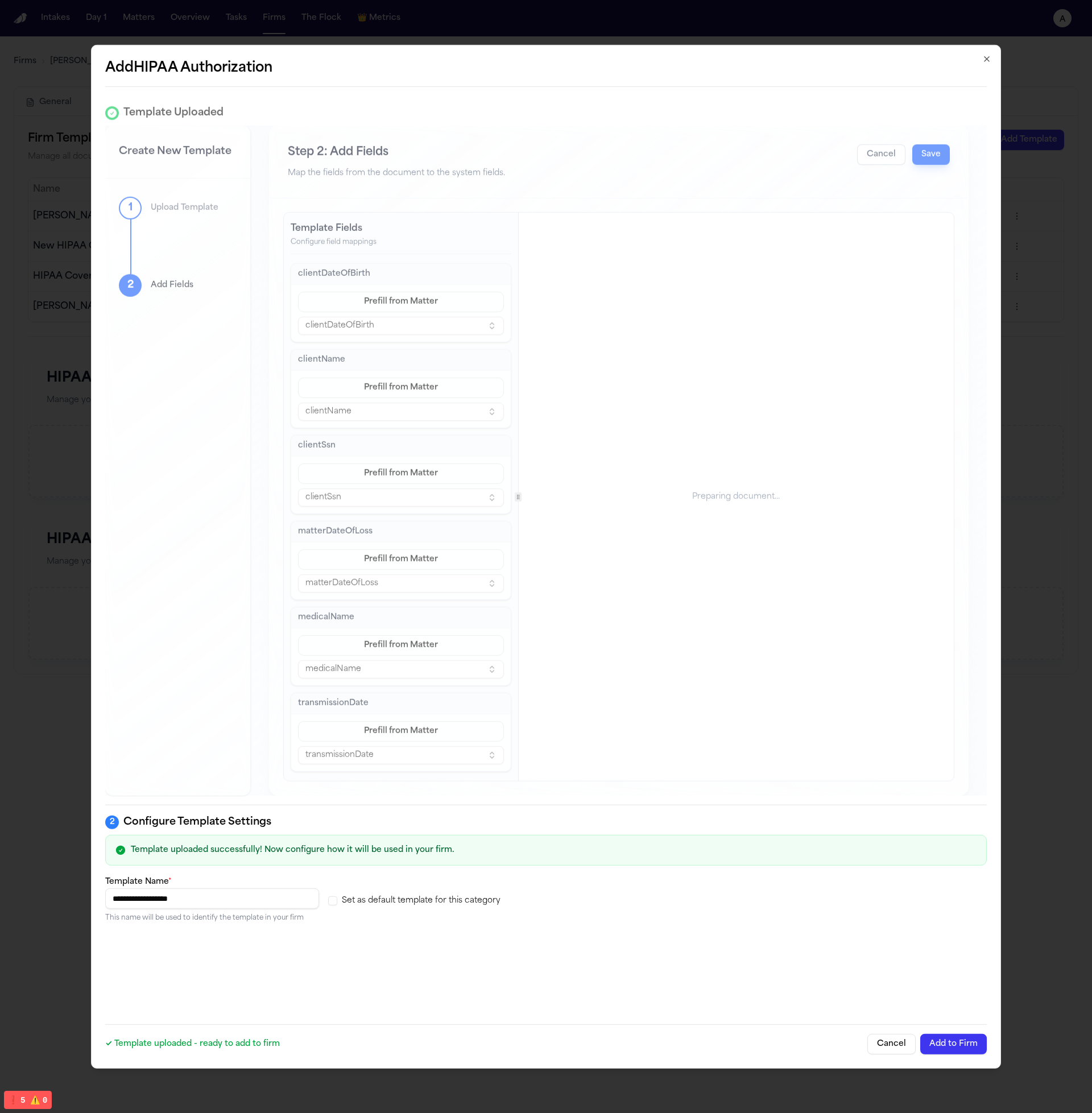
click at [230, 908] on input "**********" at bounding box center [212, 899] width 214 height 20
click at [232, 908] on input "**********" at bounding box center [212, 899] width 214 height 20
click at [250, 924] on div "**********" at bounding box center [546, 555] width 881 height 919
click at [267, 897] on input "**********" at bounding box center [212, 899] width 214 height 20
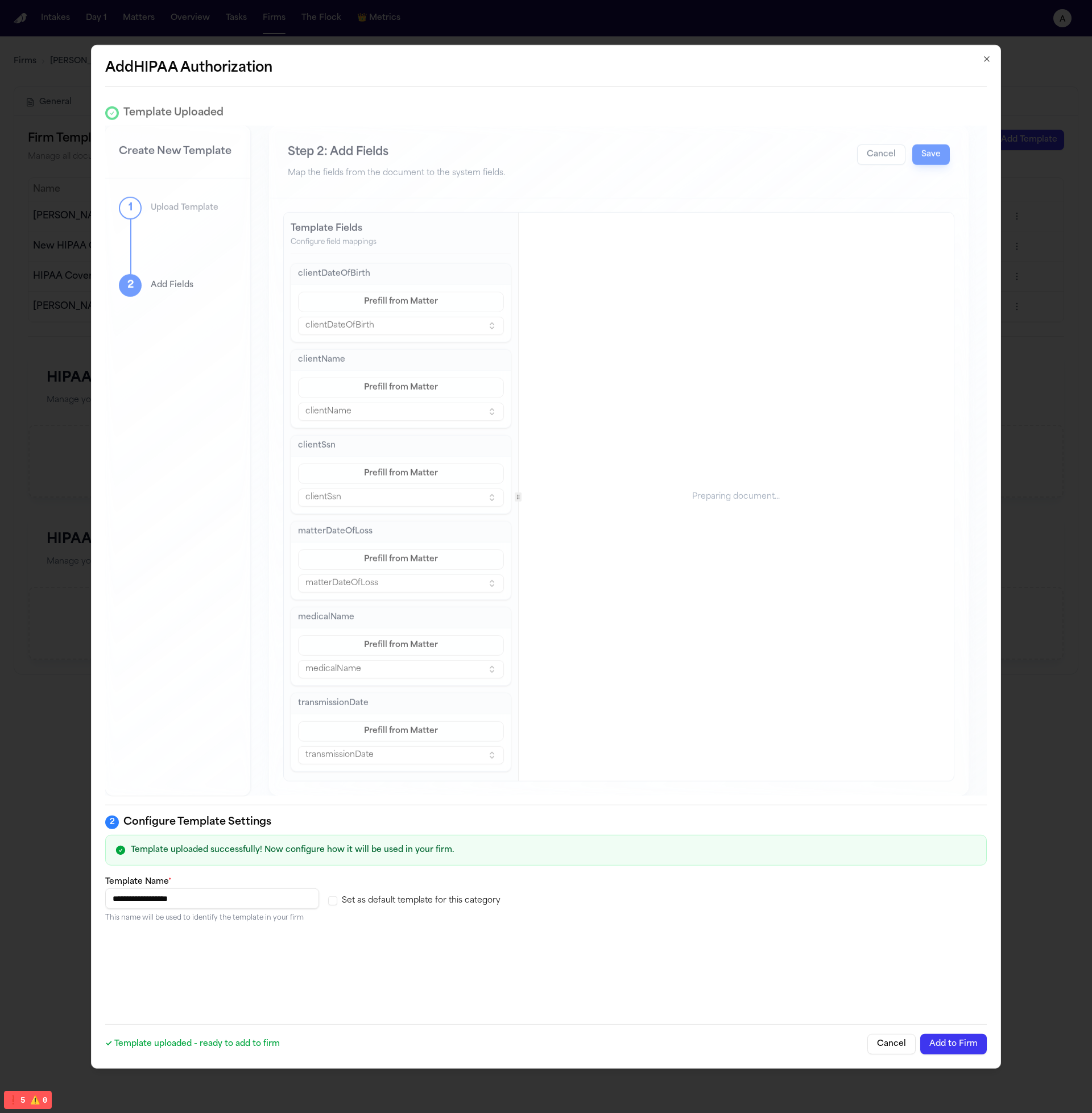
click at [951, 1047] on button "Add to Firm" at bounding box center [953, 1044] width 66 height 20
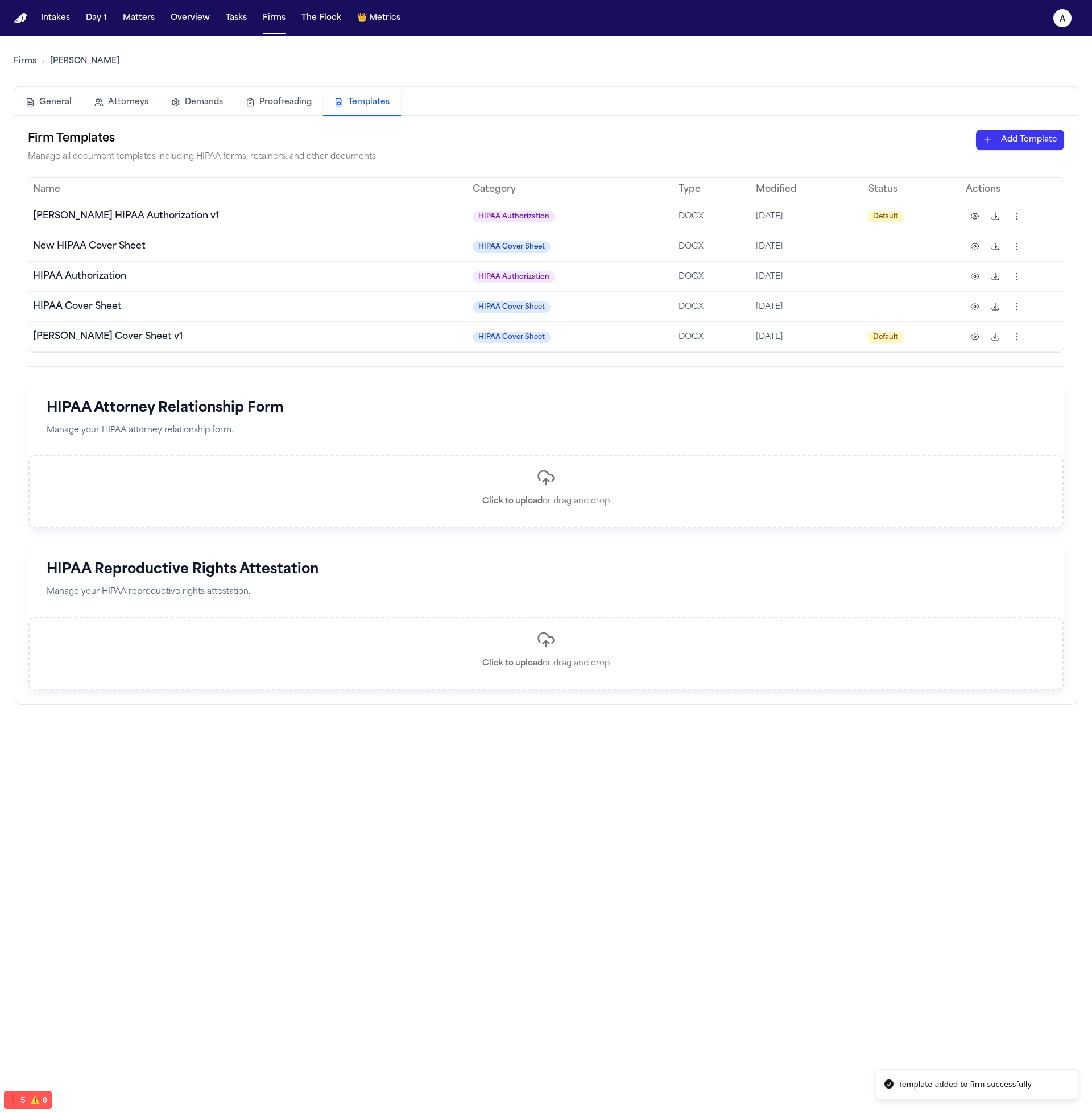
click at [676, 881] on main "Firms Hecht General Attorneys Demands Proofreading Templates Firm Templates Man…" at bounding box center [546, 574] width 1092 height 1077
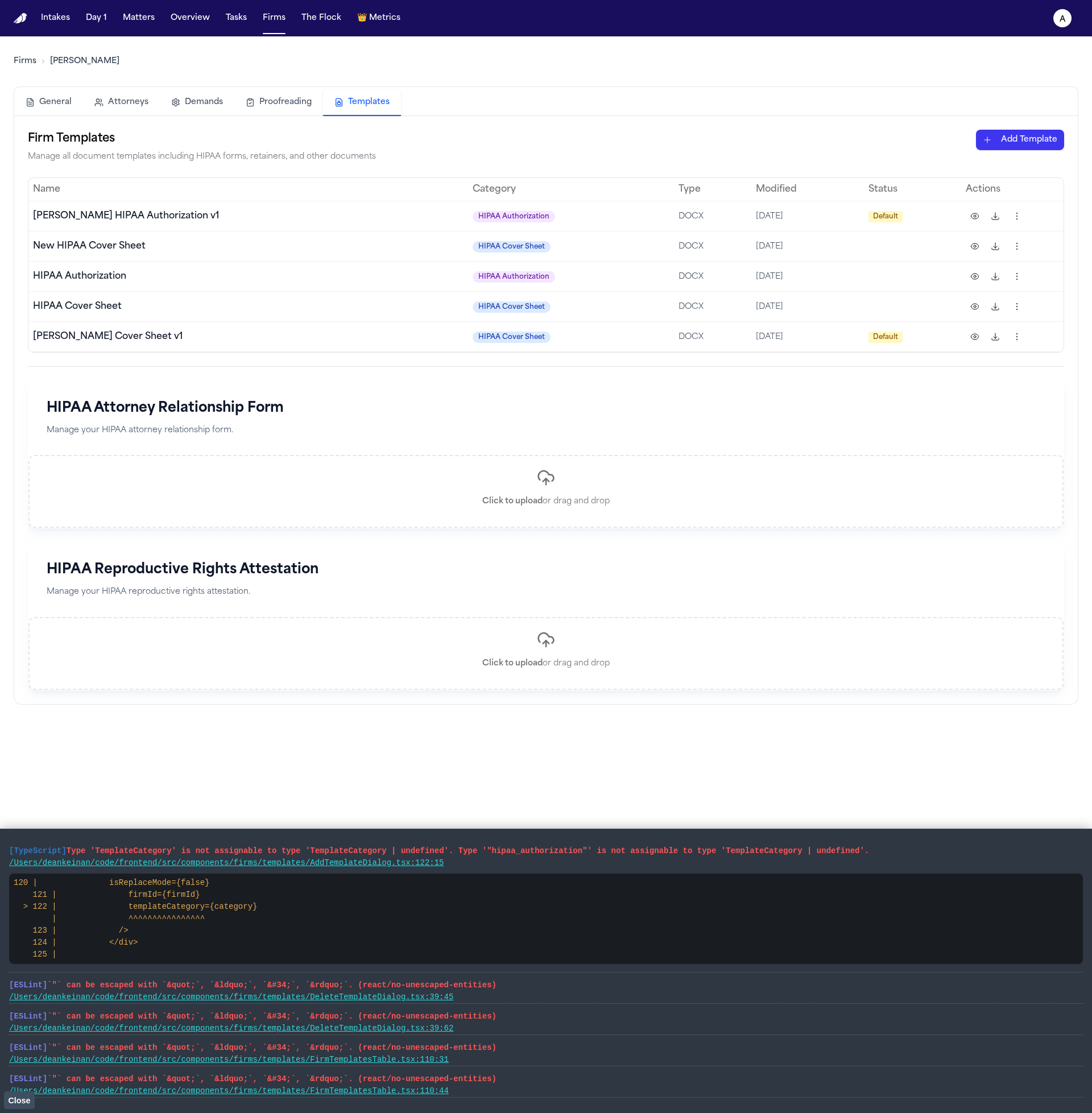
click at [1017, 251] on html "Intakes Day 1 Matters Overview Tasks Firms The Flock 👑 Metrics a Firms [PERSON_…" at bounding box center [546, 556] width 1092 height 1113
click at [977, 351] on div "Delete" at bounding box center [972, 353] width 103 height 18
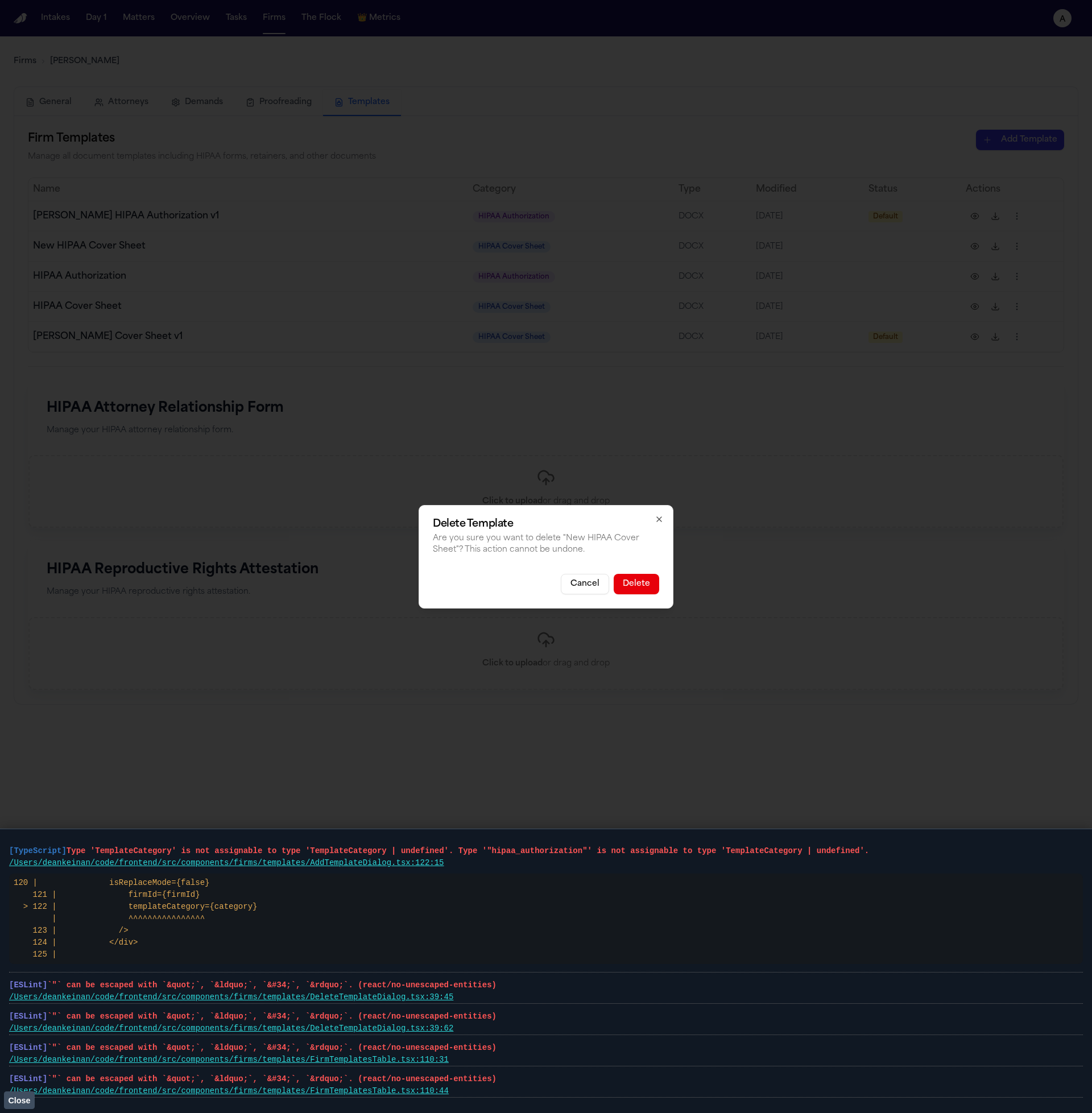
click at [625, 591] on button "Delete" at bounding box center [636, 584] width 45 height 20
